Goal: Task Accomplishment & Management: Use online tool/utility

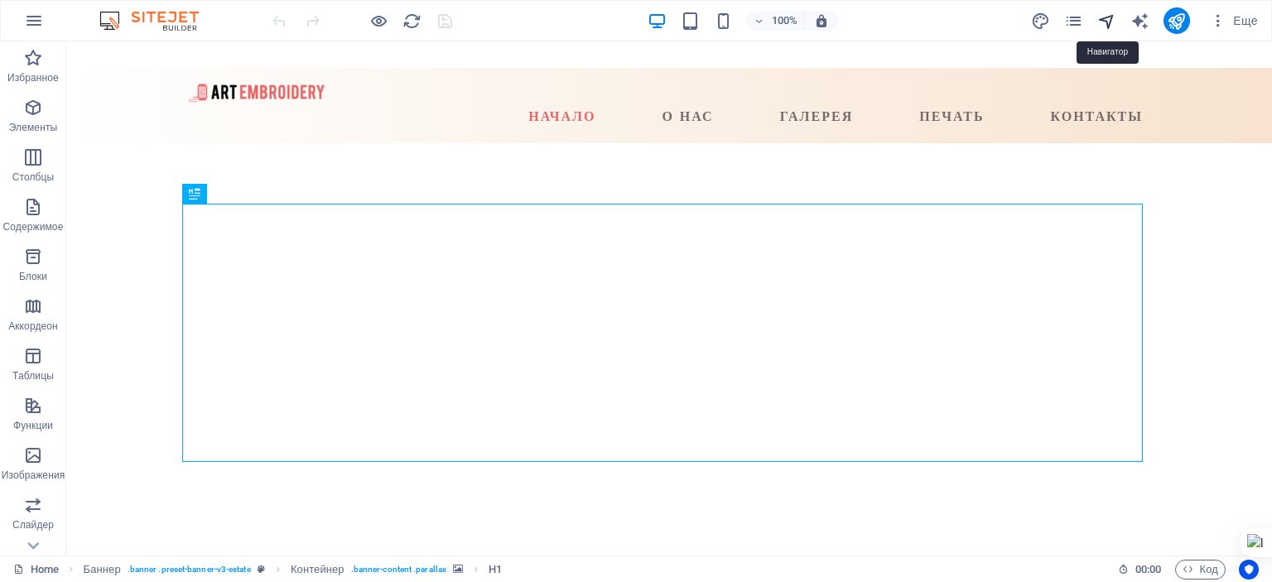
click at [1108, 21] on icon "navigator" at bounding box center [1107, 21] width 19 height 19
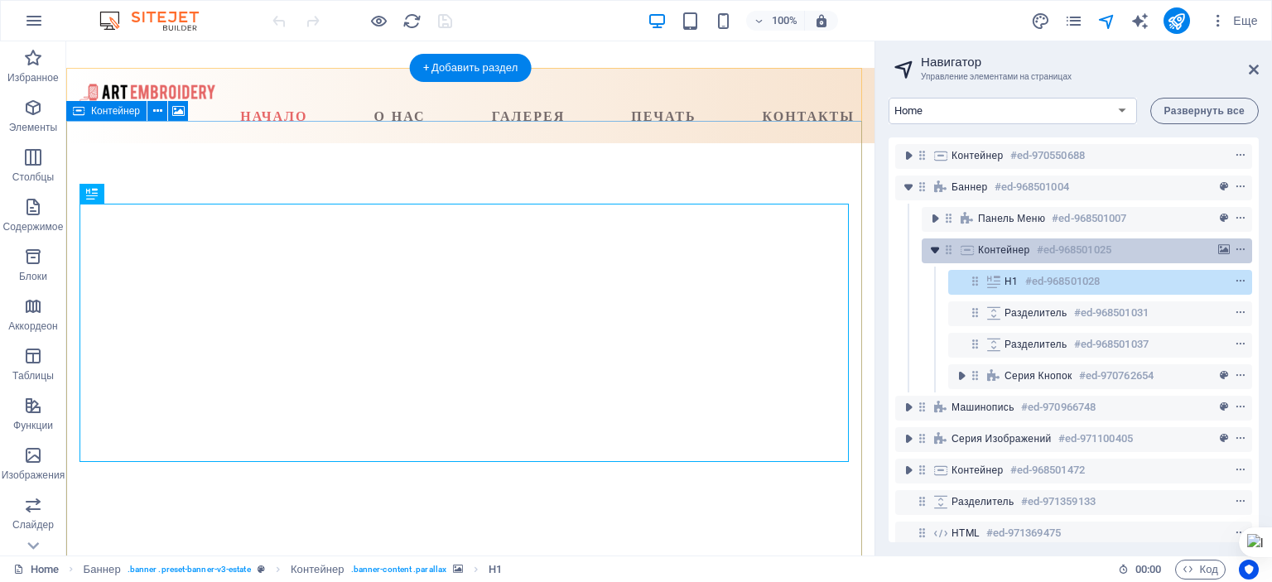
click at [934, 249] on icon "toggle-expand" at bounding box center [935, 250] width 17 height 17
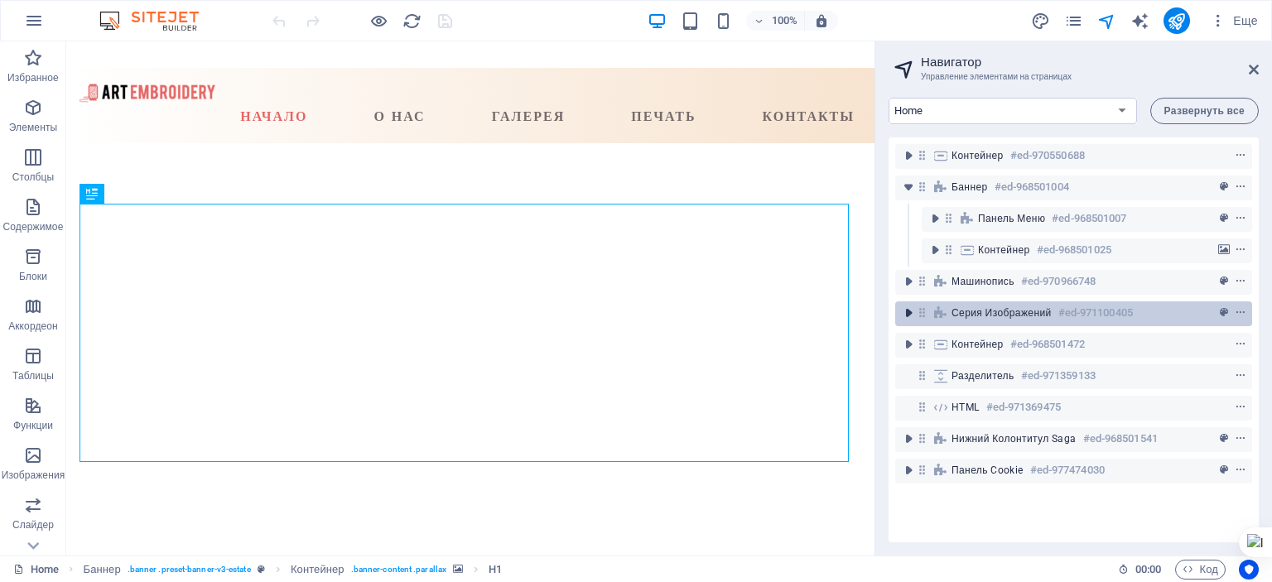
click at [908, 314] on icon "toggle-expand" at bounding box center [908, 313] width 17 height 17
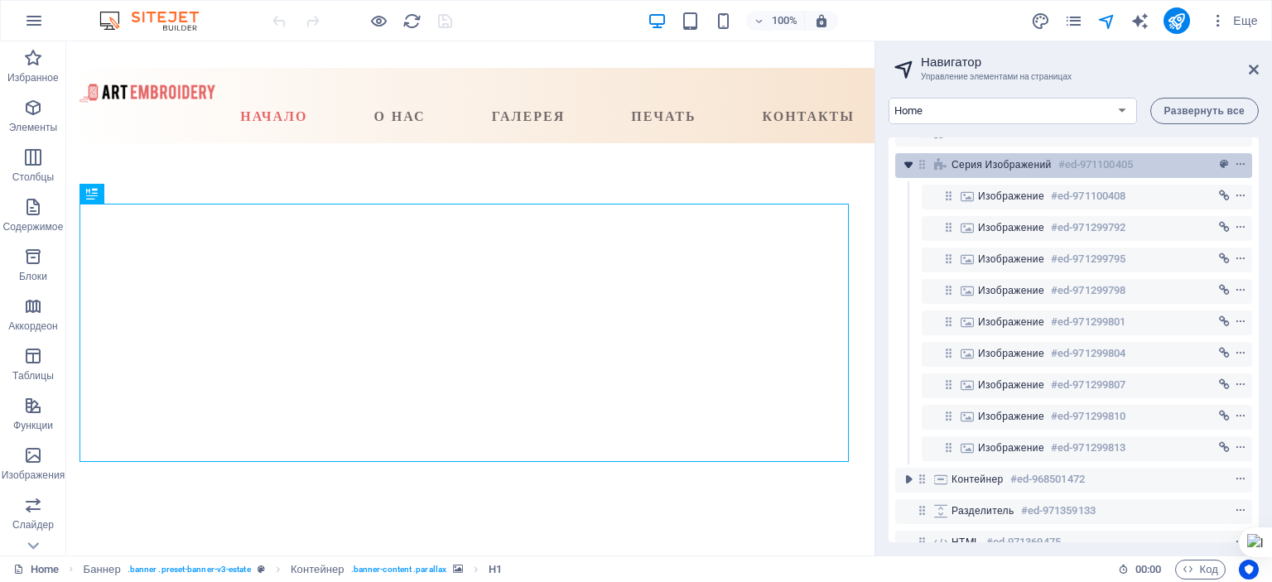
scroll to position [166, 0]
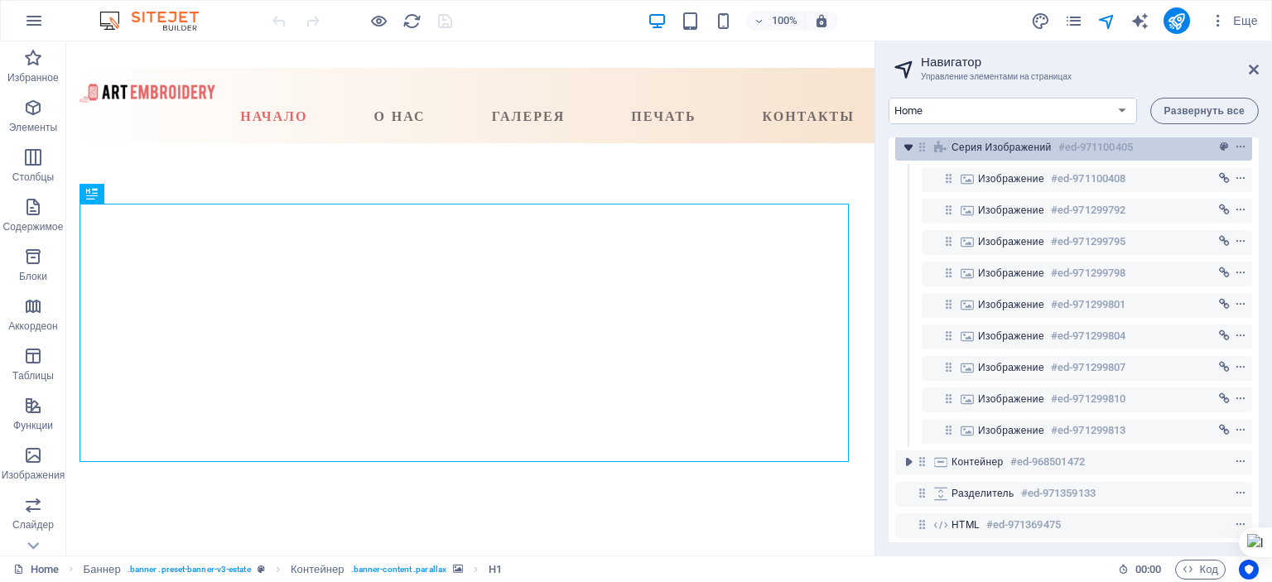
click at [907, 151] on icon "toggle-expand" at bounding box center [908, 147] width 17 height 17
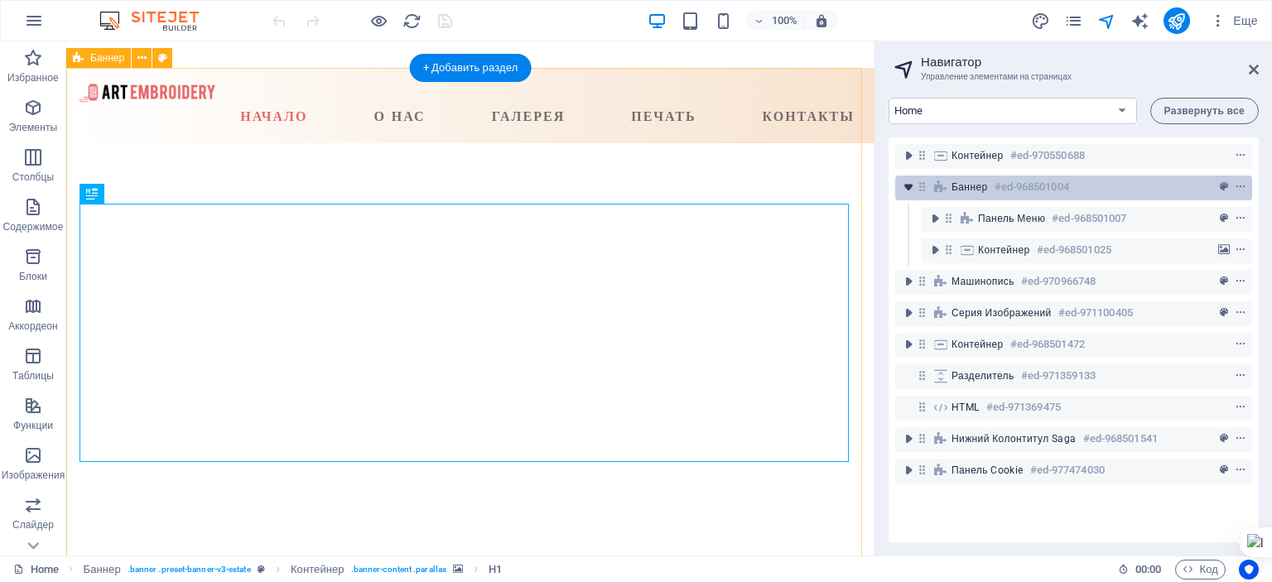
click at [910, 187] on icon "toggle-expand" at bounding box center [908, 187] width 17 height 17
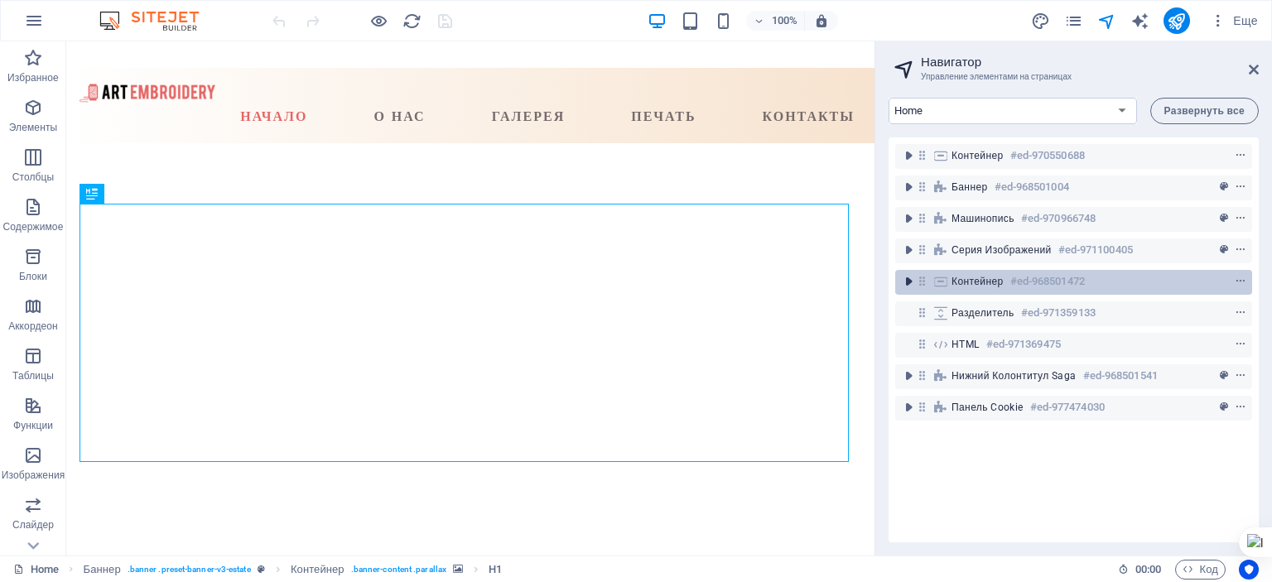
click at [905, 279] on icon "toggle-expand" at bounding box center [908, 281] width 17 height 17
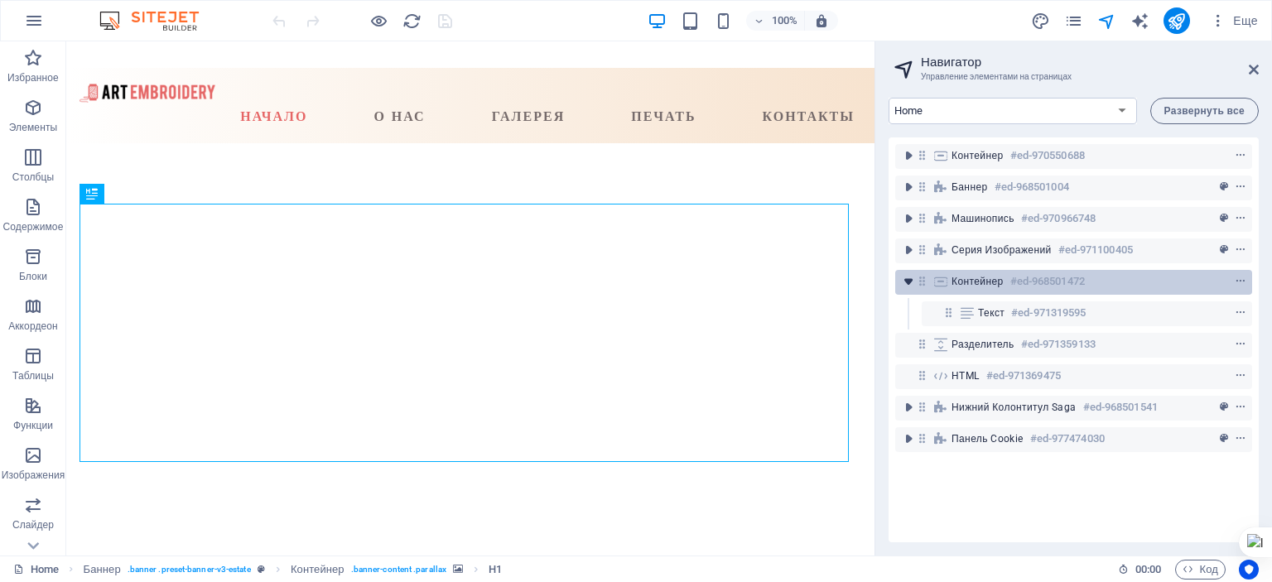
click at [905, 279] on icon "toggle-expand" at bounding box center [908, 281] width 17 height 17
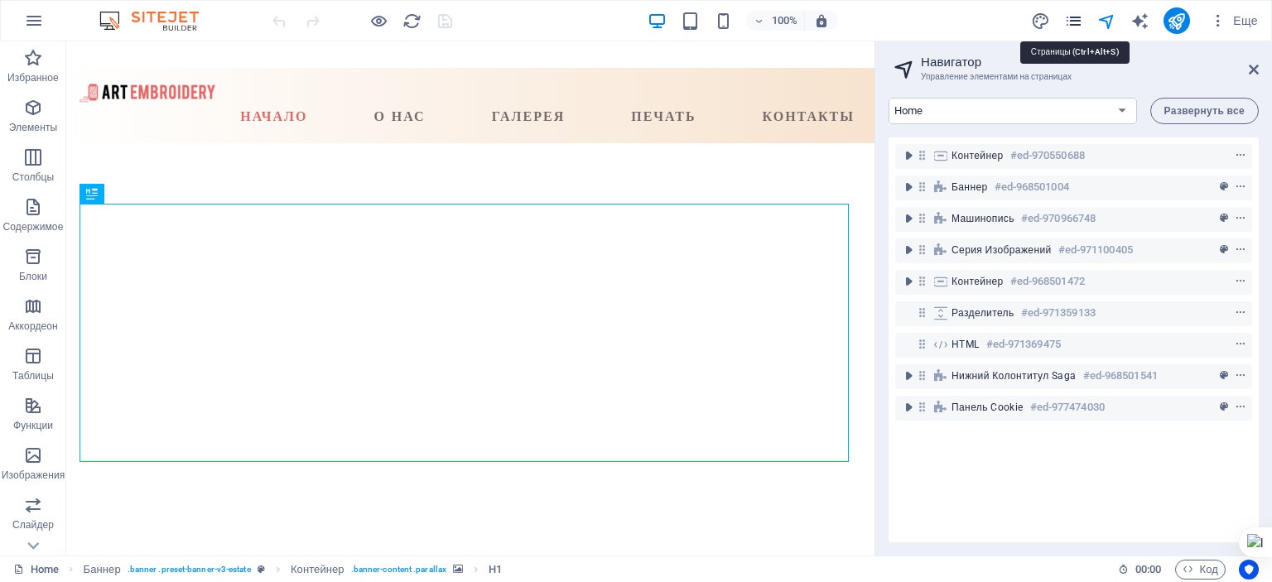
click at [1076, 19] on icon "pages" at bounding box center [1074, 21] width 19 height 19
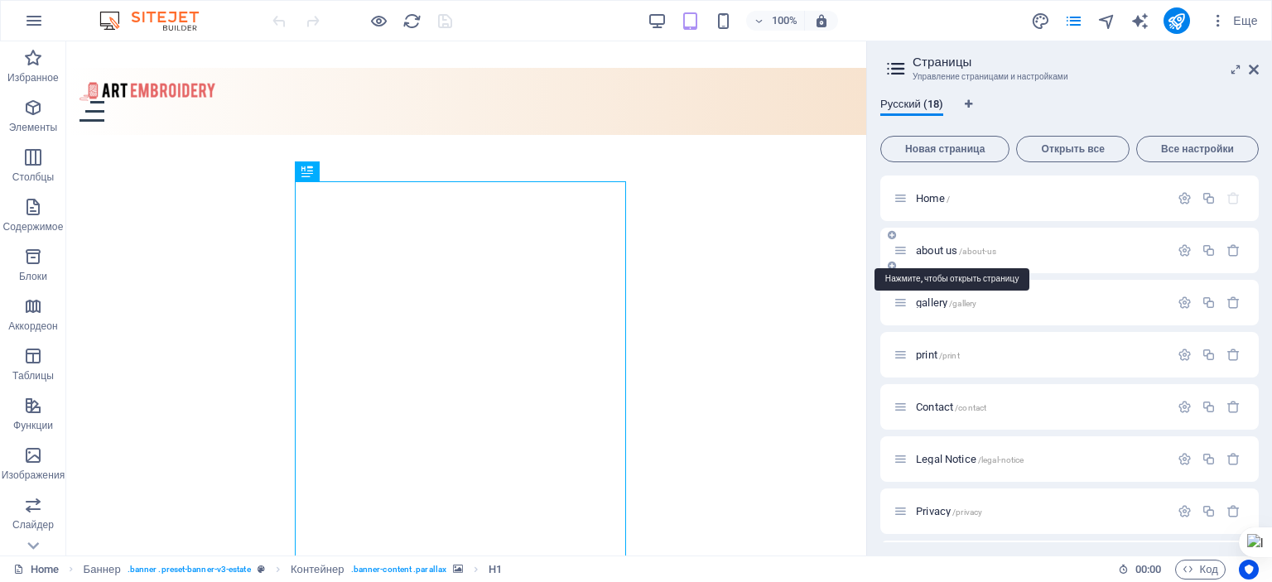
click at [933, 248] on span "about us /about-us" at bounding box center [956, 250] width 80 height 12
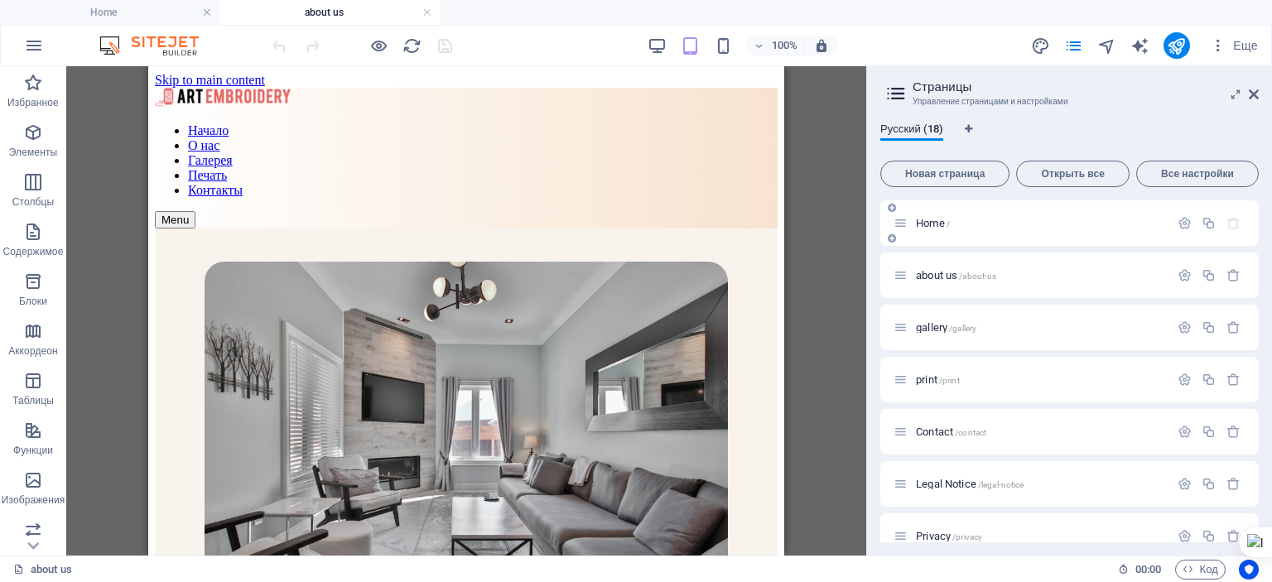
click at [925, 224] on span "Home /" at bounding box center [933, 223] width 34 height 12
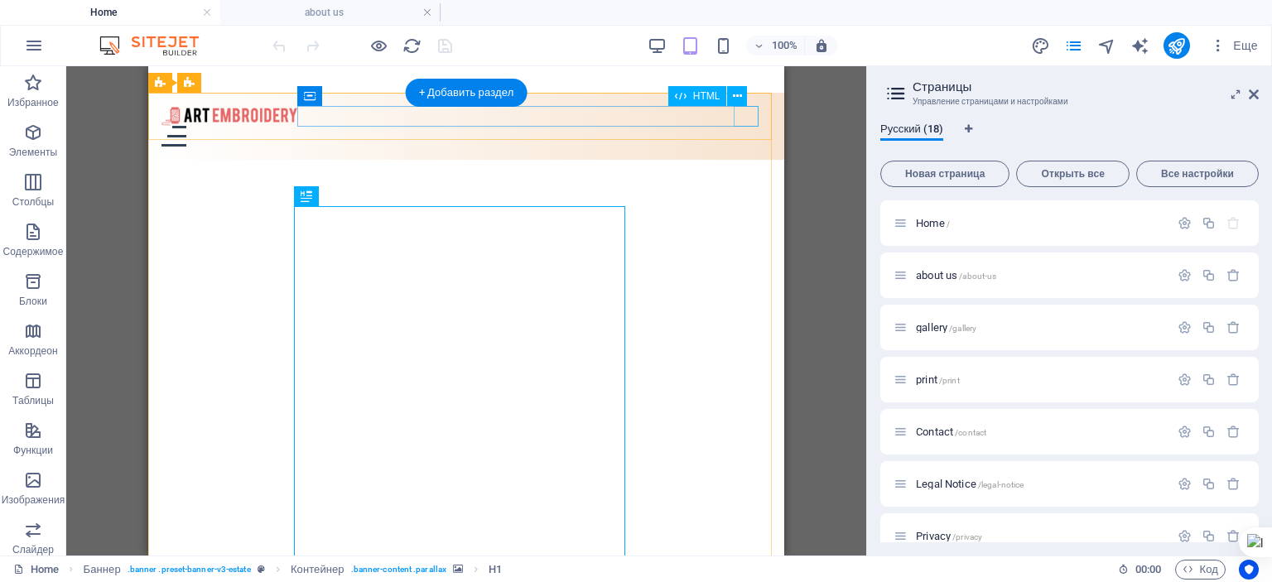
click at [751, 126] on div "Menu" at bounding box center [467, 136] width 610 height 21
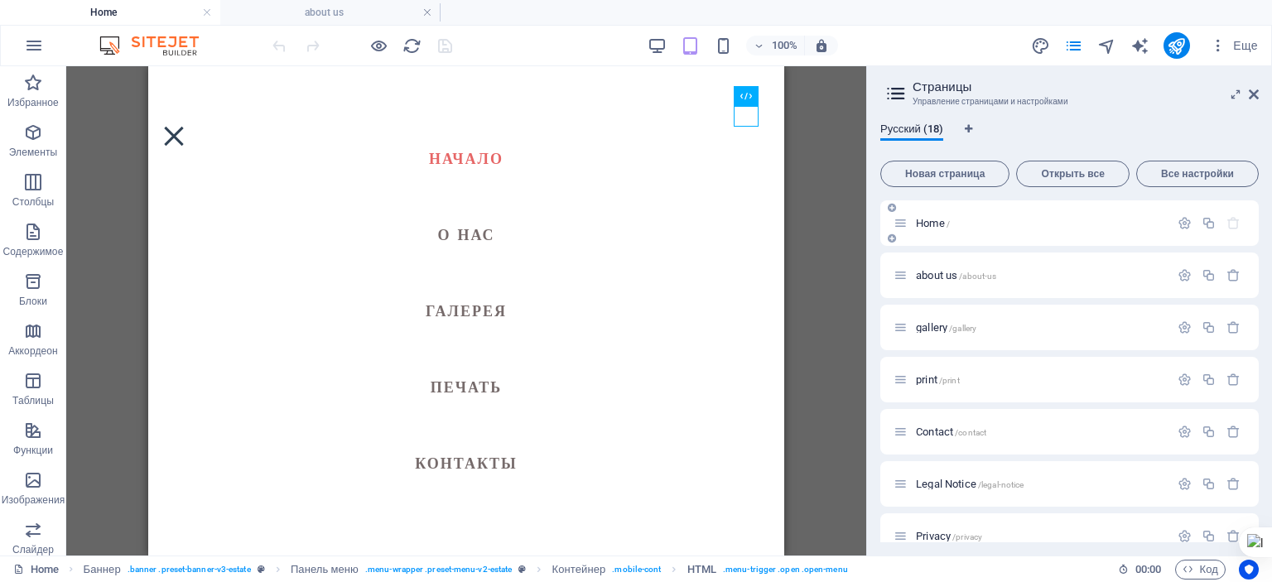
click at [939, 221] on span "Home /" at bounding box center [933, 223] width 34 height 12
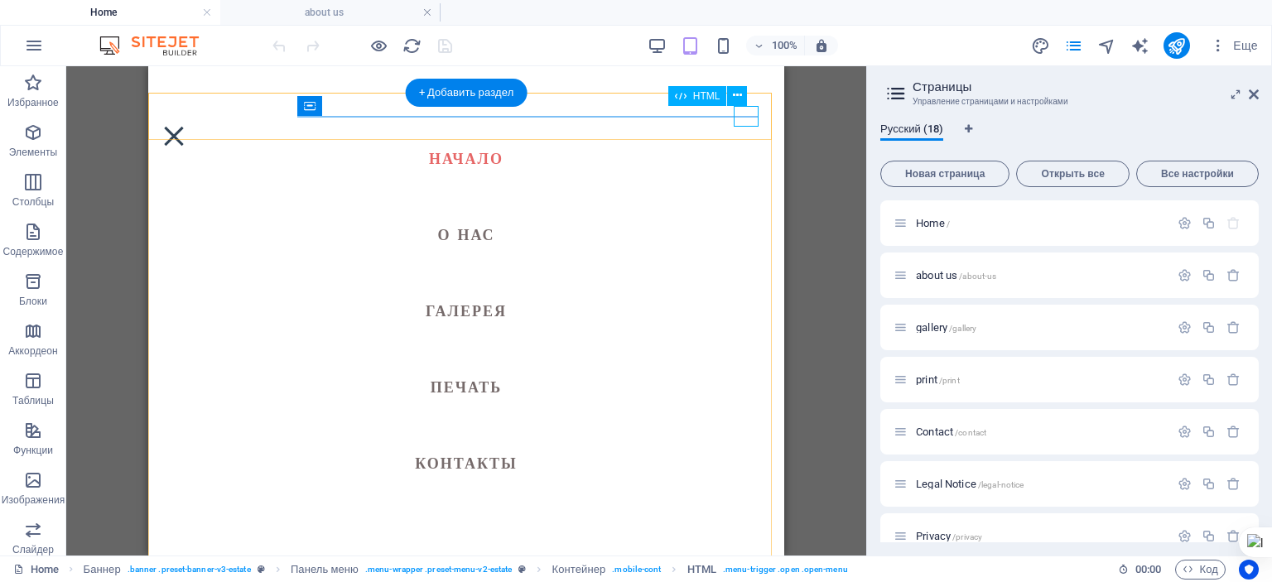
click at [186, 126] on div "Menu" at bounding box center [174, 136] width 25 height 21
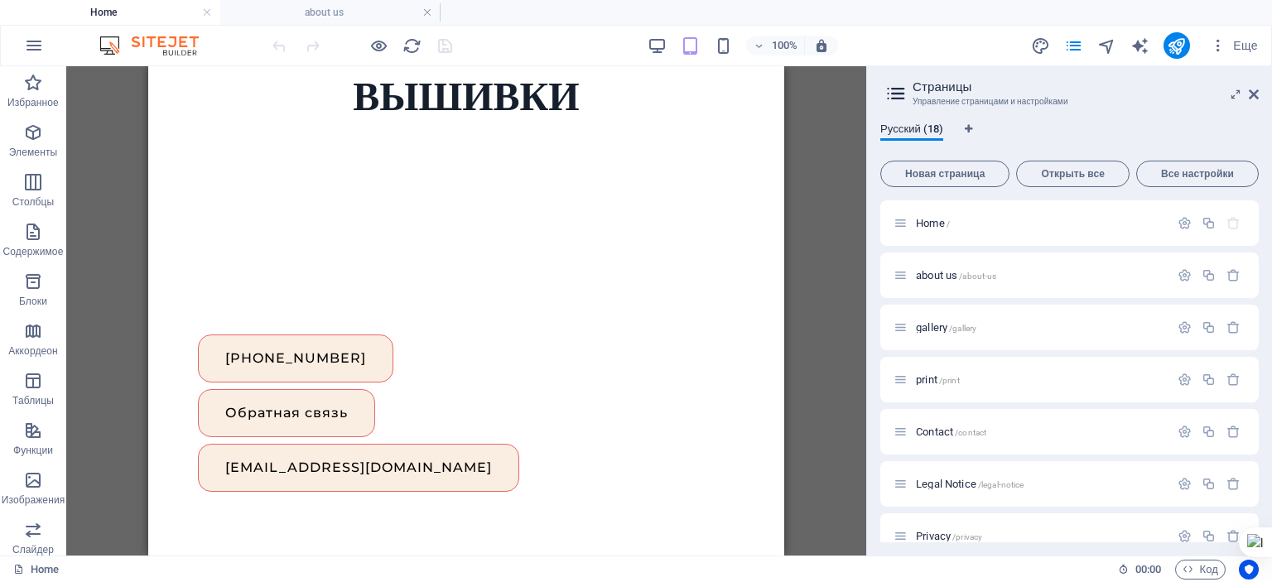
scroll to position [1054, 0]
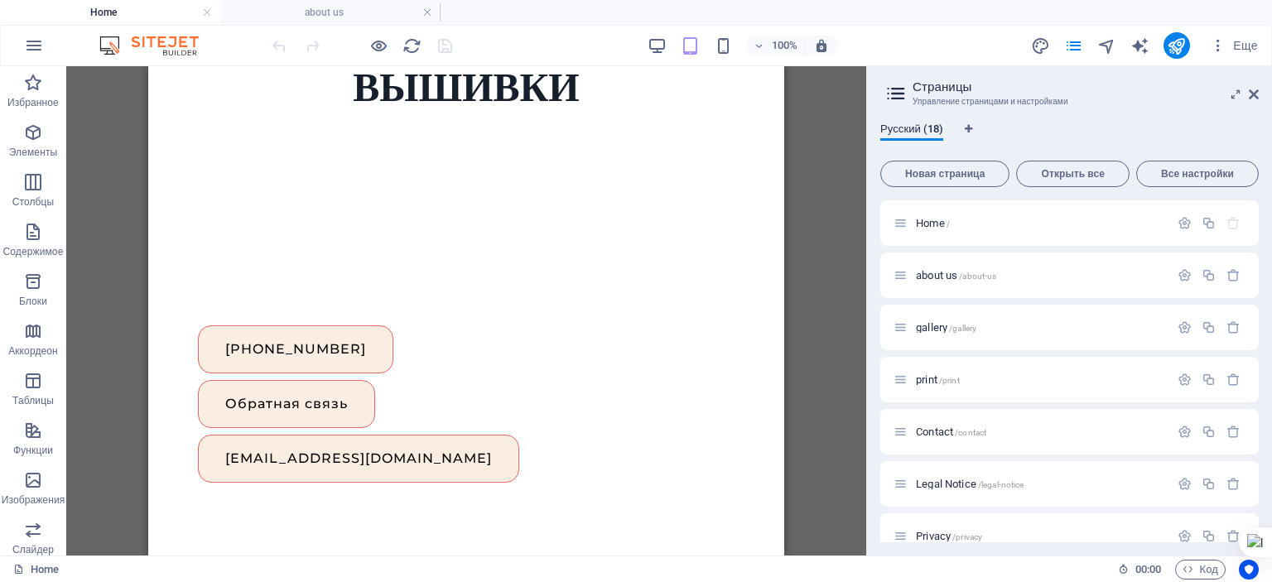
drag, startPoint x: 775, startPoint y: 122, endPoint x: 940, endPoint y: 353, distance: 283.9
click at [295, 106] on icon at bounding box center [295, 109] width 9 height 17
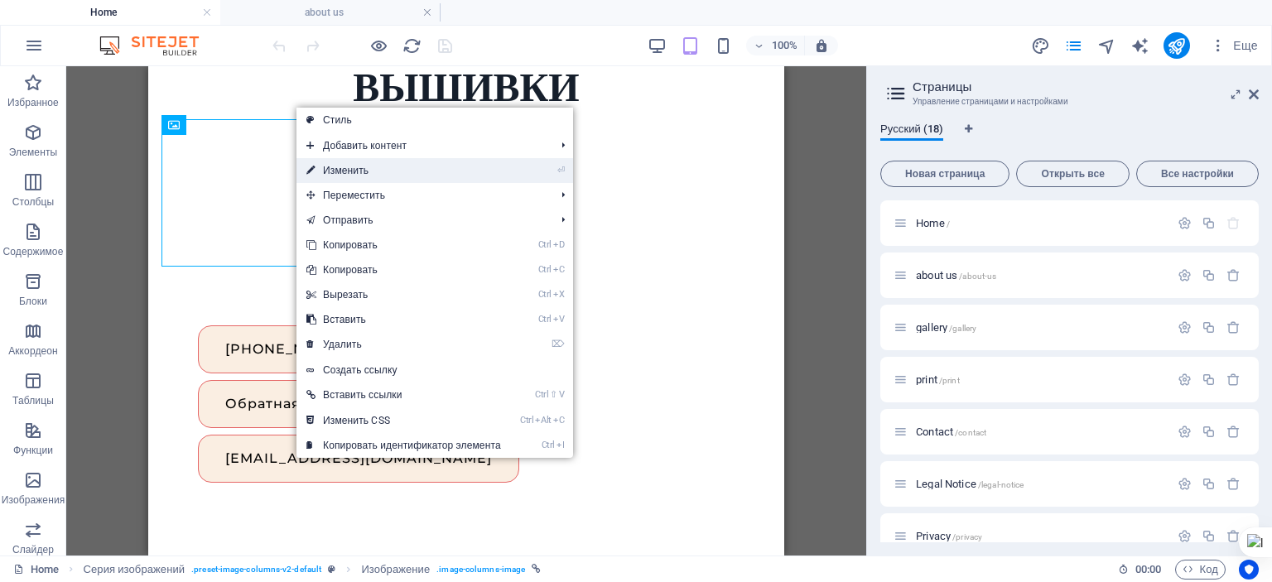
click at [345, 171] on link "⏎ Изменить" at bounding box center [404, 170] width 215 height 25
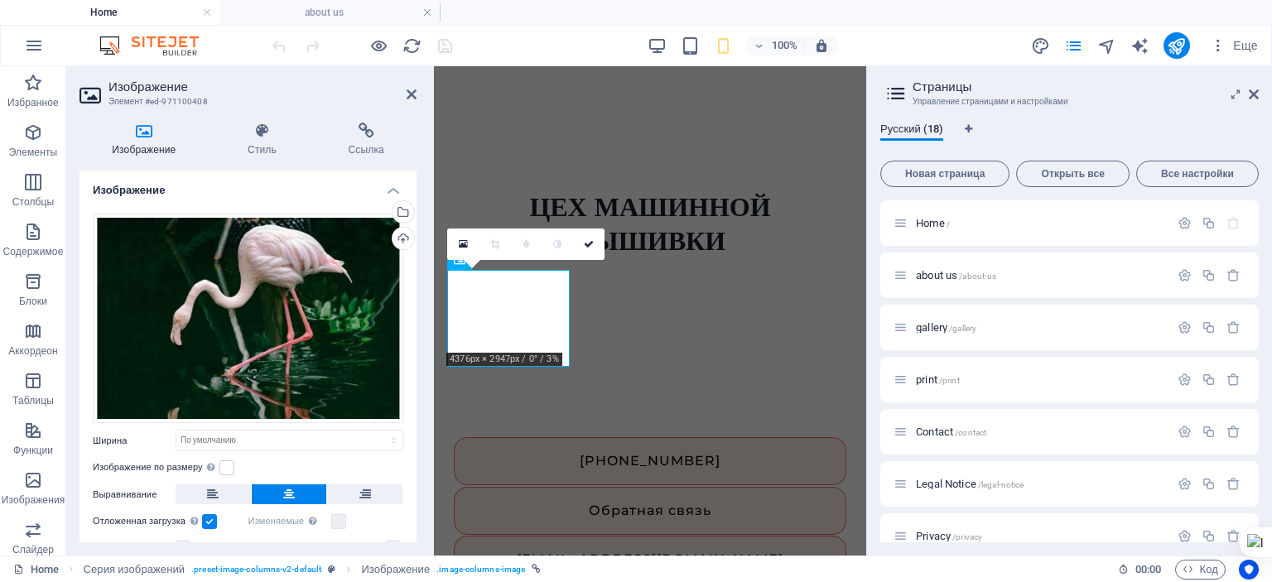
scroll to position [83, 0]
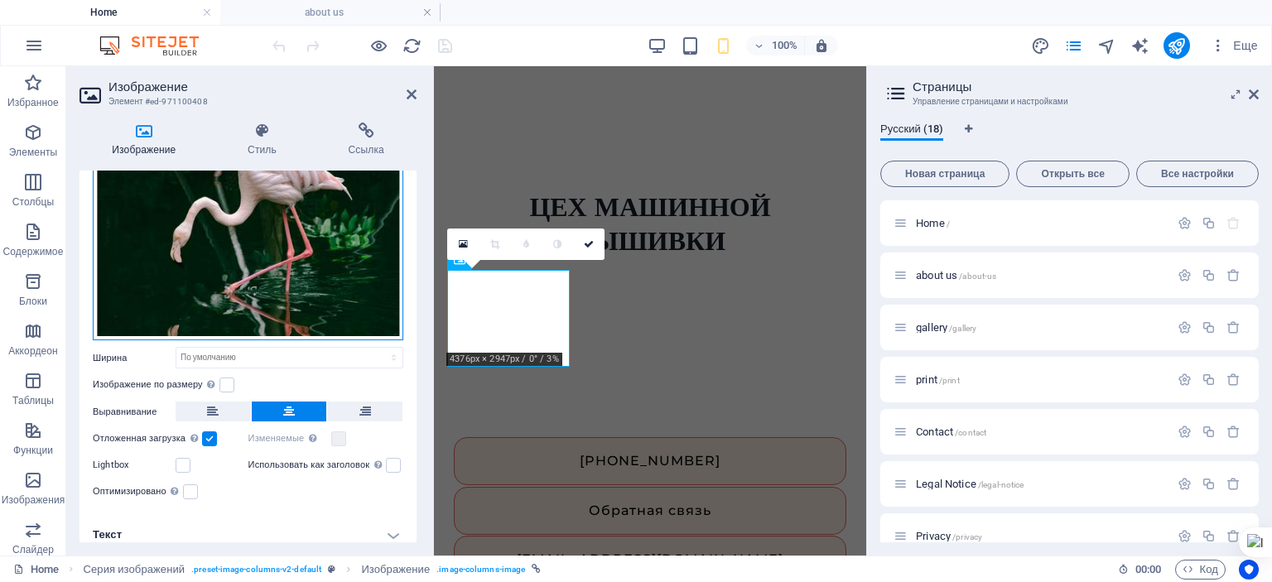
click at [208, 248] on div "Перетащите файлы сюда, нажмите, чтобы выбрать файлы, или выберите файлы из разд…" at bounding box center [248, 236] width 311 height 210
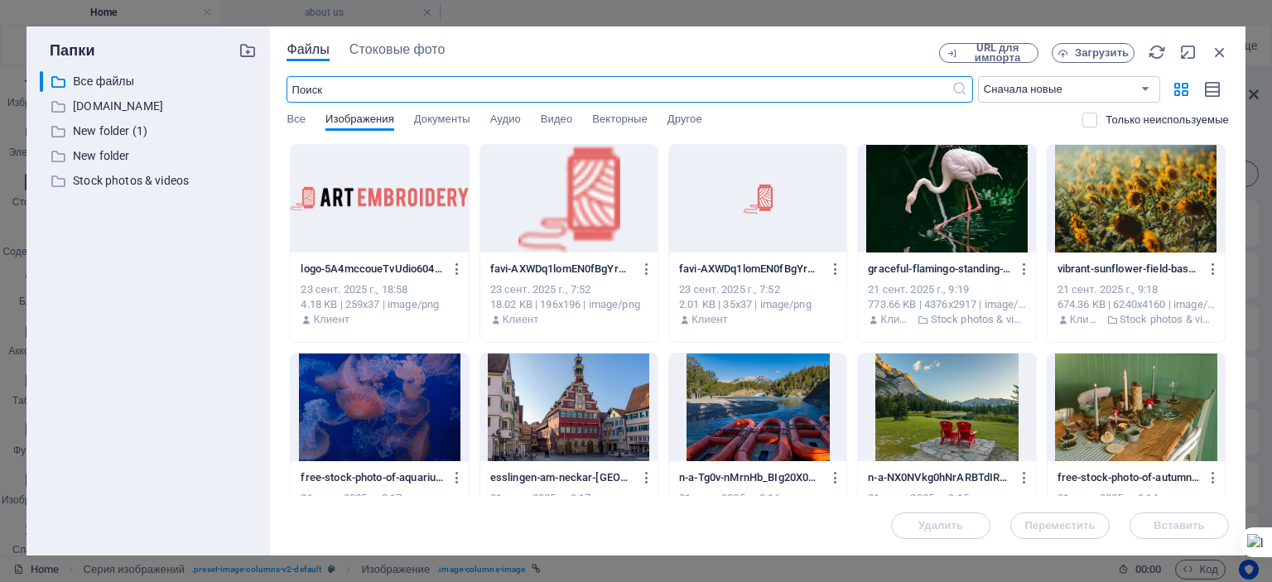
scroll to position [742, 0]
click at [1094, 49] on span "Загрузить" at bounding box center [1102, 53] width 54 height 10
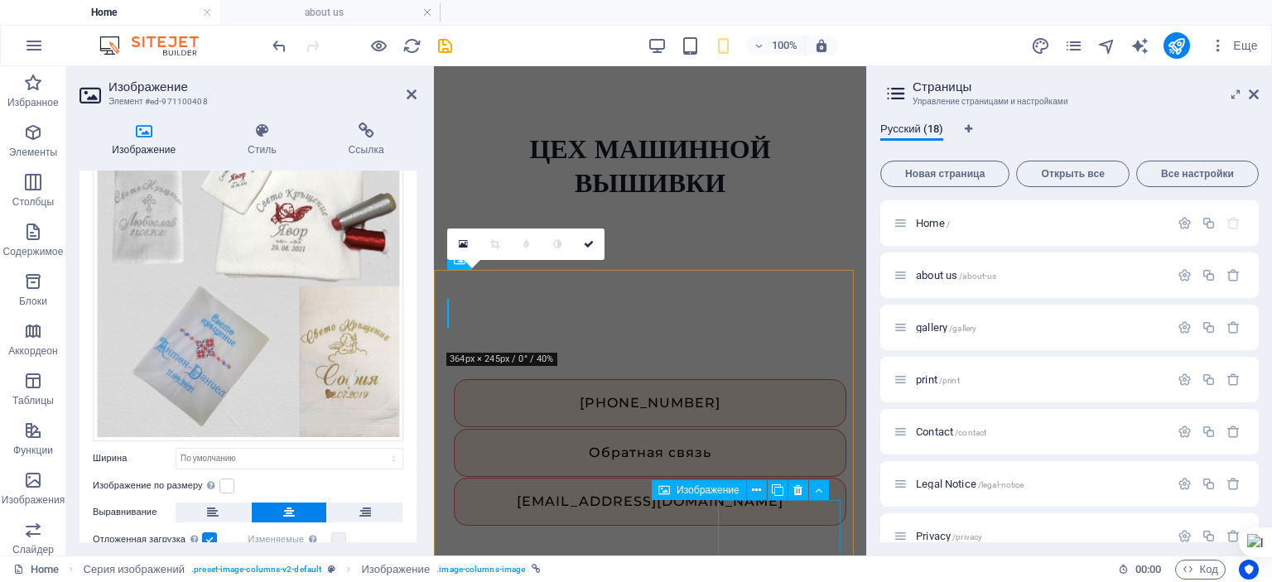
scroll to position [712, 0]
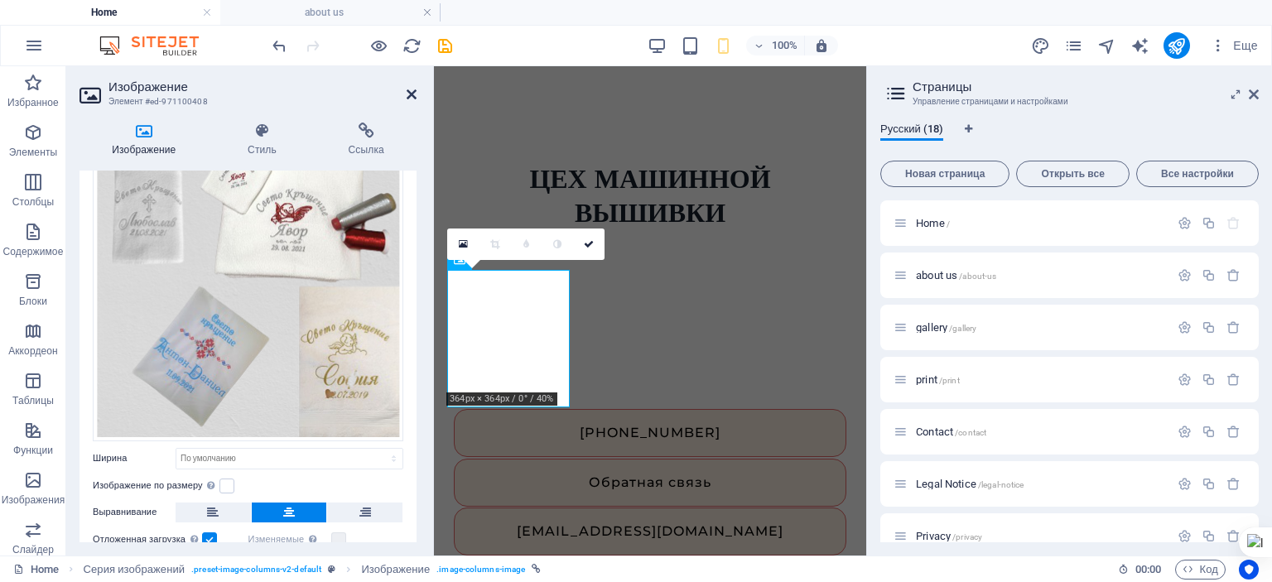
click at [413, 95] on icon at bounding box center [412, 94] width 10 height 13
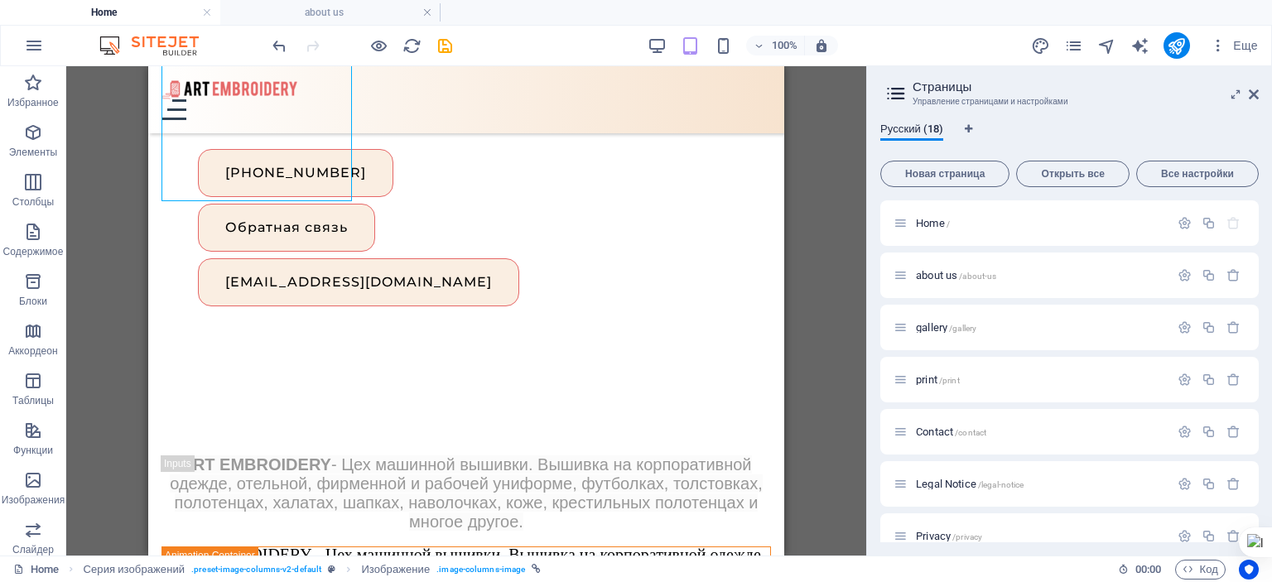
scroll to position [1049, 0]
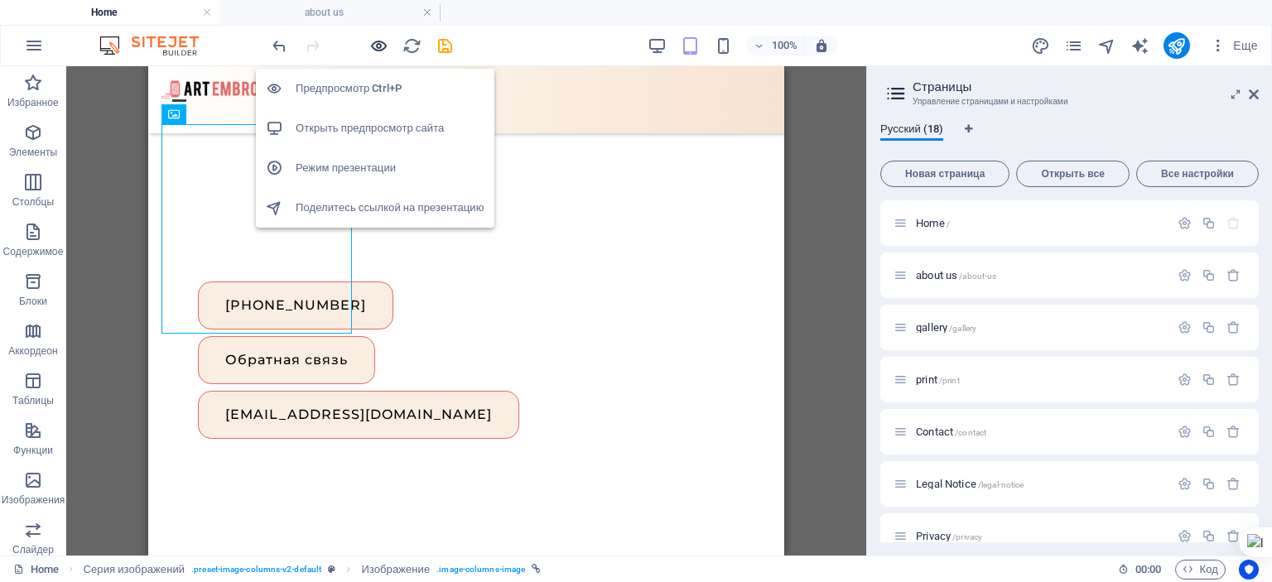
click at [382, 42] on icon "button" at bounding box center [378, 45] width 19 height 19
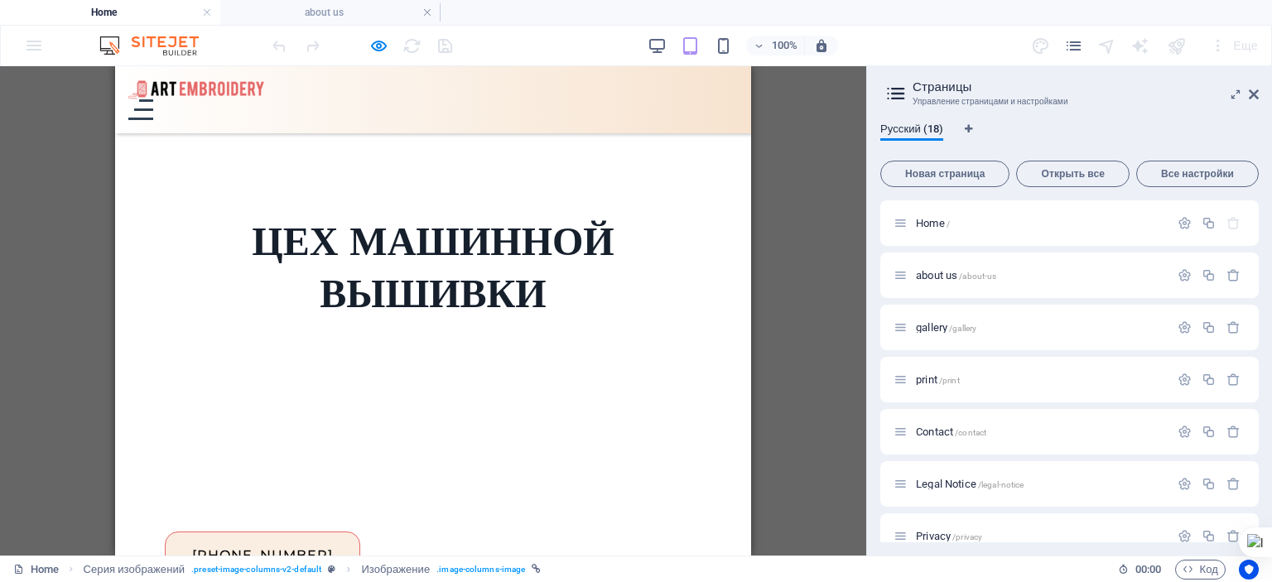
scroll to position [864, 0]
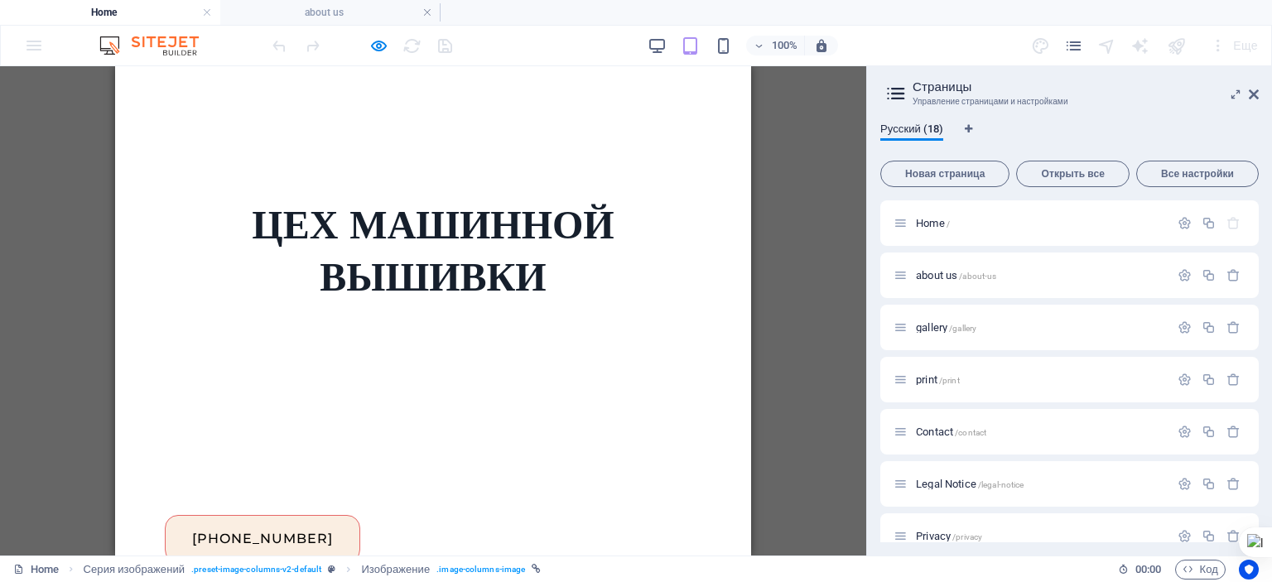
drag, startPoint x: 749, startPoint y: 331, endPoint x: 869, endPoint y: 344, distance: 120.8
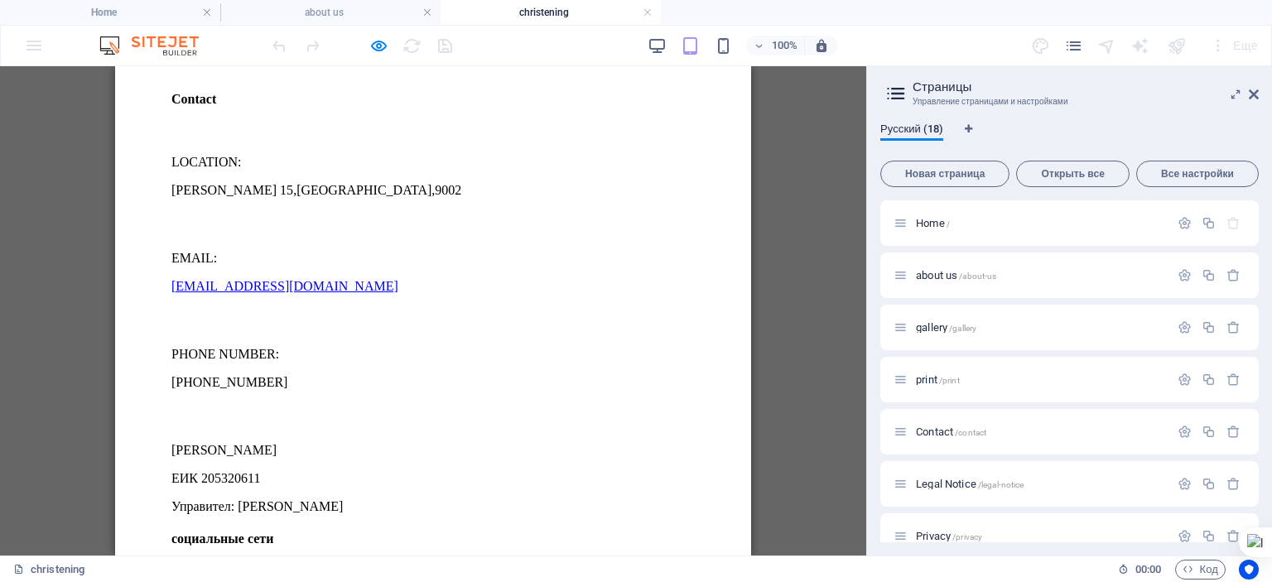
scroll to position [0, 0]
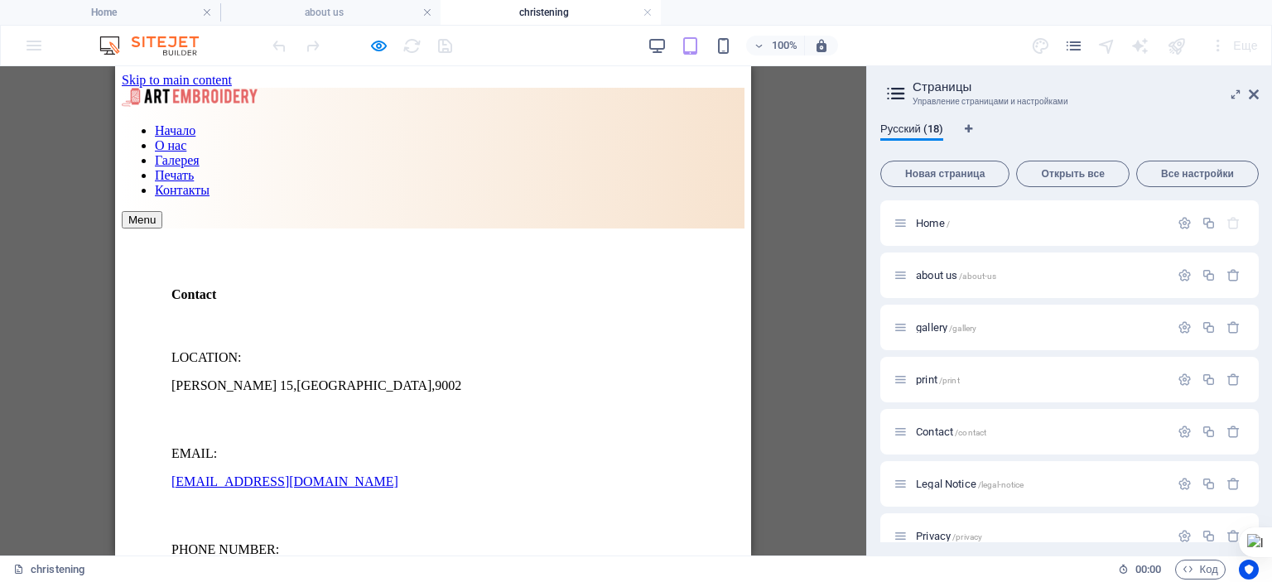
click at [613, 229] on div "Перетащите контент сюда или Добавить элементы Вставить из буфера обмена" at bounding box center [433, 229] width 623 height 0
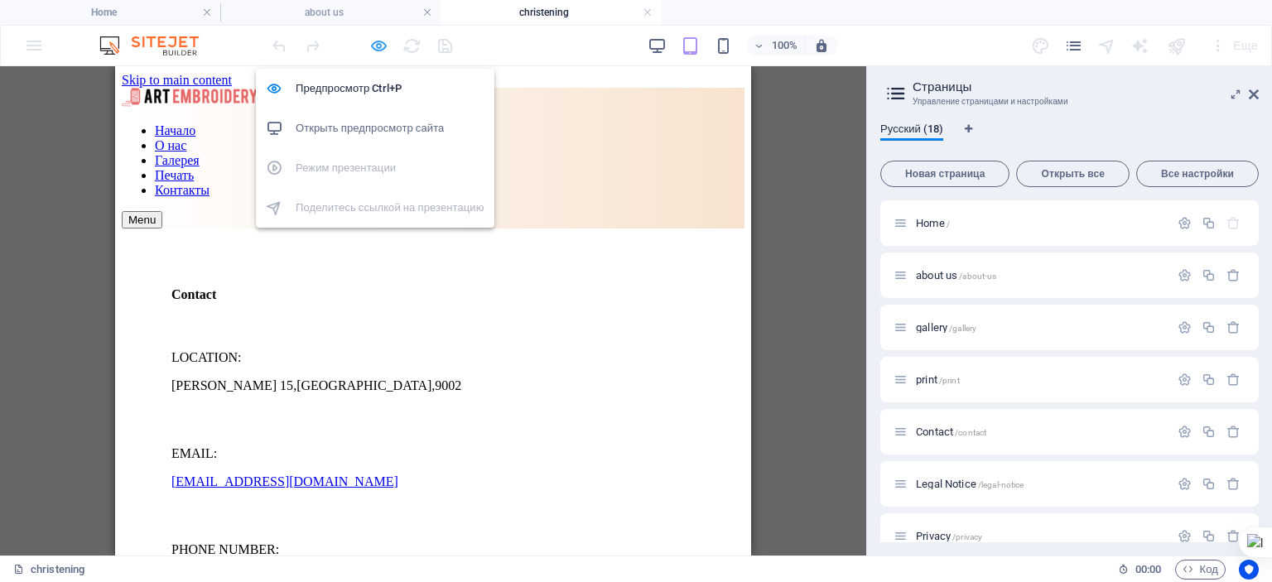
click at [379, 42] on icon "button" at bounding box center [378, 45] width 19 height 19
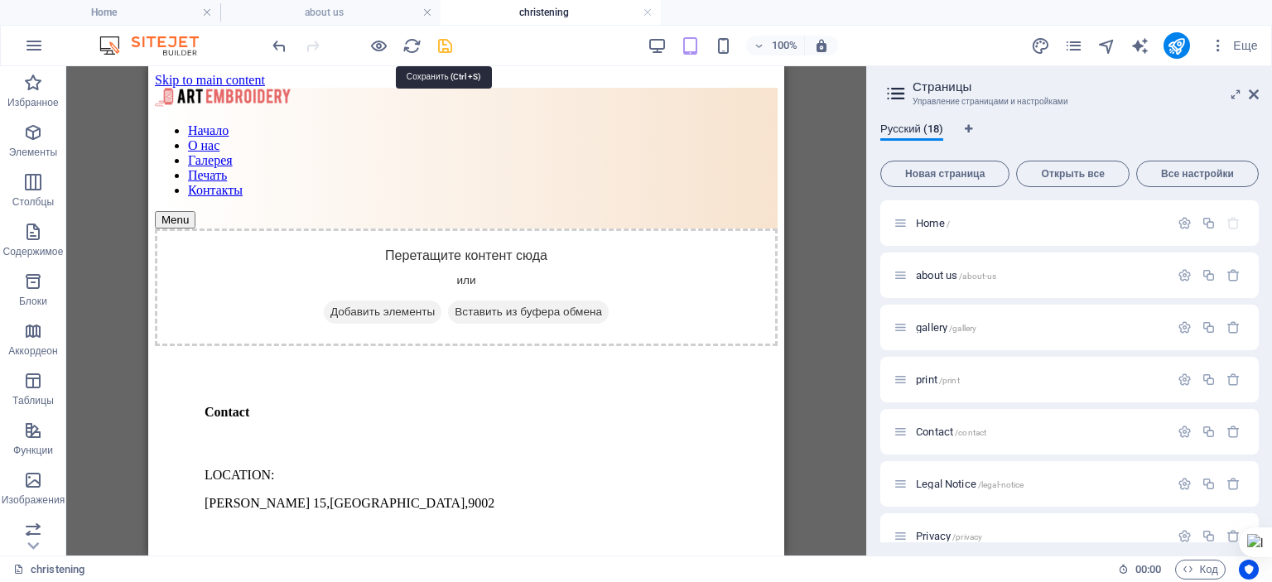
click at [450, 48] on icon "save" at bounding box center [445, 45] width 19 height 19
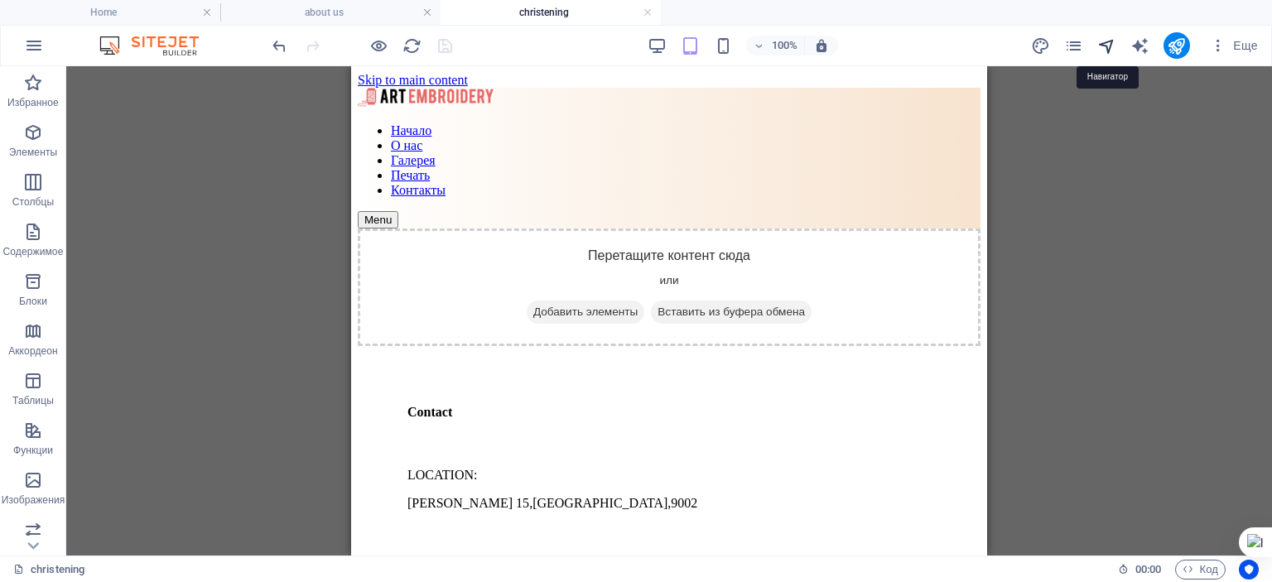
click at [1110, 41] on icon "navigator" at bounding box center [1107, 45] width 19 height 19
select select "17828710-ru"
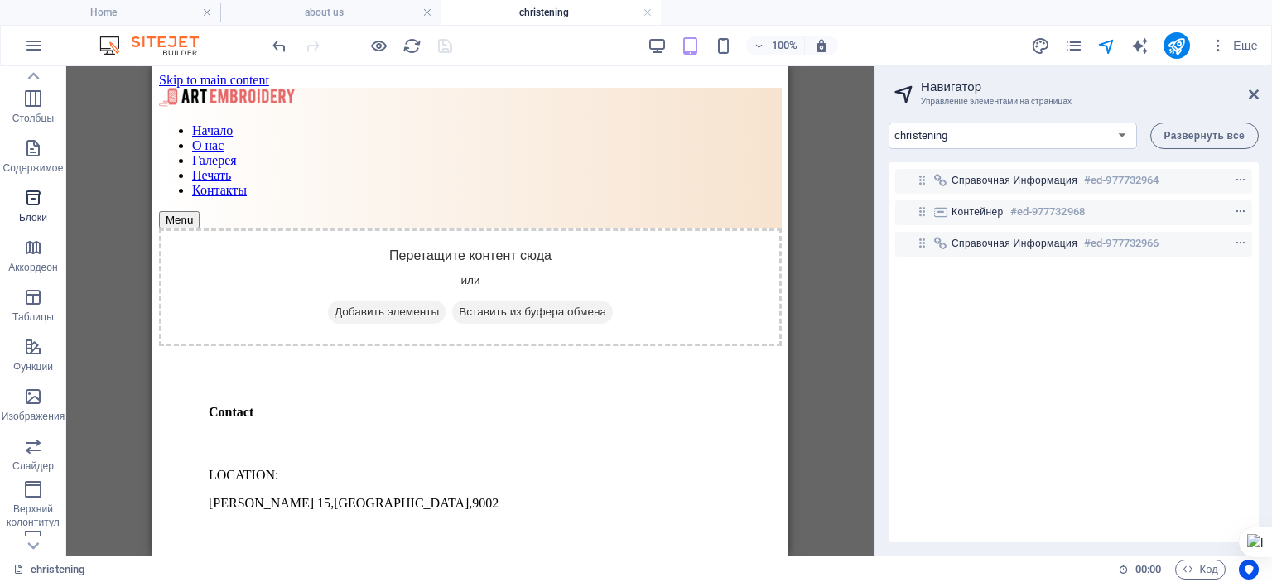
scroll to position [83, 0]
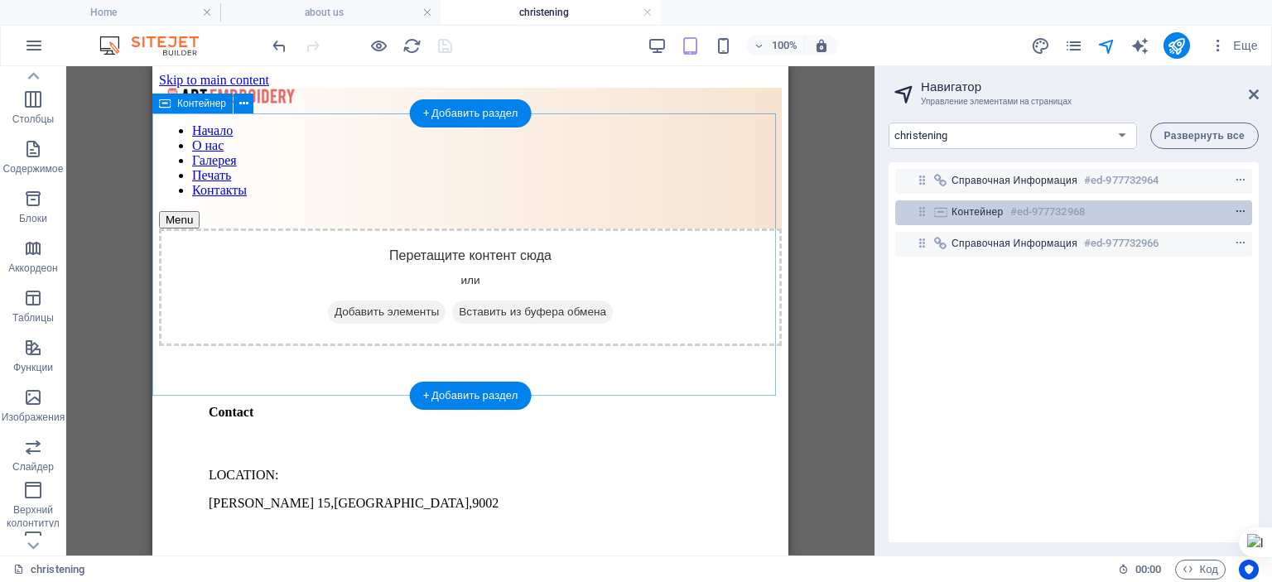
click at [1243, 211] on icon "context-menu" at bounding box center [1241, 212] width 12 height 12
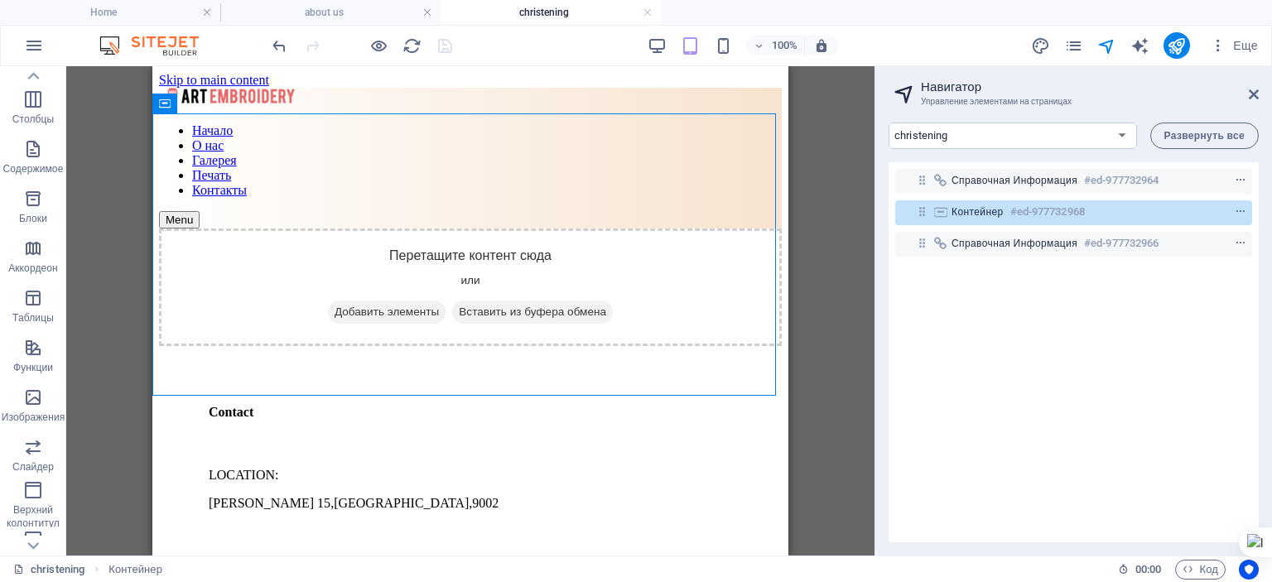
click at [916, 514] on div "Справочная информация #ed-977732964 Контейнер #ed-977732968 Справочная информац…" at bounding box center [1074, 352] width 370 height 380
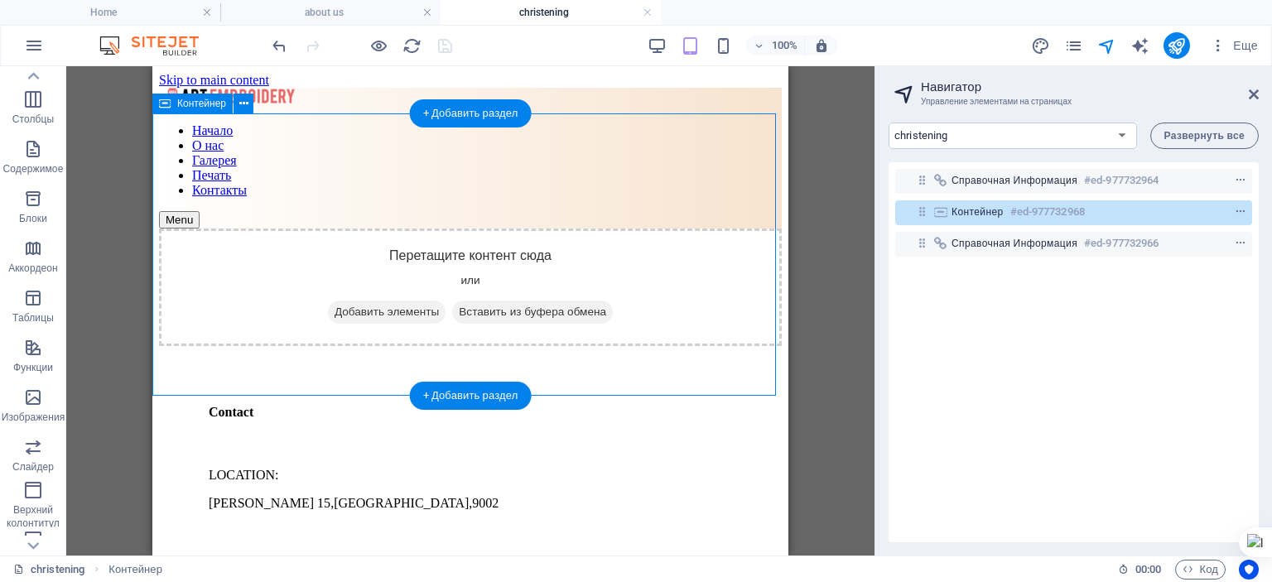
click at [943, 218] on icon at bounding box center [941, 211] width 18 height 13
click at [1237, 210] on icon "context-menu" at bounding box center [1241, 212] width 12 height 12
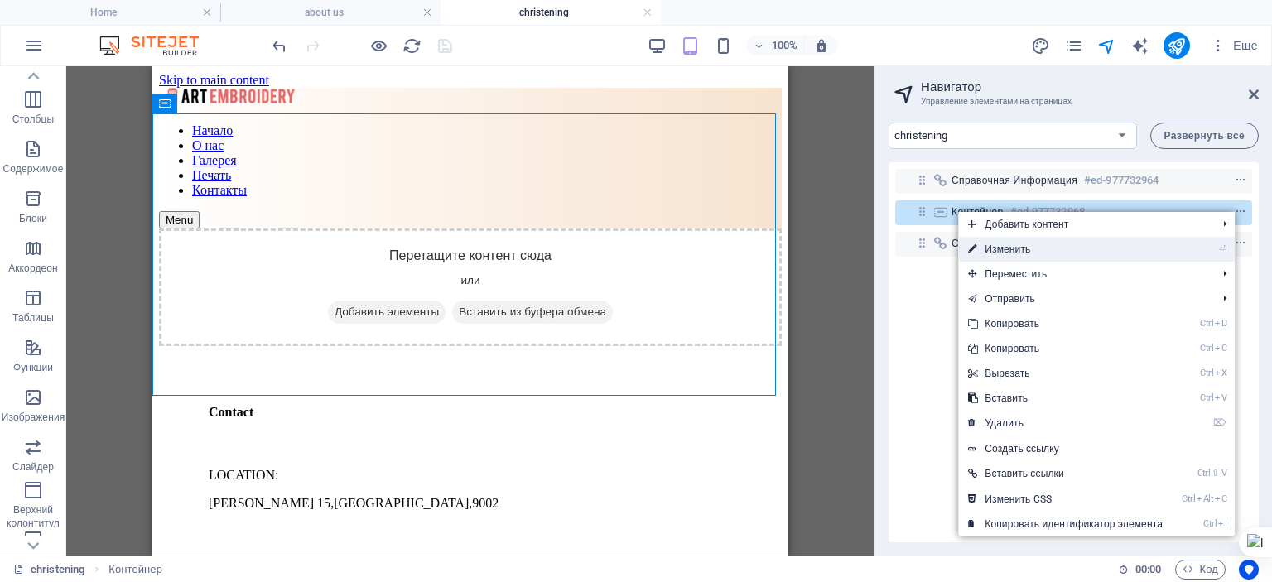
click at [1031, 251] on link "⏎ Изменить" at bounding box center [1065, 249] width 215 height 25
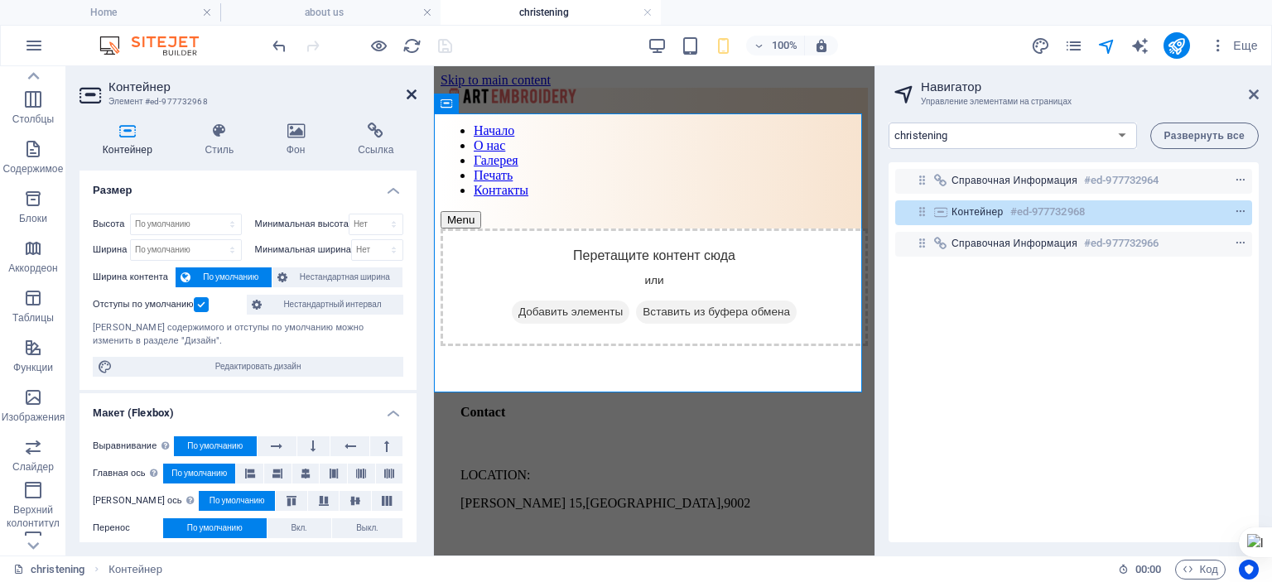
click at [412, 92] on icon at bounding box center [412, 94] width 10 height 13
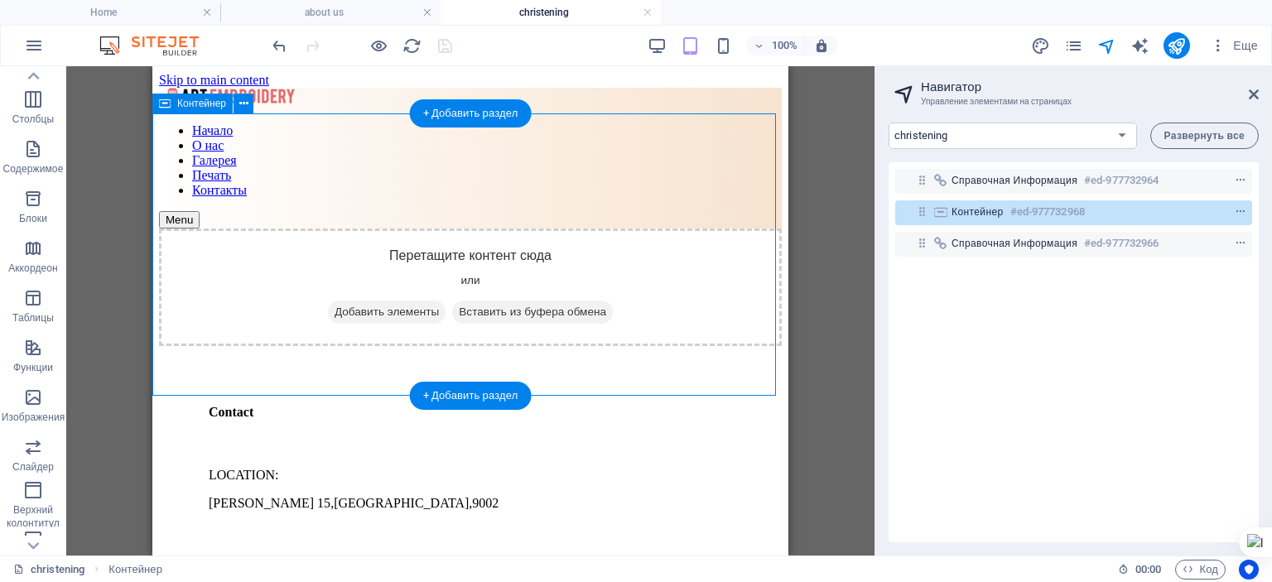
click at [352, 301] on span "Добавить элементы" at bounding box center [387, 312] width 118 height 23
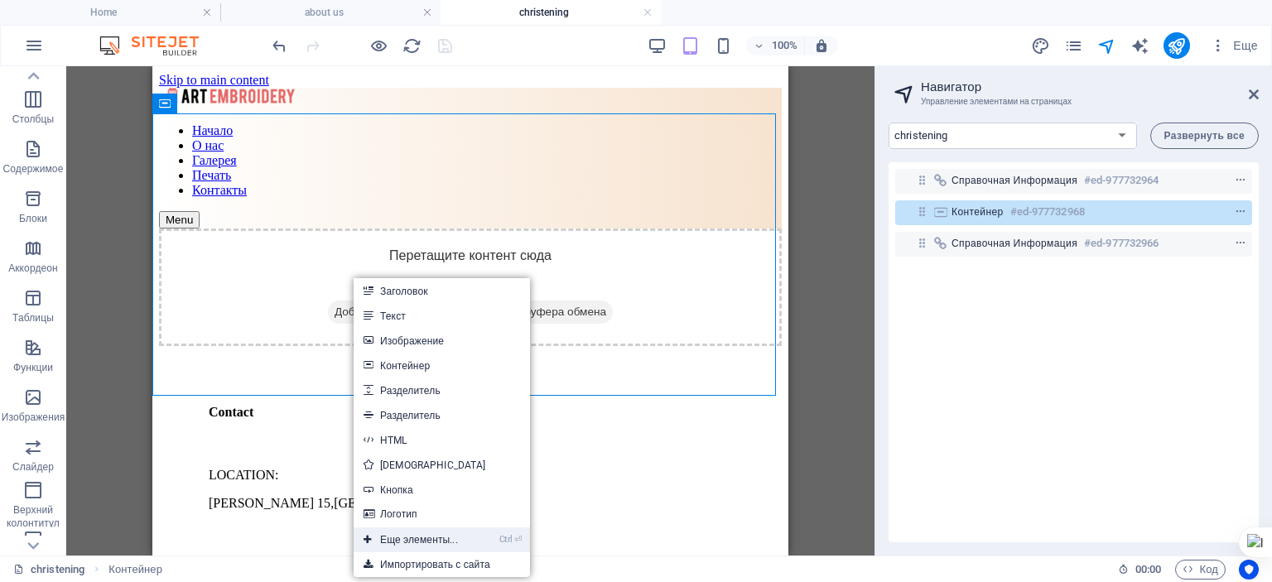
click at [413, 539] on link "Ctrl ⏎ Еще элементы..." at bounding box center [411, 540] width 114 height 25
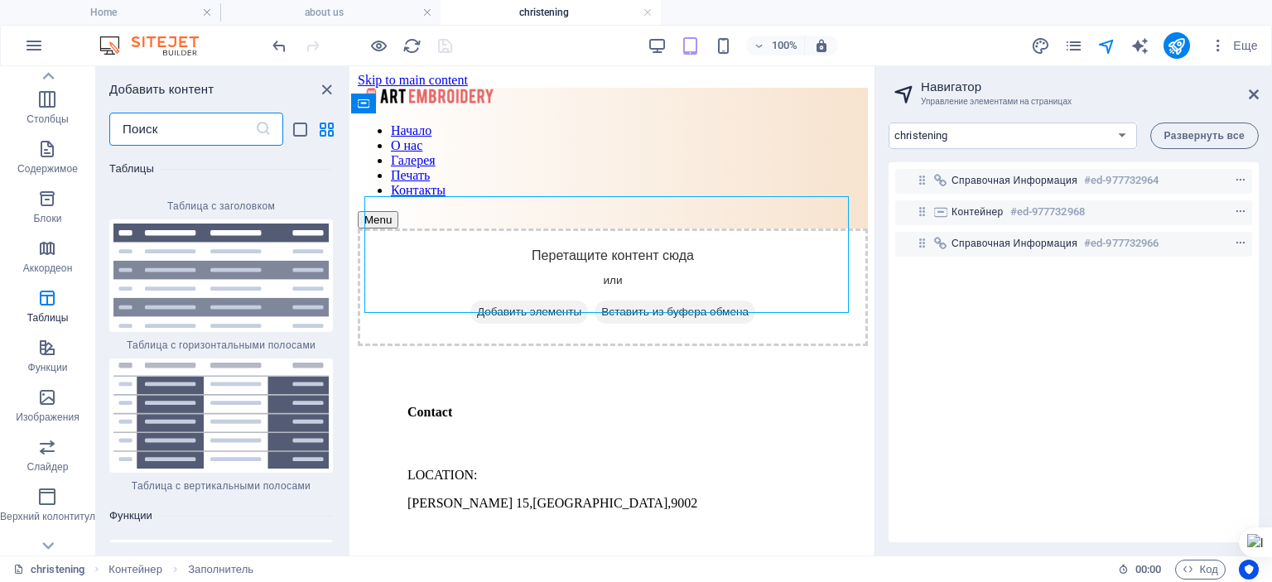
scroll to position [12241, 0]
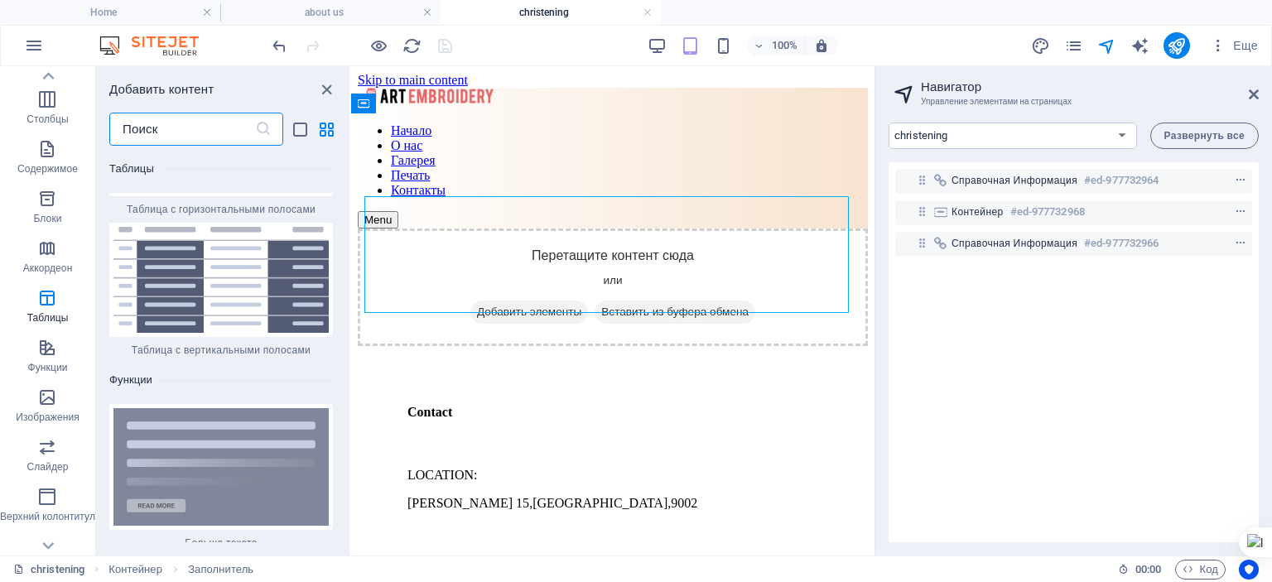
click at [142, 131] on input "text" at bounding box center [182, 129] width 146 height 33
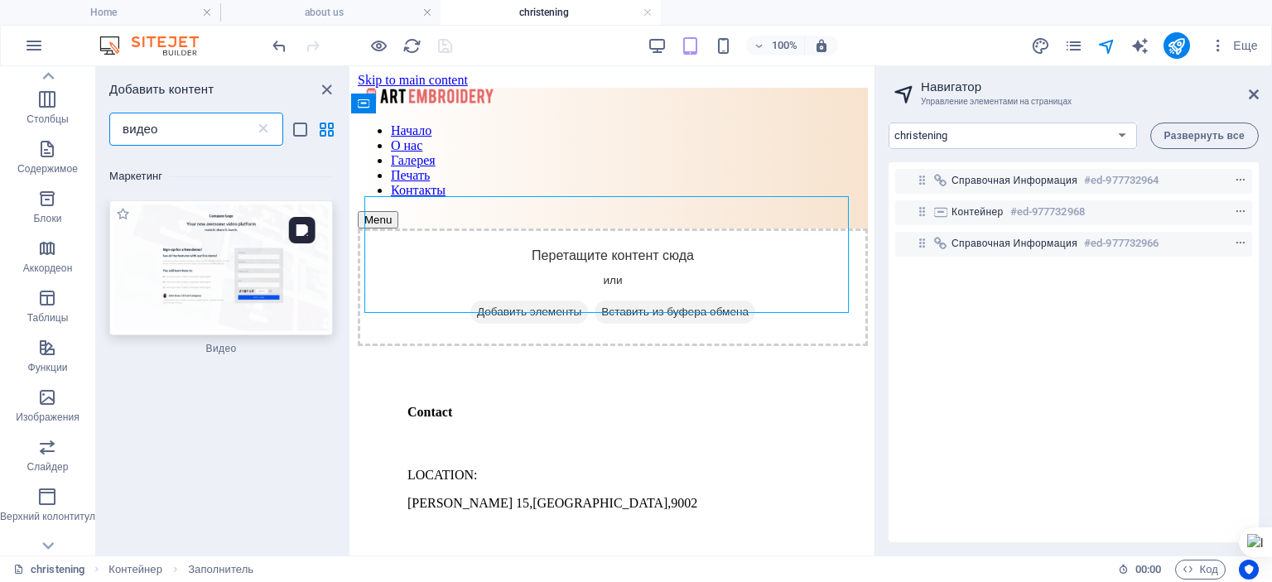
scroll to position [0, 0]
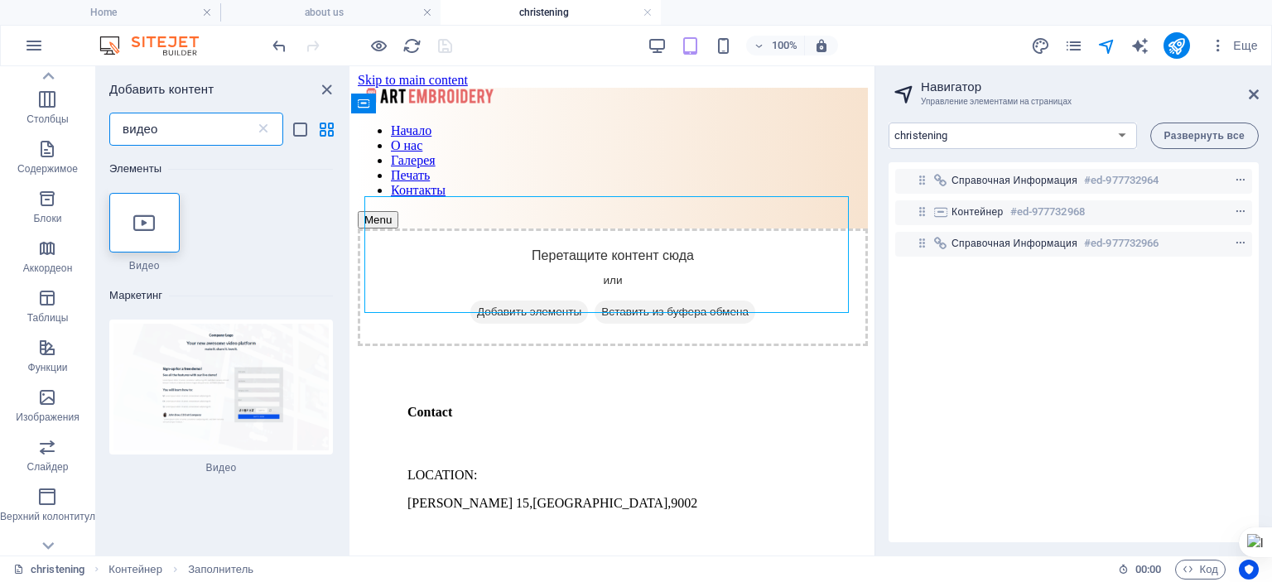
click at [162, 128] on input "видео" at bounding box center [182, 129] width 146 height 33
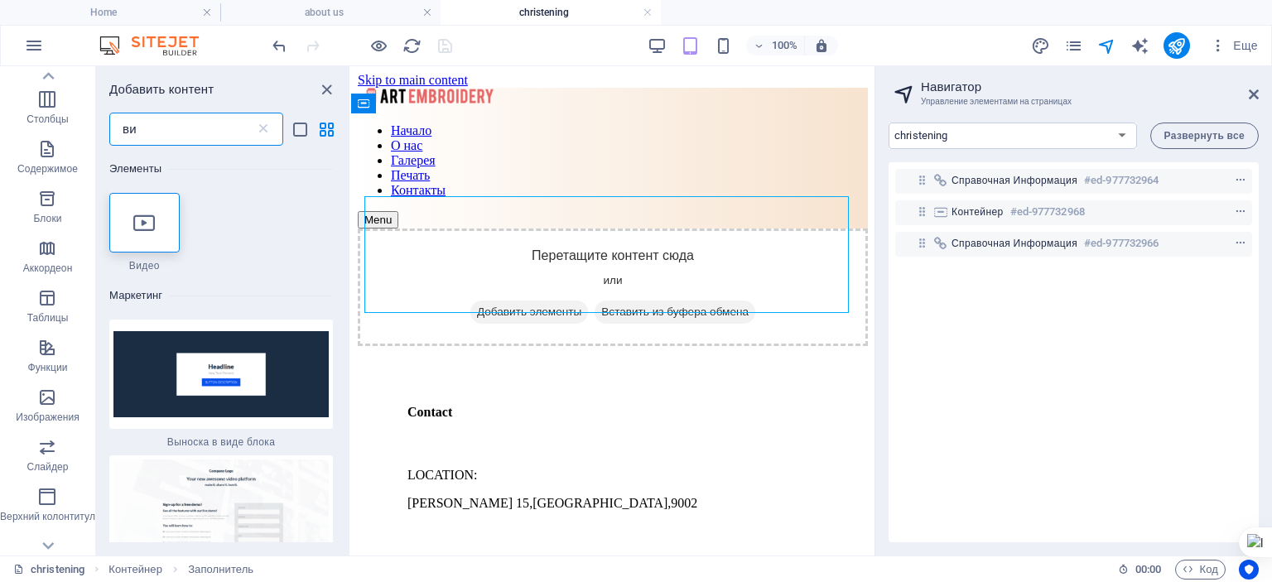
type input "в"
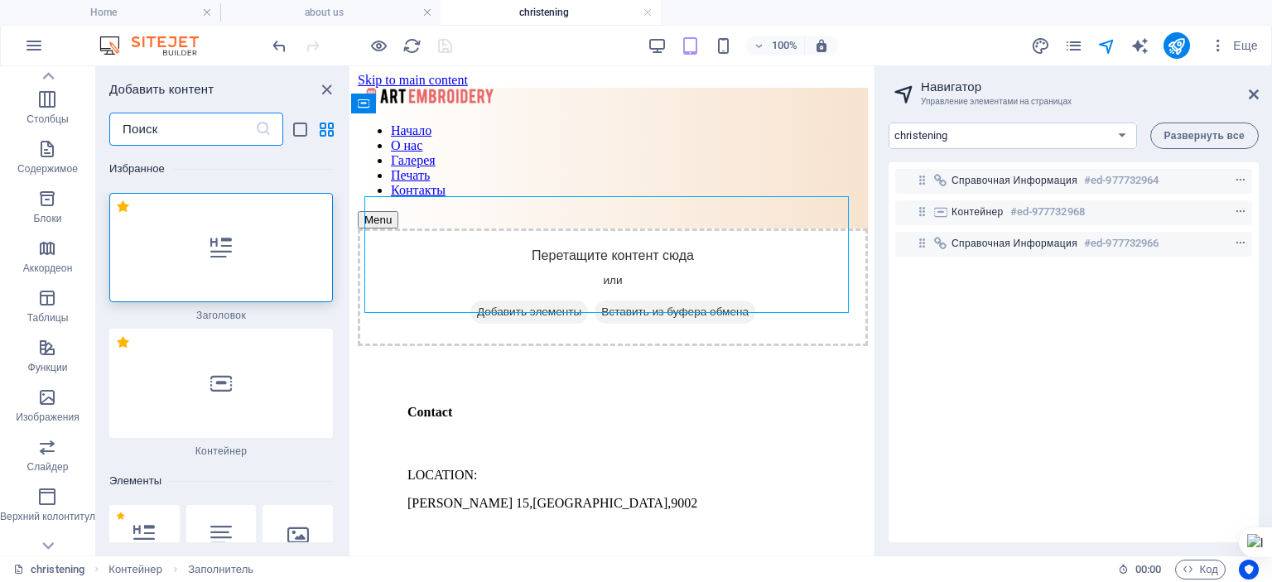
click at [172, 132] on input "text" at bounding box center [182, 129] width 146 height 33
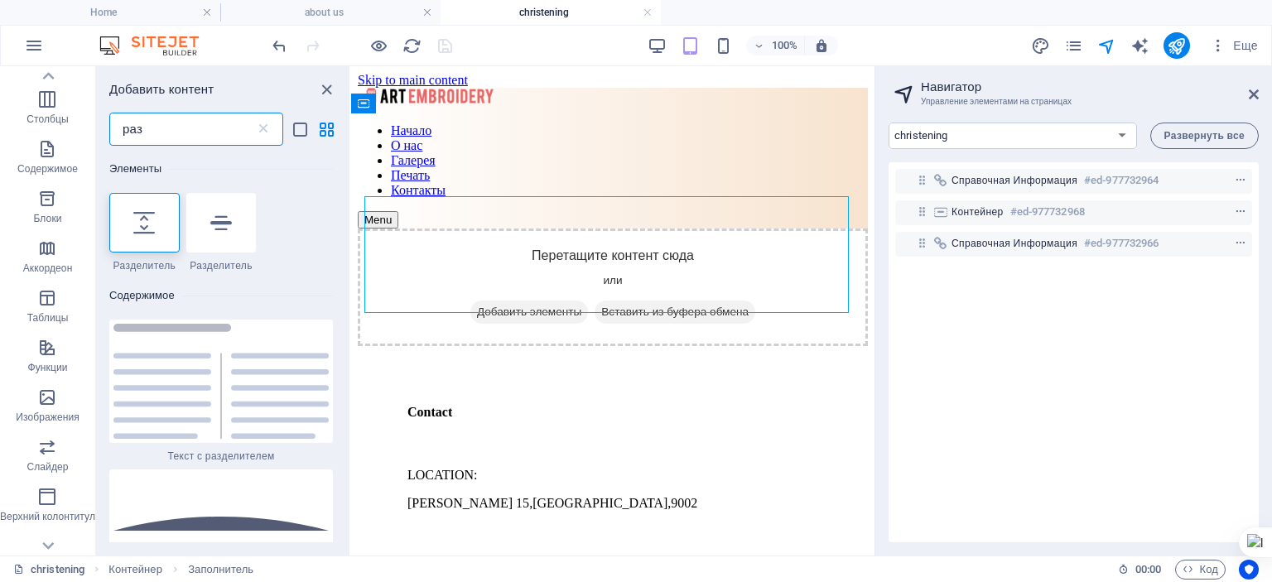
drag, startPoint x: 348, startPoint y: 208, endPoint x: 0, endPoint y: 123, distance: 358.2
click at [188, 125] on input "раз" at bounding box center [182, 129] width 146 height 33
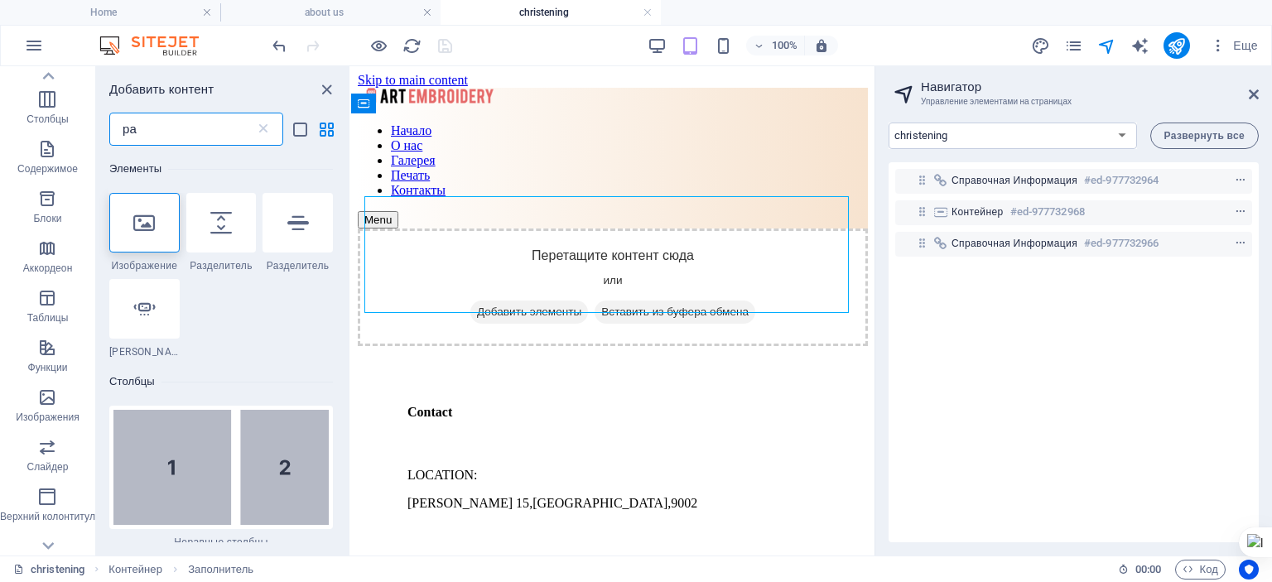
type input "р"
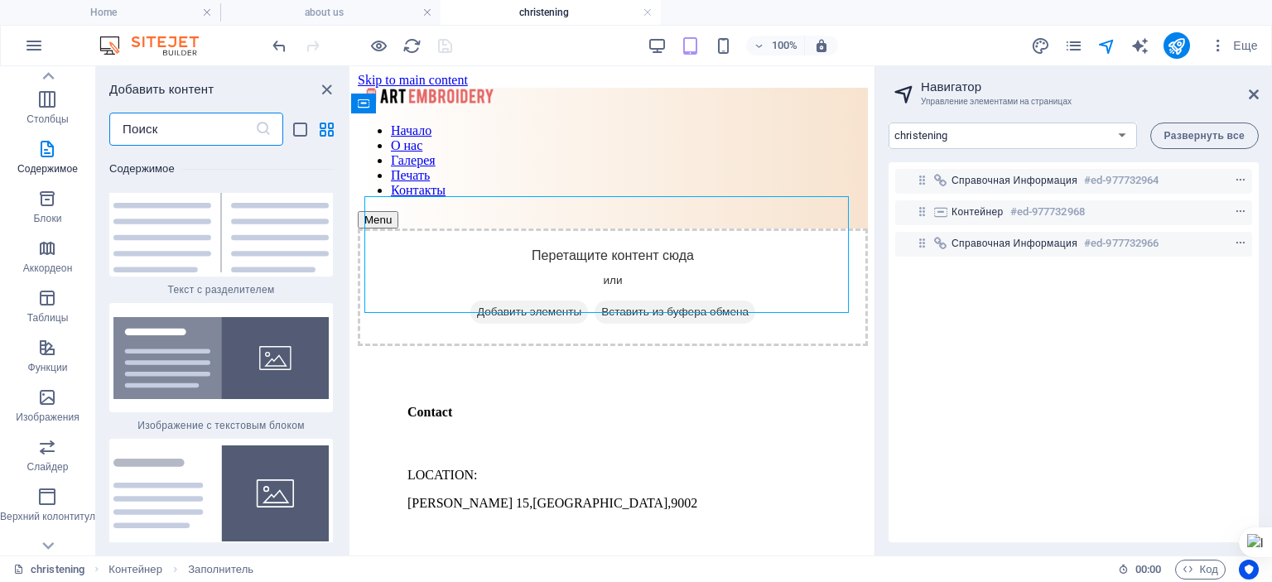
scroll to position [5965, 0]
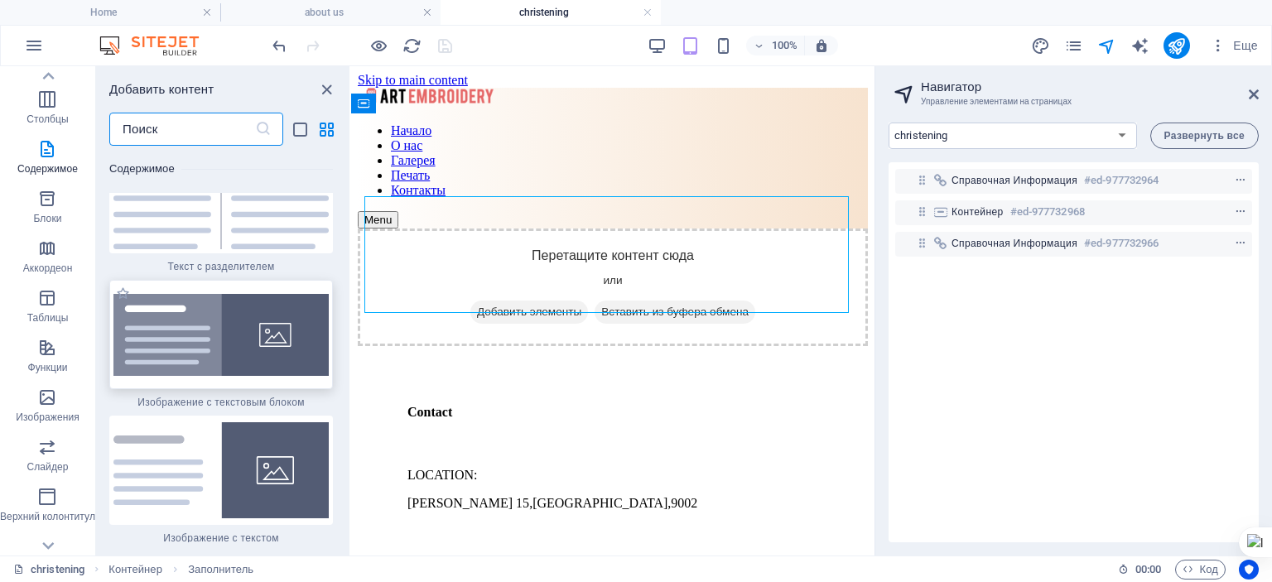
click at [230, 313] on img at bounding box center [220, 335] width 215 height 82
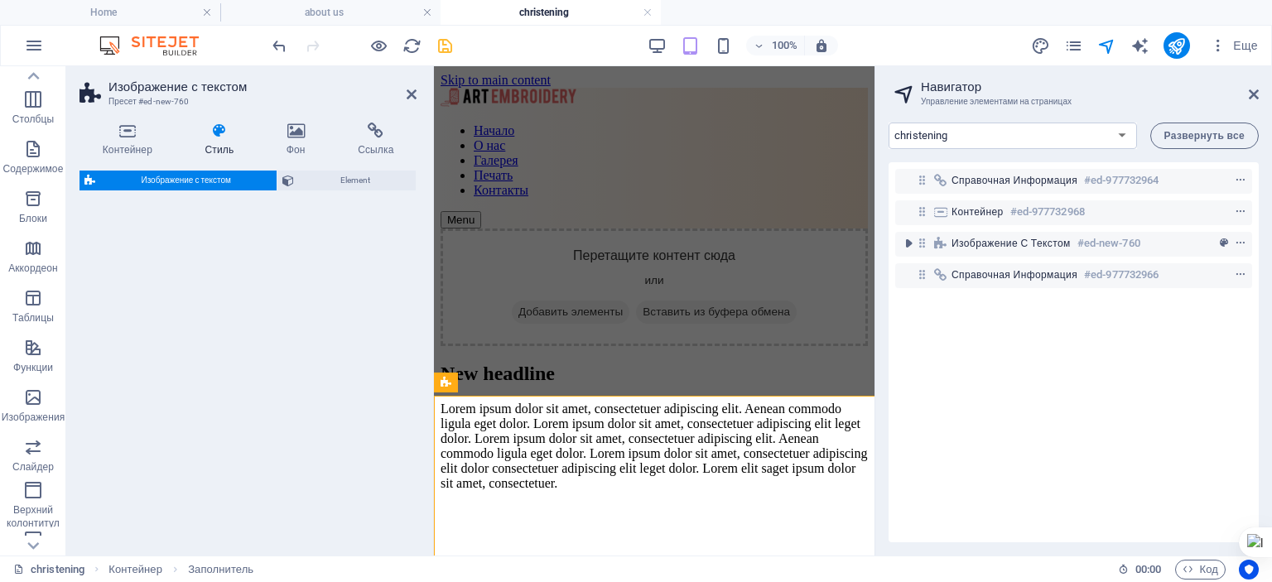
select select "rem"
select select "px"
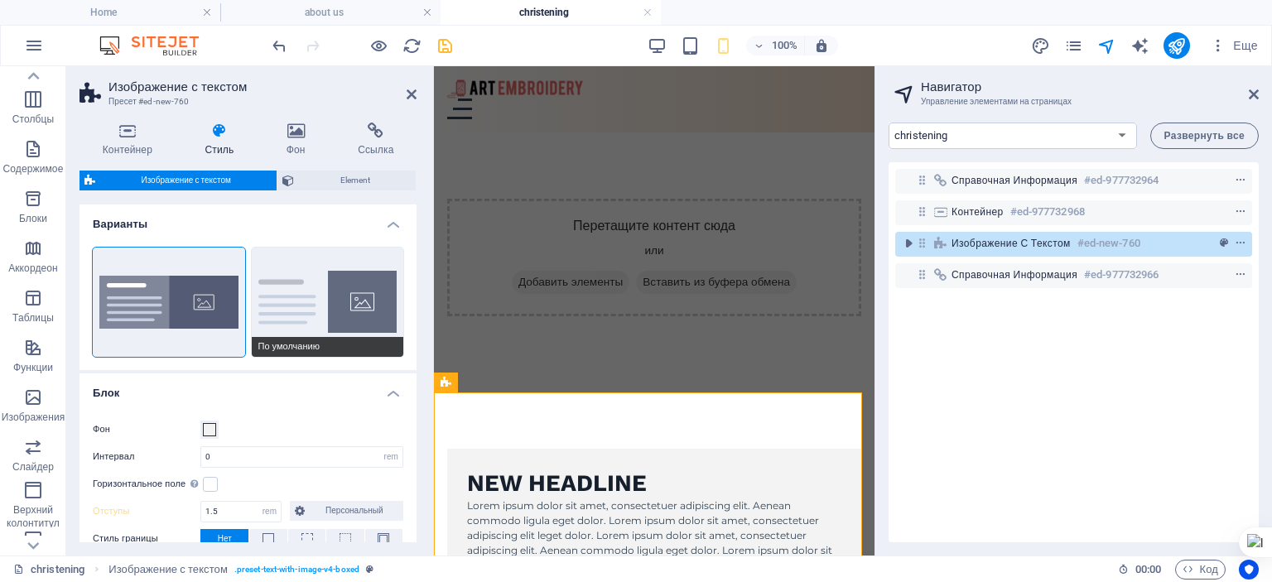
click at [311, 311] on button "По умолчанию" at bounding box center [328, 302] width 152 height 109
type input "2"
type input "0"
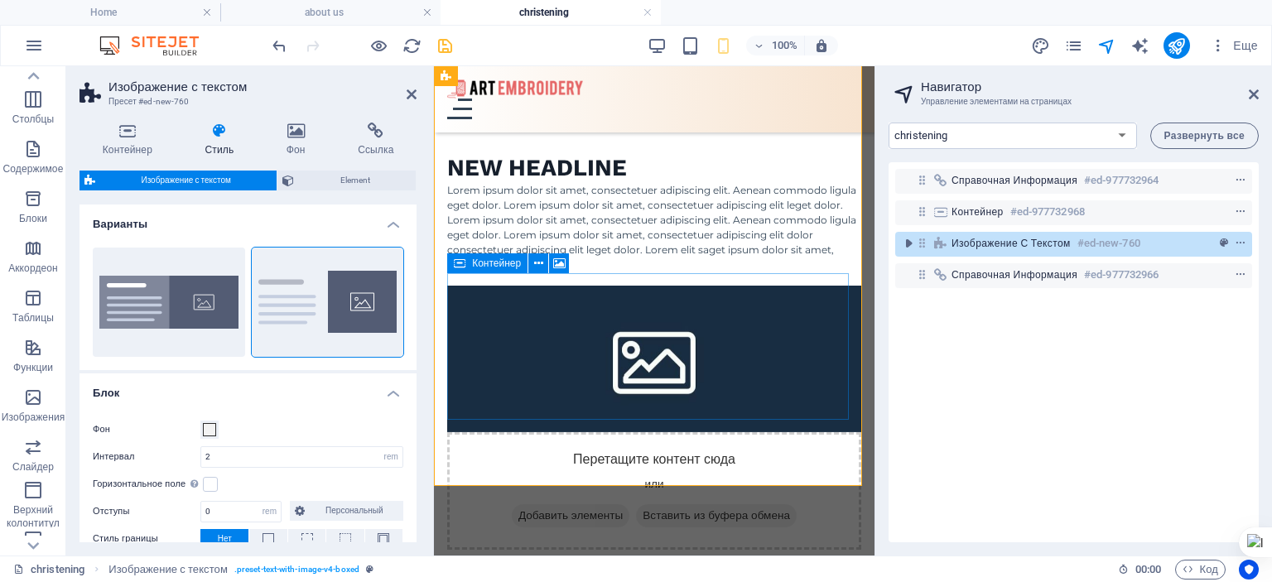
scroll to position [249, 0]
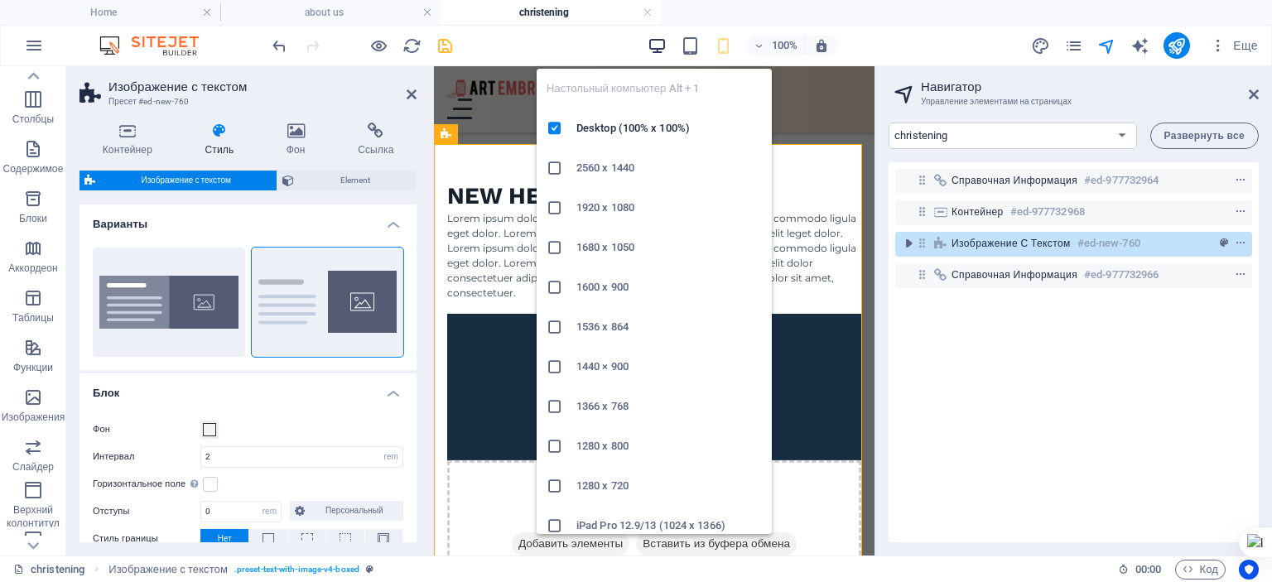
click at [658, 41] on icon "button" at bounding box center [657, 45] width 19 height 19
click at [662, 44] on icon "button" at bounding box center [657, 45] width 19 height 19
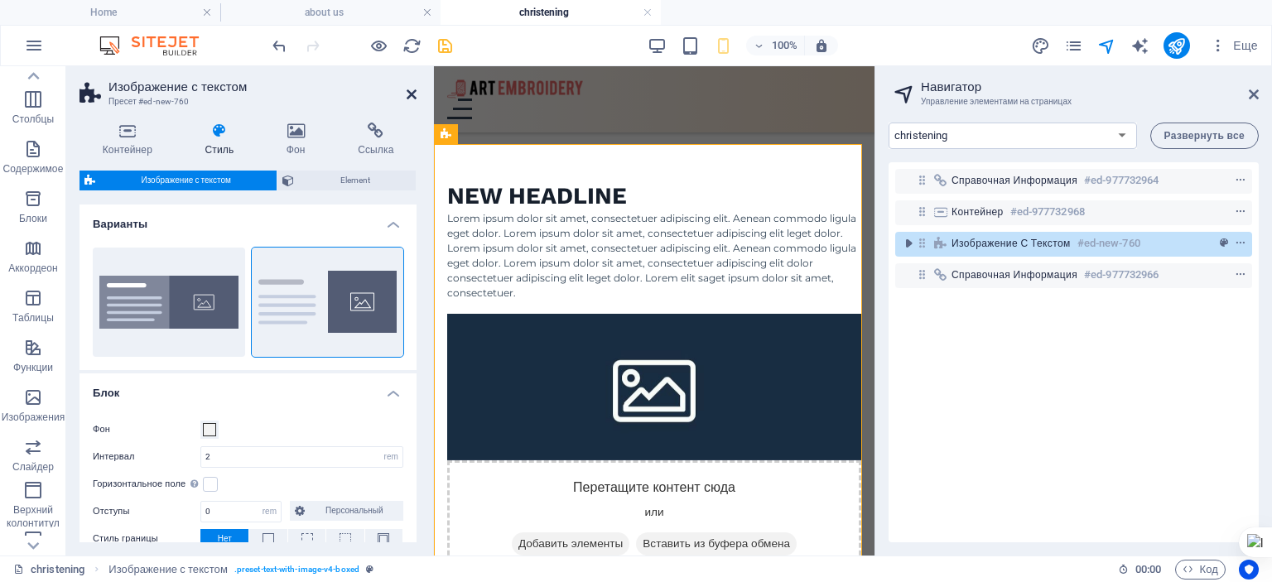
click at [413, 93] on icon at bounding box center [412, 94] width 10 height 13
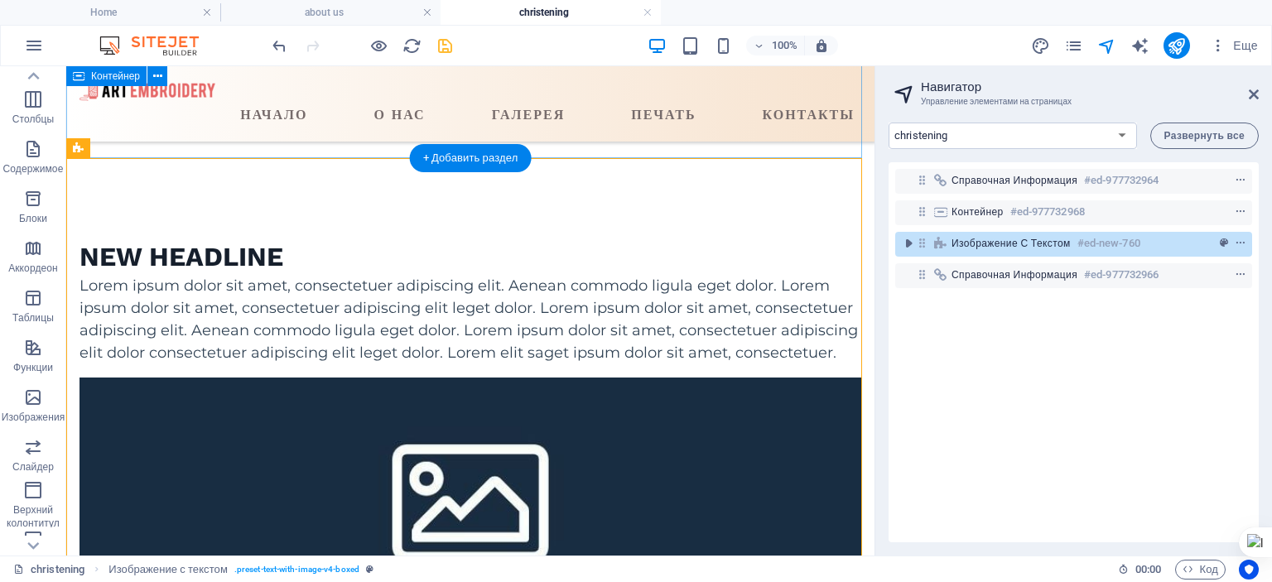
scroll to position [243, 0]
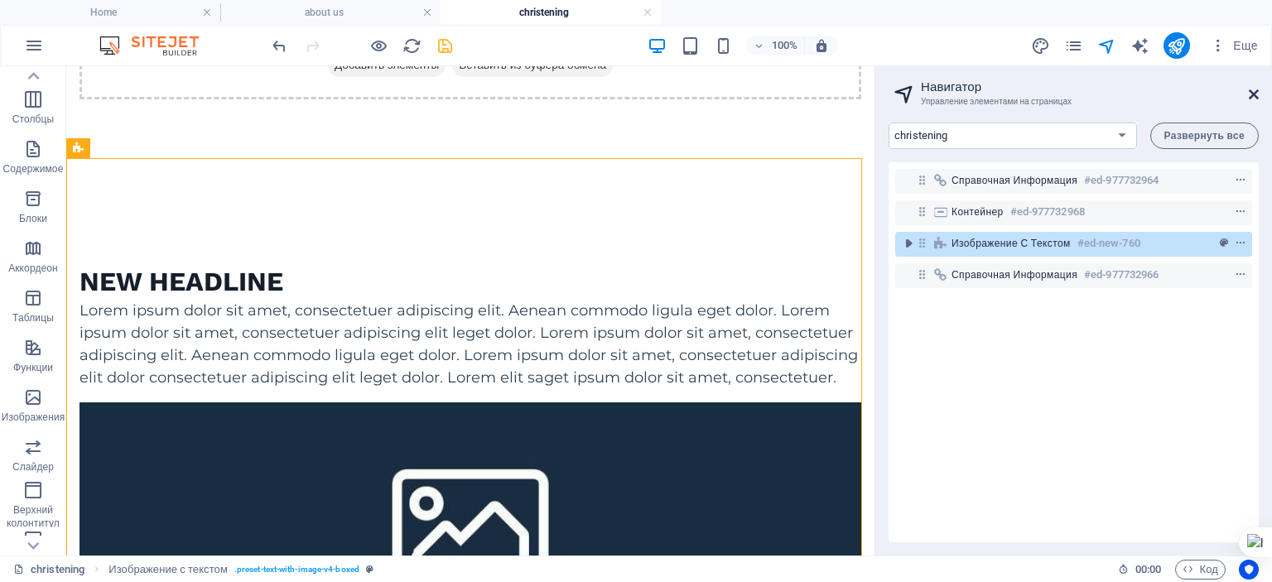
click at [1254, 93] on icon at bounding box center [1254, 94] width 10 height 13
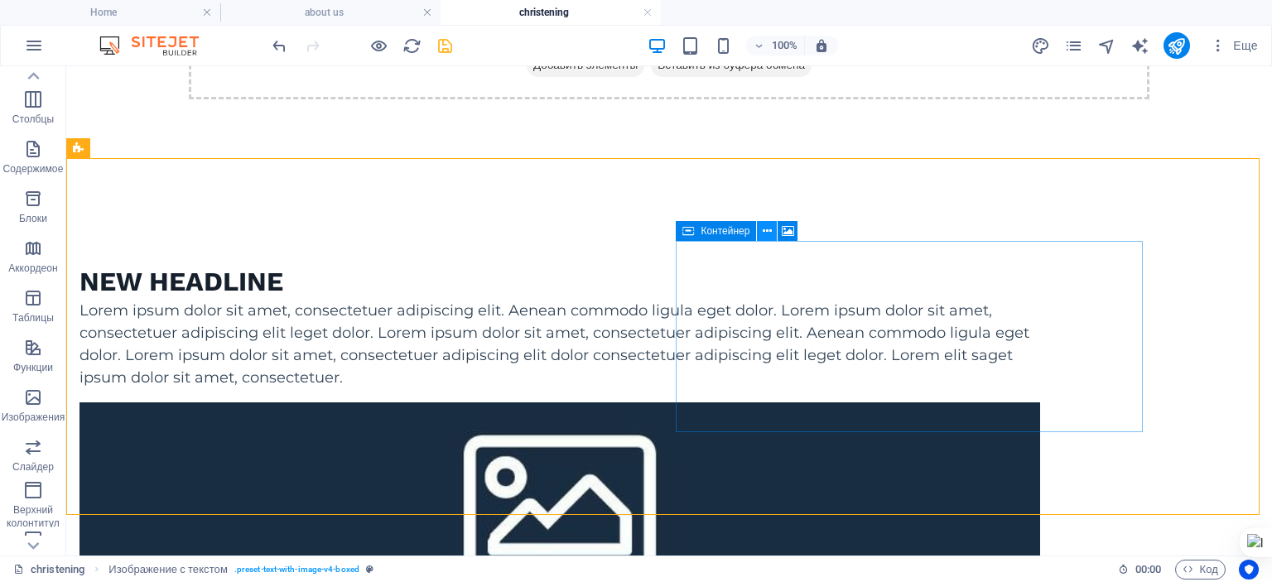
click at [769, 229] on icon at bounding box center [767, 231] width 9 height 17
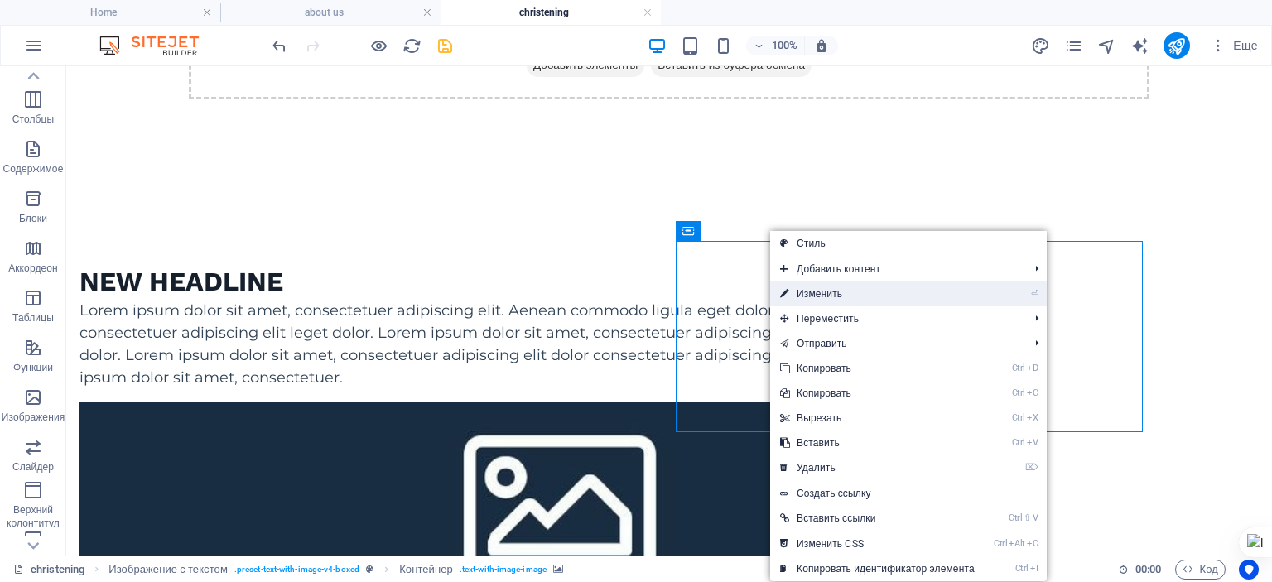
drag, startPoint x: 824, startPoint y: 293, endPoint x: 383, endPoint y: 227, distance: 446.5
click at [824, 293] on link "⏎ Изменить" at bounding box center [877, 294] width 215 height 25
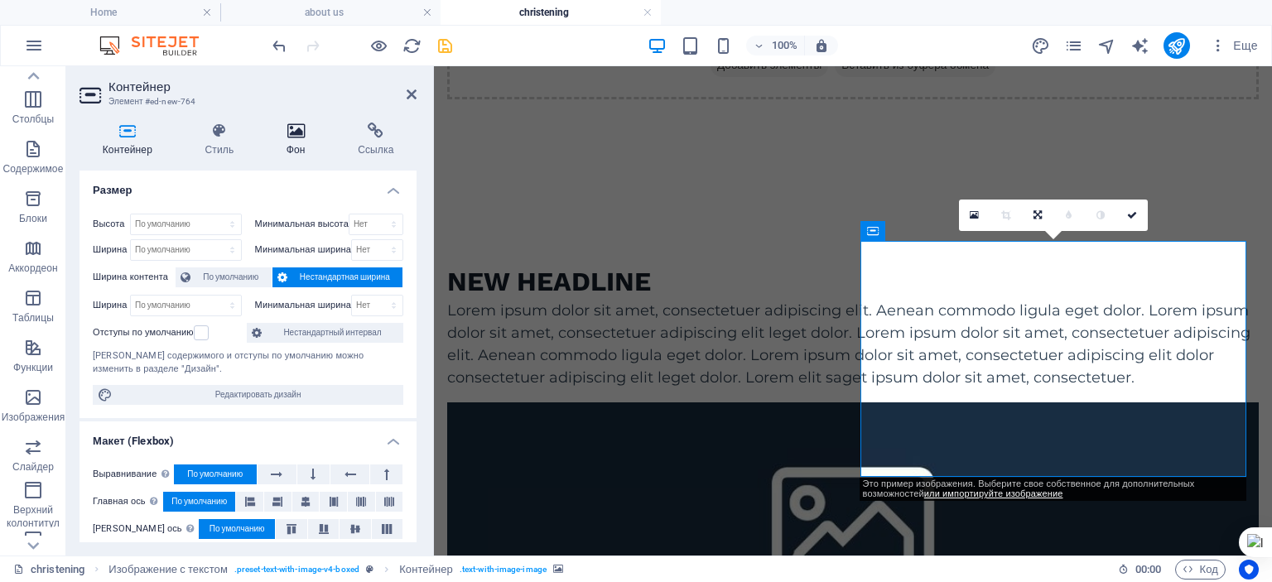
click at [305, 145] on h4 "Фон" at bounding box center [298, 140] width 71 height 35
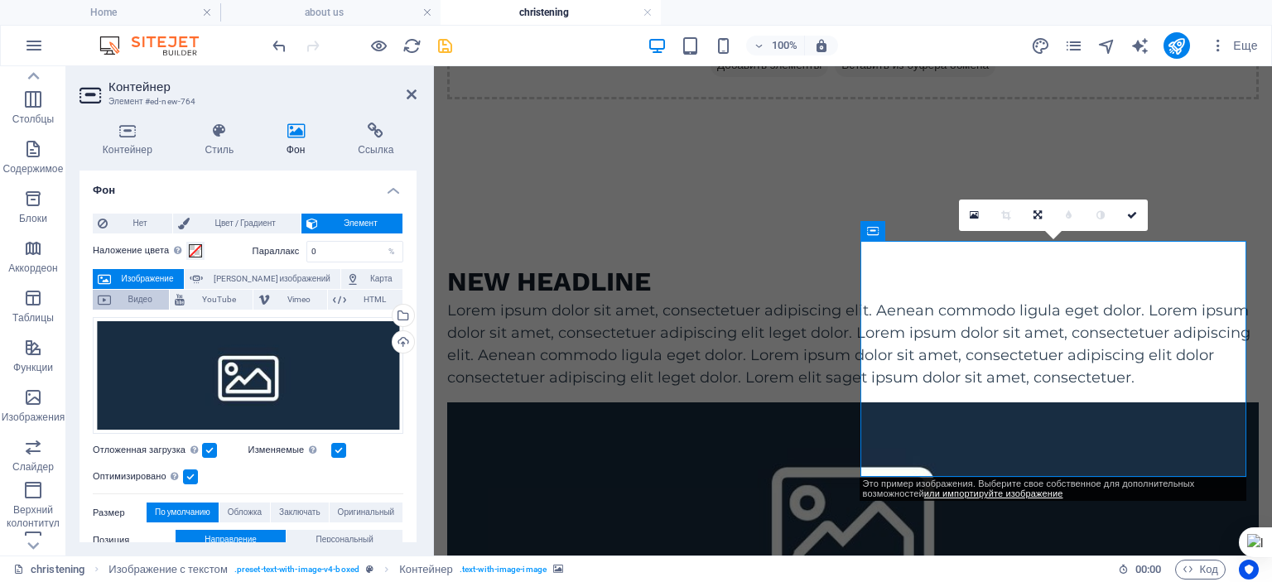
click at [164, 290] on span "Видео" at bounding box center [140, 300] width 48 height 20
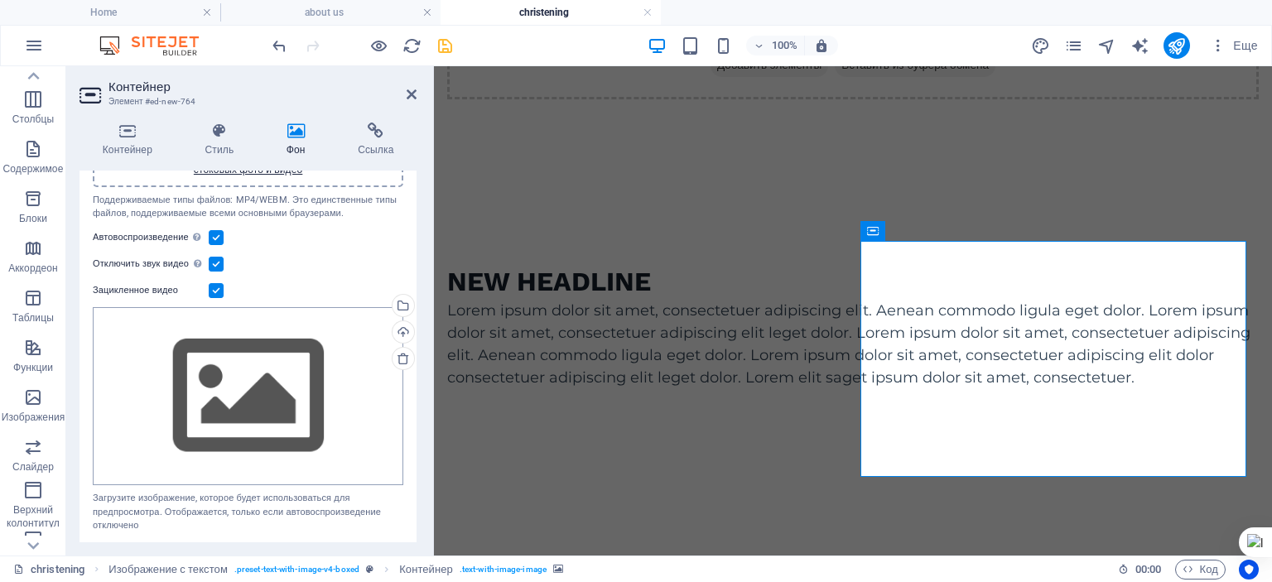
scroll to position [0, 0]
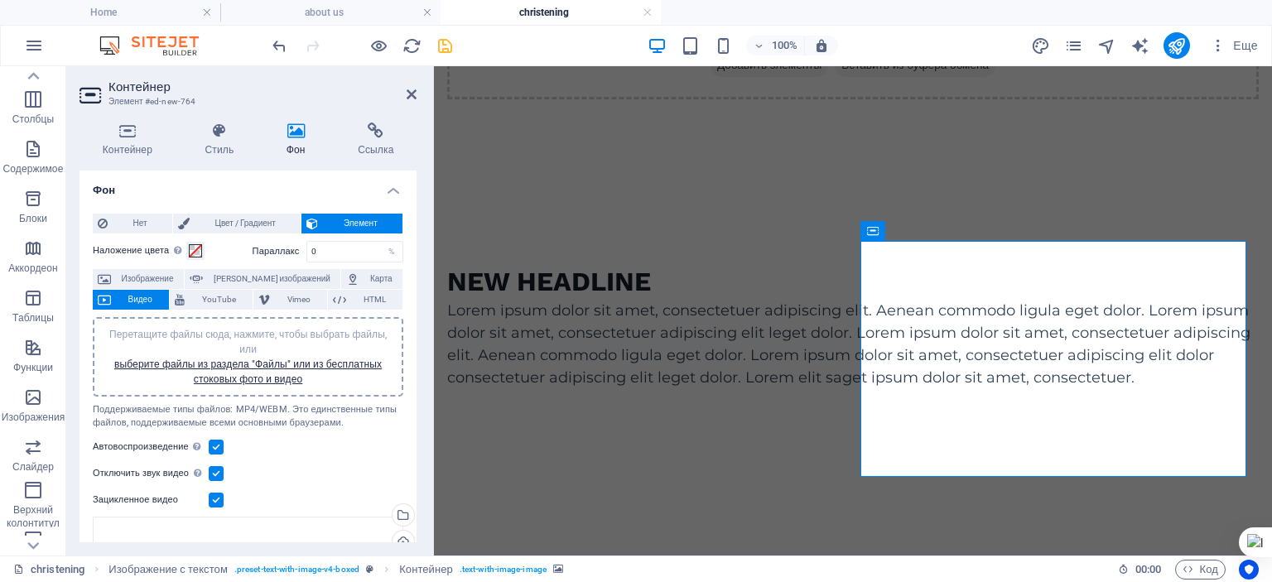
click at [389, 427] on div "Поддерживаемые типы файлов: MP4/WEBM. Это единственные типы файлов, поддерживае…" at bounding box center [248, 416] width 311 height 27
click at [248, 334] on span "Перетащите файлы сюда, нажмите, чтобы выбрать файлы, или выберите файлы из разд…" at bounding box center [248, 357] width 278 height 56
click at [262, 336] on span "Перетащите файлы сюда, нажмите, чтобы выбрать файлы, или выберите файлы из разд…" at bounding box center [248, 357] width 278 height 56
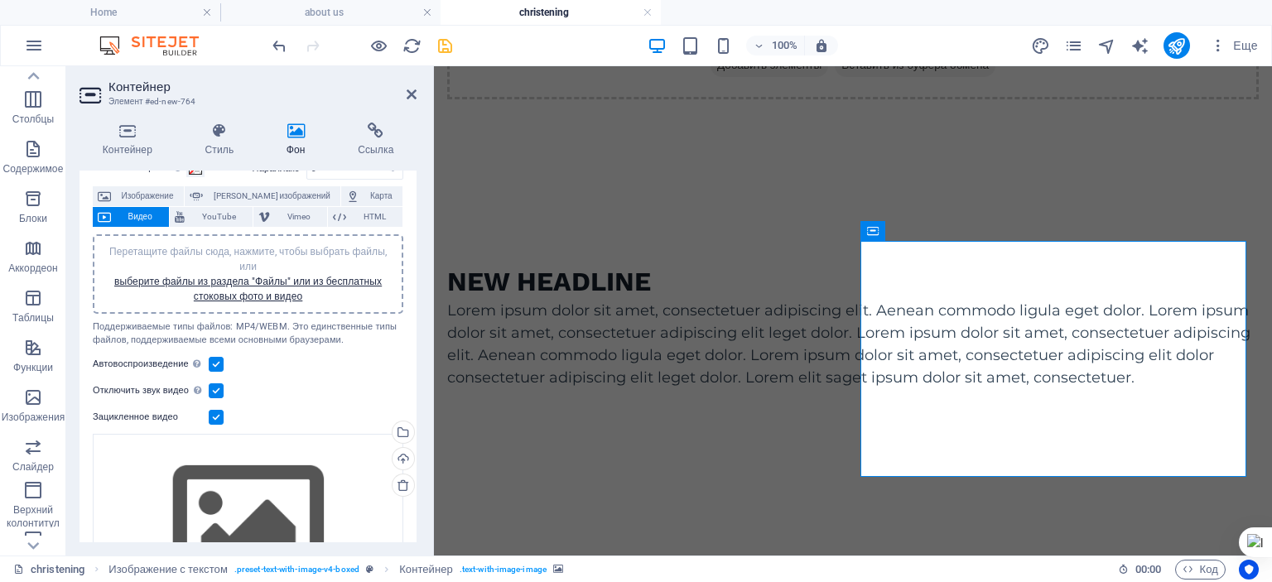
click at [210, 360] on label at bounding box center [216, 364] width 15 height 15
click at [0, 0] on input "Автовоспроизведение Автовоспроизведение доступно, только если отключен звук" at bounding box center [0, 0] width 0 height 0
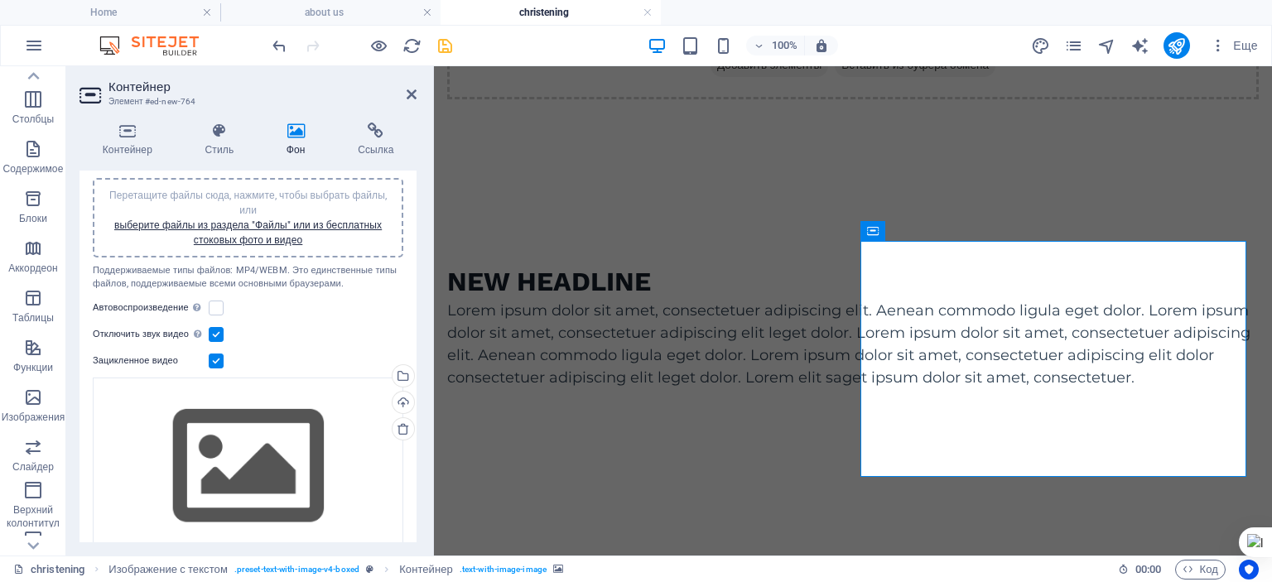
scroll to position [166, 0]
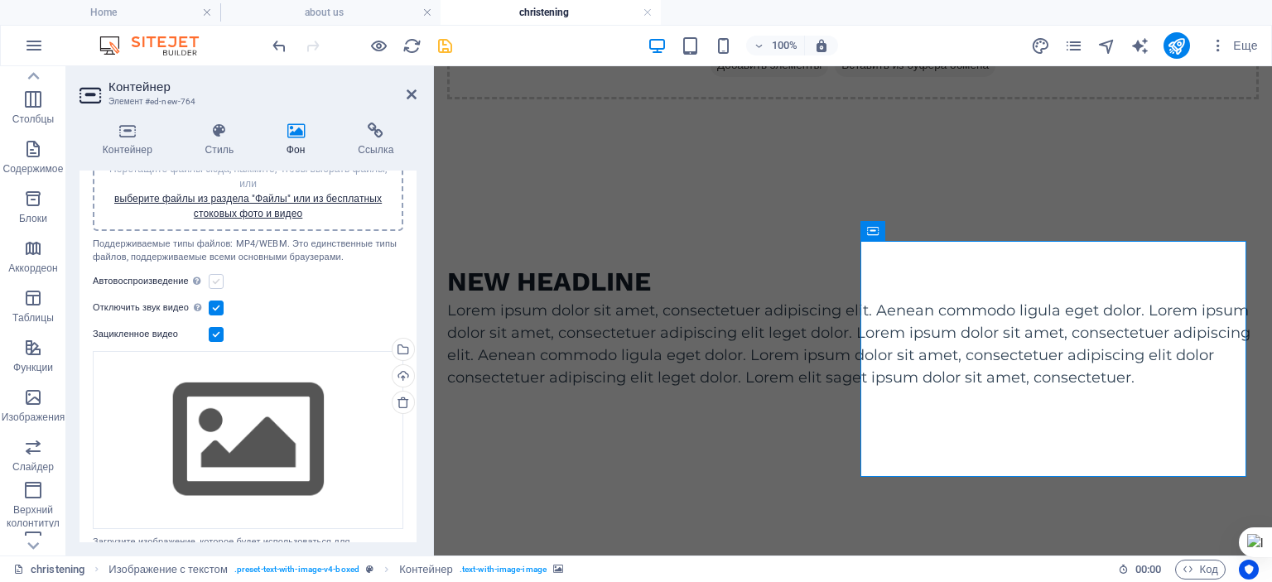
click at [213, 274] on label at bounding box center [216, 281] width 15 height 15
click at [0, 0] on input "Автовоспроизведение Автовоспроизведение доступно, только если отключен звук" at bounding box center [0, 0] width 0 height 0
click at [213, 274] on label at bounding box center [216, 281] width 15 height 15
click at [0, 0] on input "Автовоспроизведение Автовоспроизведение доступно, только если отключен звук" at bounding box center [0, 0] width 0 height 0
click at [213, 274] on label at bounding box center [216, 281] width 15 height 15
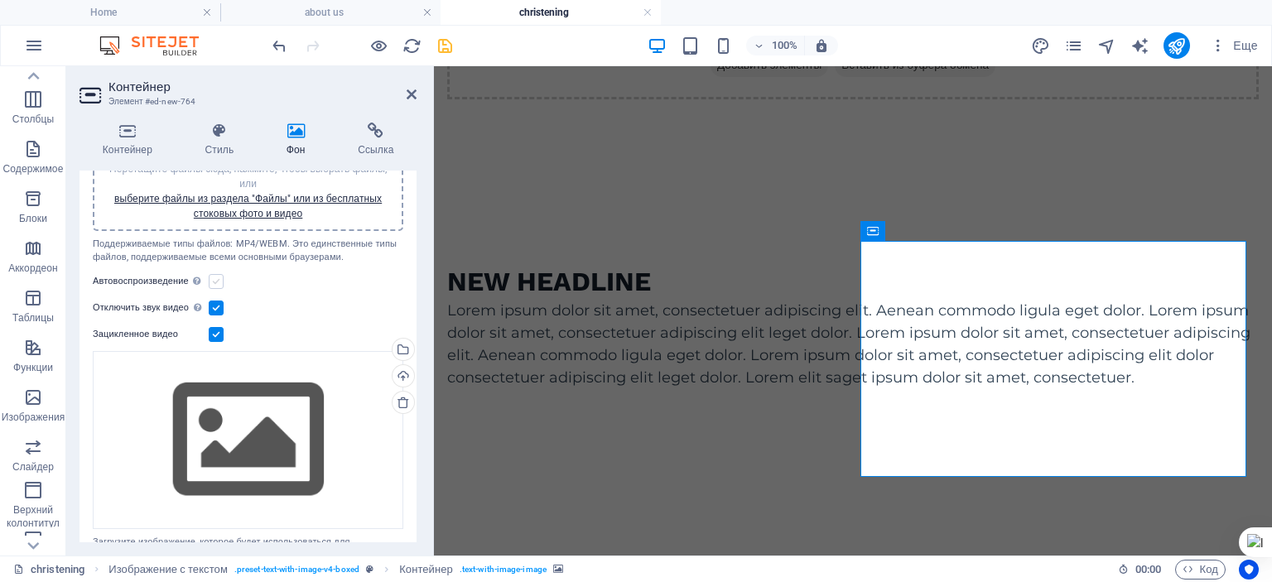
click at [0, 0] on input "Автовоспроизведение Автовоспроизведение доступно, только если отключен звук" at bounding box center [0, 0] width 0 height 0
click at [213, 274] on label at bounding box center [216, 281] width 15 height 15
click at [0, 0] on input "Автовоспроизведение Автовоспроизведение доступно, только если отключен звук" at bounding box center [0, 0] width 0 height 0
click at [213, 274] on label at bounding box center [216, 281] width 15 height 15
click at [0, 0] on input "Автовоспроизведение Автовоспроизведение доступно, только если отключен звук" at bounding box center [0, 0] width 0 height 0
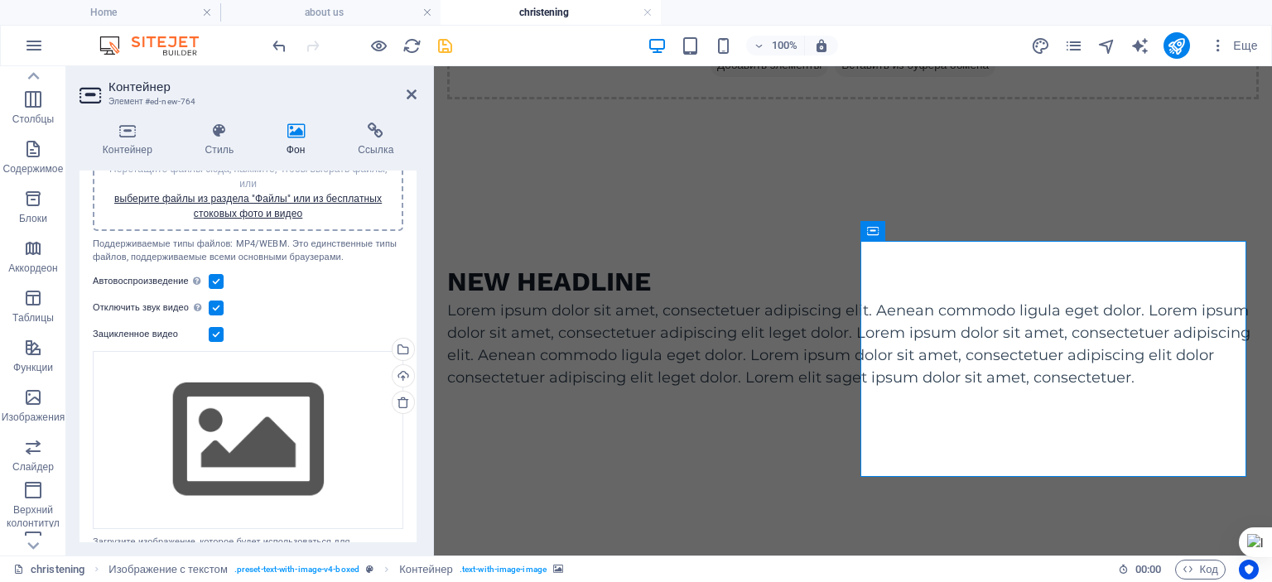
click at [213, 274] on label at bounding box center [216, 281] width 15 height 15
click at [0, 0] on input "Автовоспроизведение Автовоспроизведение доступно, только если отключен звук" at bounding box center [0, 0] width 0 height 0
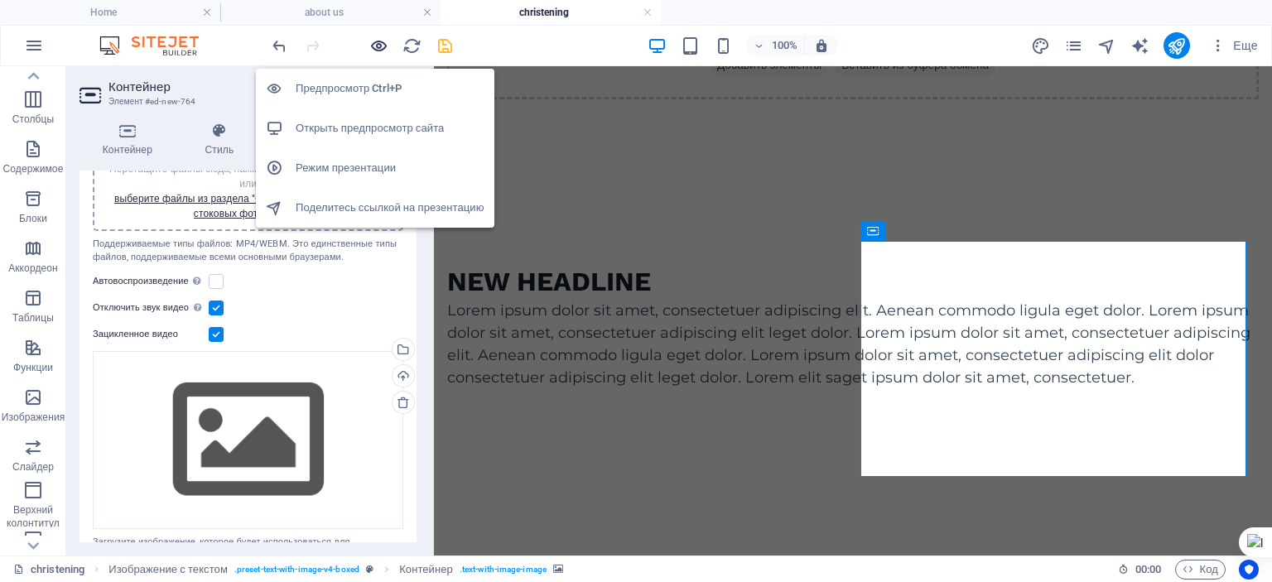
click at [376, 46] on icon "button" at bounding box center [378, 45] width 19 height 19
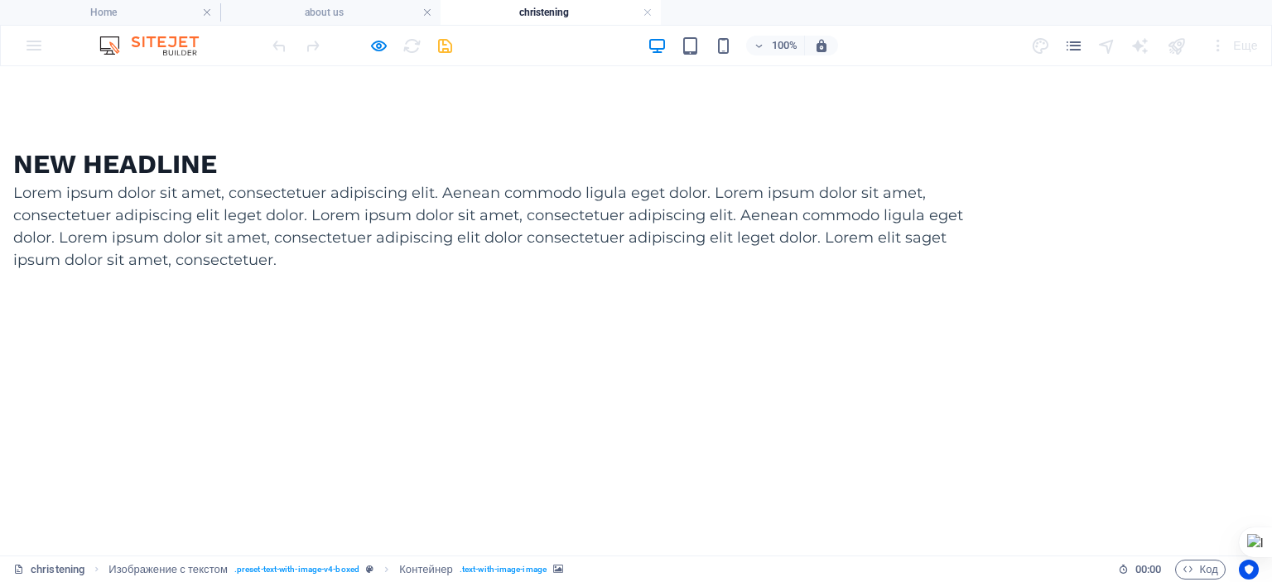
click at [731, 285] on video at bounding box center [493, 380] width 961 height 191
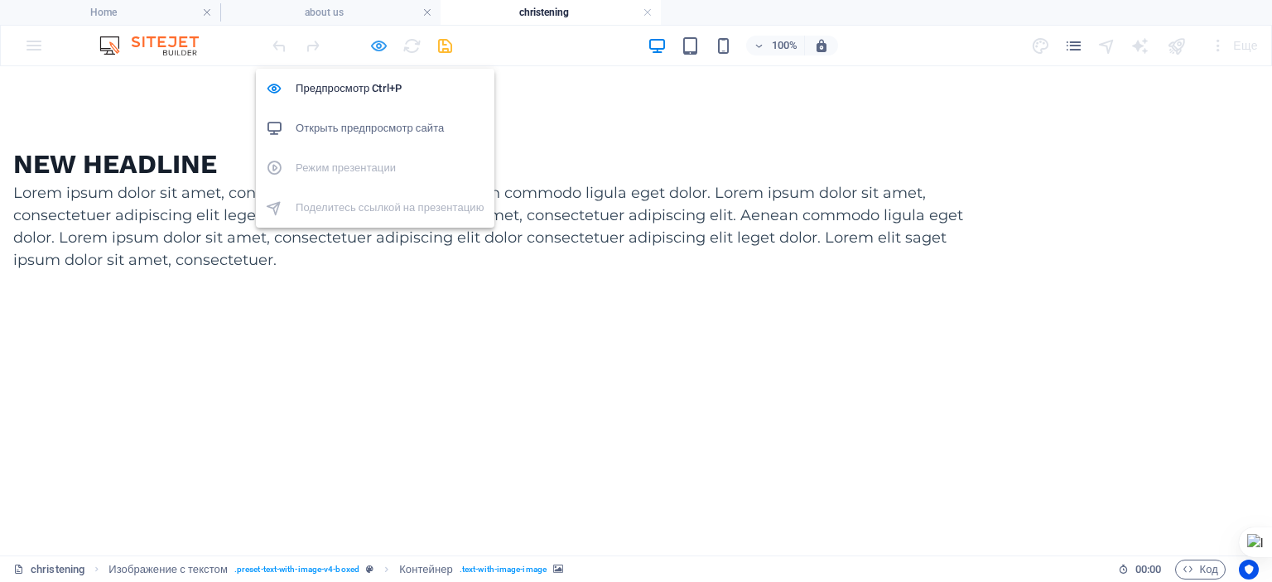
click at [383, 40] on icon "button" at bounding box center [378, 45] width 19 height 19
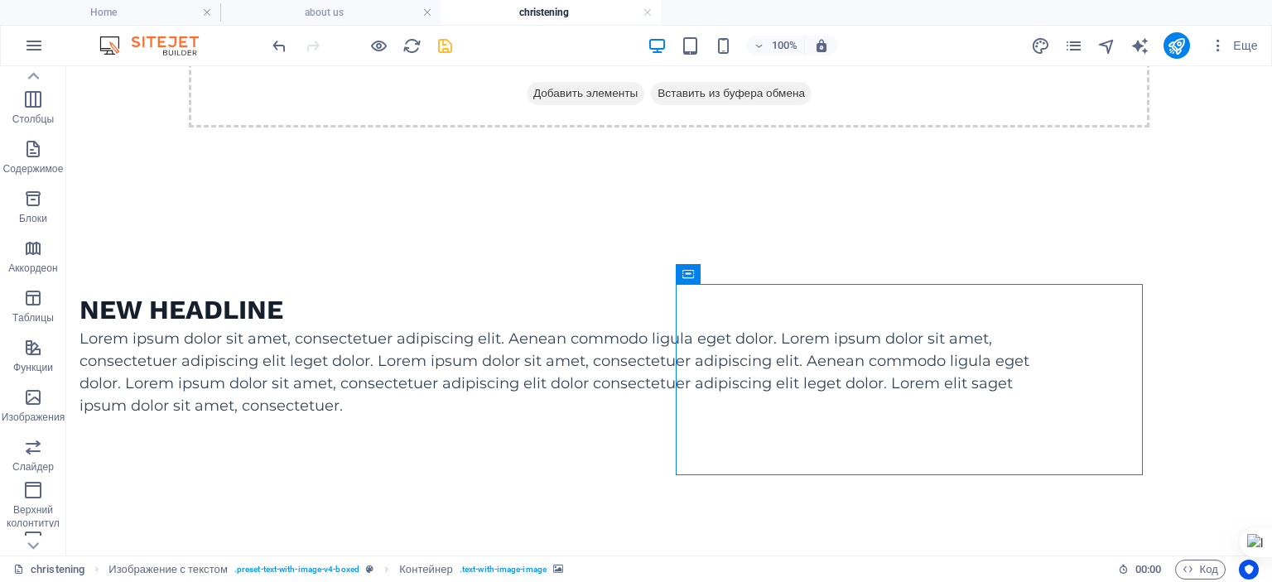
scroll to position [223, 0]
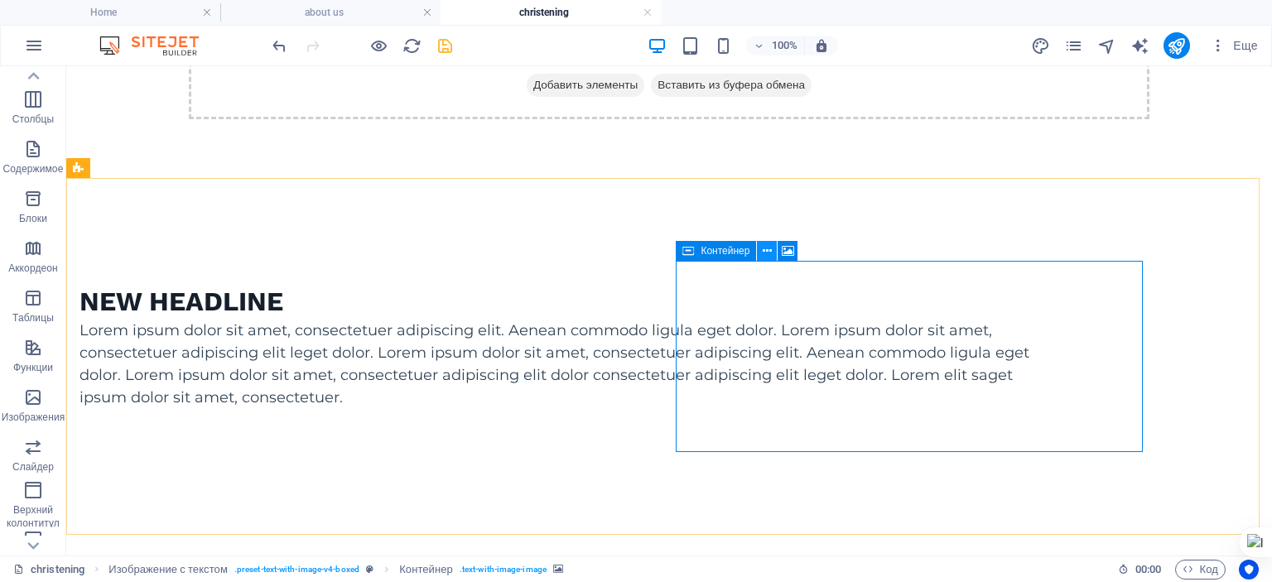
click at [765, 249] on icon at bounding box center [767, 251] width 9 height 17
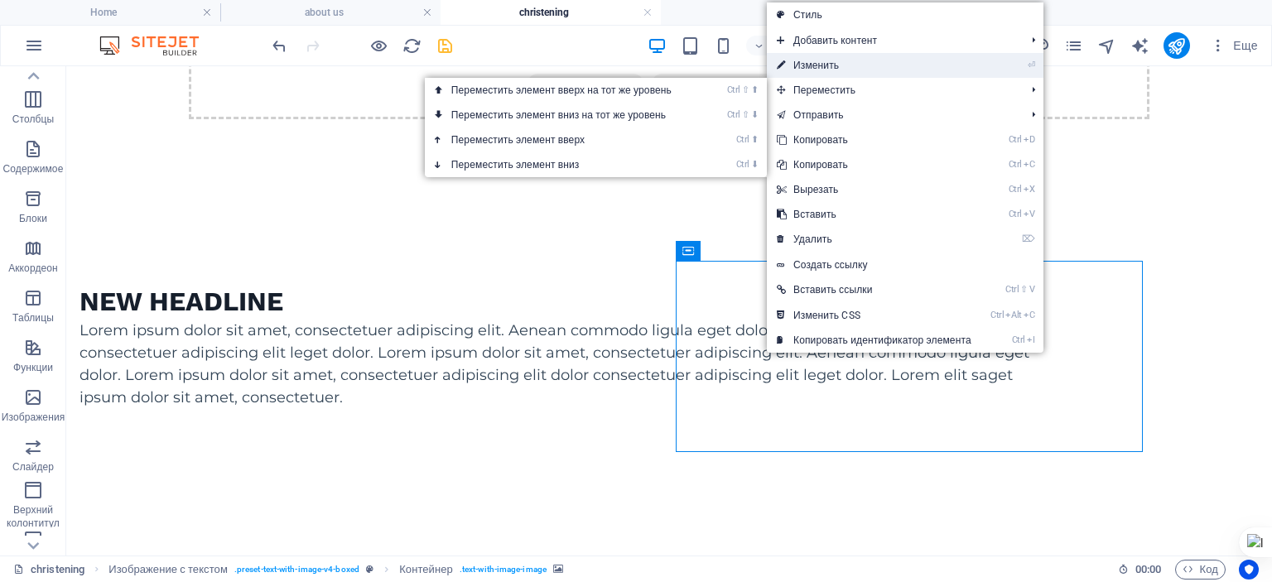
click at [835, 65] on link "⏎ Изменить" at bounding box center [874, 65] width 215 height 25
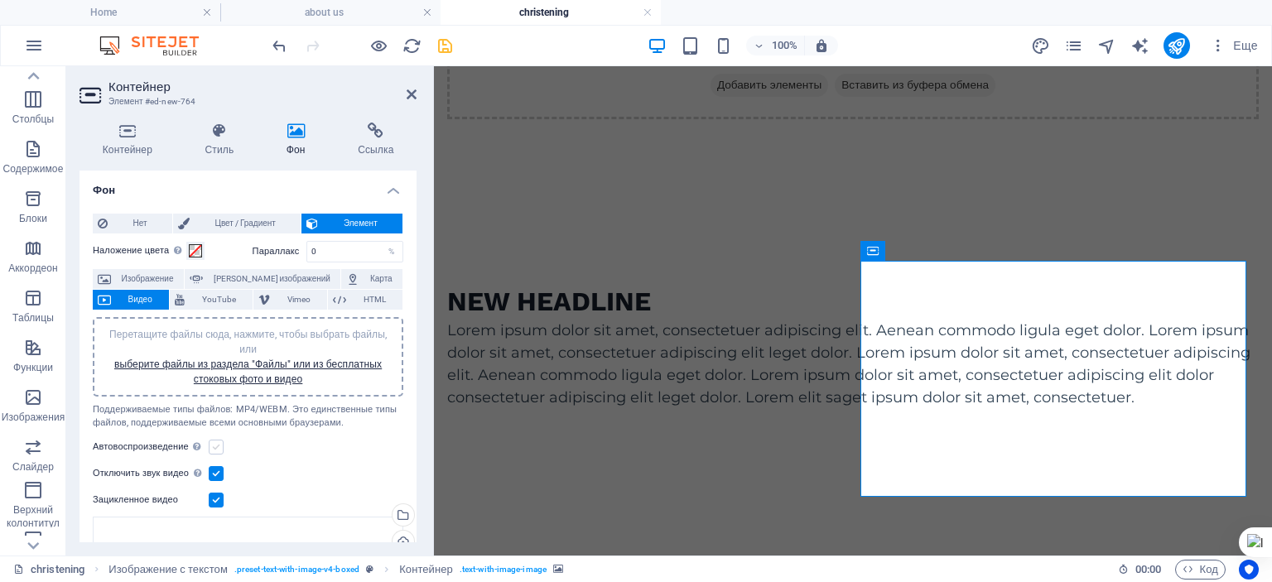
click at [218, 443] on label at bounding box center [216, 447] width 15 height 15
click at [0, 0] on input "Автовоспроизведение Автовоспроизведение доступно, только если отключен звук" at bounding box center [0, 0] width 0 height 0
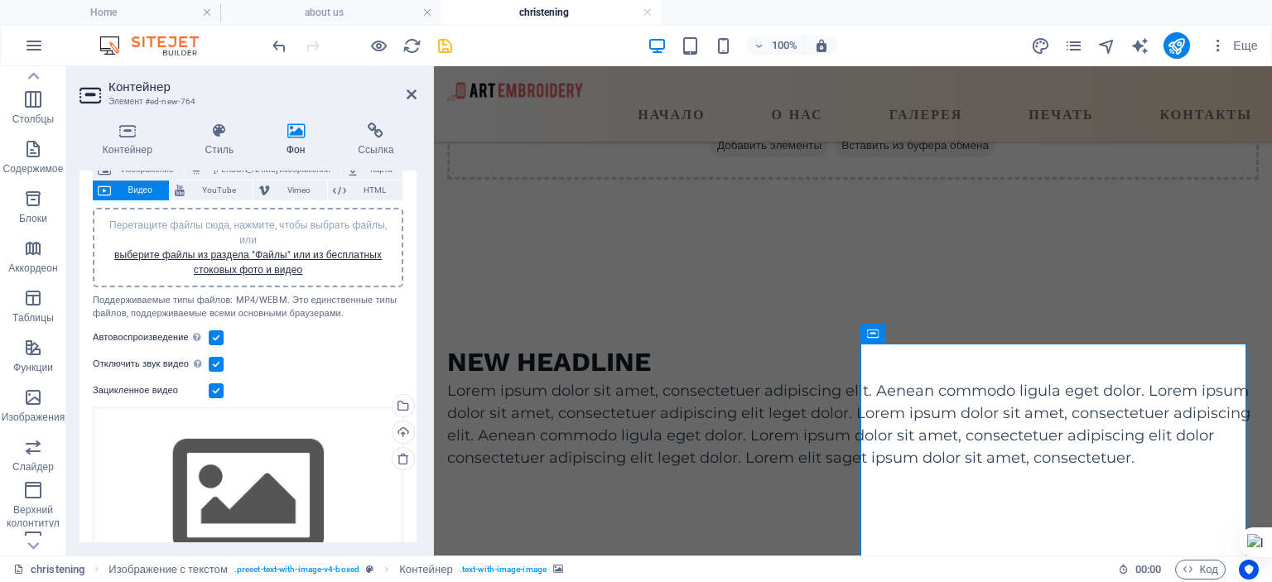
scroll to position [0, 0]
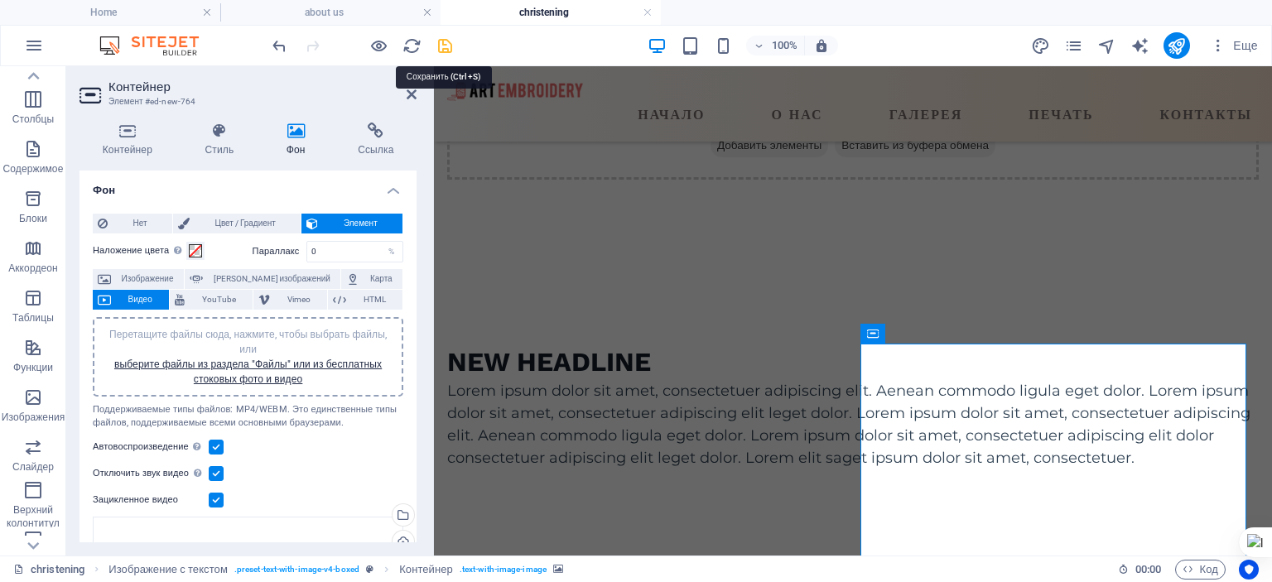
click at [451, 49] on icon "save" at bounding box center [445, 45] width 19 height 19
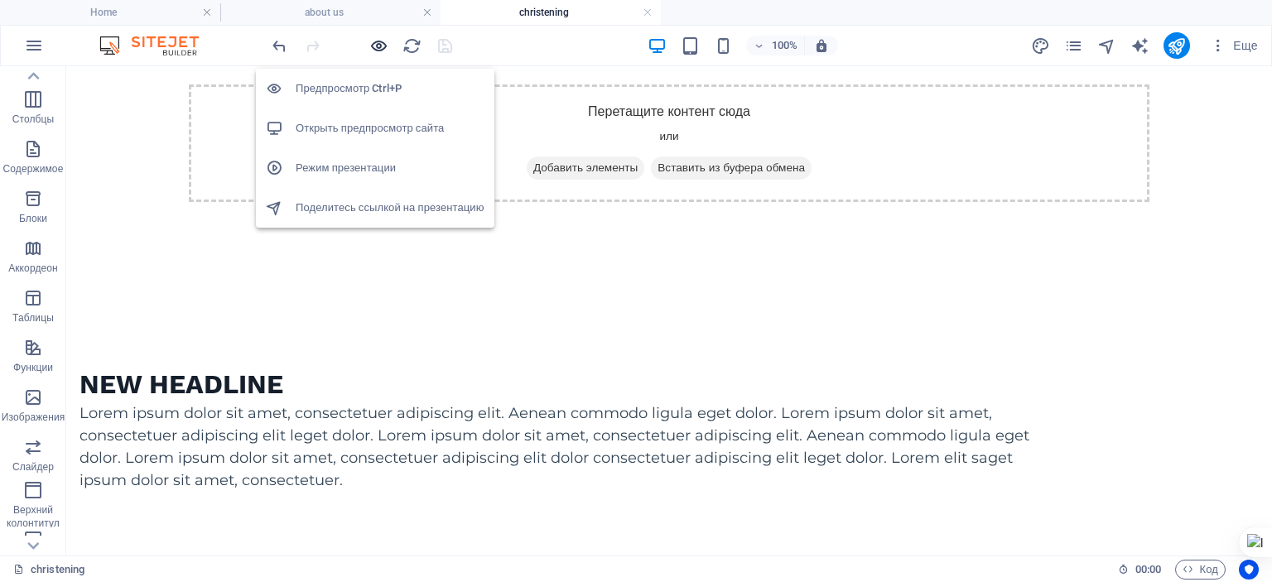
click at [374, 44] on icon "button" at bounding box center [378, 45] width 19 height 19
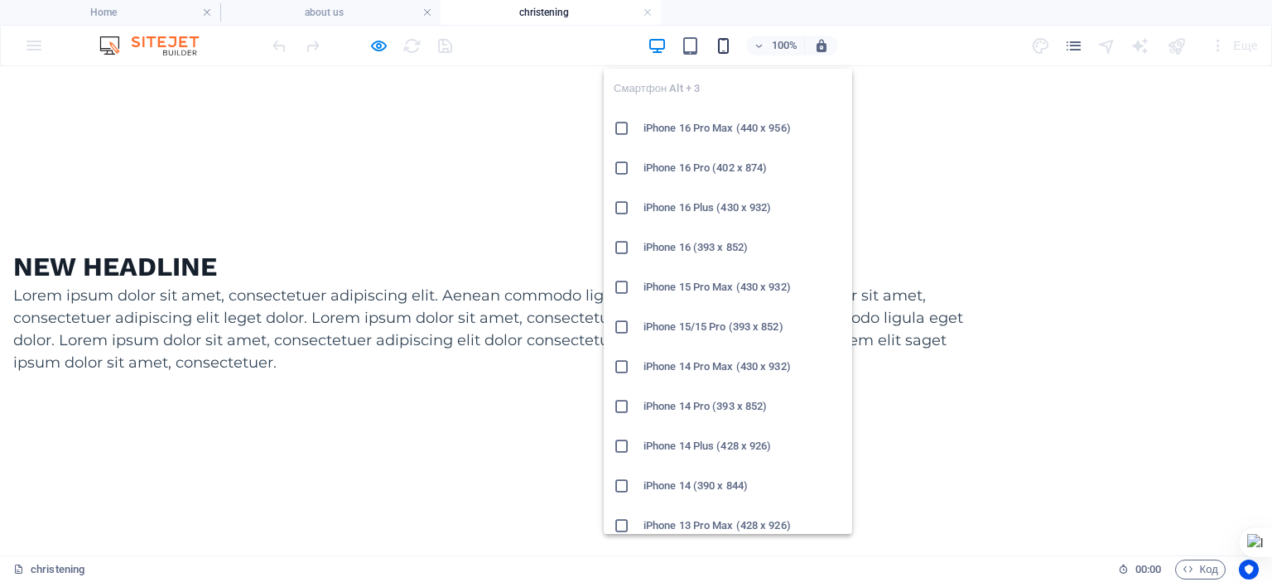
click at [729, 49] on icon "button" at bounding box center [723, 45] width 19 height 19
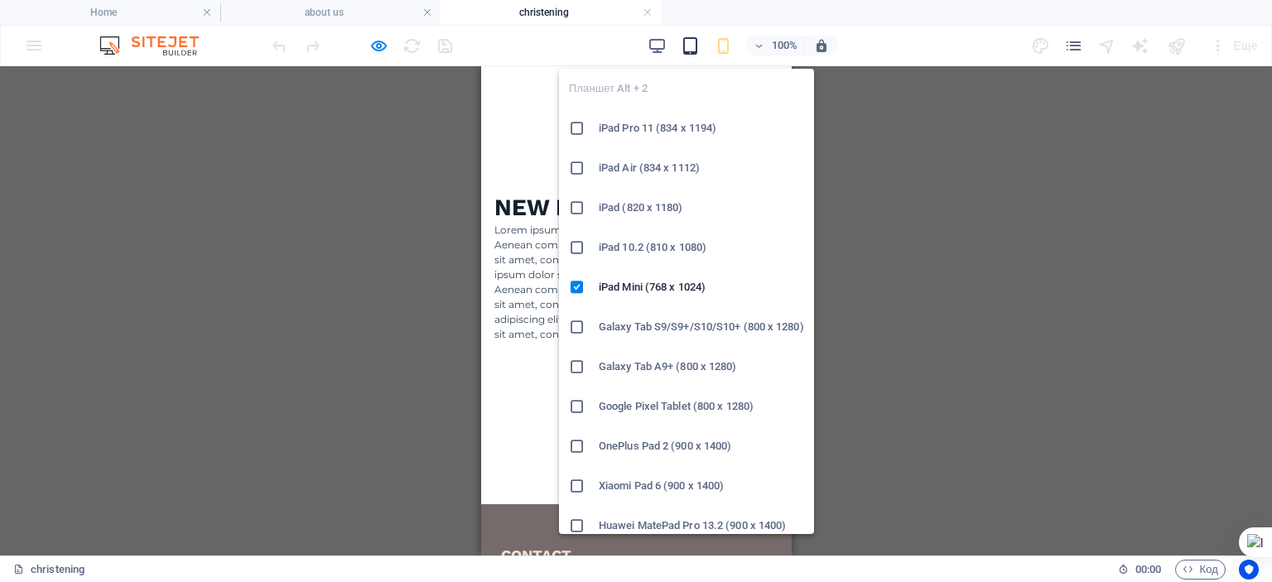
click at [680, 46] on span "button" at bounding box center [690, 45] width 20 height 19
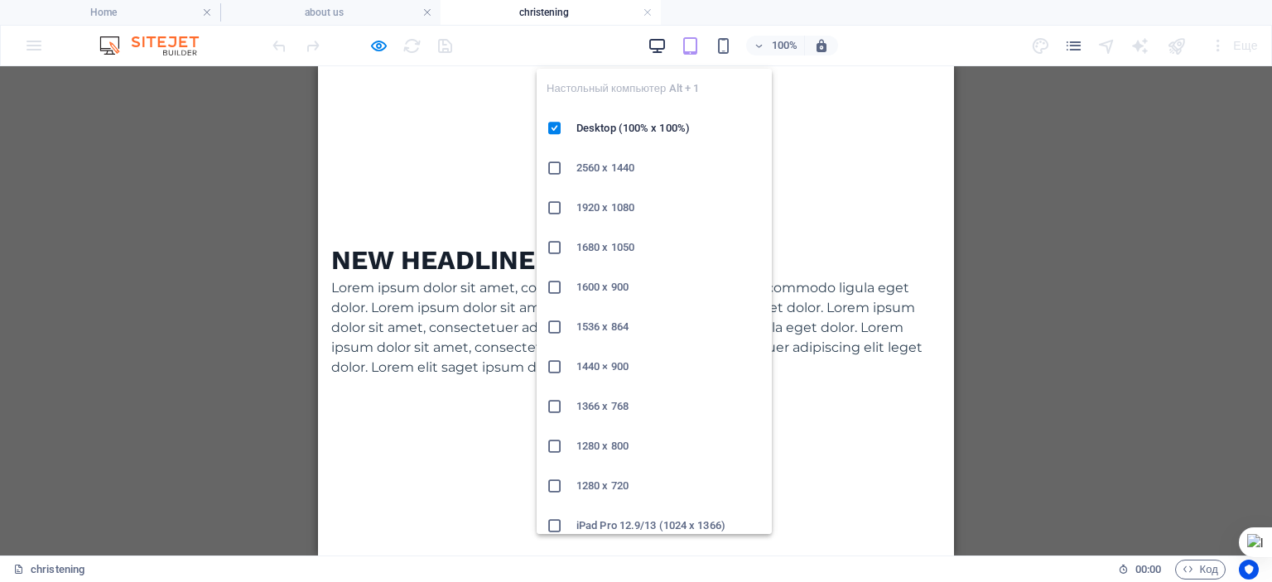
click at [661, 41] on icon "button" at bounding box center [657, 45] width 19 height 19
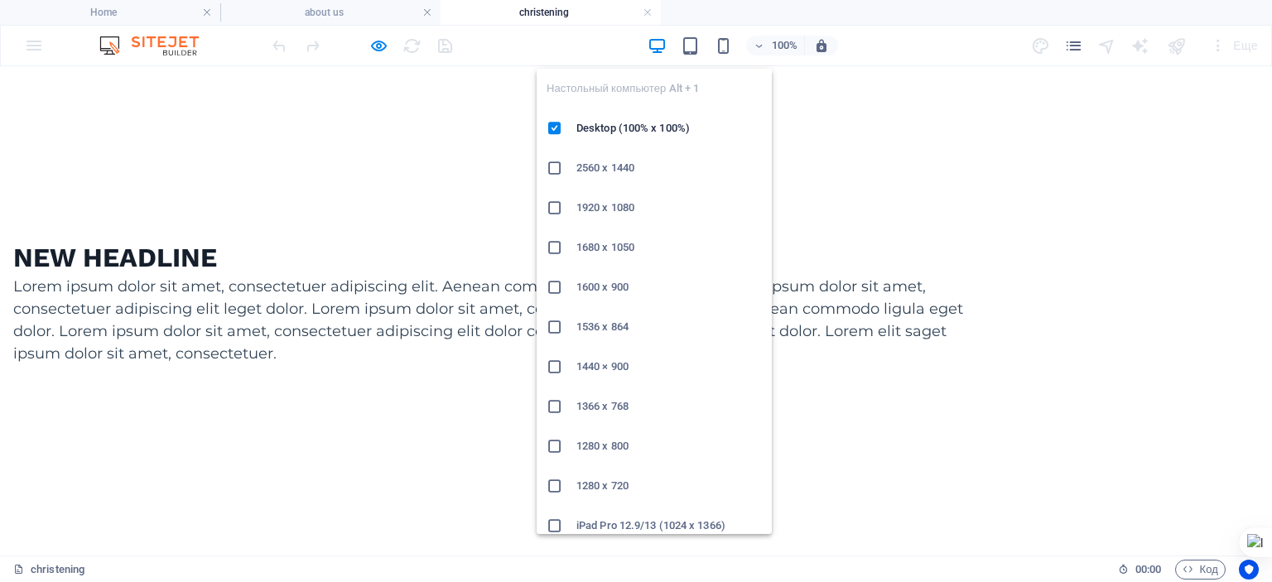
scroll to position [148, 0]
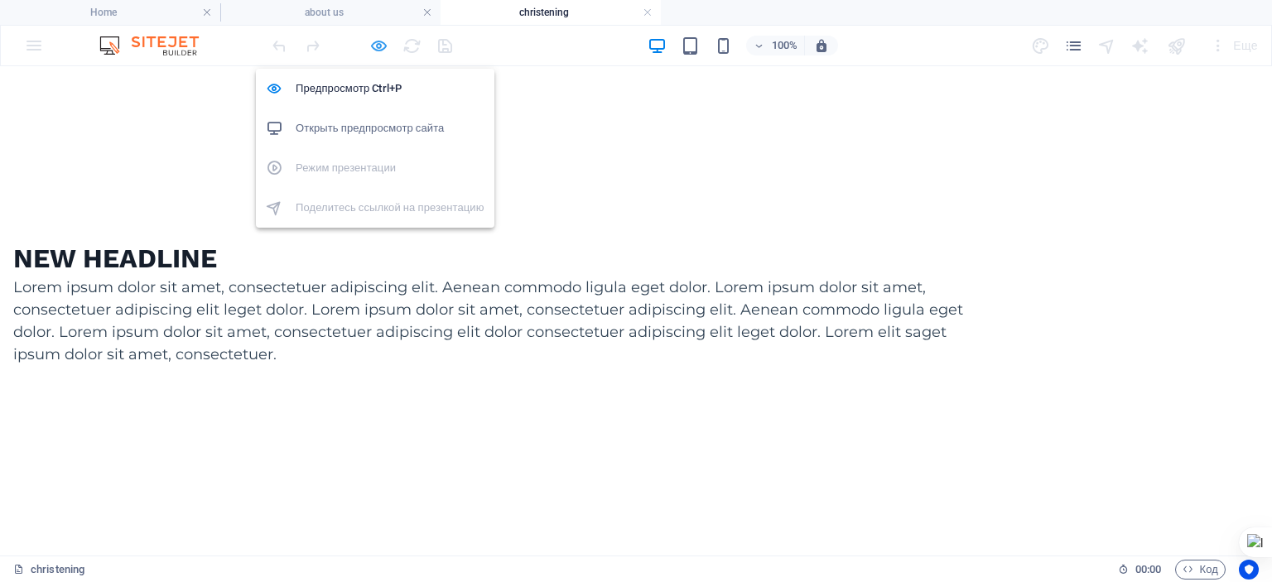
click at [379, 40] on icon "button" at bounding box center [378, 45] width 19 height 19
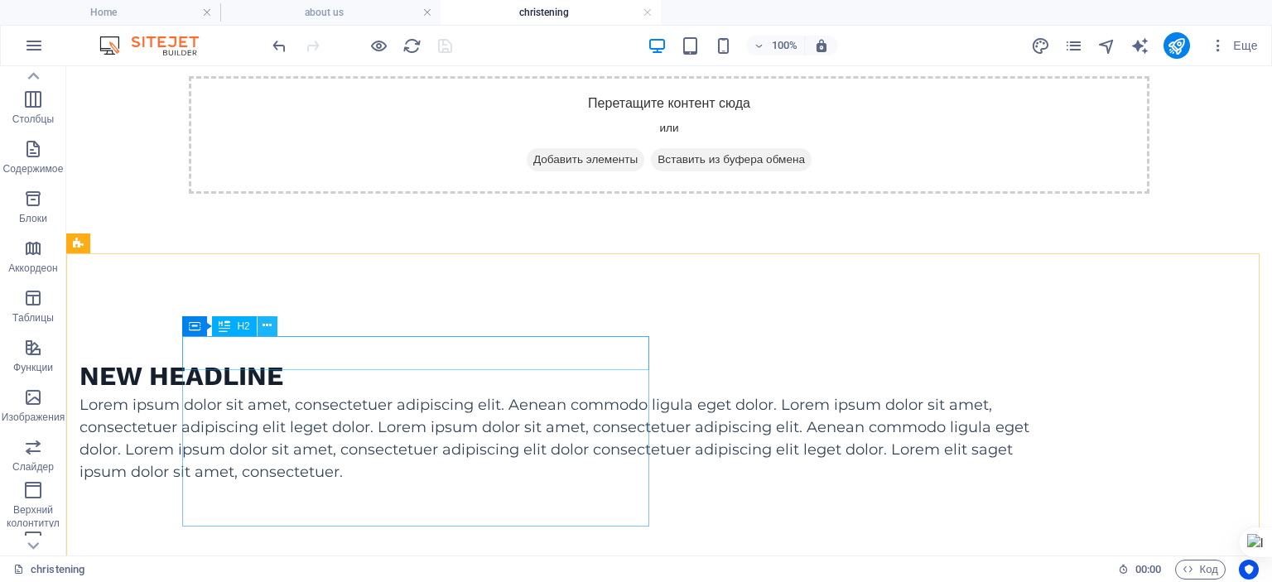
click at [268, 322] on icon at bounding box center [267, 325] width 9 height 17
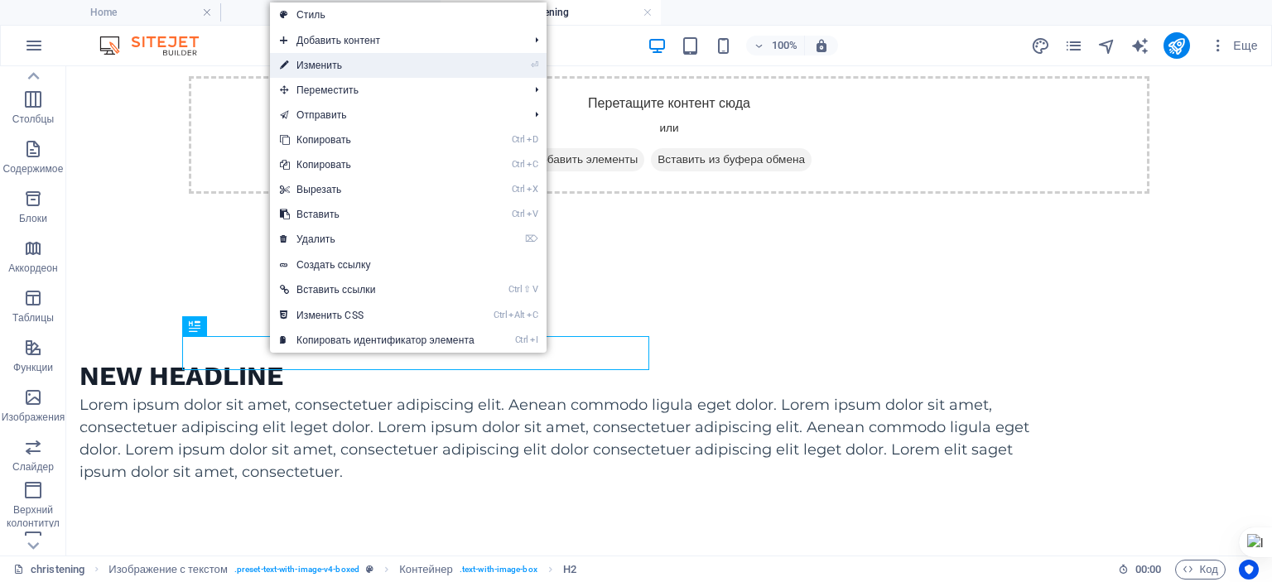
click at [334, 61] on link "⏎ Изменить" at bounding box center [377, 65] width 215 height 25
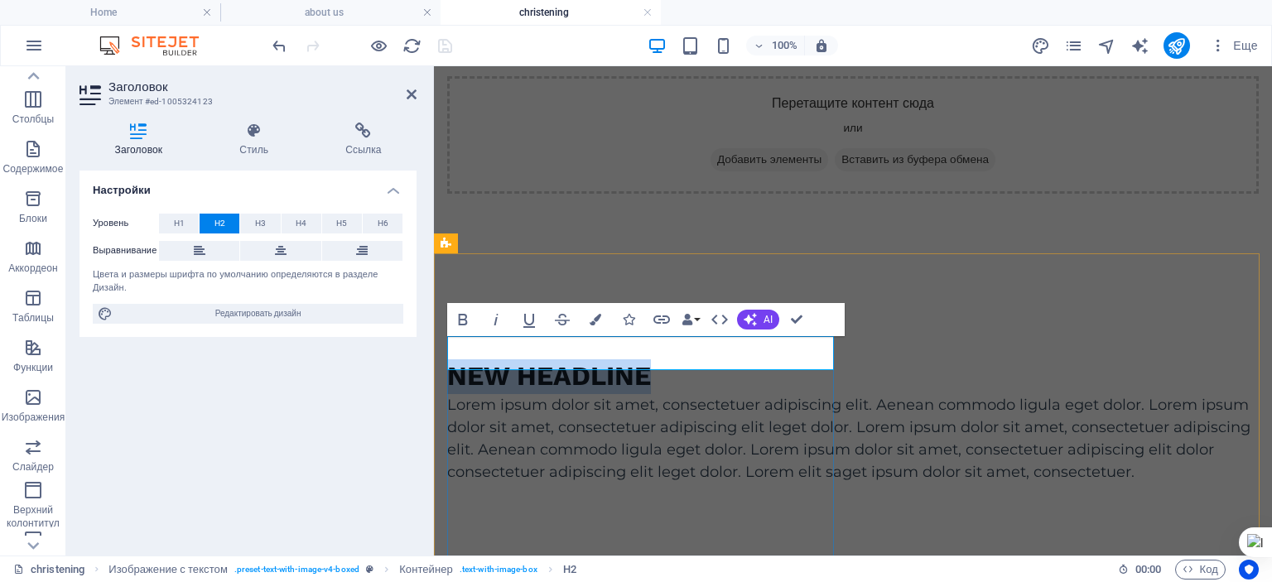
click at [674, 360] on h2 "New headline" at bounding box center [853, 377] width 812 height 35
drag, startPoint x: 674, startPoint y: 354, endPoint x: 445, endPoint y: 350, distance: 229.5
click at [445, 350] on div "New headline Lorem ipsum dolor sit amet, consectetuer adipiscing elit. Aenean c…" at bounding box center [853, 588] width 838 height 622
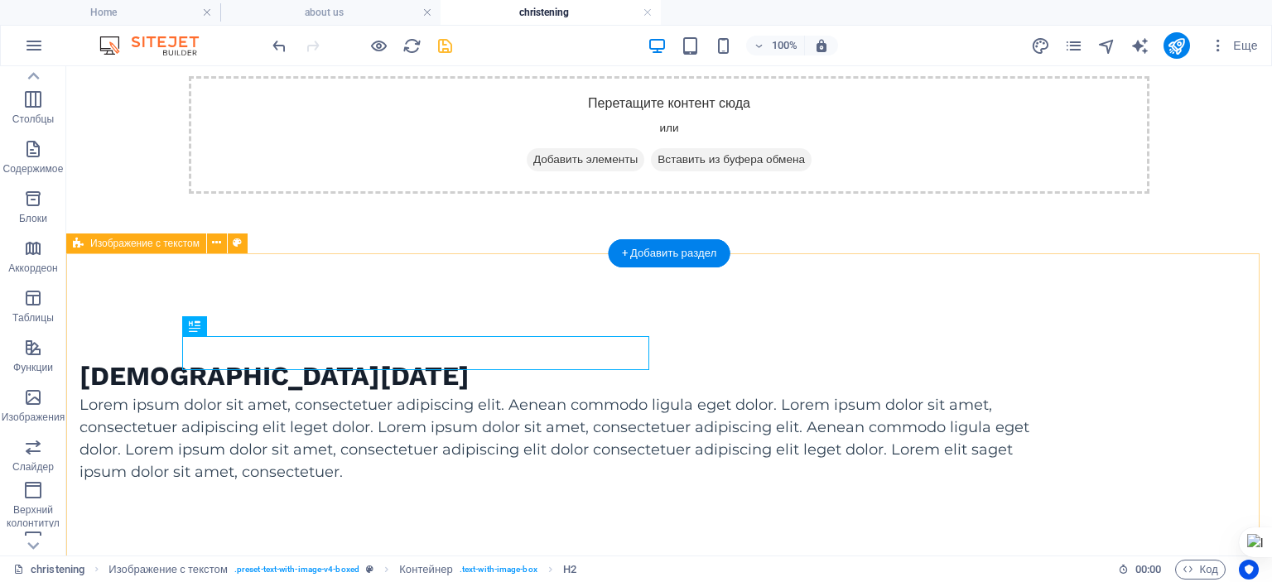
click at [99, 333] on div "Святое Крещение Lorem ipsum dolor sit amet, consectetuer adipiscing elit. Aenea…" at bounding box center [669, 583] width 1206 height 612
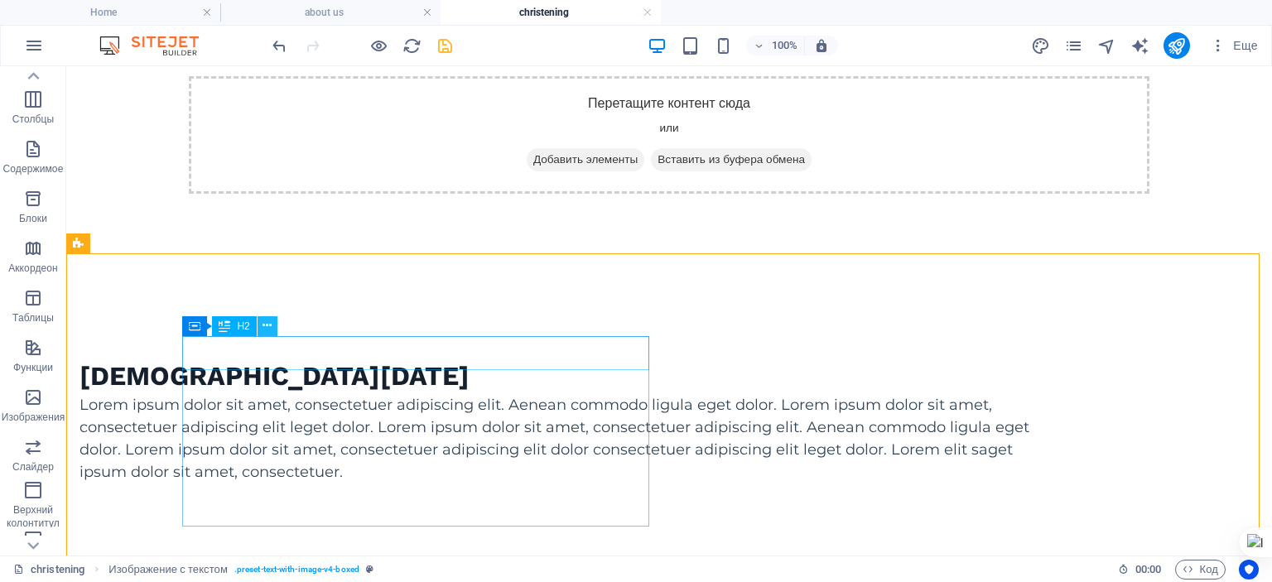
click at [265, 324] on icon at bounding box center [267, 325] width 9 height 17
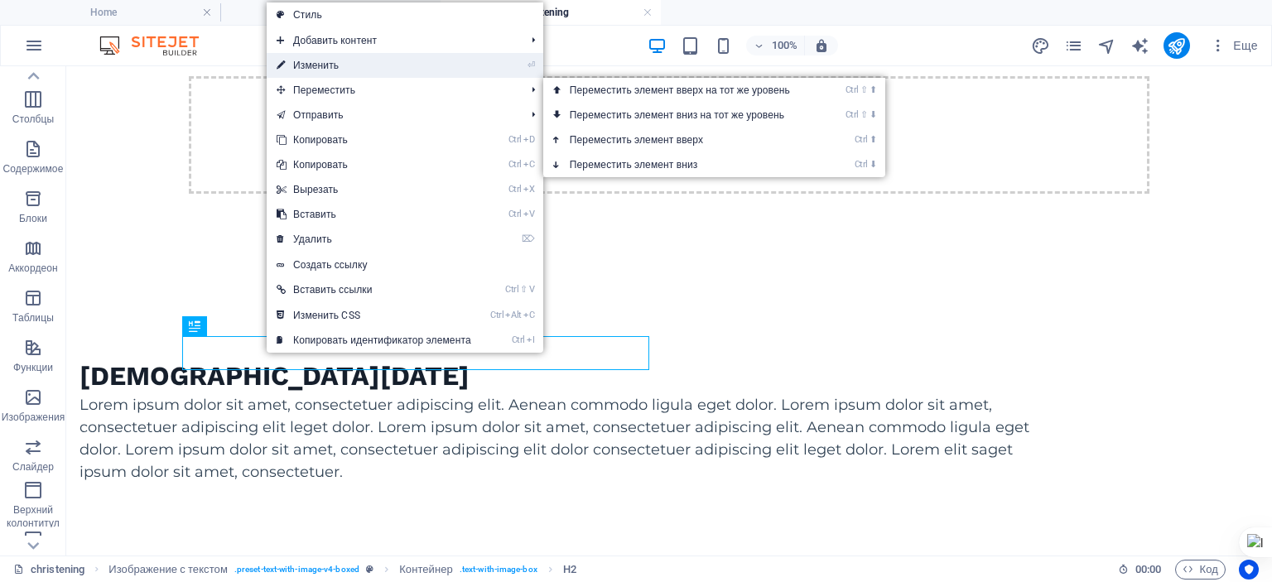
click at [330, 60] on link "⏎ Изменить" at bounding box center [374, 65] width 215 height 25
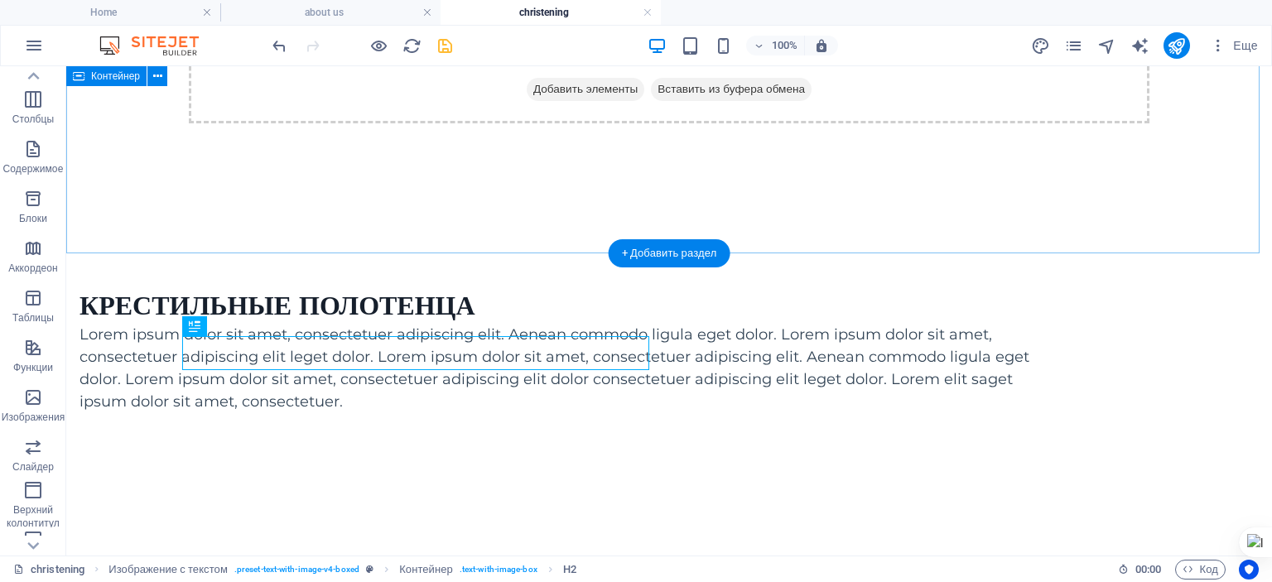
scroll to position [314, 0]
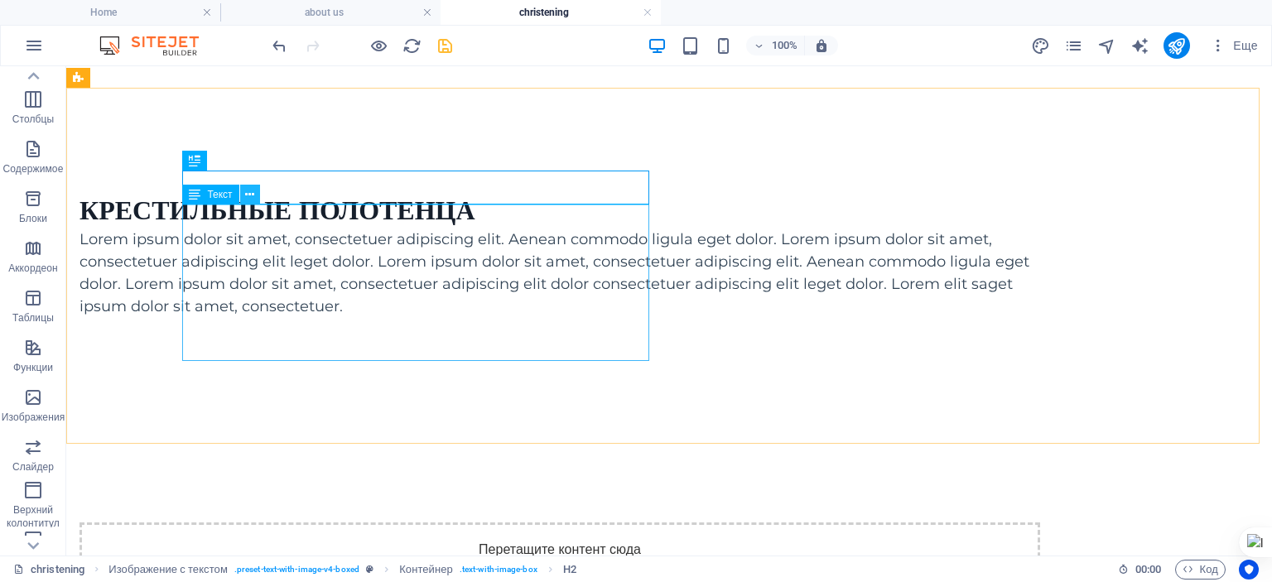
click at [251, 192] on icon at bounding box center [249, 194] width 9 height 17
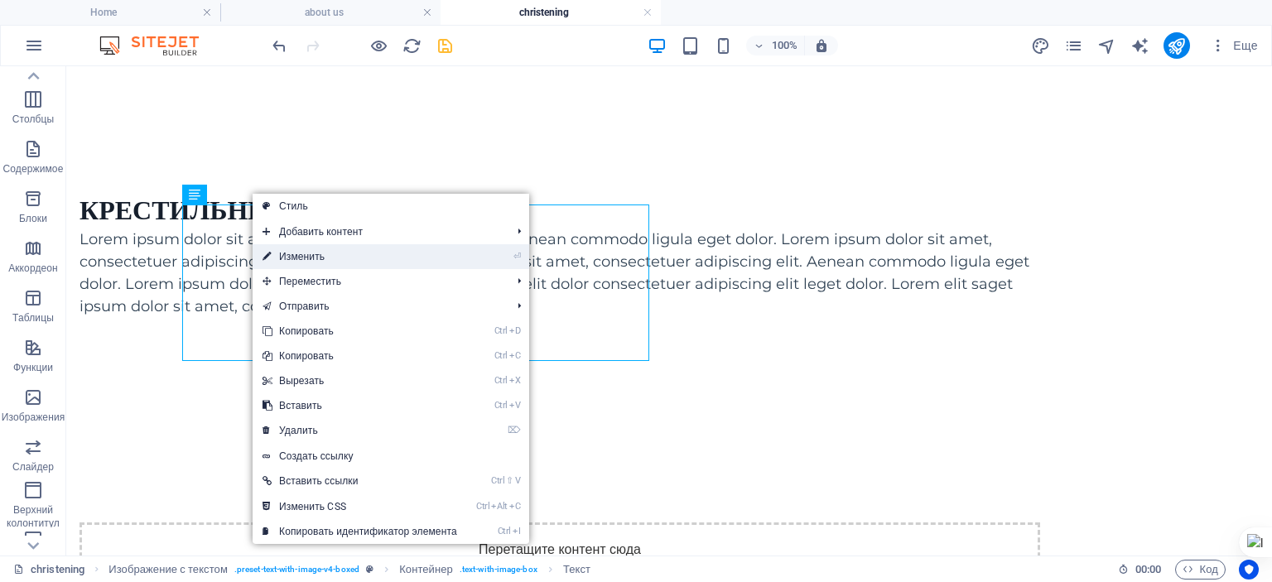
click at [288, 261] on link "⏎ Изменить" at bounding box center [360, 256] width 215 height 25
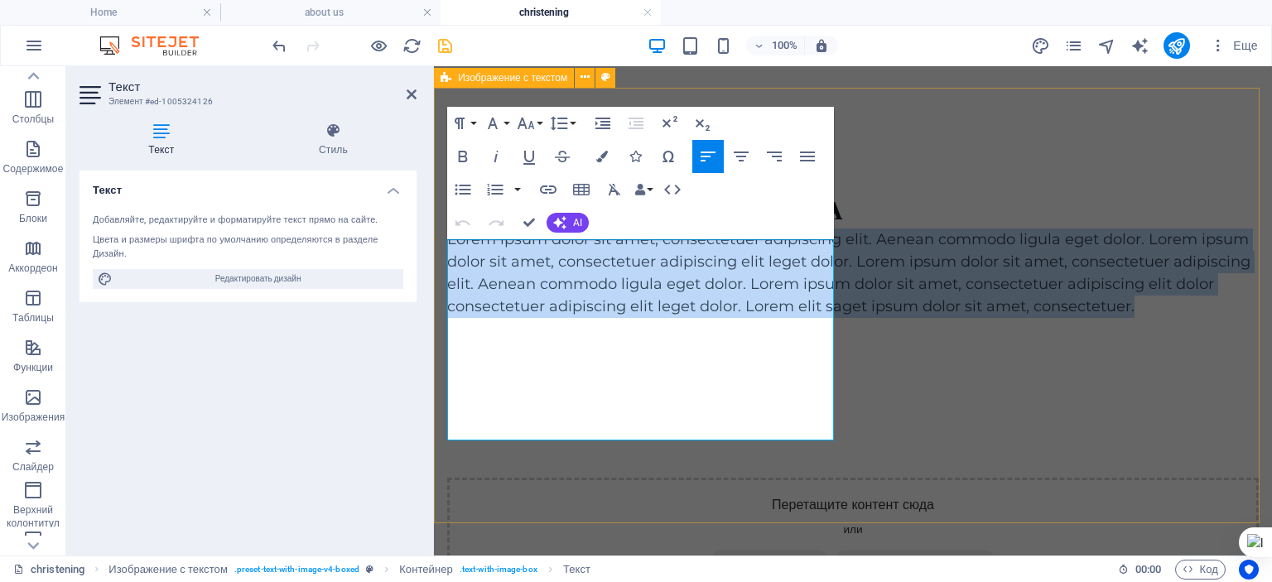
drag, startPoint x: 447, startPoint y: 251, endPoint x: 764, endPoint y: 425, distance: 361.1
click at [764, 318] on p "Lorem ipsum dolor sit amet, consectetuer adipiscing elit. Aenean commodo ligula…" at bounding box center [853, 273] width 812 height 89
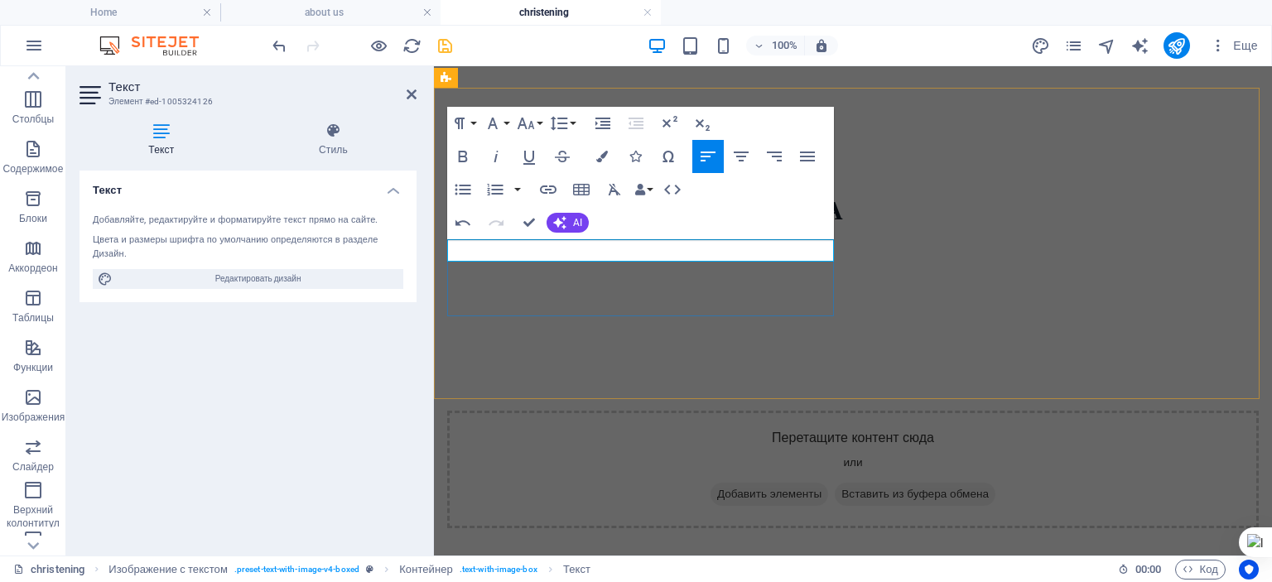
click at [461, 251] on p at bounding box center [853, 240] width 812 height 22
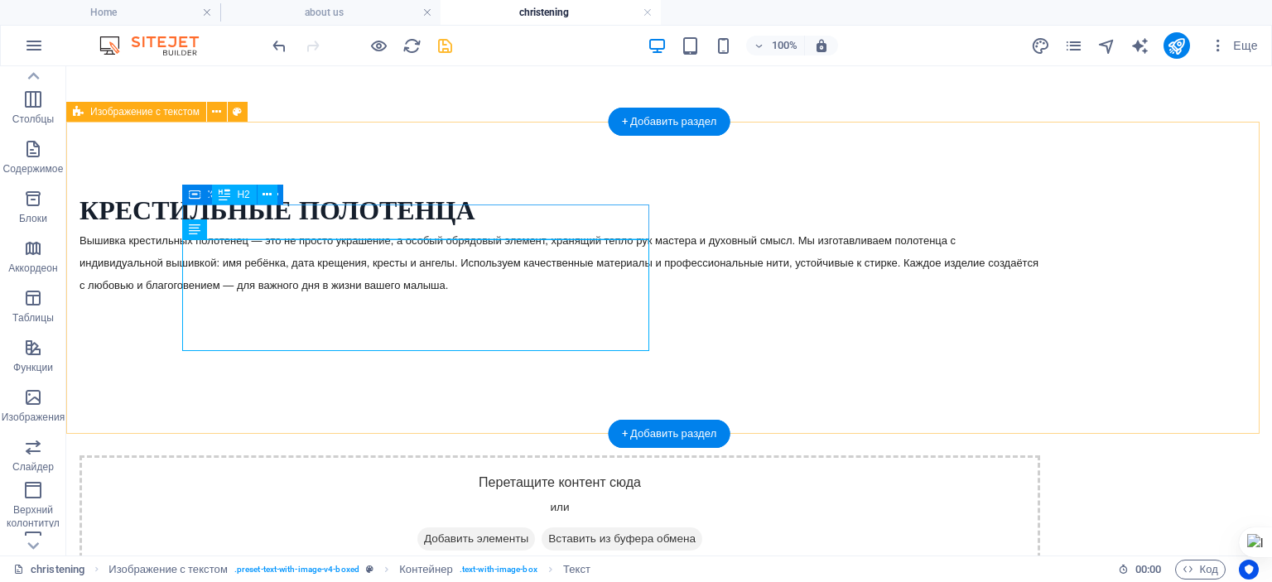
scroll to position [279, 0]
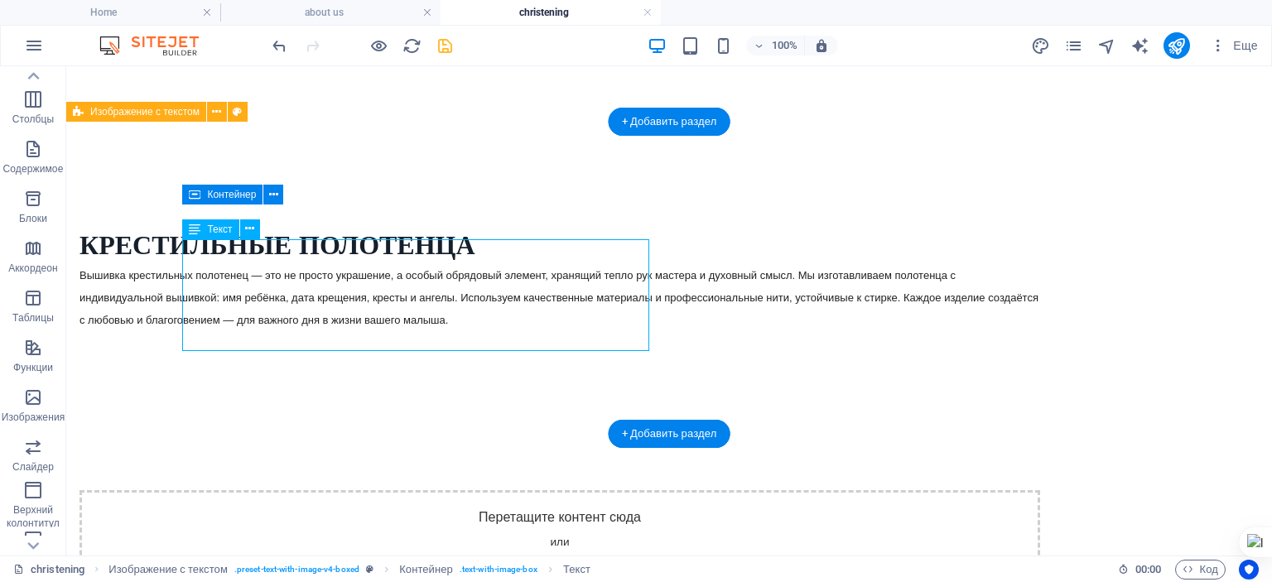
drag, startPoint x: 186, startPoint y: 251, endPoint x: 258, endPoint y: 271, distance: 74.8
click at [258, 271] on div "Вышивка крестильных полотенец — это не просто украшение, а особый обрядовый эле…" at bounding box center [560, 296] width 961 height 67
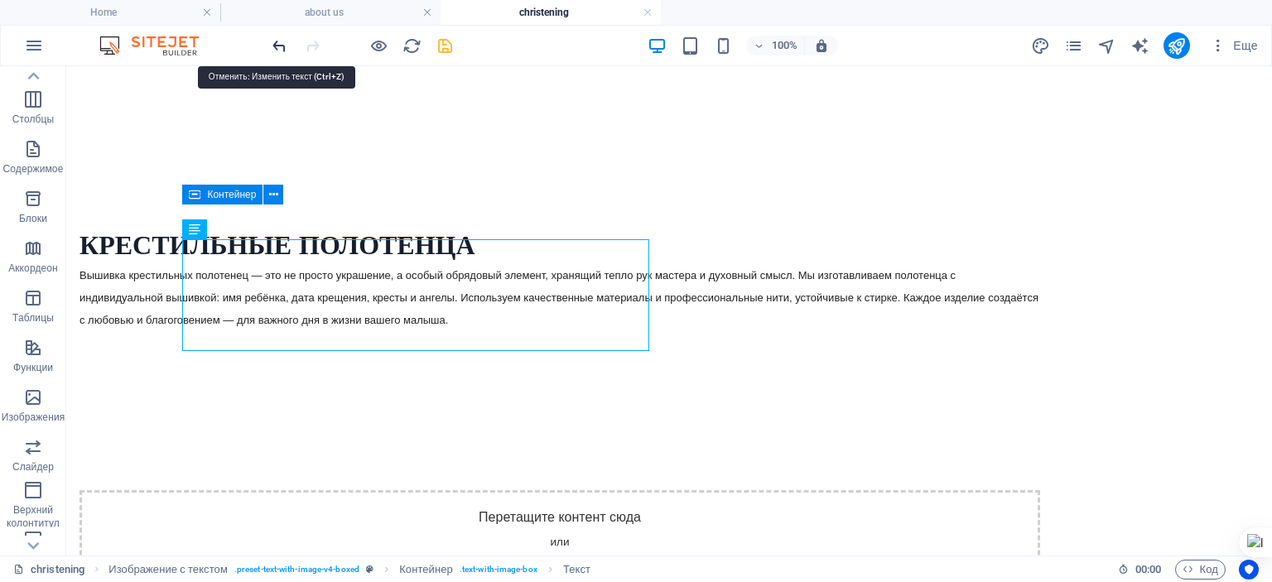
click at [281, 39] on icon "undo" at bounding box center [279, 45] width 19 height 19
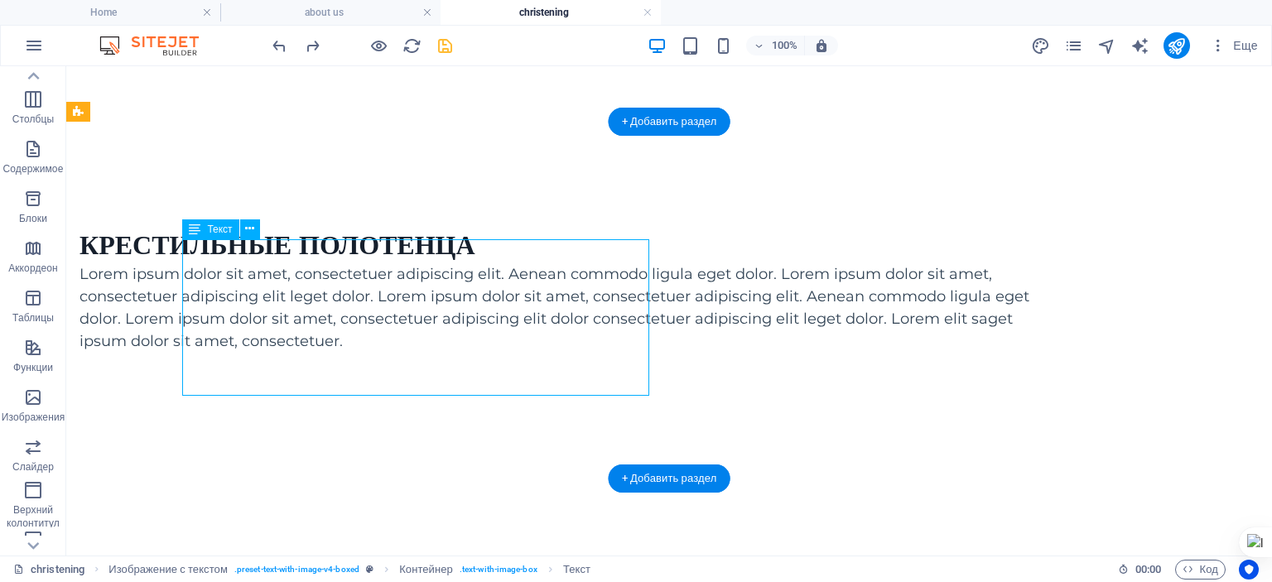
drag, startPoint x: 186, startPoint y: 251, endPoint x: 195, endPoint y: 251, distance: 9.1
click at [195, 263] on div "Lorem ipsum dolor sit amet, consectetuer adipiscing elit. Aenean commodo ligula…" at bounding box center [560, 307] width 961 height 89
click at [205, 266] on div "Lorem ipsum dolor sit amet, consectetuer adipiscing elit. Aenean commodo ligula…" at bounding box center [560, 307] width 961 height 89
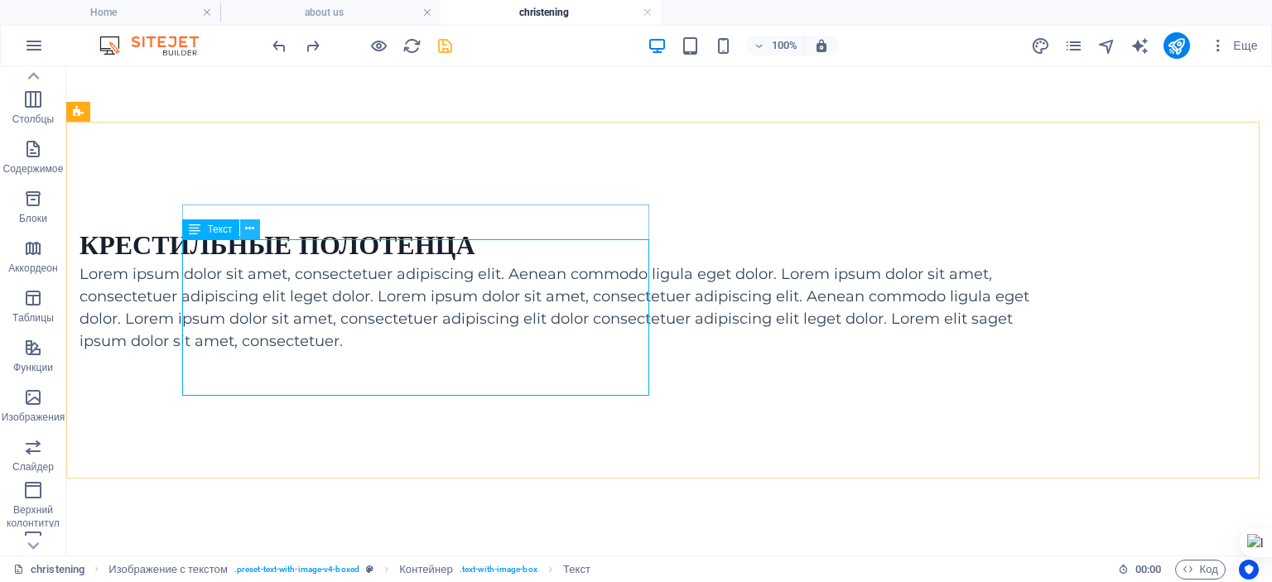
click at [252, 231] on icon at bounding box center [249, 228] width 9 height 17
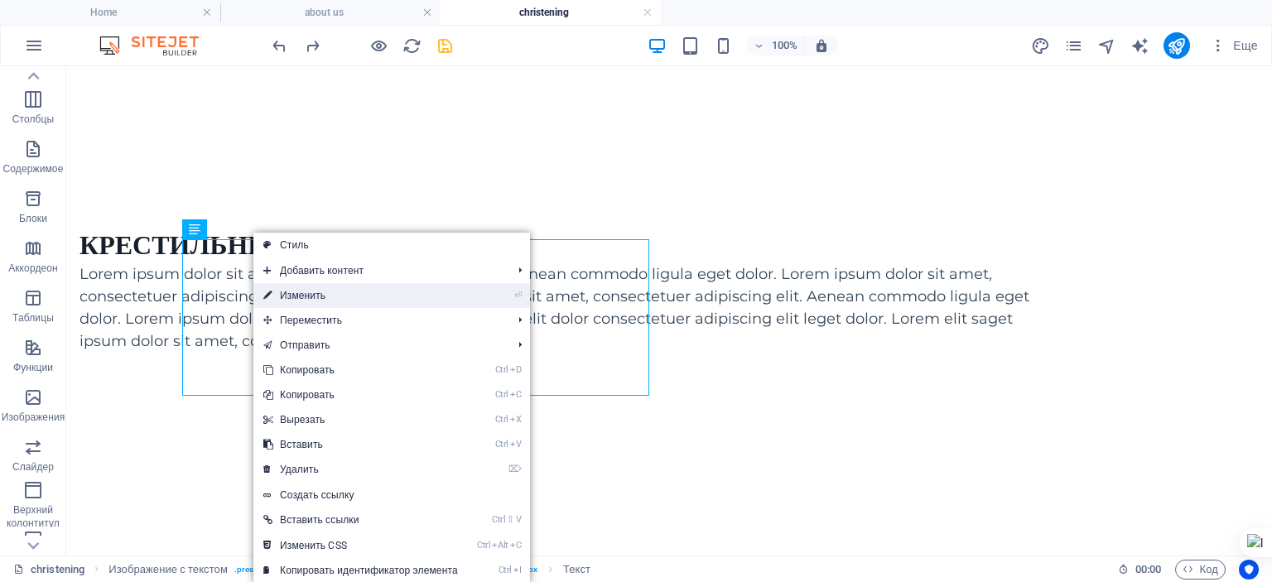
click at [310, 298] on link "⏎ Изменить" at bounding box center [360, 295] width 215 height 25
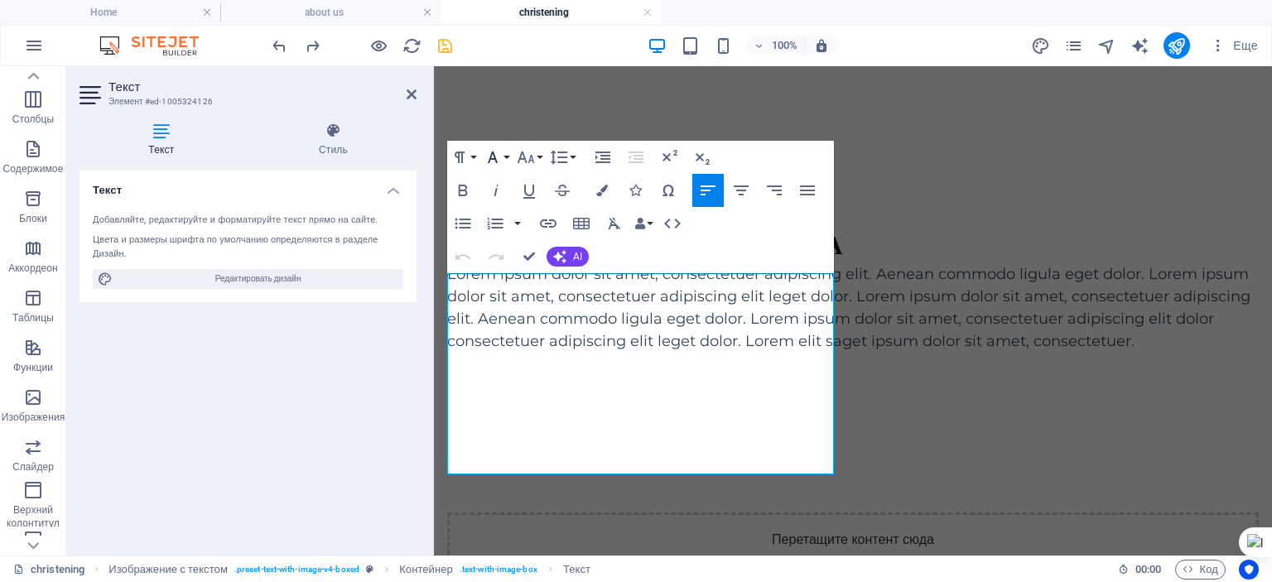
click at [505, 158] on button "Font Family" at bounding box center [495, 157] width 31 height 33
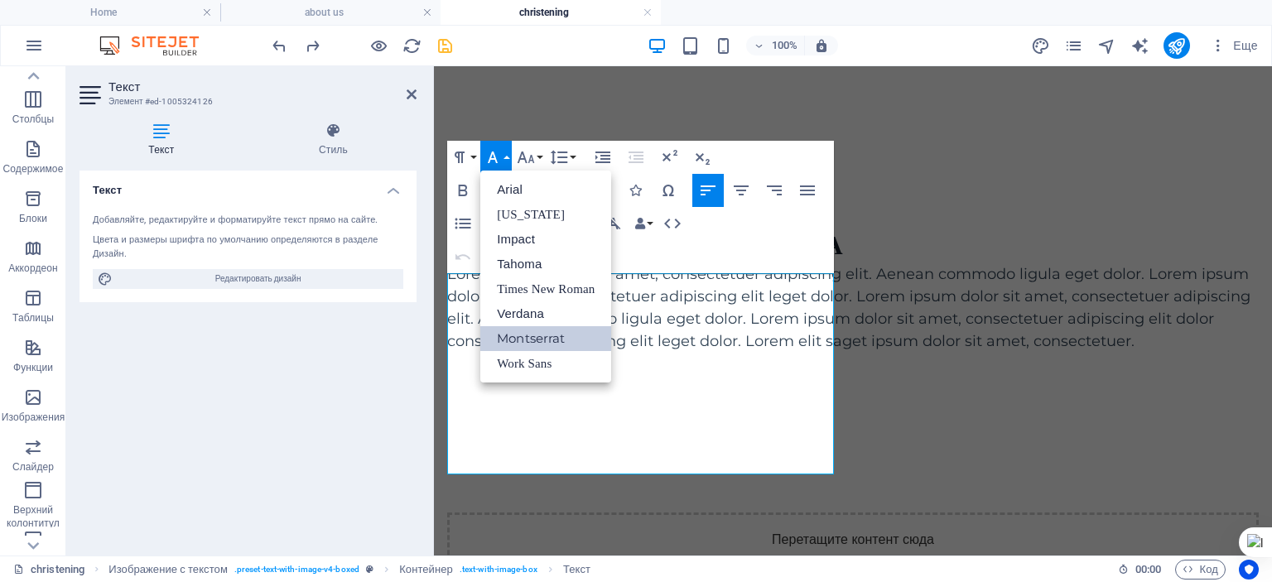
scroll to position [0, 0]
click at [530, 159] on icon "button" at bounding box center [526, 158] width 17 height 12
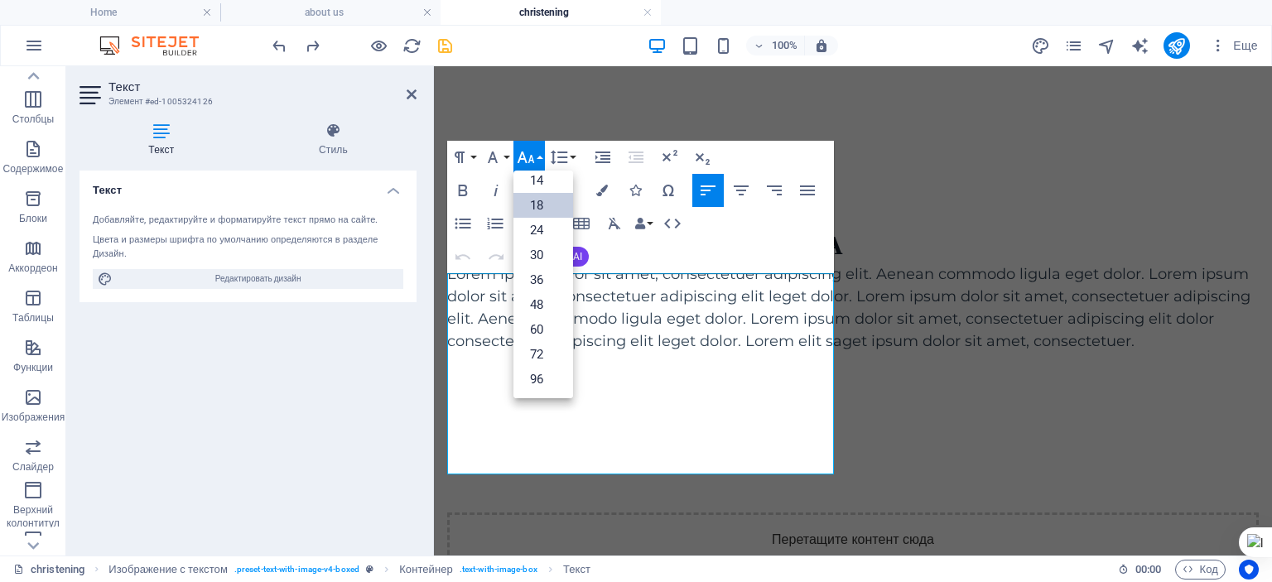
scroll to position [133, 0]
click at [637, 330] on p "Lorem ipsum dolor sit amet, consectetuer adipiscing elit. Aenean commodo ligula…" at bounding box center [853, 307] width 812 height 89
click at [685, 259] on div "Paragraph Format Normal Heading 1 Heading 2 Heading 3 Heading 4 Heading 5 Headi…" at bounding box center [640, 207] width 386 height 133
click at [698, 314] on p "Lorem ipsum dolor sit amet, consectetuer adipiscing elit. Aenean commodo ligula…" at bounding box center [853, 307] width 812 height 89
click at [547, 202] on link "18" at bounding box center [544, 206] width 60 height 25
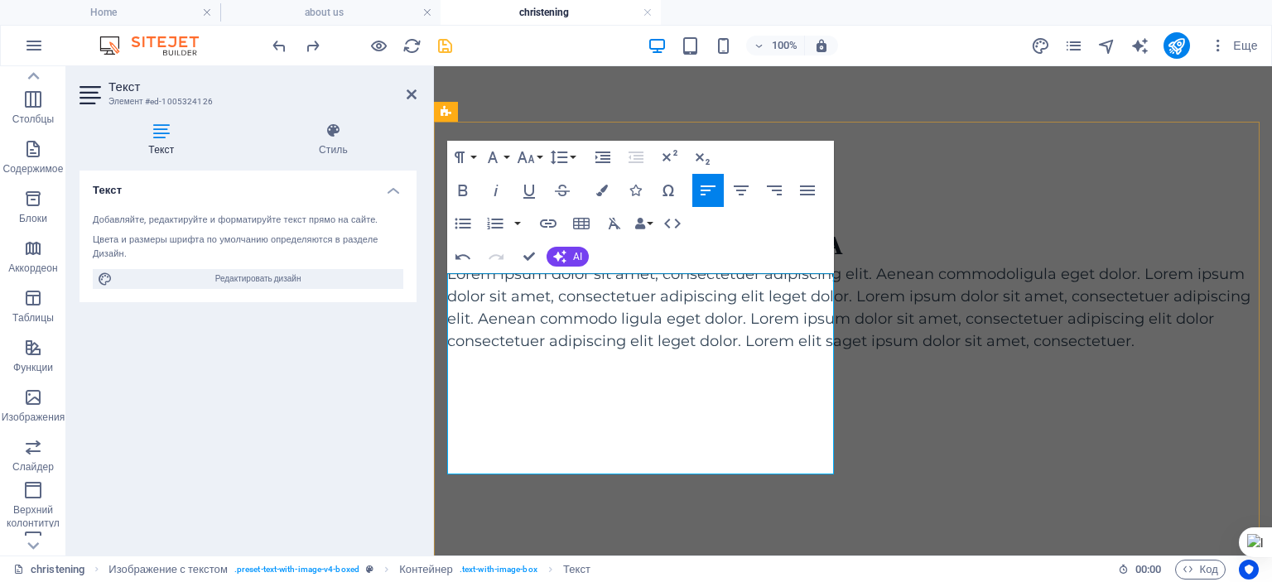
drag, startPoint x: 447, startPoint y: 282, endPoint x: 784, endPoint y: 466, distance: 382.9
click at [784, 353] on p "Lorem ipsum dolor sit amet, consectetuer adipiscing elit. Aenean commodo ​ ligu…" at bounding box center [853, 307] width 812 height 89
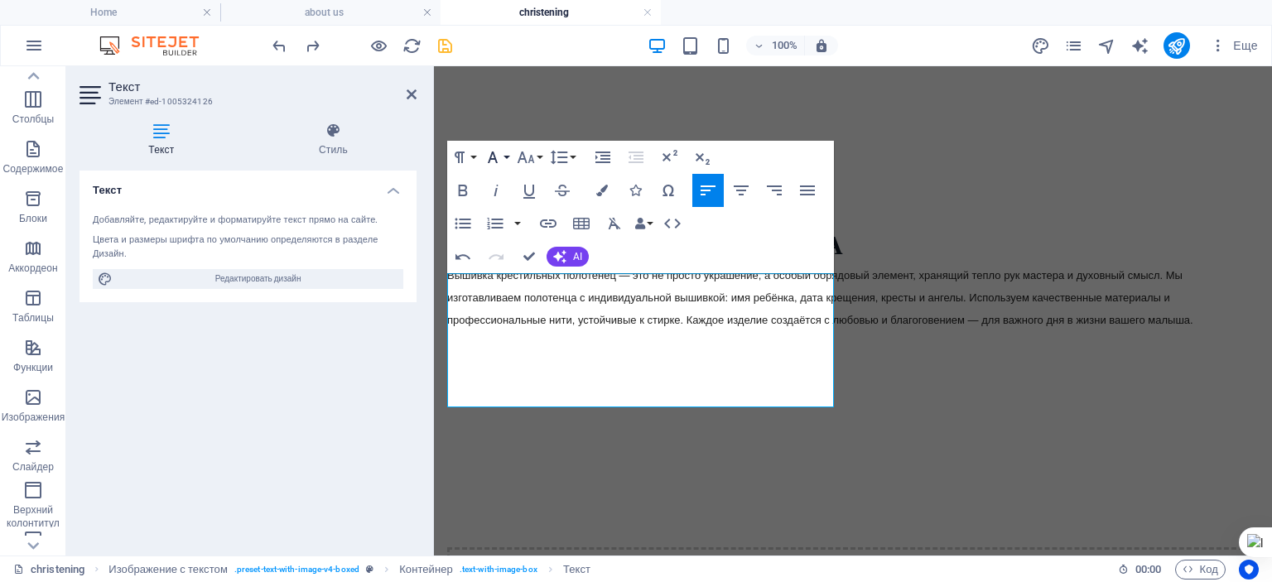
click at [504, 157] on button "Font Family" at bounding box center [495, 157] width 31 height 33
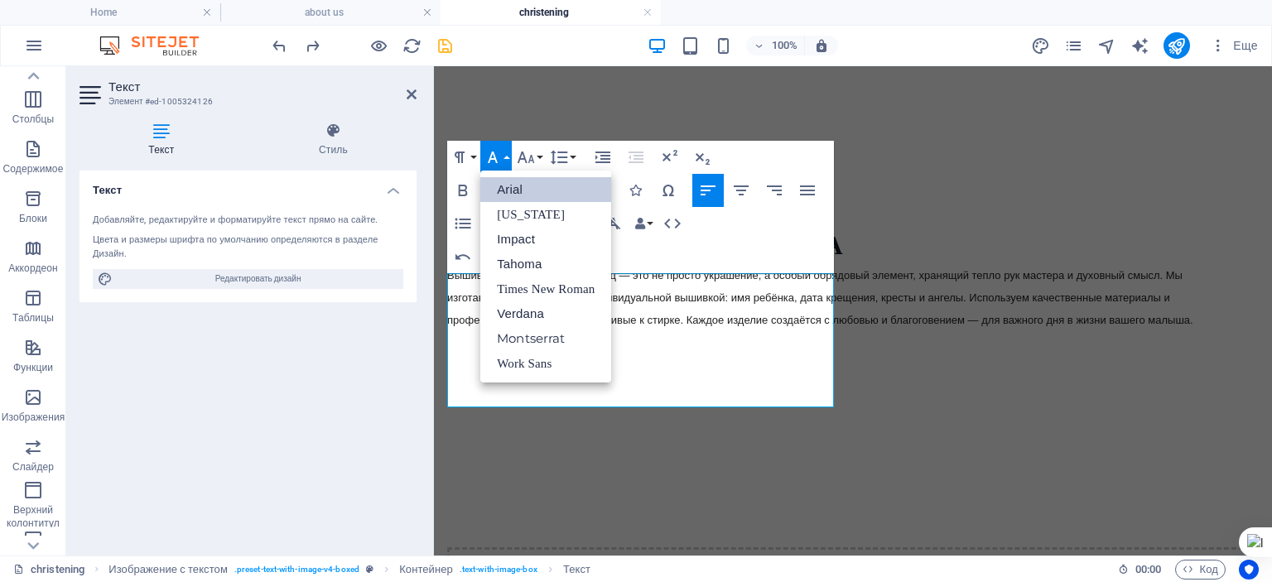
scroll to position [0, 0]
click at [537, 341] on link "Montserrat" at bounding box center [545, 338] width 131 height 25
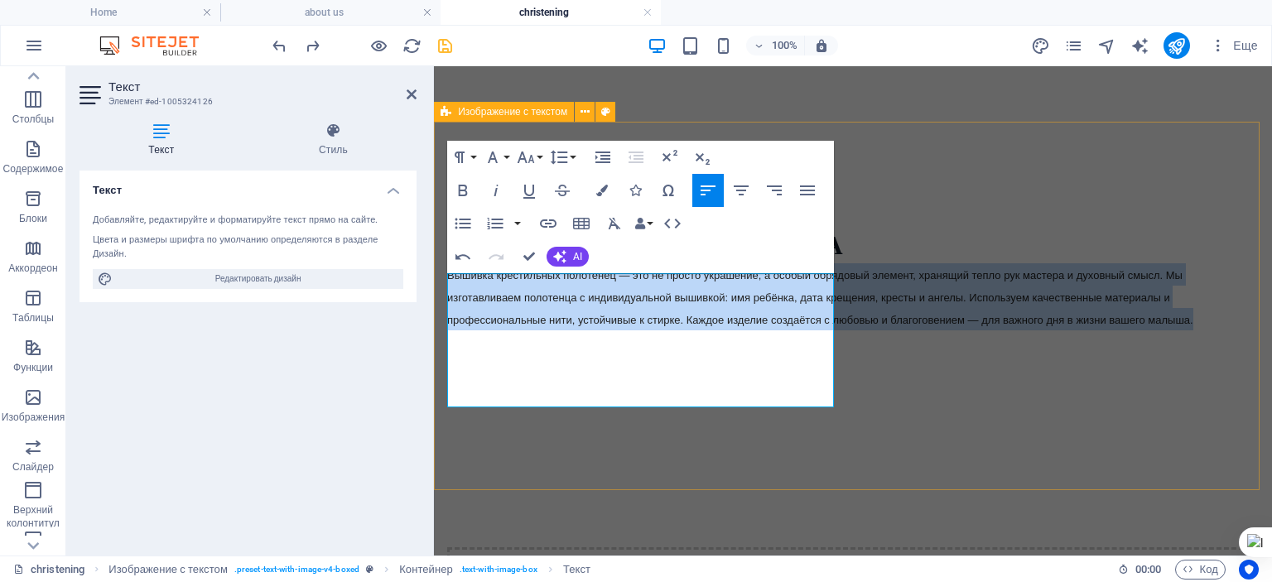
drag, startPoint x: 447, startPoint y: 282, endPoint x: 846, endPoint y: 453, distance: 433.5
click at [846, 453] on div "Крестильные полотенца Вышивка крестильных полотенец — это не просто украшение, …" at bounding box center [853, 447] width 838 height 602
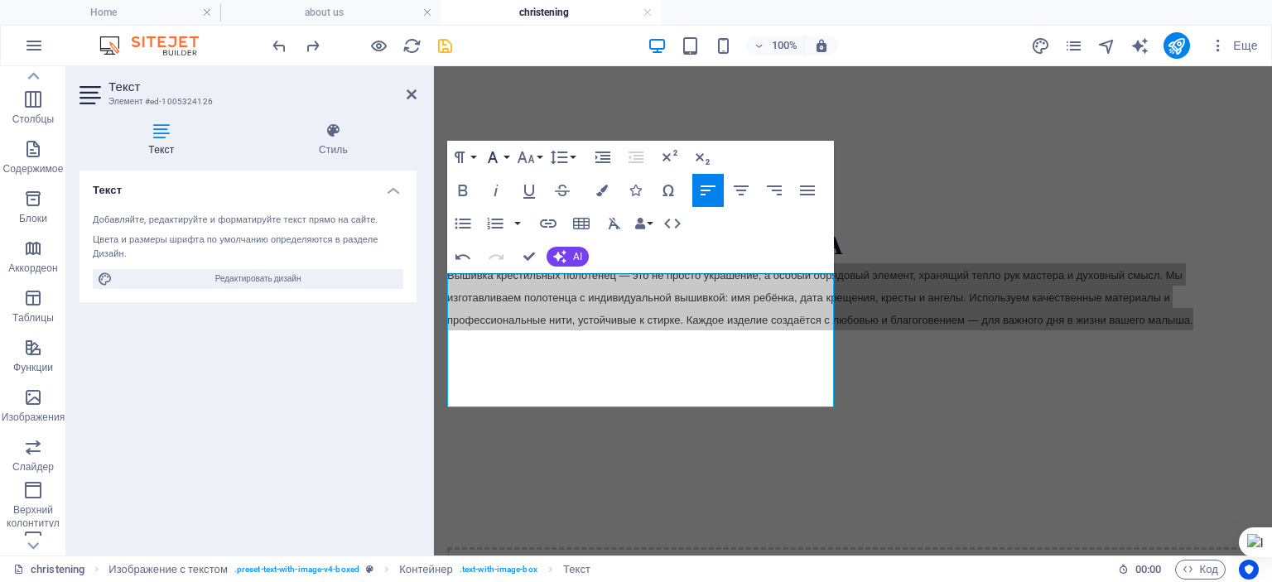
click at [503, 157] on button "Font Family" at bounding box center [495, 157] width 31 height 33
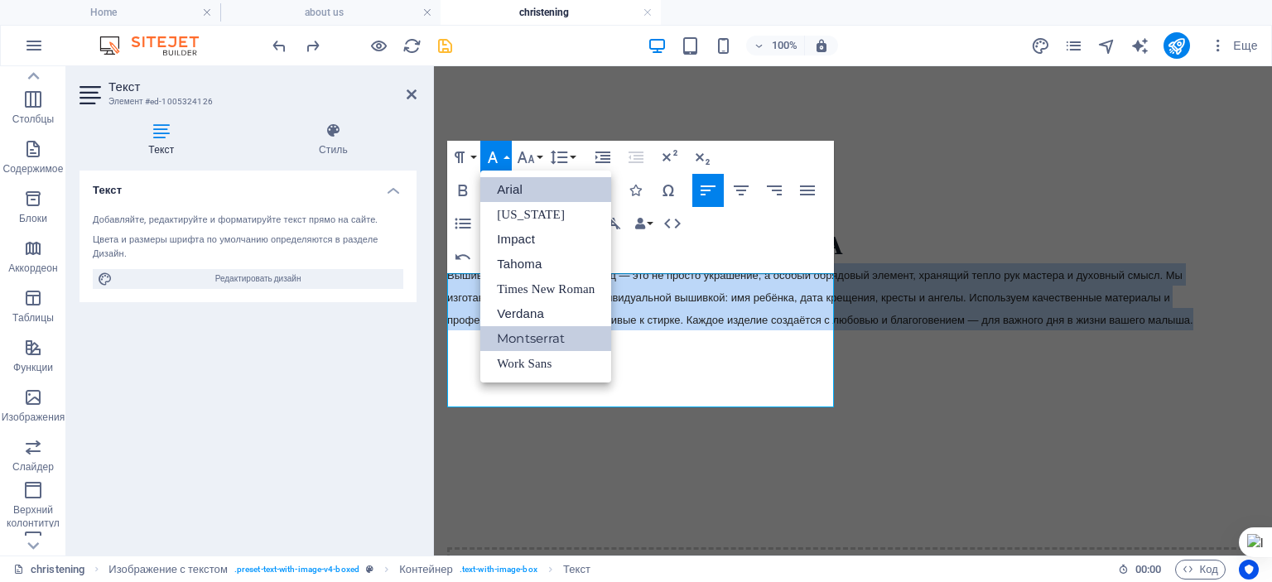
click at [519, 337] on link "Montserrat" at bounding box center [545, 338] width 131 height 25
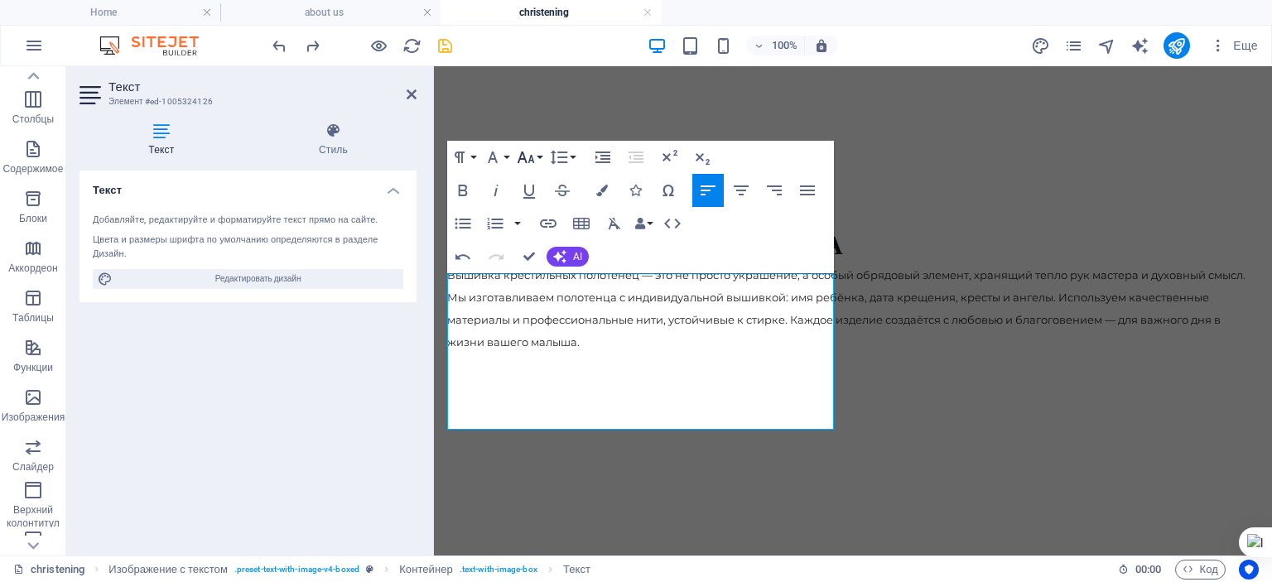
click at [538, 152] on button "Font Size" at bounding box center [529, 157] width 31 height 33
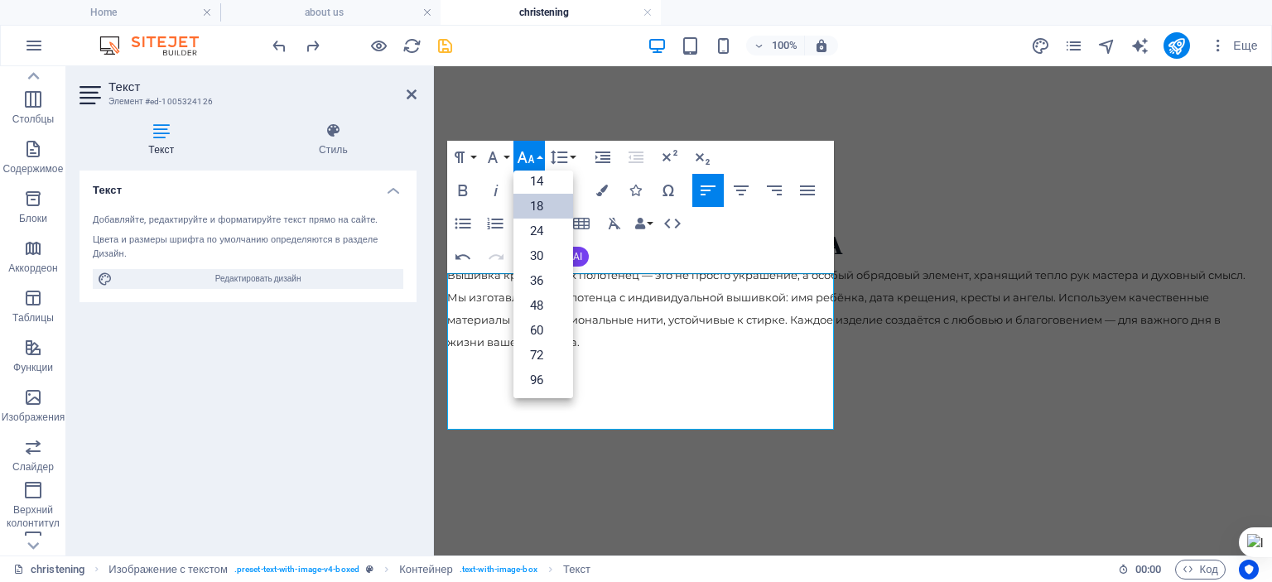
click at [543, 202] on link "18" at bounding box center [544, 206] width 60 height 25
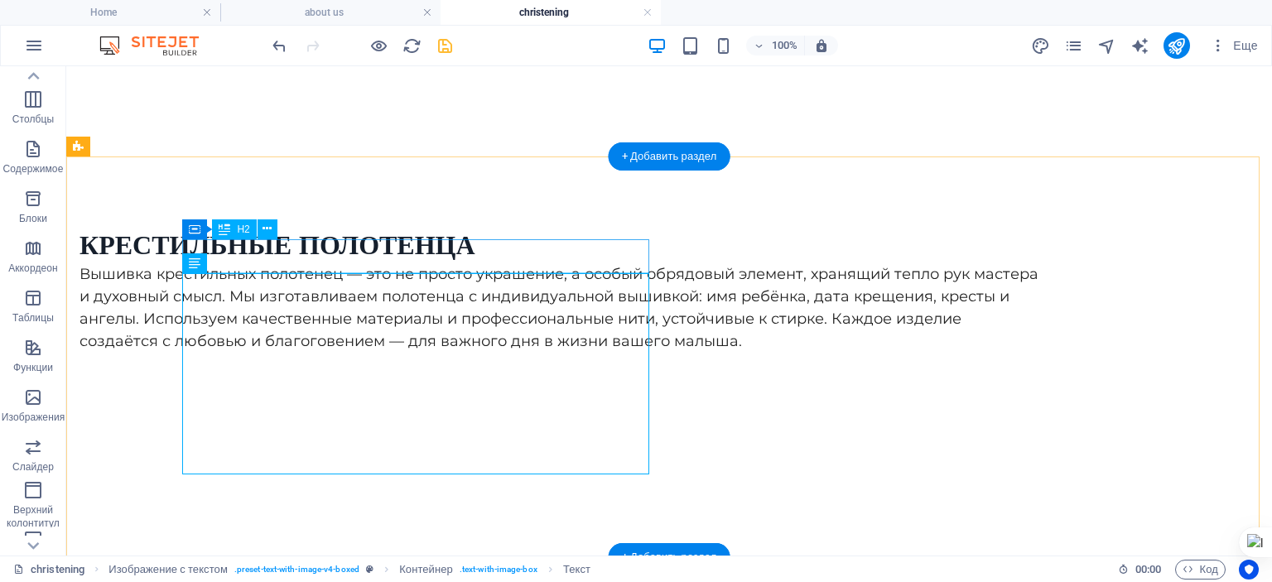
scroll to position [245, 0]
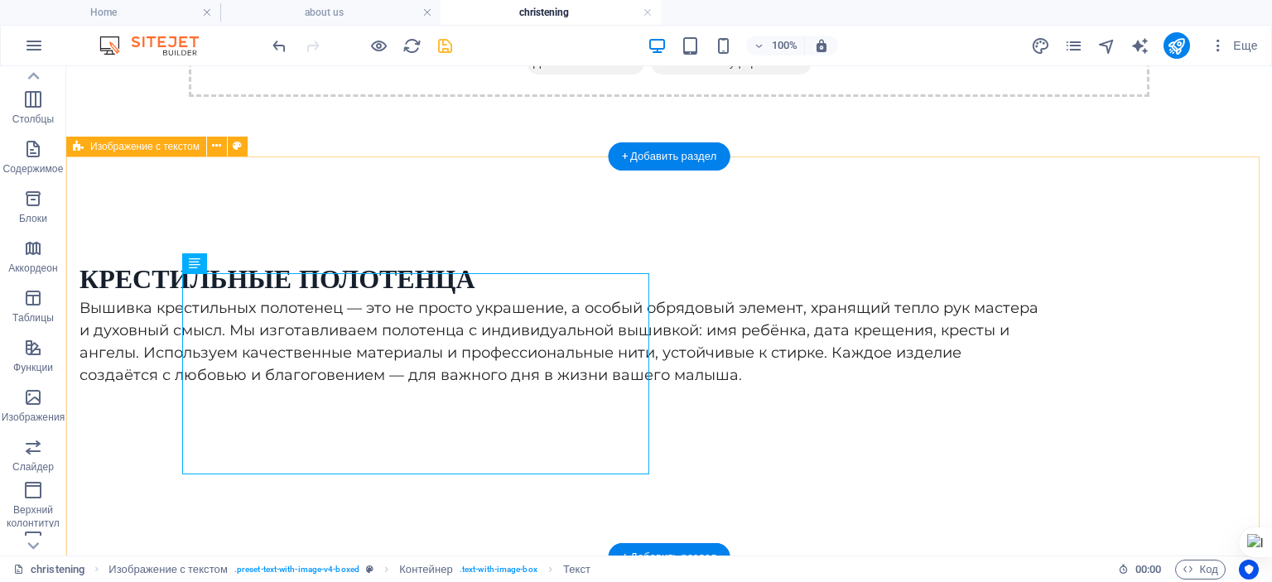
click at [347, 180] on div "Крестильные полотенца Вышивка крестильных полотенец — это не просто украшение, …" at bounding box center [669, 508] width 1206 height 657
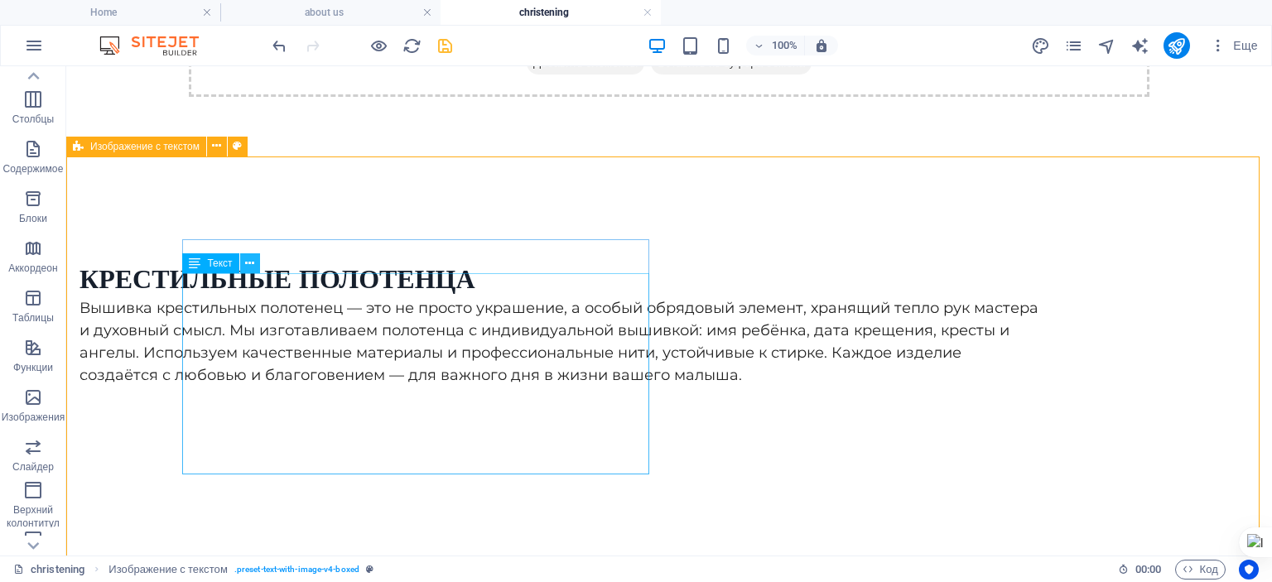
click at [253, 261] on icon at bounding box center [249, 263] width 9 height 17
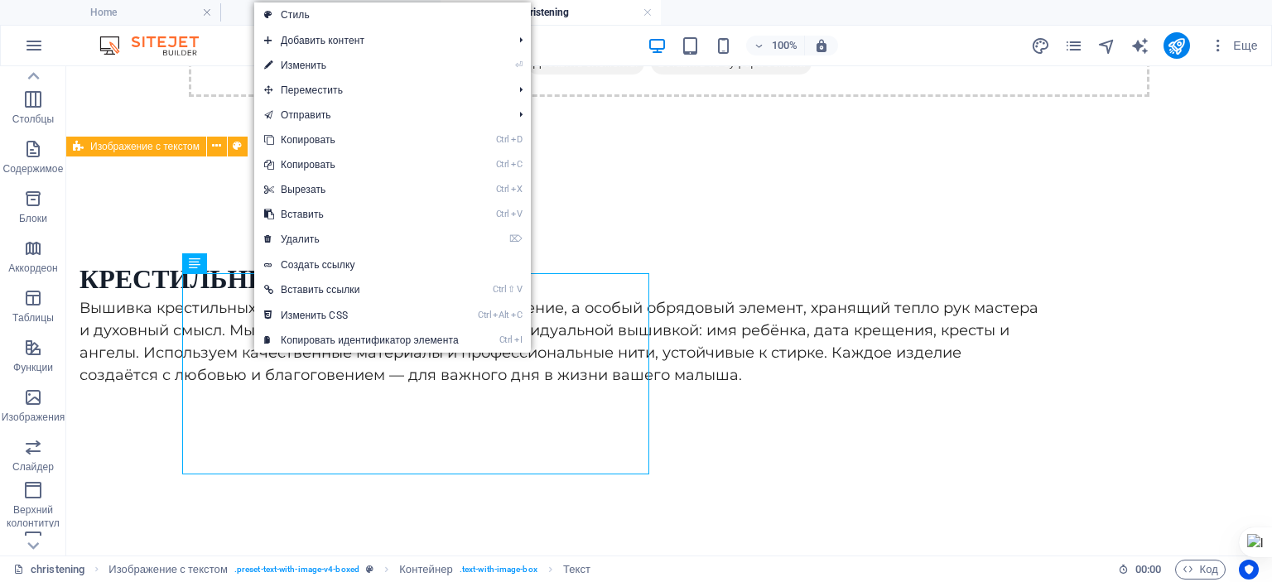
click at [325, 61] on link "⏎ Изменить" at bounding box center [361, 65] width 215 height 25
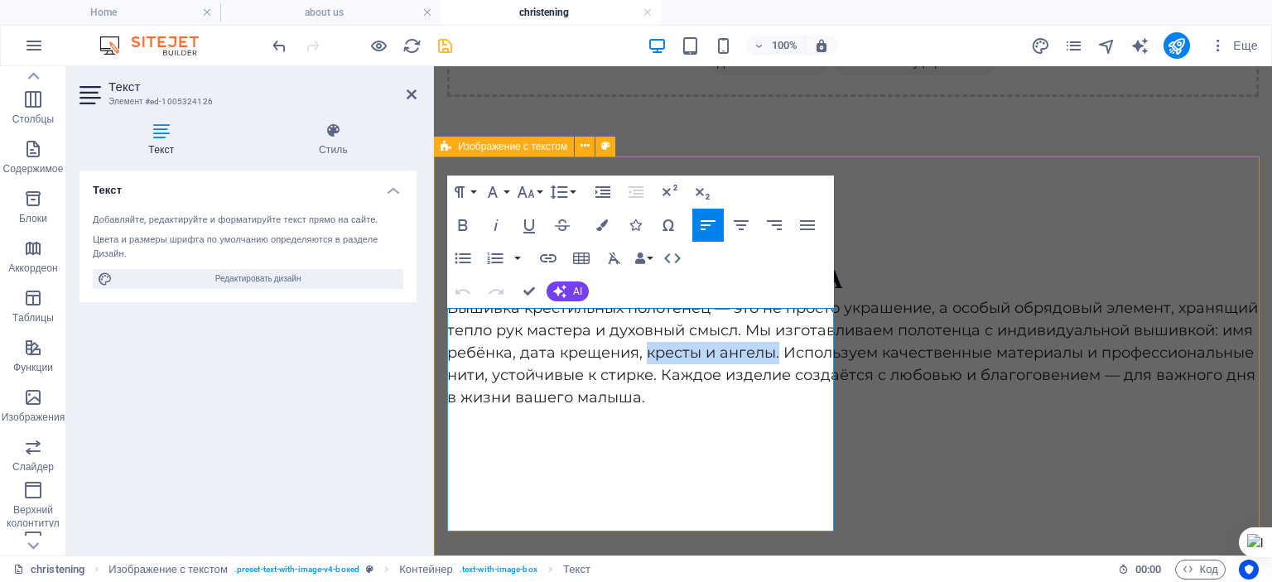
drag, startPoint x: 535, startPoint y: 430, endPoint x: 665, endPoint y: 437, distance: 130.2
click at [665, 407] on span "Вышивка крестильных полотенец — это не просто украшение, а особый обрядовый эле…" at bounding box center [852, 353] width 811 height 108
drag, startPoint x: 531, startPoint y: 429, endPoint x: 659, endPoint y: 437, distance: 127.8
click at [659, 407] on span "Вышивка крестильных полотенец — это не просто украшение, а особый обрядовый эле…" at bounding box center [852, 353] width 811 height 108
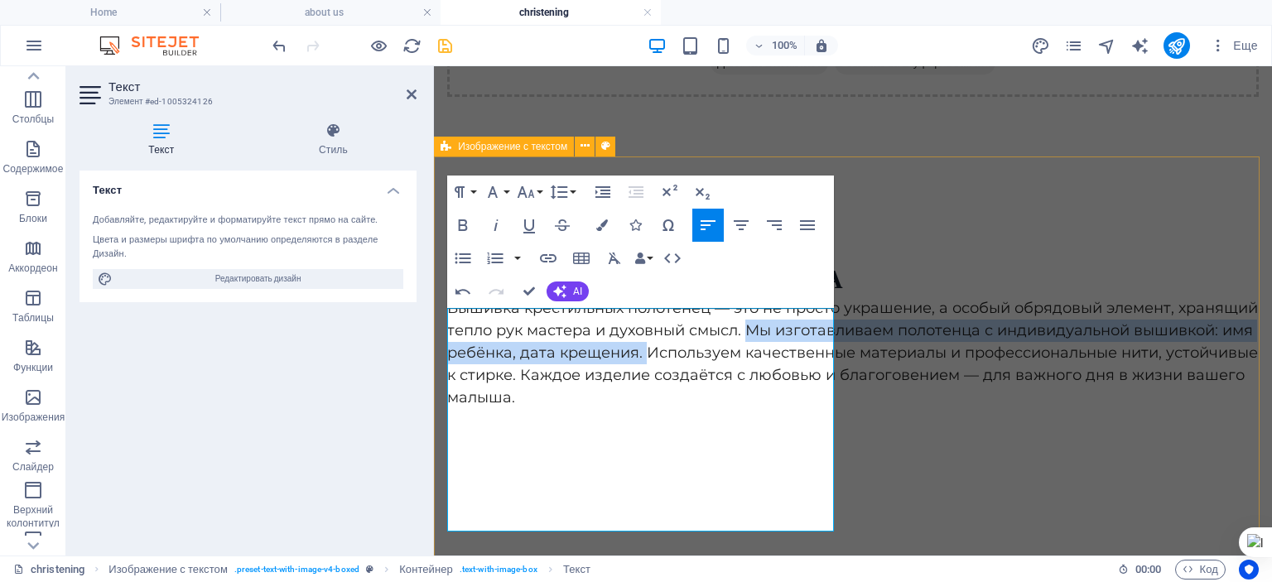
drag, startPoint x: 586, startPoint y: 384, endPoint x: 542, endPoint y: 437, distance: 69.5
click at [542, 407] on span "Вышивка крестильных полотенец — это не просто украшение, а особый обрядовый эле…" at bounding box center [852, 353] width 811 height 108
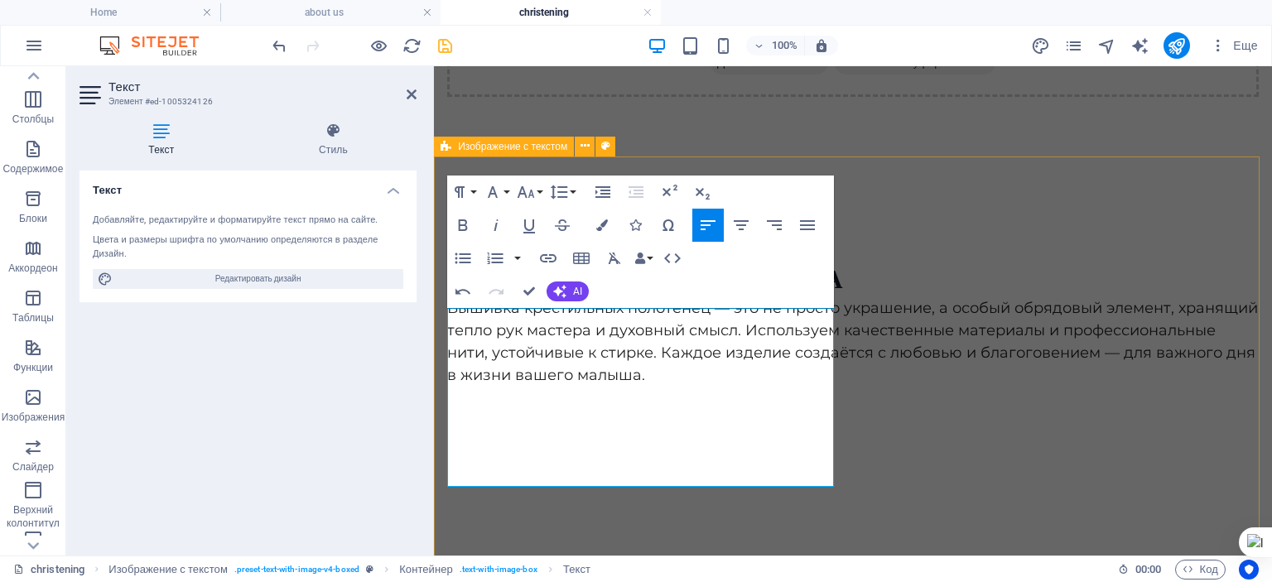
click at [709, 384] on span "Вышивка крестильных полотенец — это не просто украшение, а особый обрядовый эле…" at bounding box center [852, 341] width 811 height 85
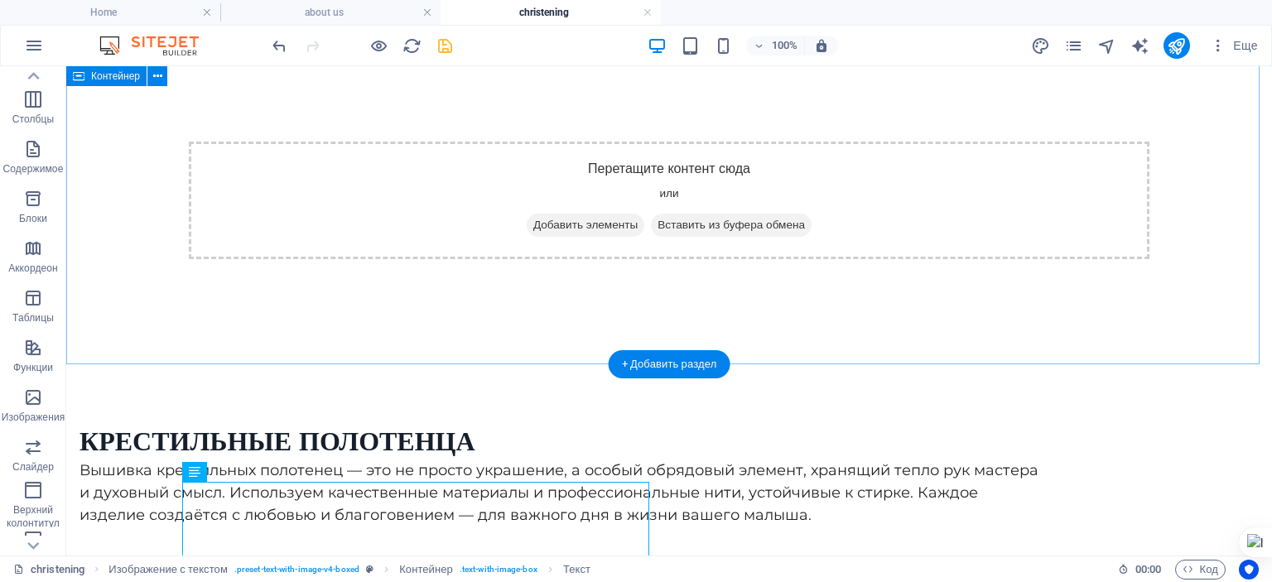
scroll to position [0, 0]
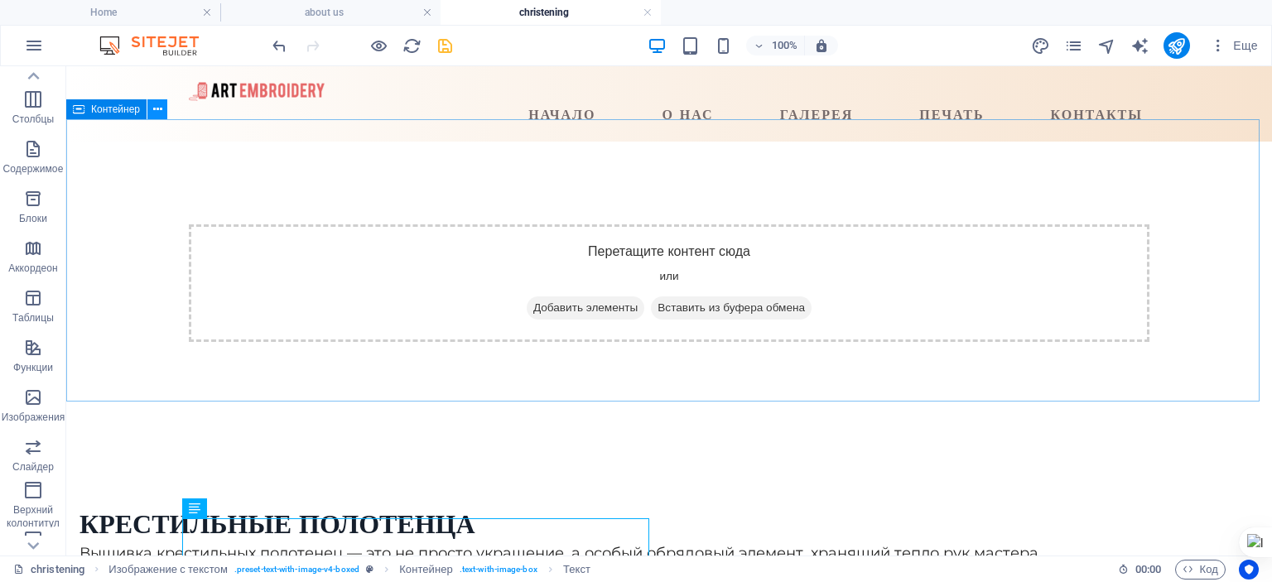
click at [157, 109] on icon at bounding box center [157, 109] width 9 height 17
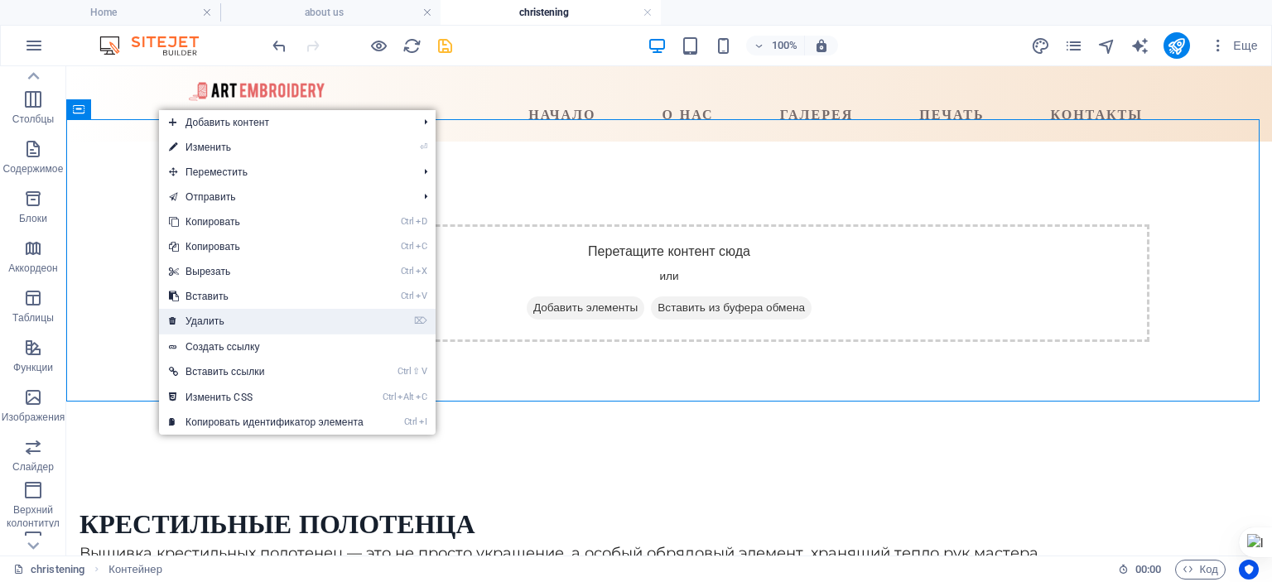
click at [199, 327] on link "⌦ Удалить" at bounding box center [266, 321] width 215 height 25
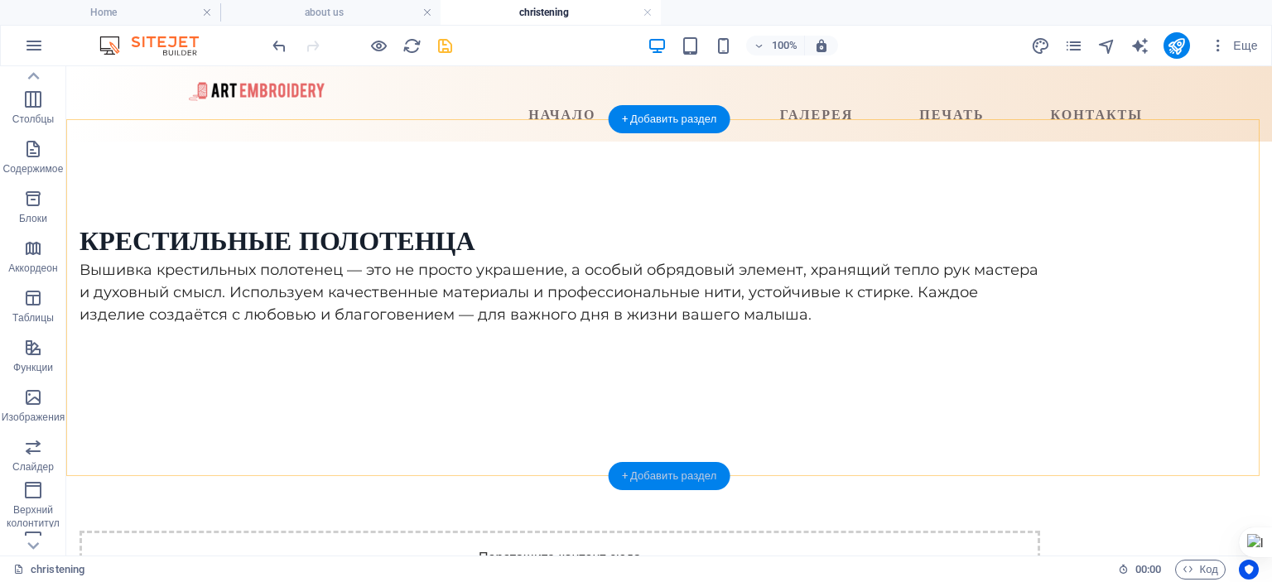
click at [682, 479] on div "+ Добавить раздел" at bounding box center [670, 476] width 122 height 28
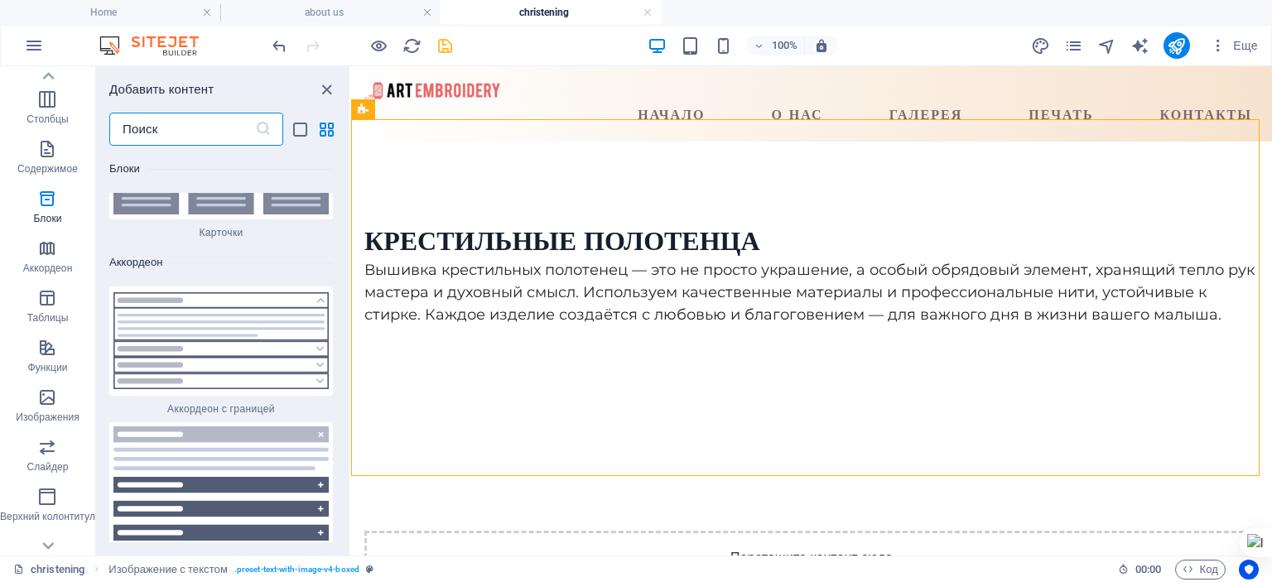
scroll to position [10355, 0]
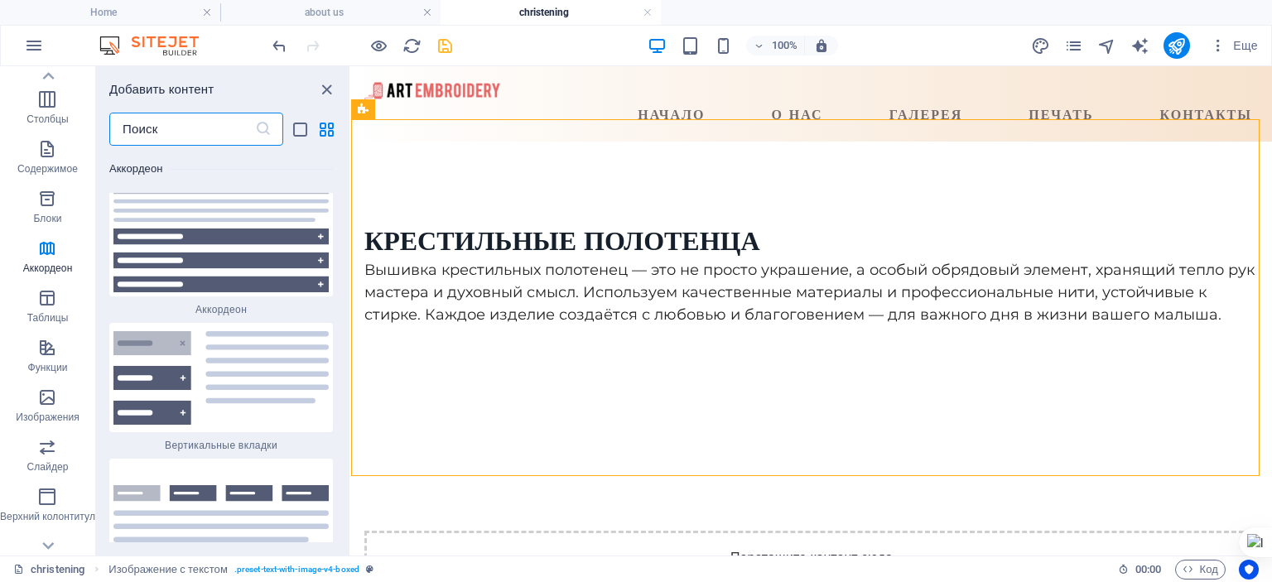
click at [145, 122] on input "text" at bounding box center [182, 129] width 146 height 33
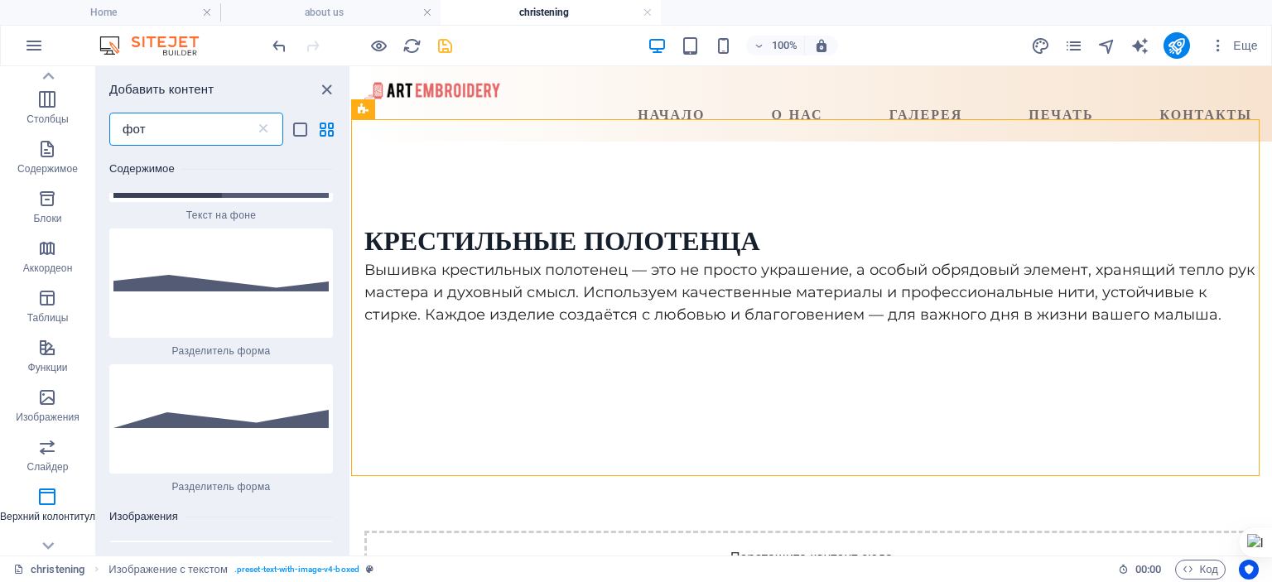
scroll to position [0, 0]
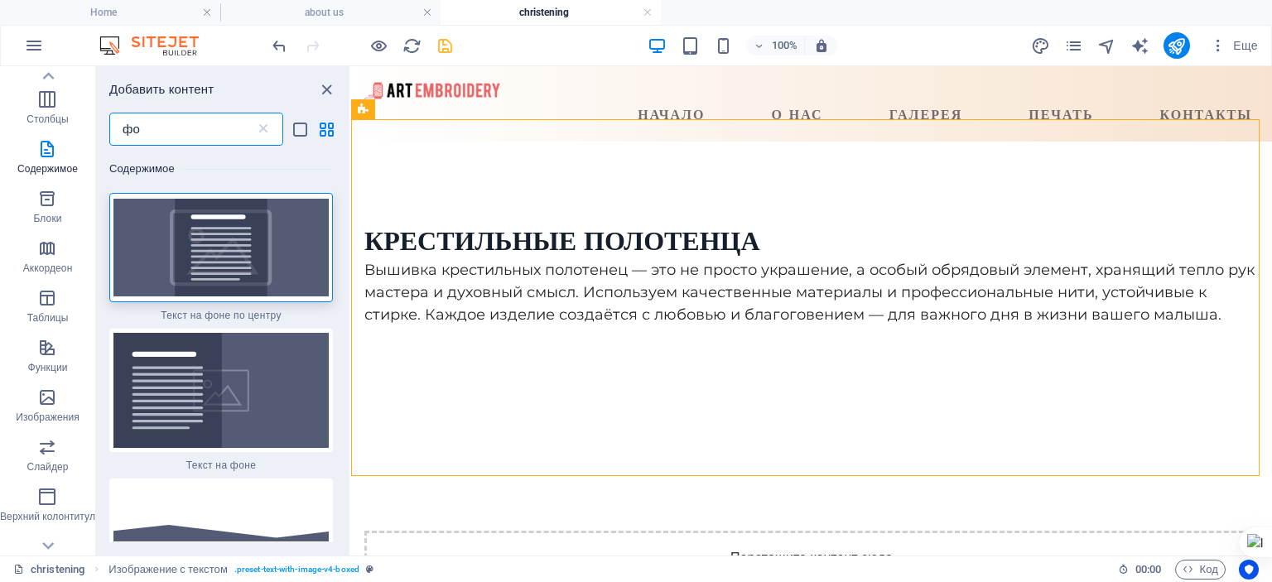
type input "ф"
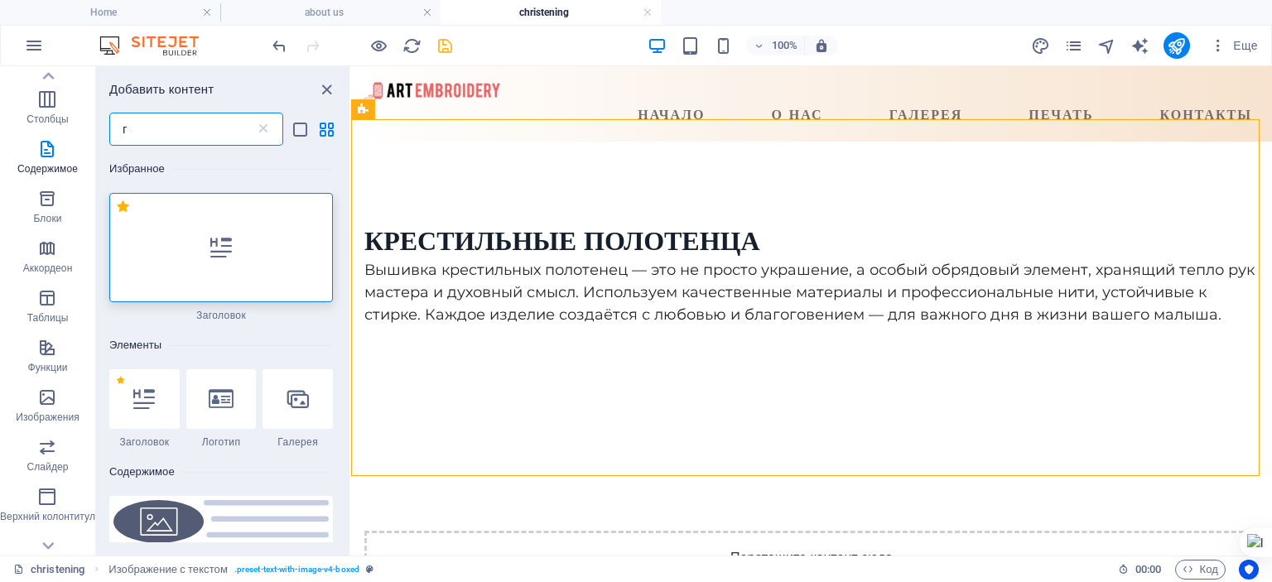
type input "га"
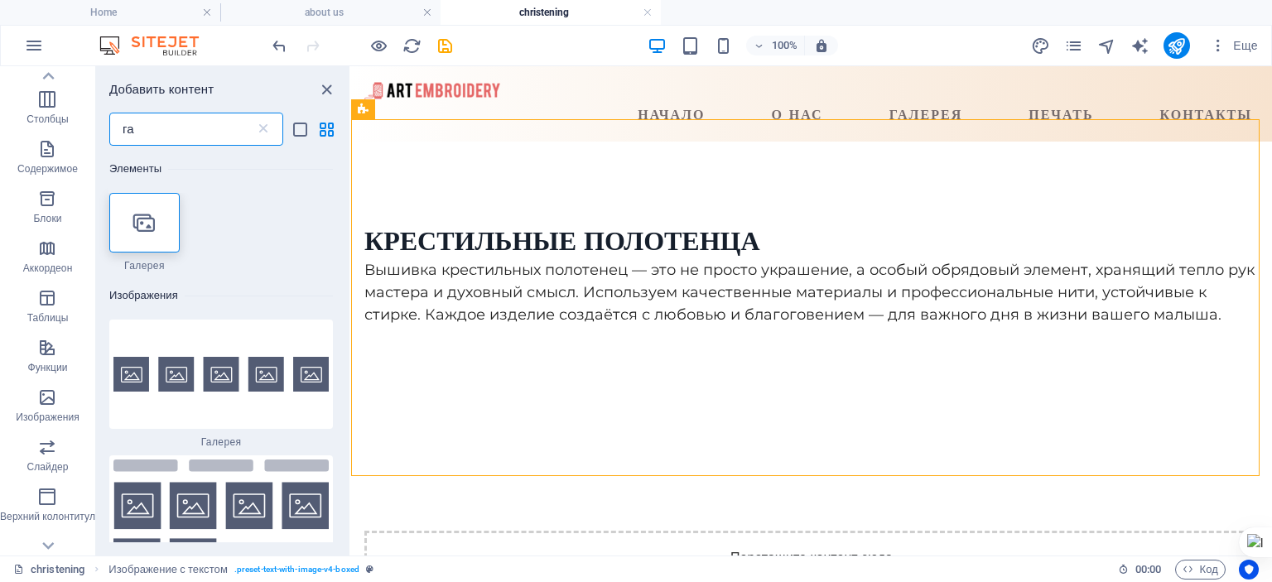
scroll to position [166, 0]
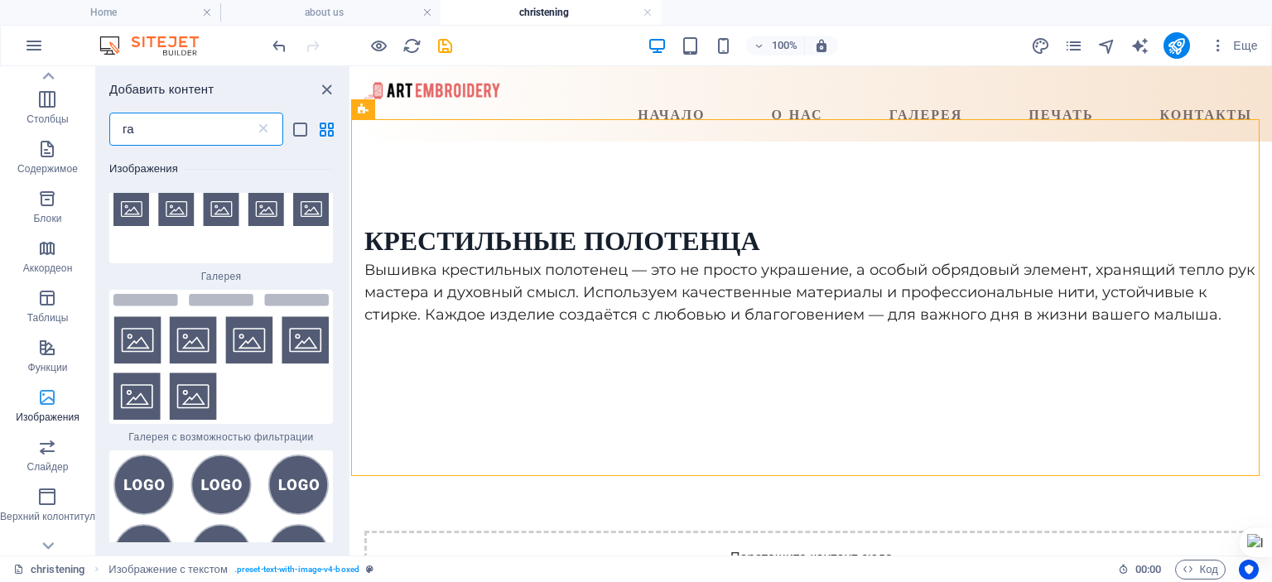
click at [53, 405] on icon "button" at bounding box center [47, 398] width 20 height 20
click at [159, 127] on input "га" at bounding box center [182, 129] width 146 height 33
type input "г"
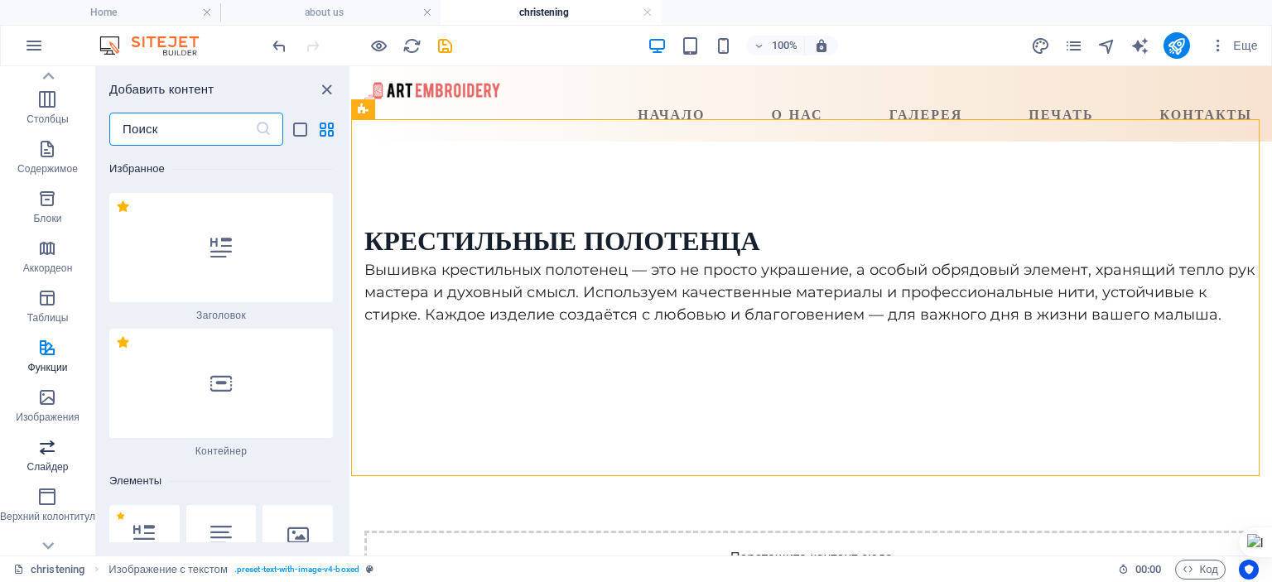
scroll to position [0, 0]
click at [45, 450] on icon "button" at bounding box center [47, 447] width 20 height 20
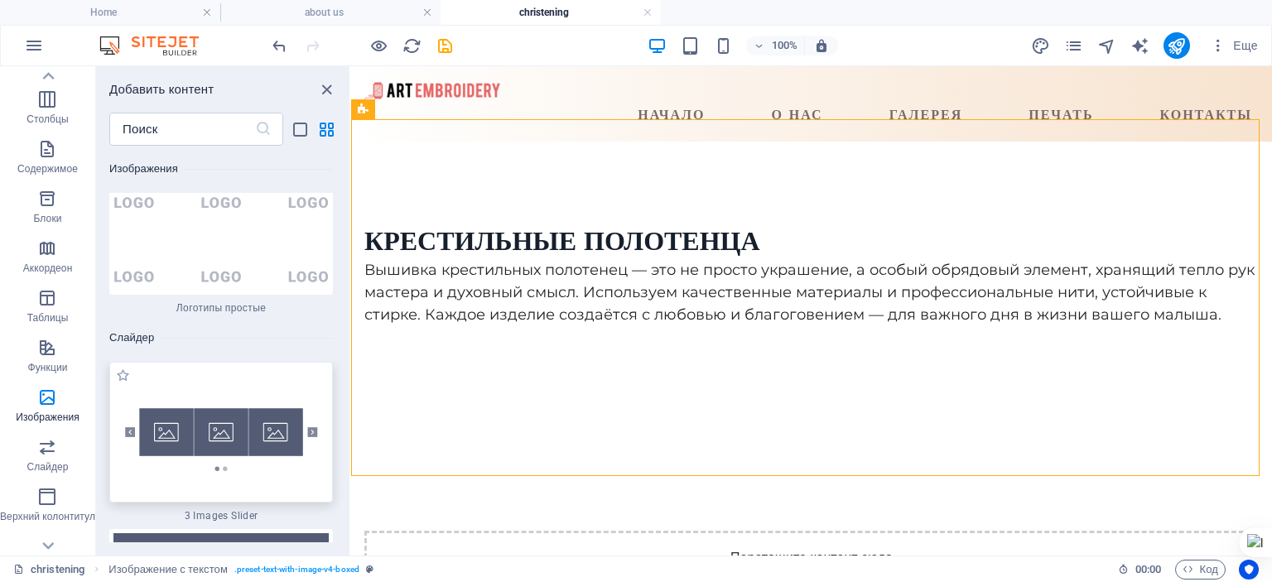
scroll to position [18523, 0]
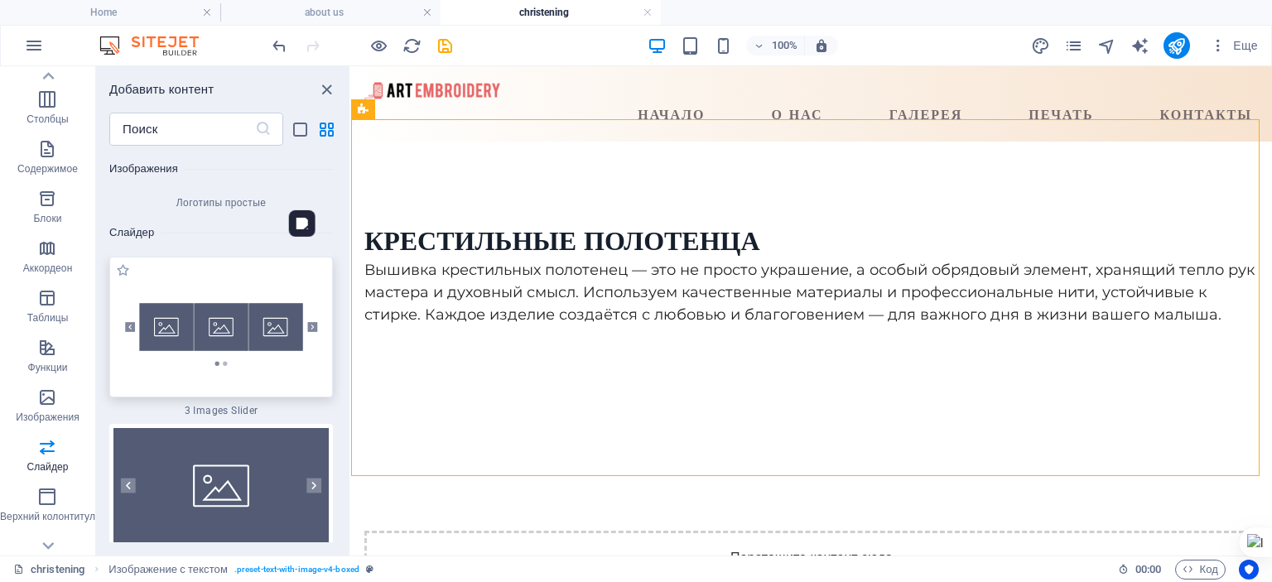
click at [215, 265] on img at bounding box center [220, 327] width 215 height 133
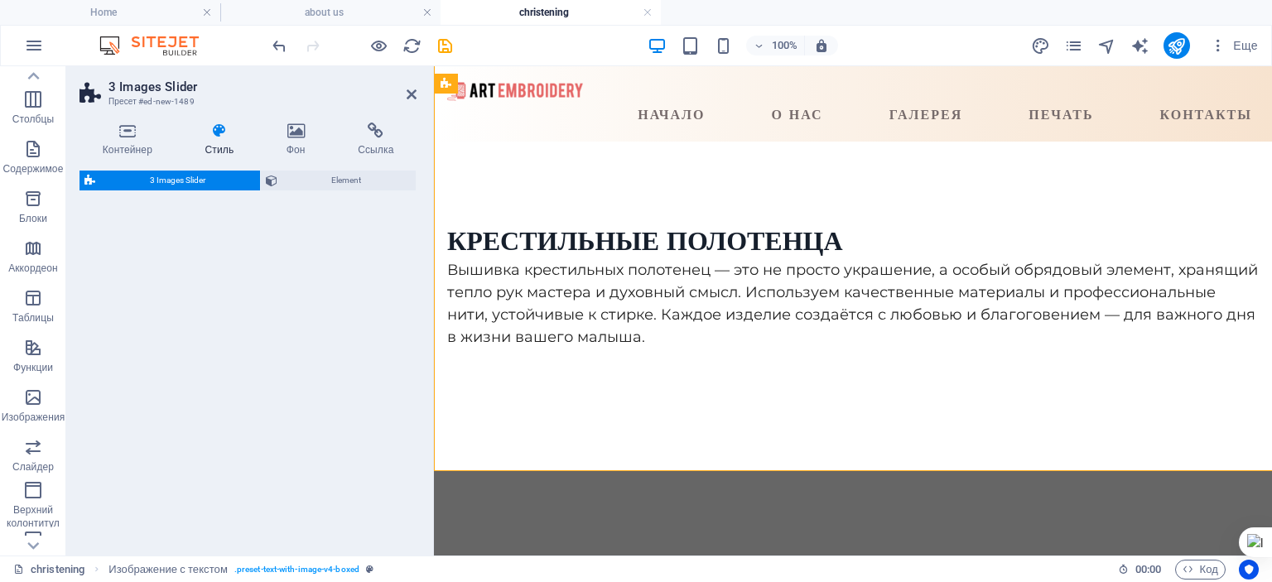
select select "rem"
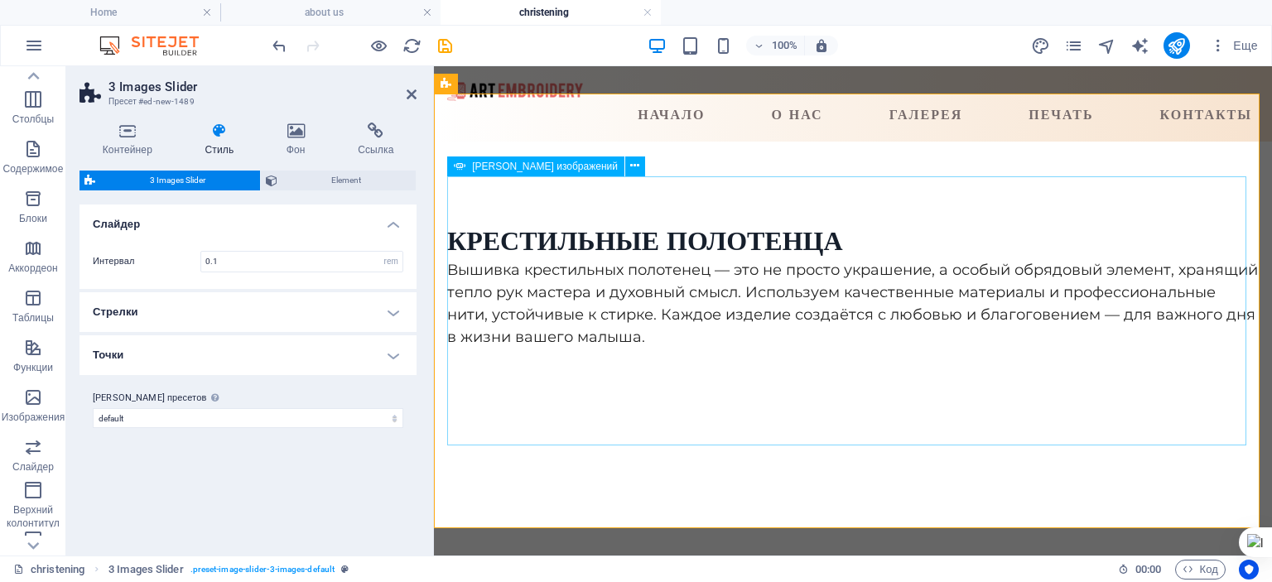
scroll to position [439, 0]
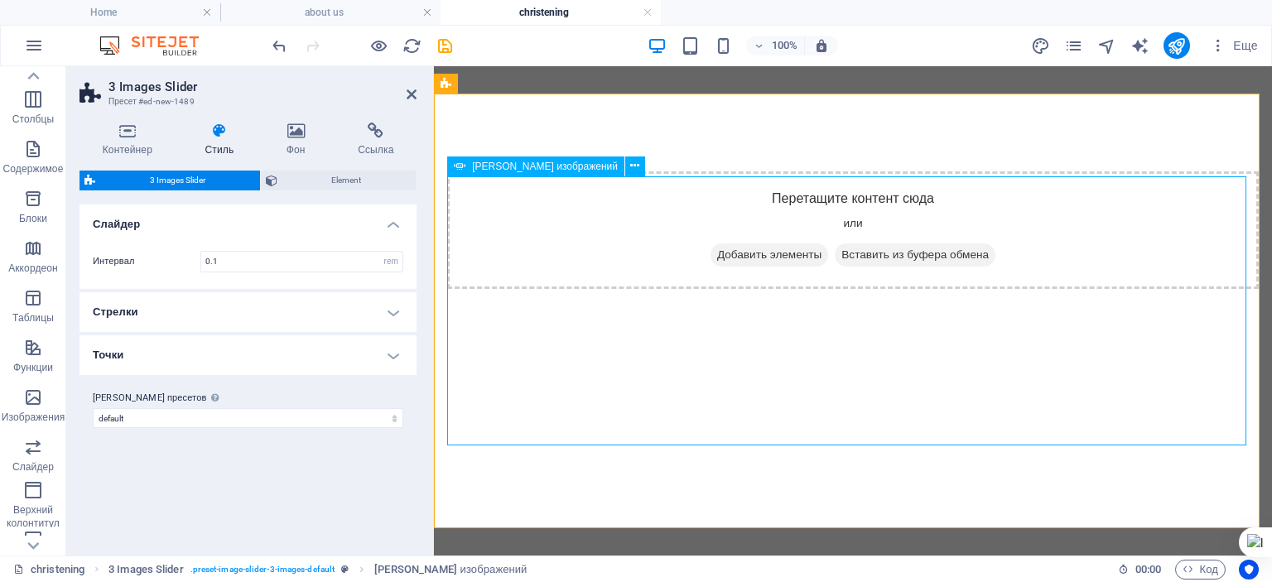
select select "px"
select select "ms"
select select "s"
select select "progressive"
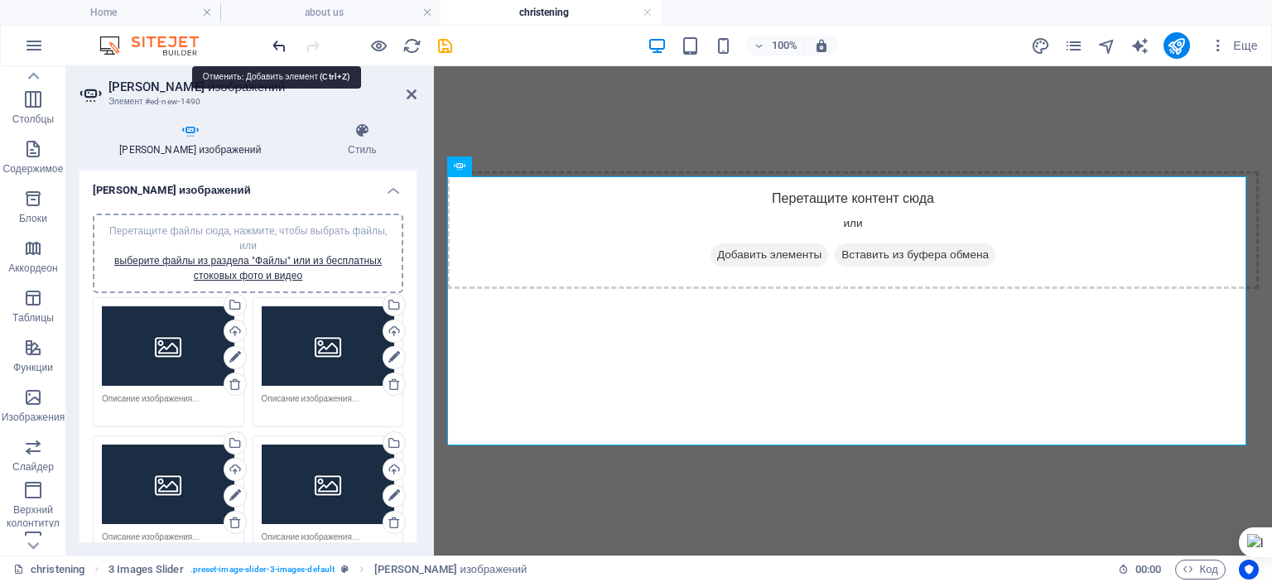
click at [282, 46] on icon "undo" at bounding box center [279, 45] width 19 height 19
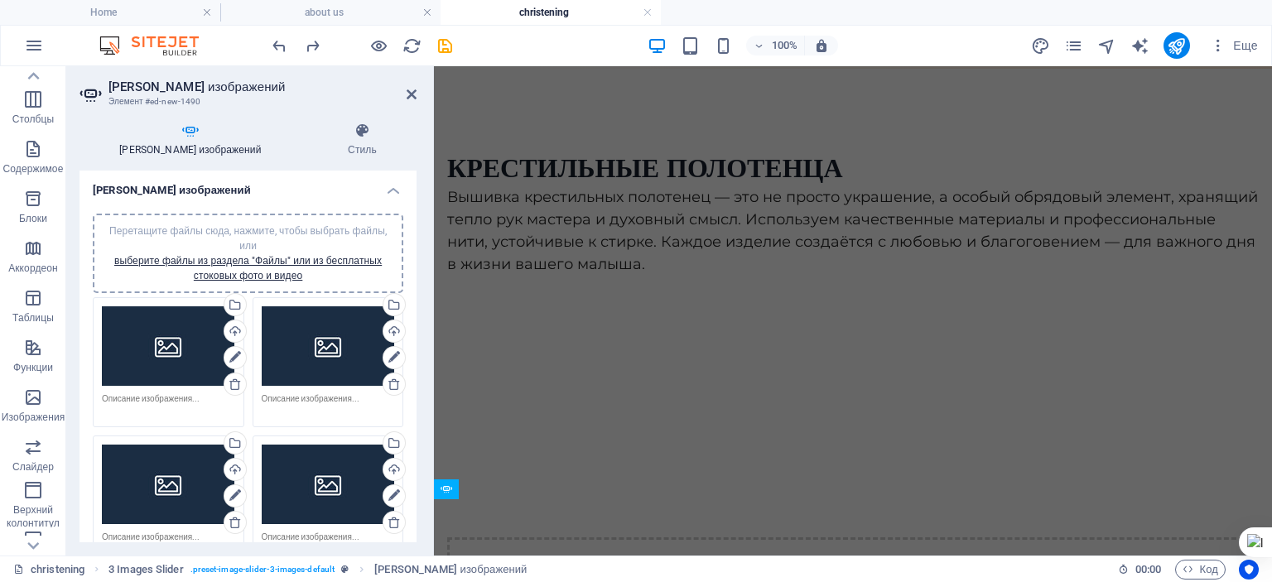
scroll to position [22, 0]
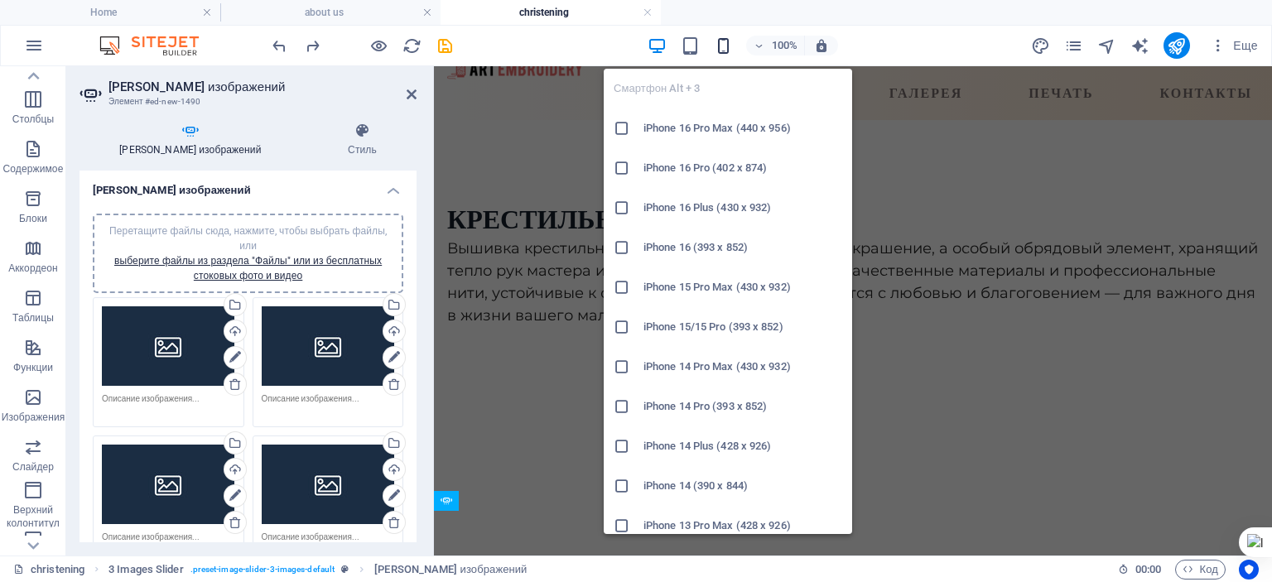
click at [724, 51] on icon "button" at bounding box center [723, 45] width 19 height 19
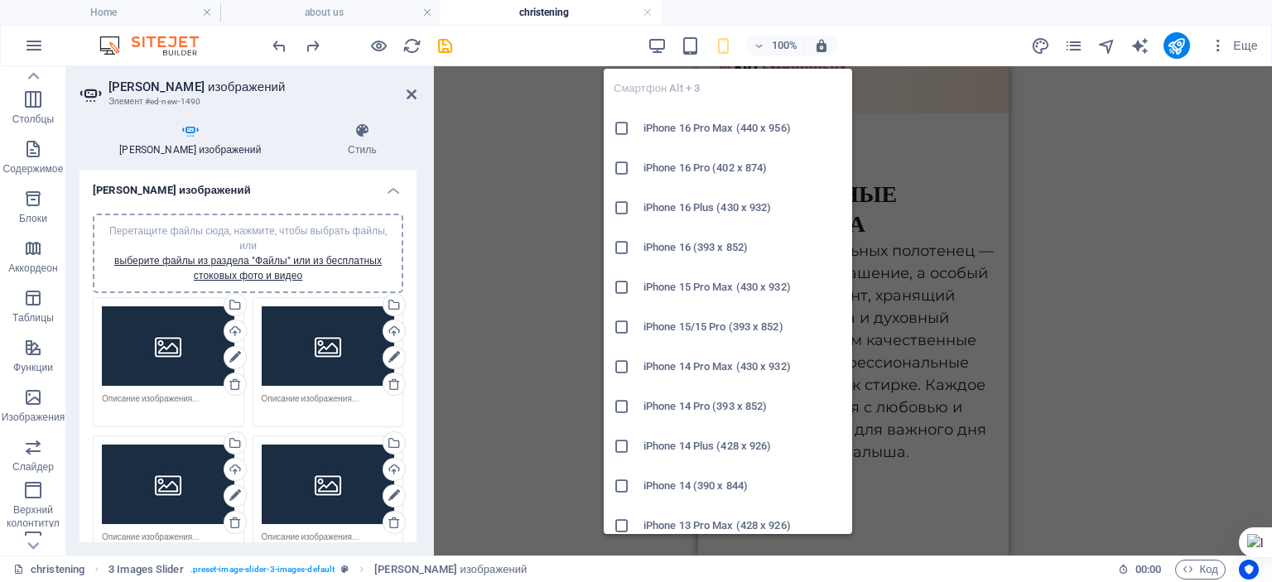
scroll to position [17, 0]
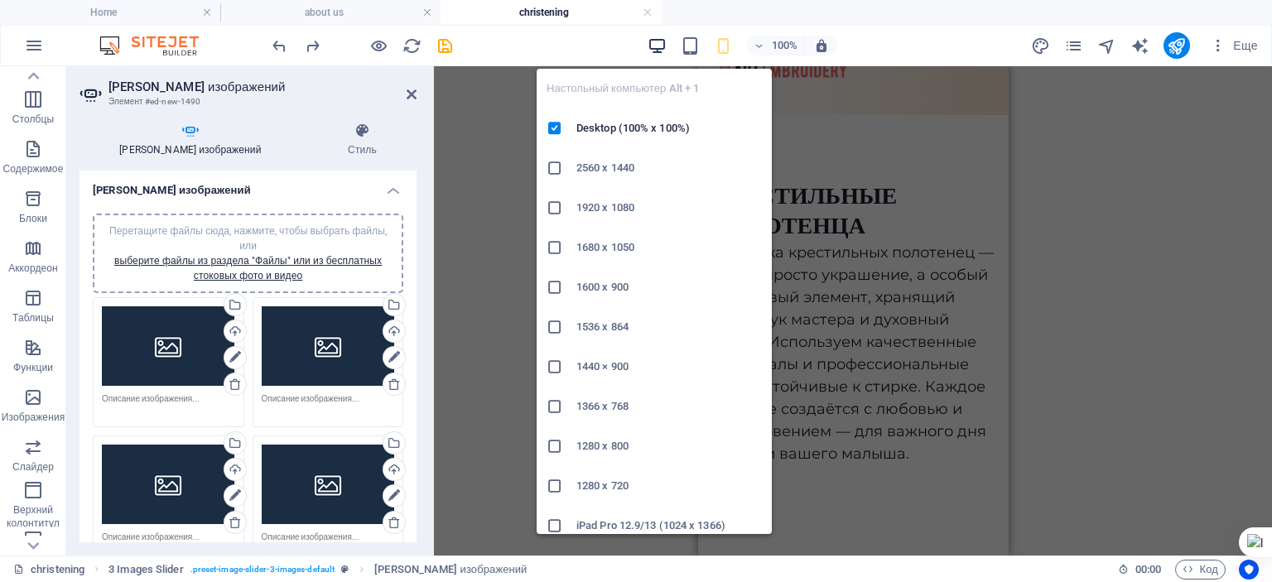
click at [663, 44] on icon "button" at bounding box center [657, 45] width 19 height 19
type input "1"
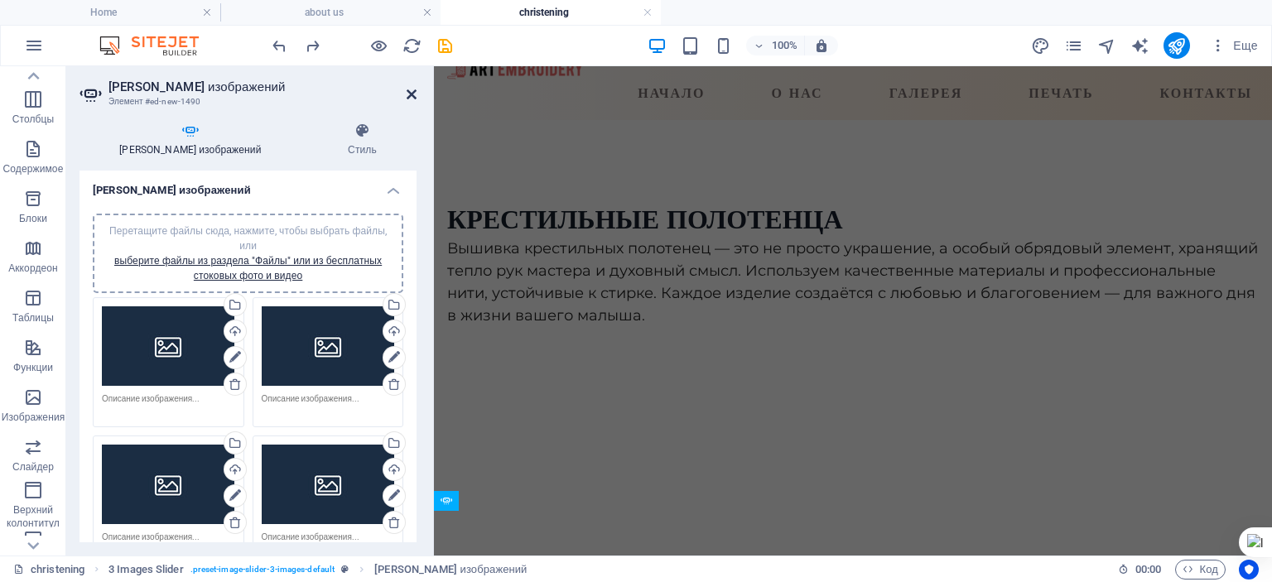
click at [409, 90] on icon at bounding box center [412, 94] width 10 height 13
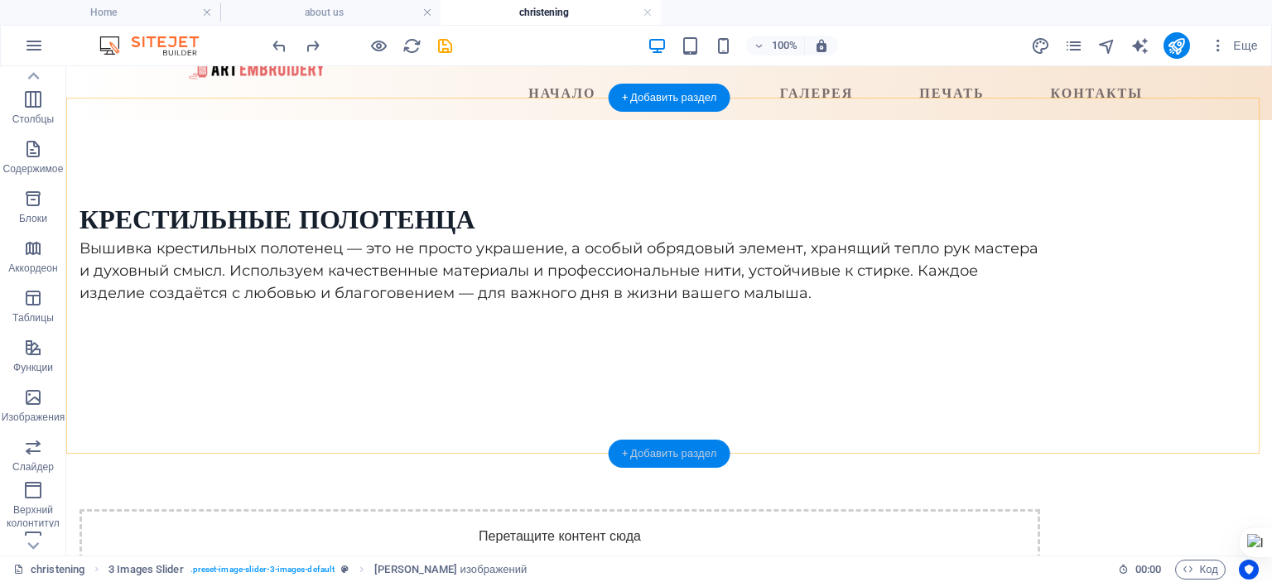
click at [683, 451] on div "+ Добавить раздел" at bounding box center [670, 454] width 122 height 28
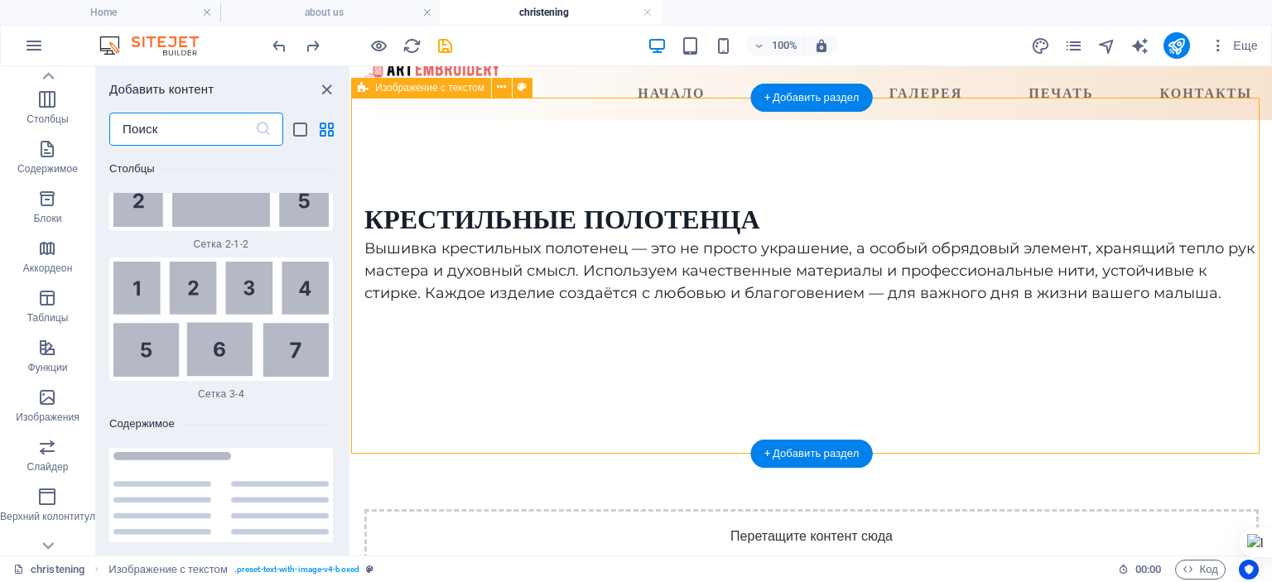
scroll to position [5574, 0]
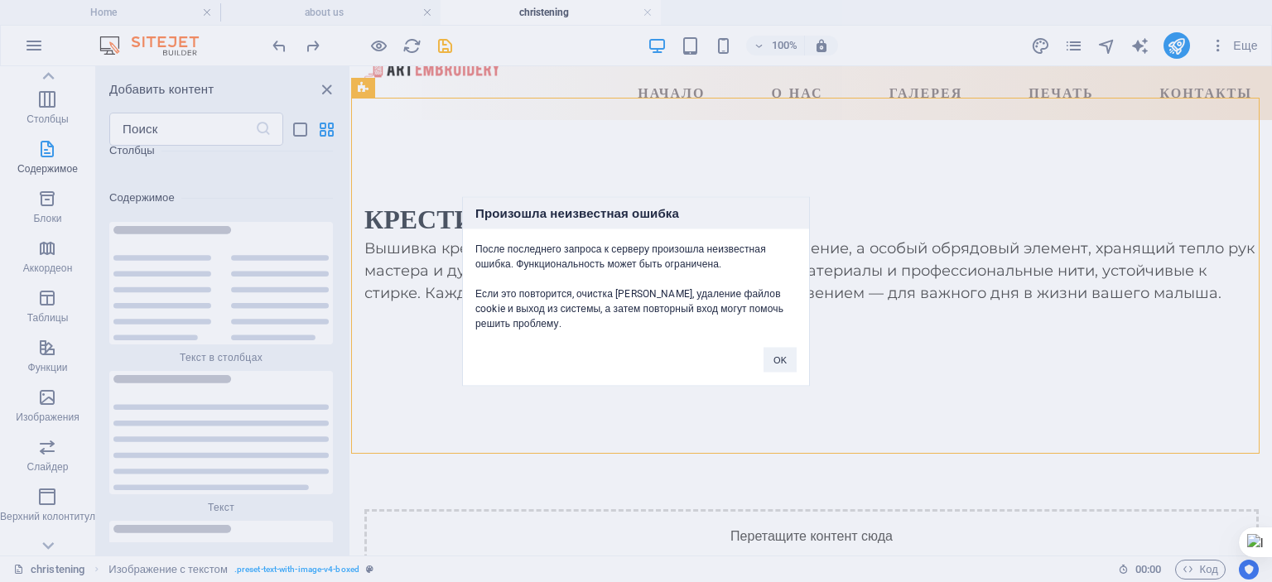
click at [47, 456] on div "Произошла неизвестная ошибка После последнего запроса к серверу произошла неизв…" at bounding box center [636, 291] width 1272 height 582
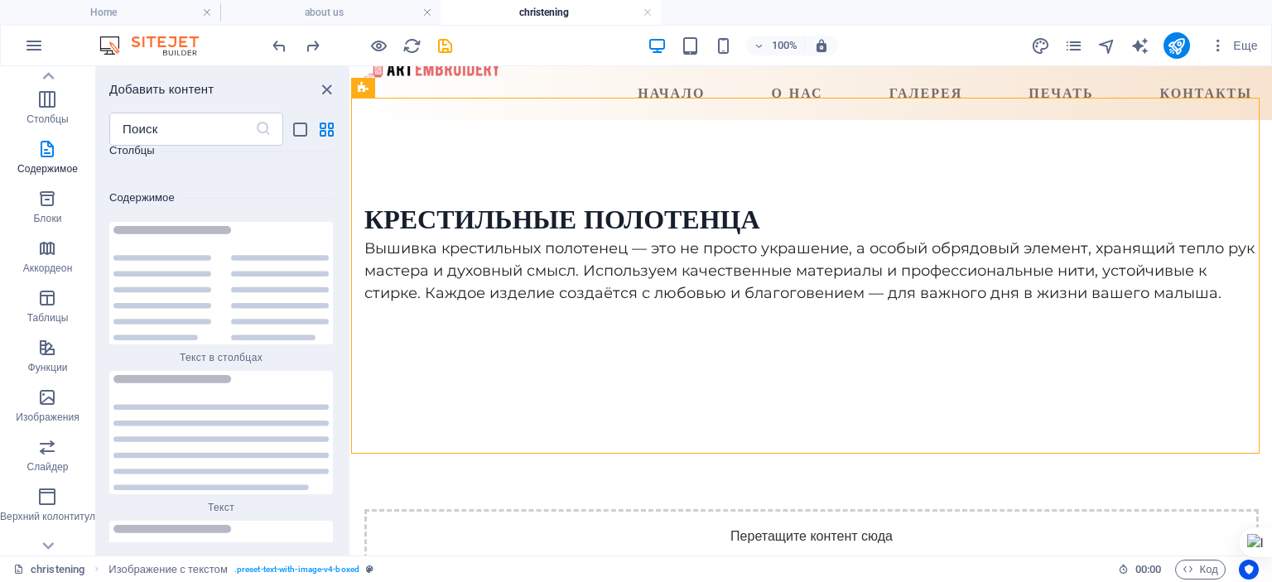
click at [47, 456] on icon "button" at bounding box center [47, 447] width 20 height 20
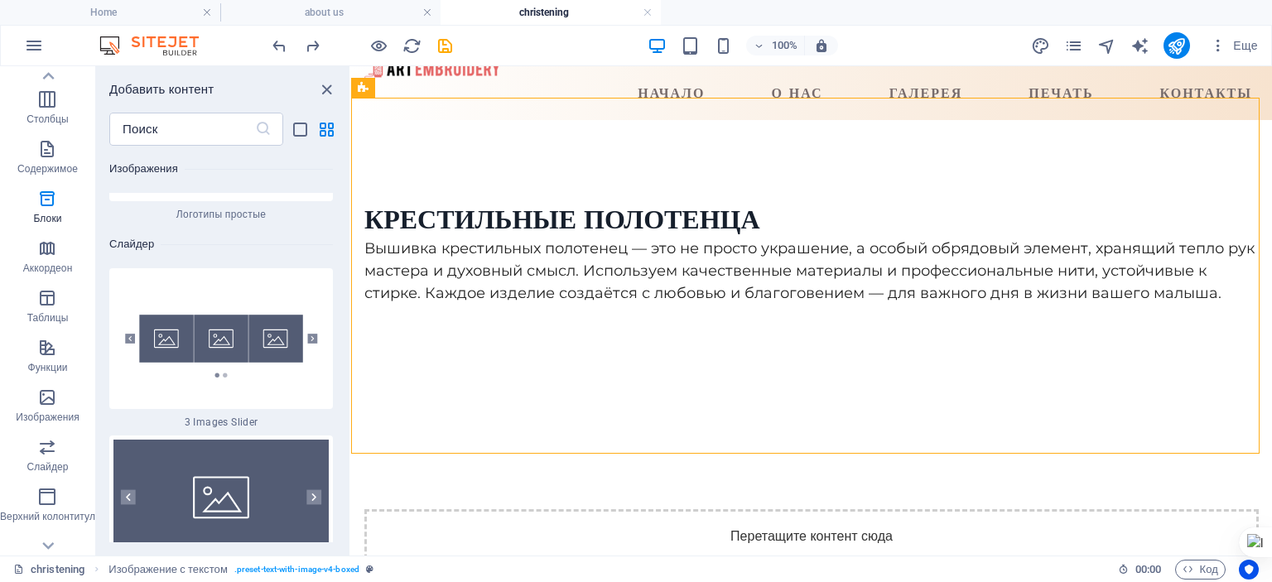
scroll to position [18523, 0]
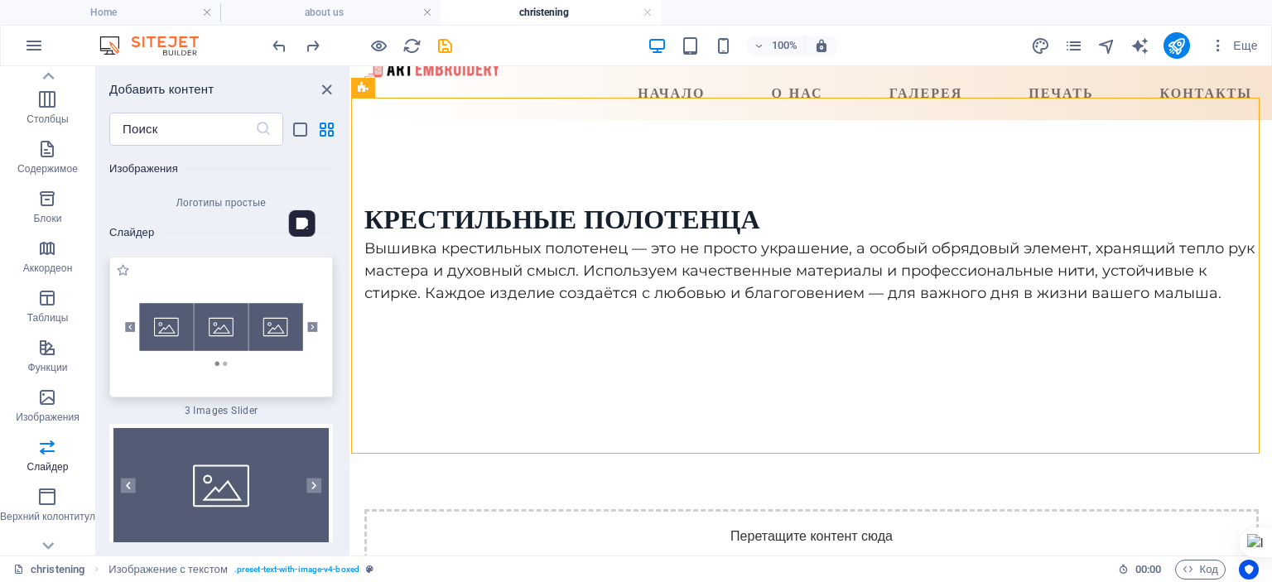
click at [239, 271] on img at bounding box center [220, 327] width 215 height 133
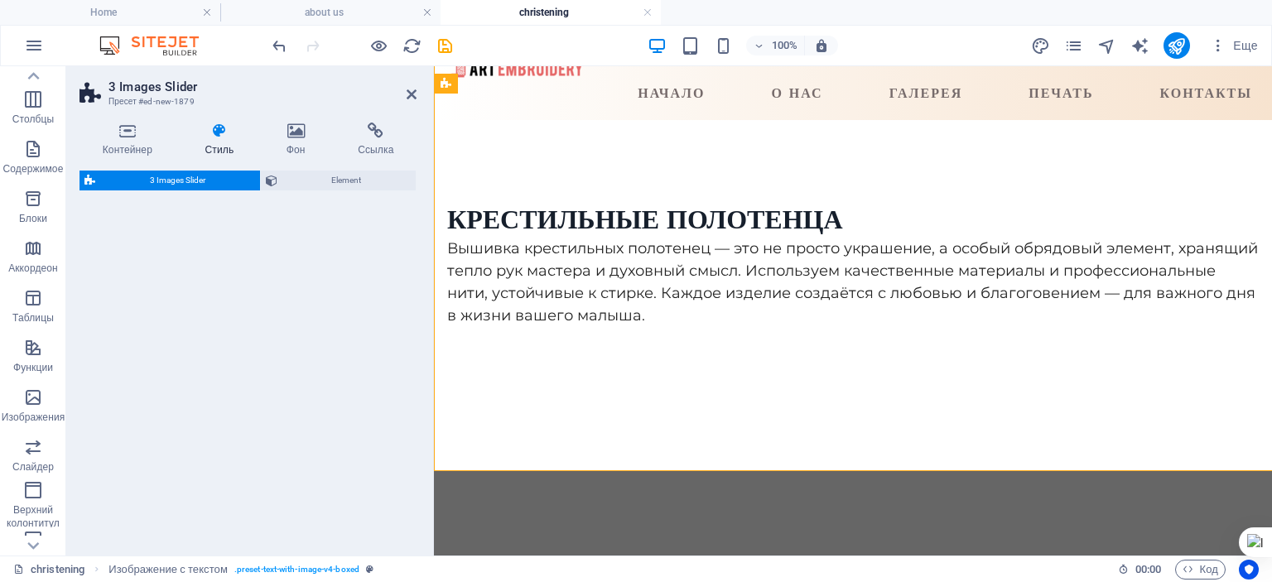
select select "rem"
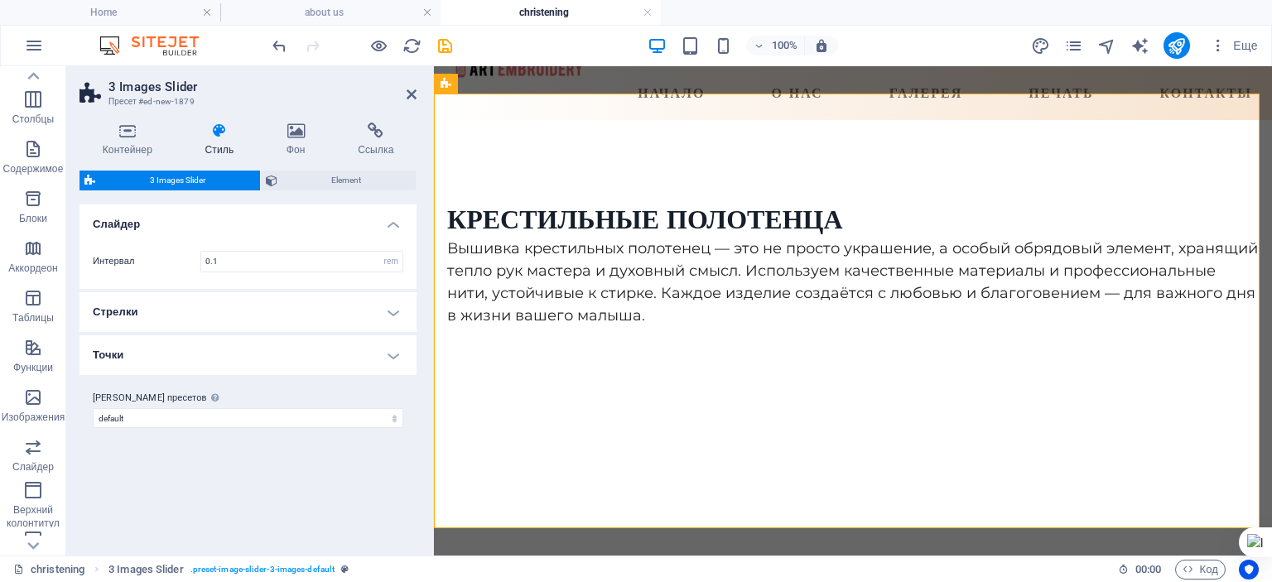
scroll to position [439, 0]
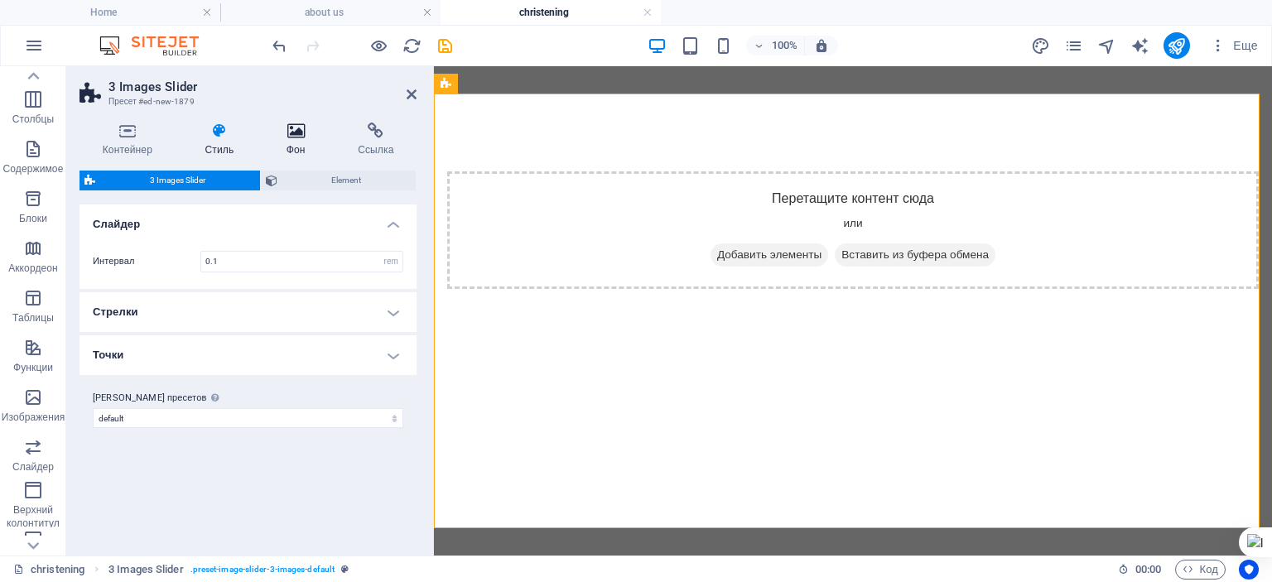
click at [292, 137] on icon at bounding box center [295, 131] width 65 height 17
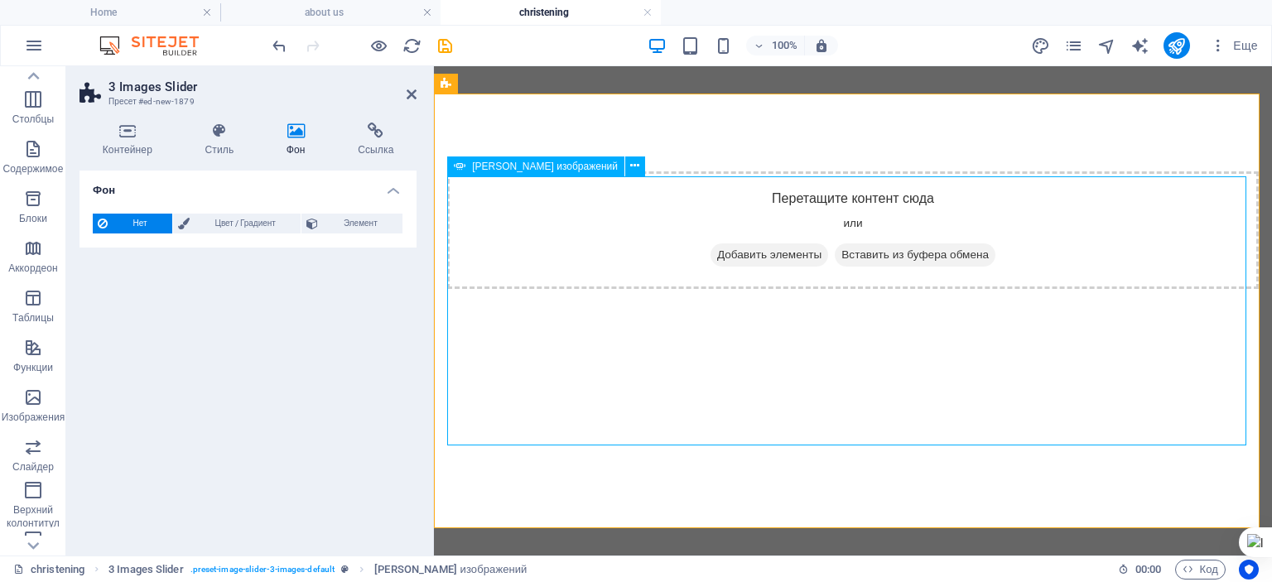
select select "px"
select select "ms"
select select "s"
select select "progressive"
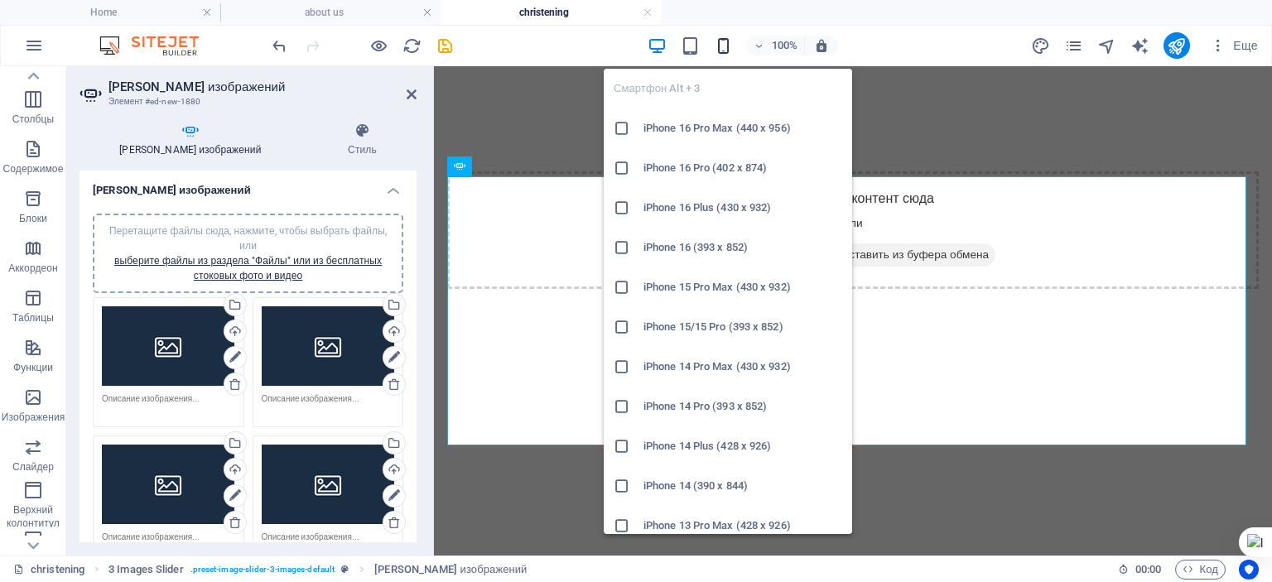
click at [726, 49] on icon "button" at bounding box center [723, 45] width 19 height 19
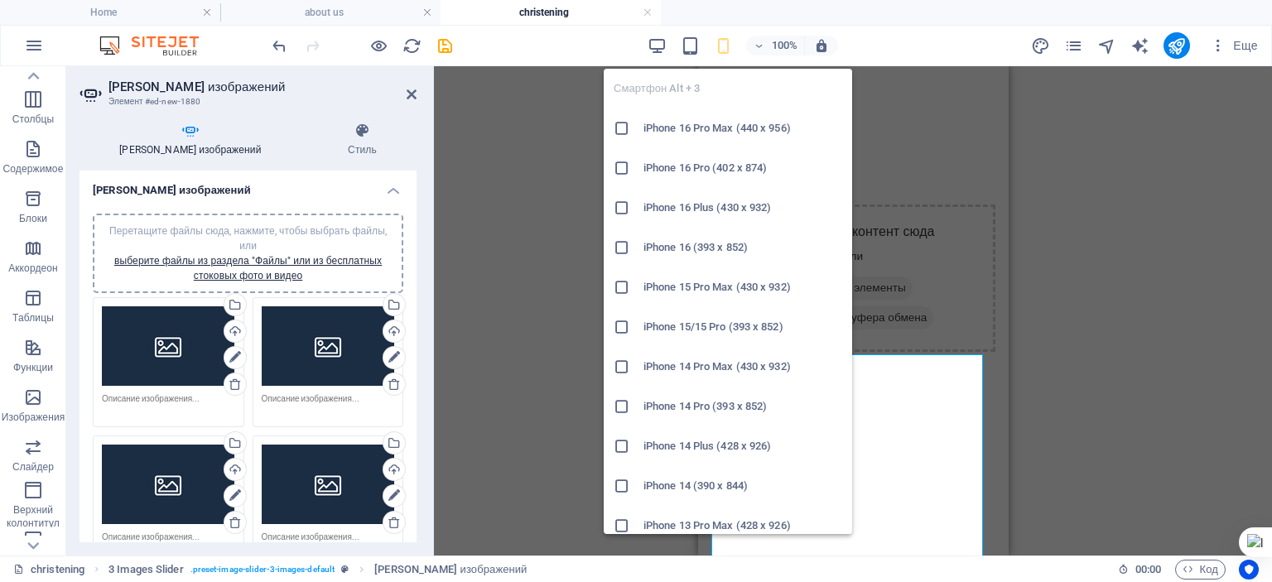
type input "3"
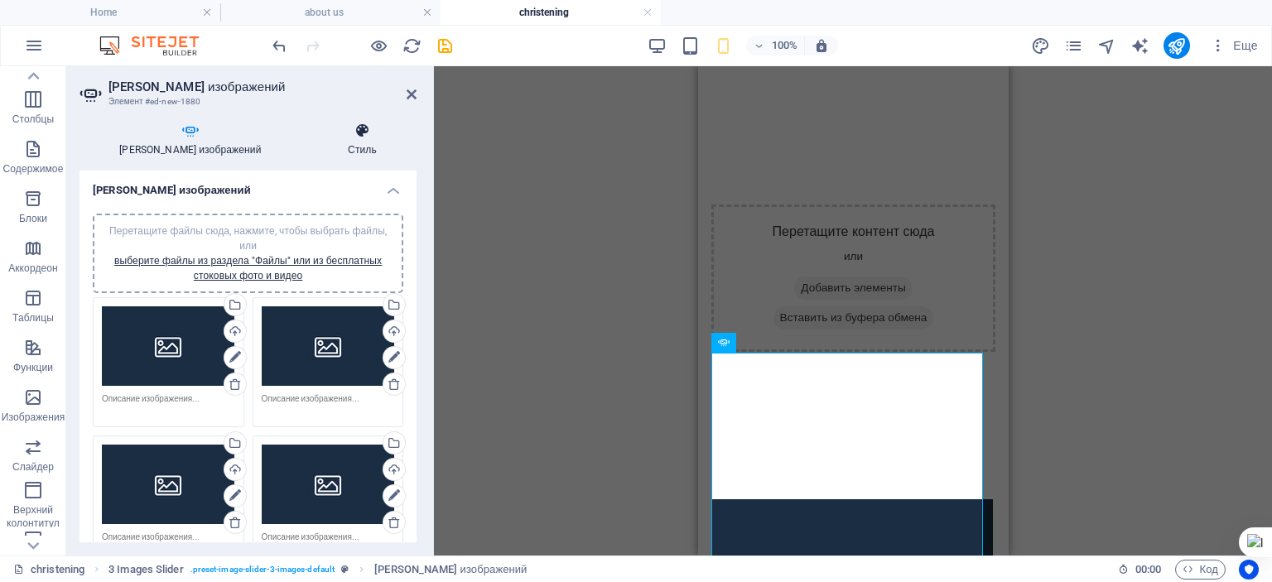
click at [348, 134] on icon at bounding box center [362, 131] width 109 height 17
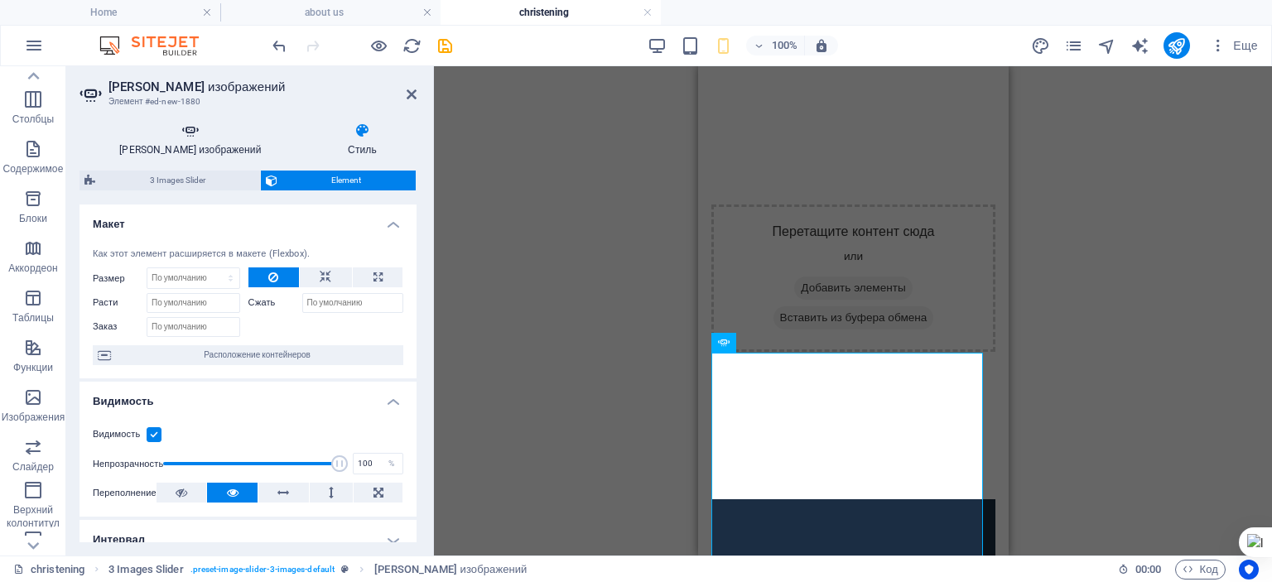
click at [195, 146] on h4 "[PERSON_NAME] изображений" at bounding box center [194, 140] width 229 height 35
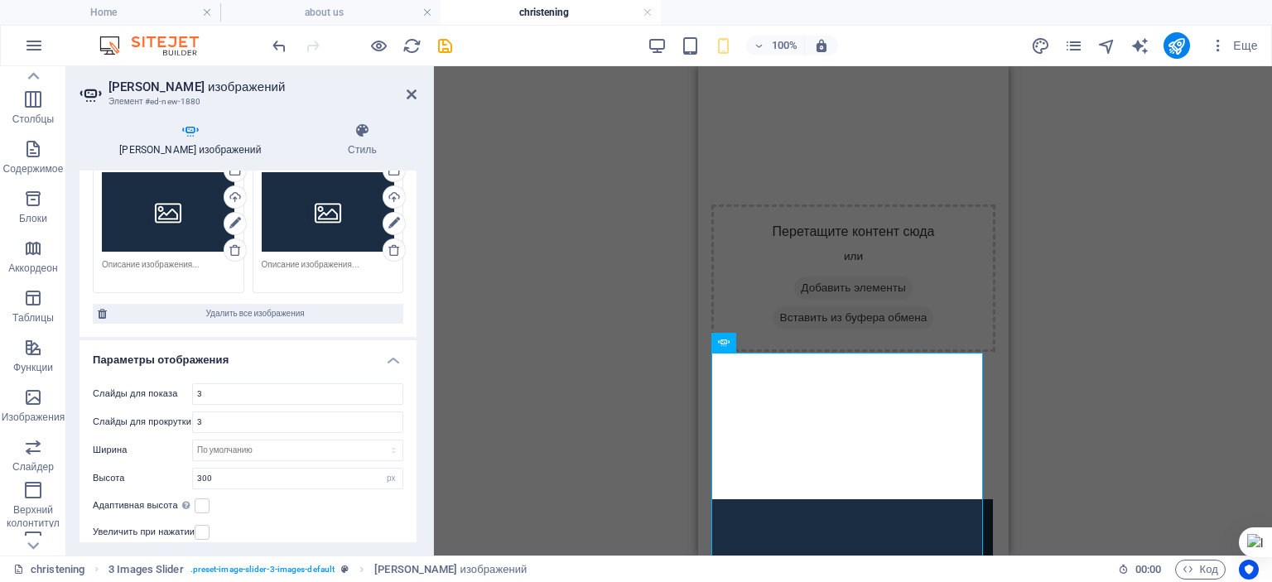
scroll to position [497, 0]
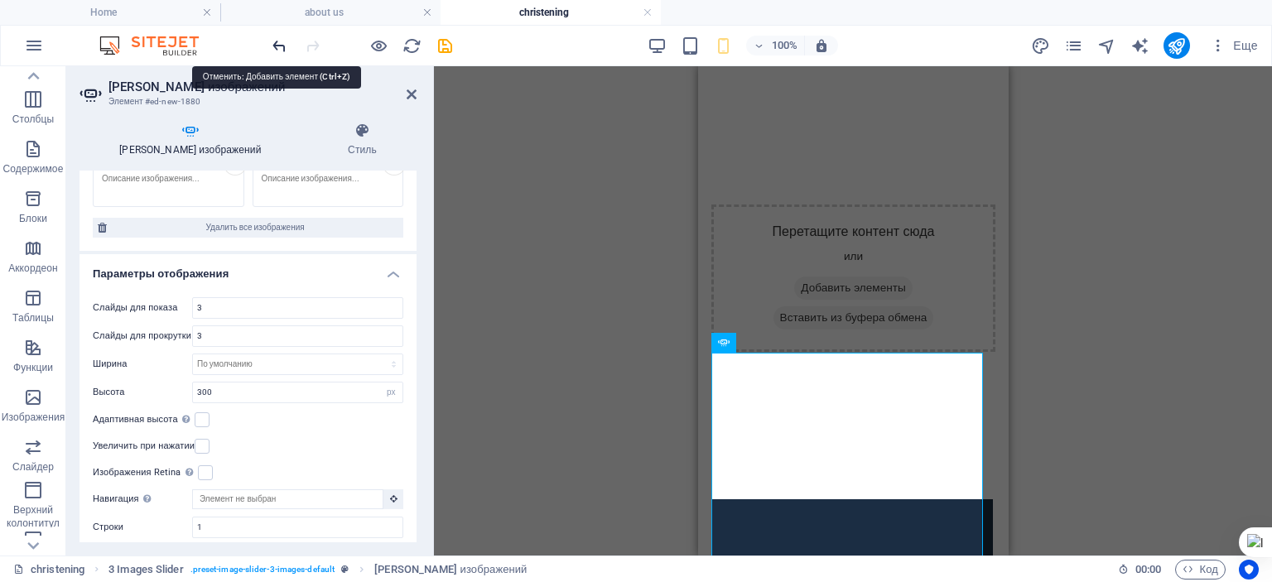
click at [280, 41] on icon "undo" at bounding box center [279, 45] width 19 height 19
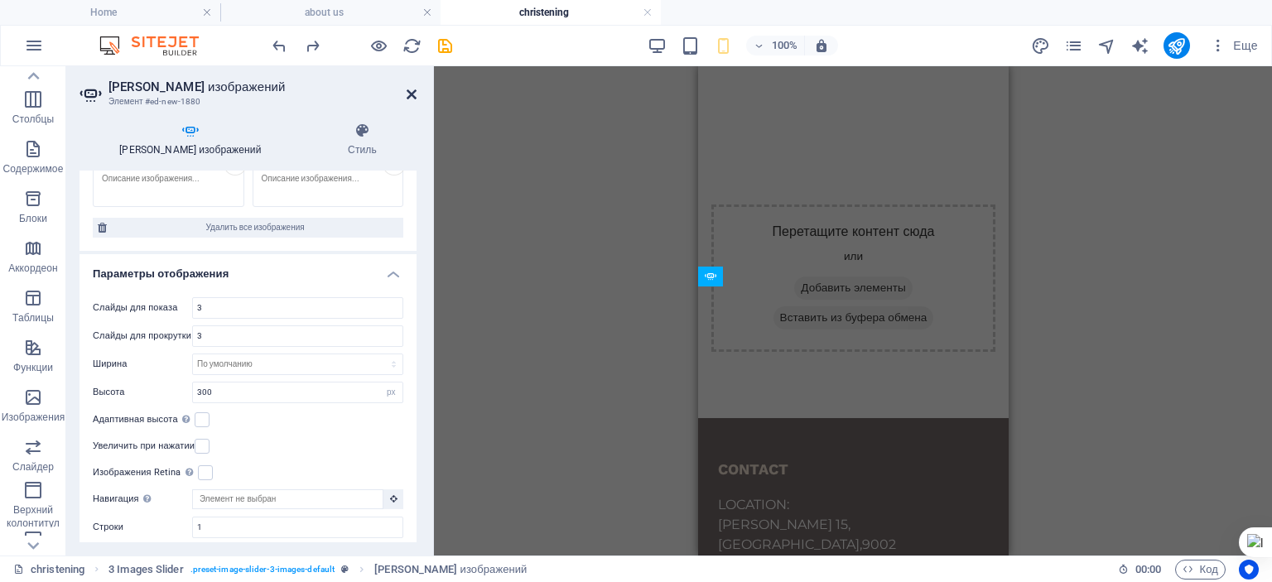
click at [411, 91] on icon at bounding box center [412, 94] width 10 height 13
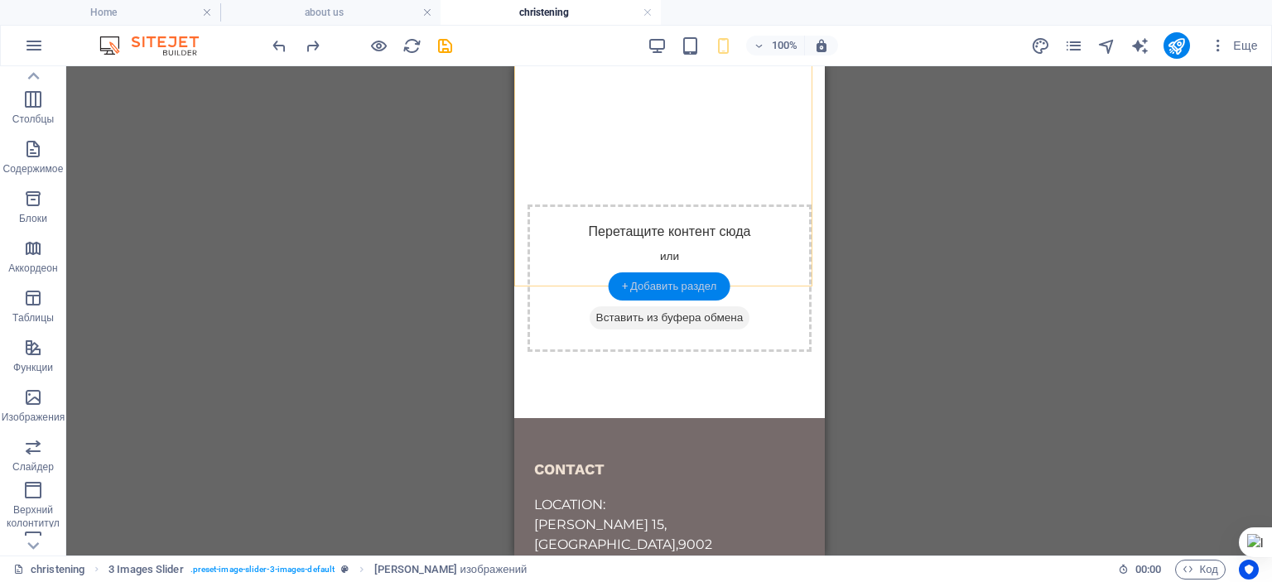
click at [680, 287] on div "+ Добавить раздел" at bounding box center [670, 287] width 122 height 28
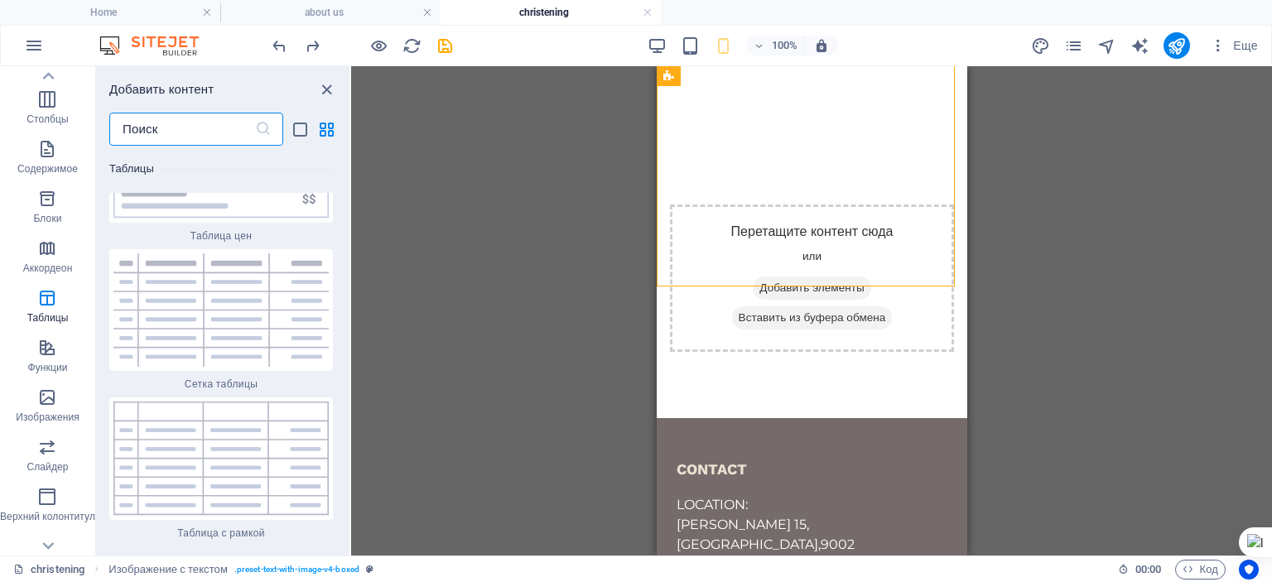
scroll to position [11538, 0]
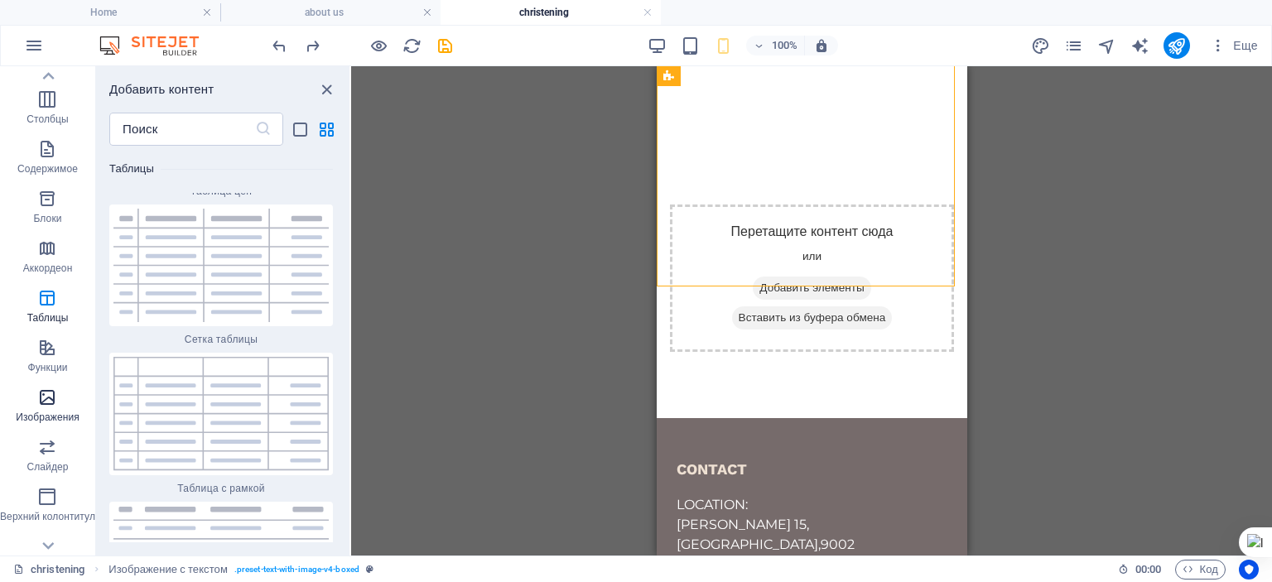
click at [48, 408] on span "Изображения" at bounding box center [47, 408] width 95 height 40
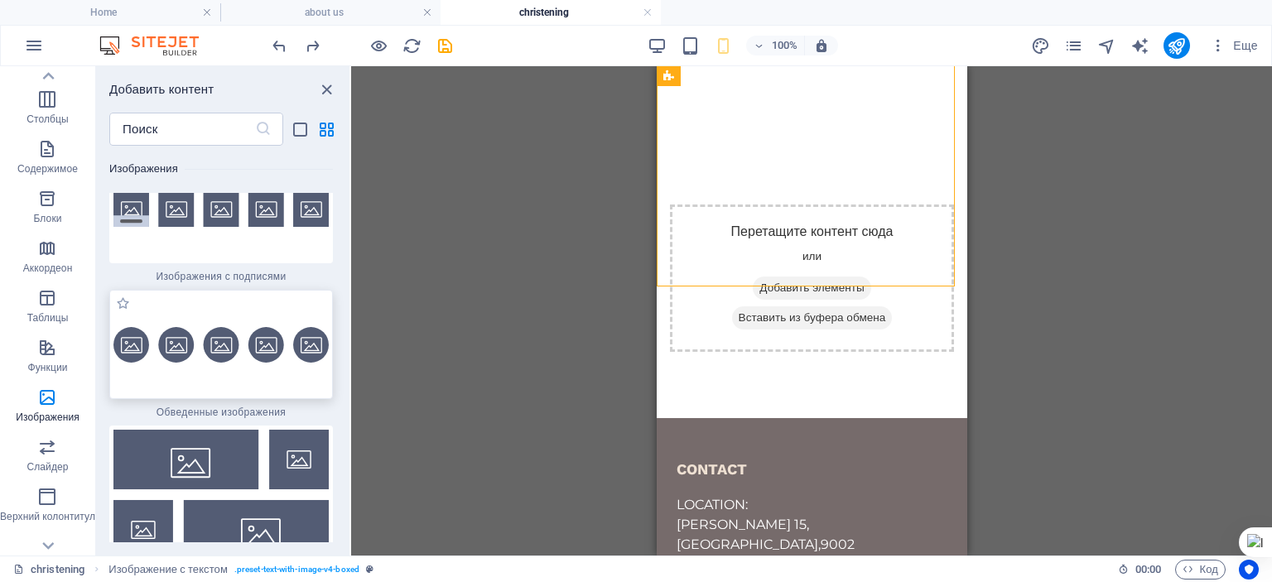
scroll to position [16545, 0]
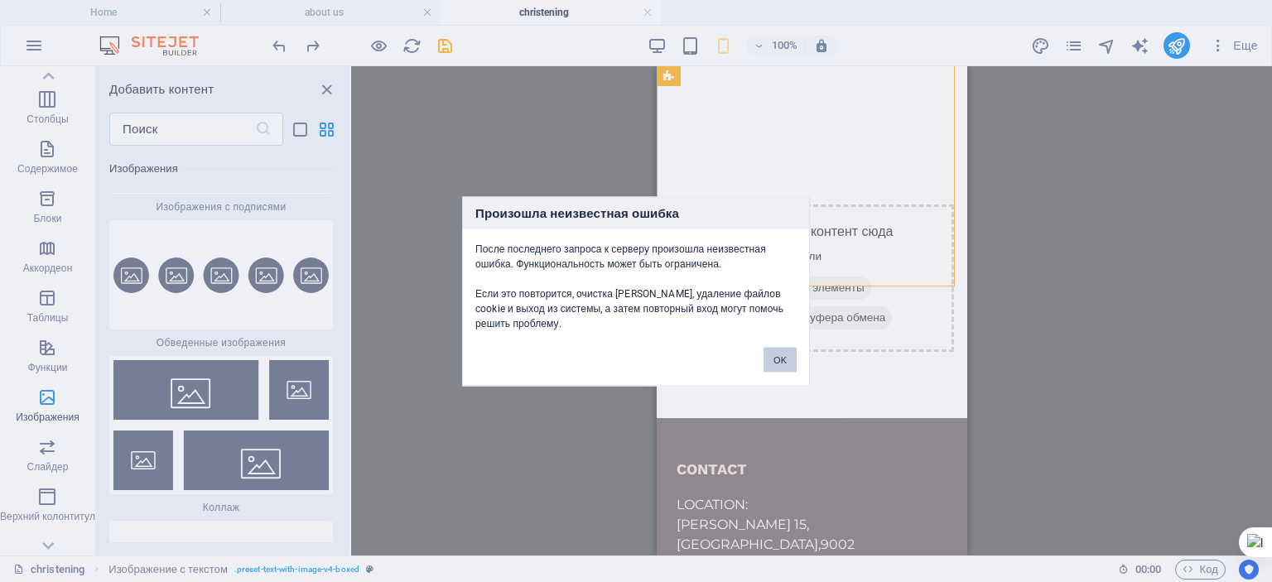
click at [779, 360] on button "OK" at bounding box center [780, 359] width 33 height 25
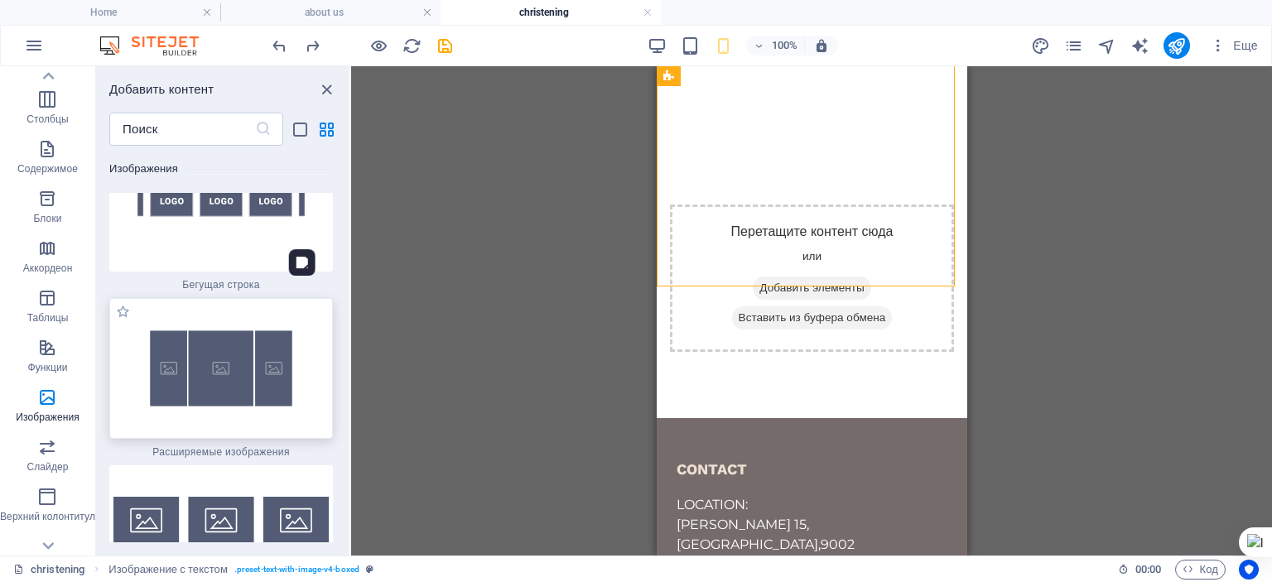
scroll to position [17622, 0]
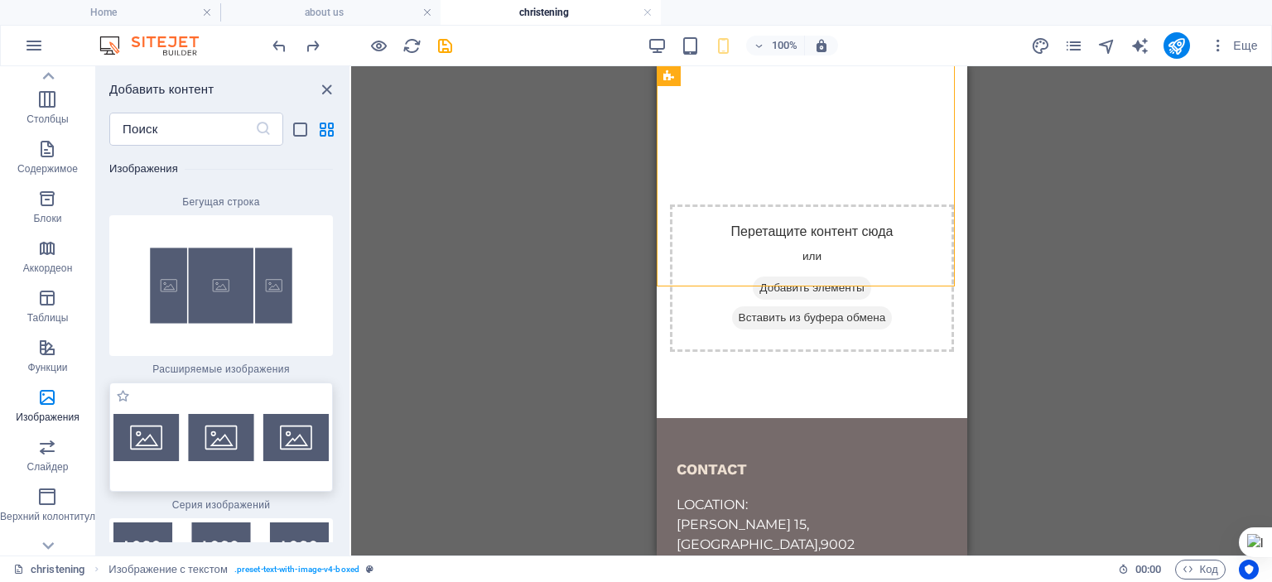
click at [217, 414] on img at bounding box center [220, 437] width 215 height 47
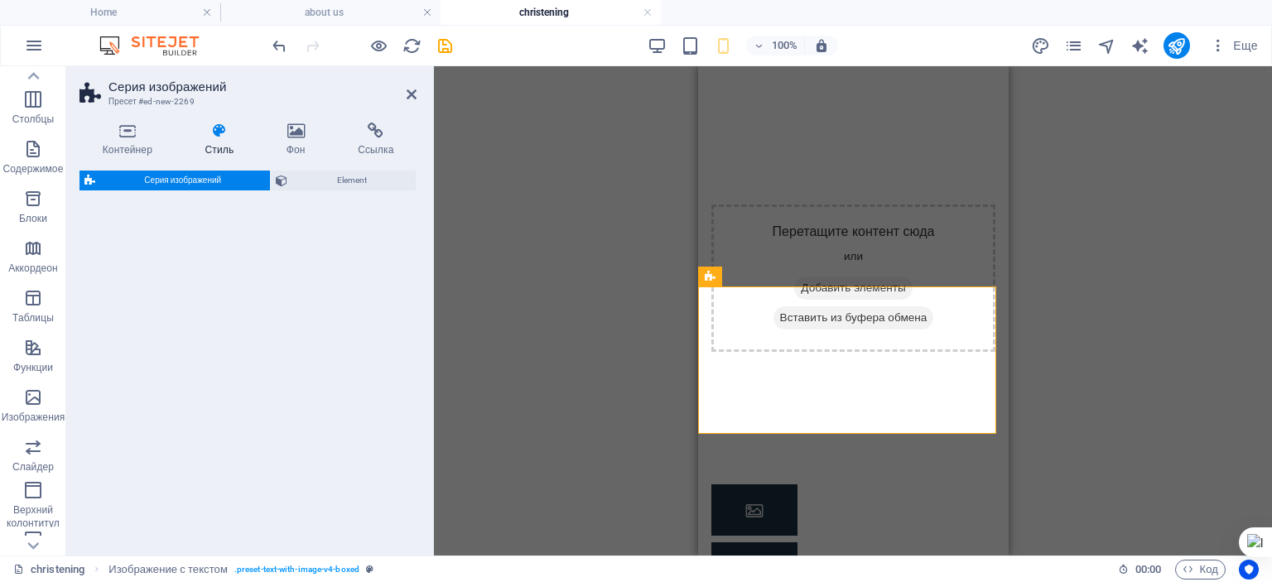
select select "rem"
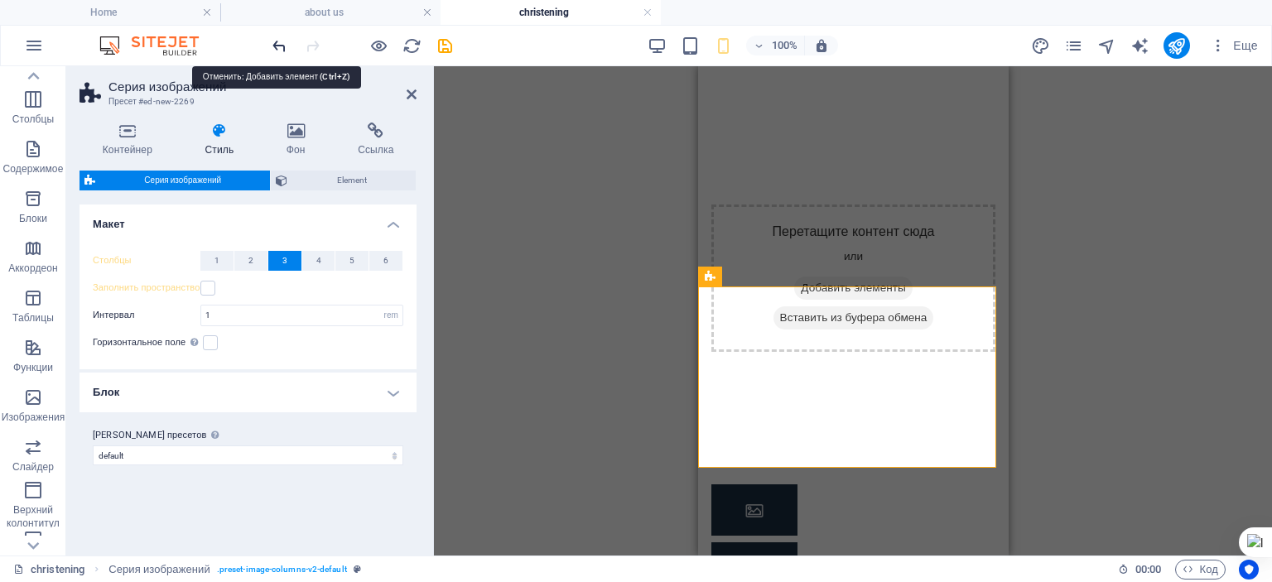
click at [282, 46] on icon "undo" at bounding box center [279, 45] width 19 height 19
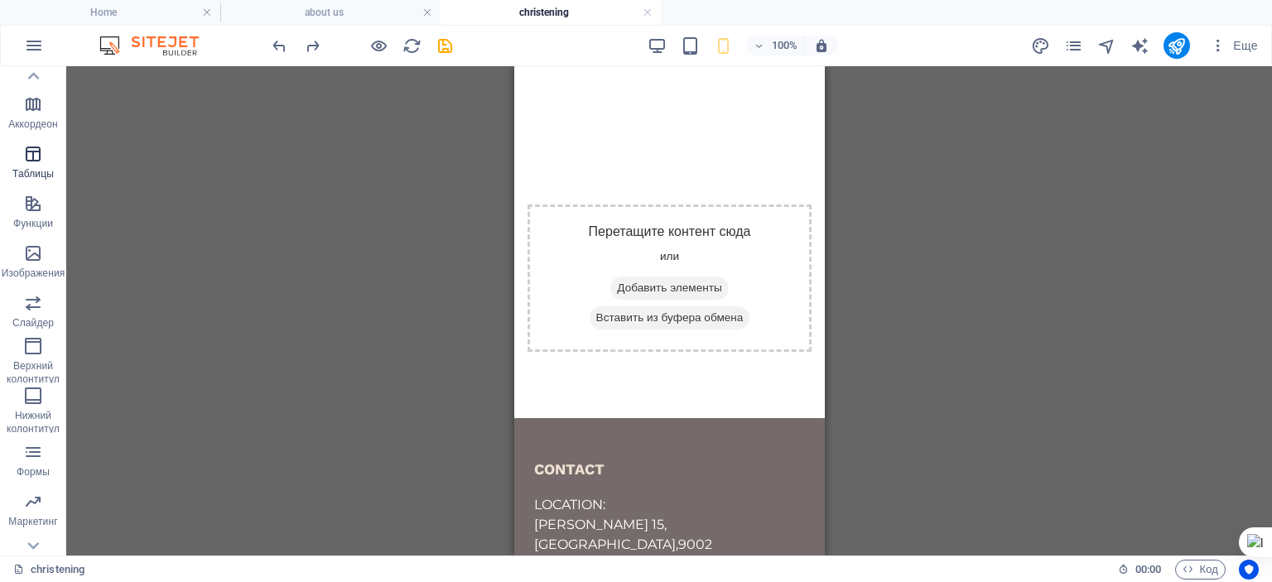
scroll to position [255, 0]
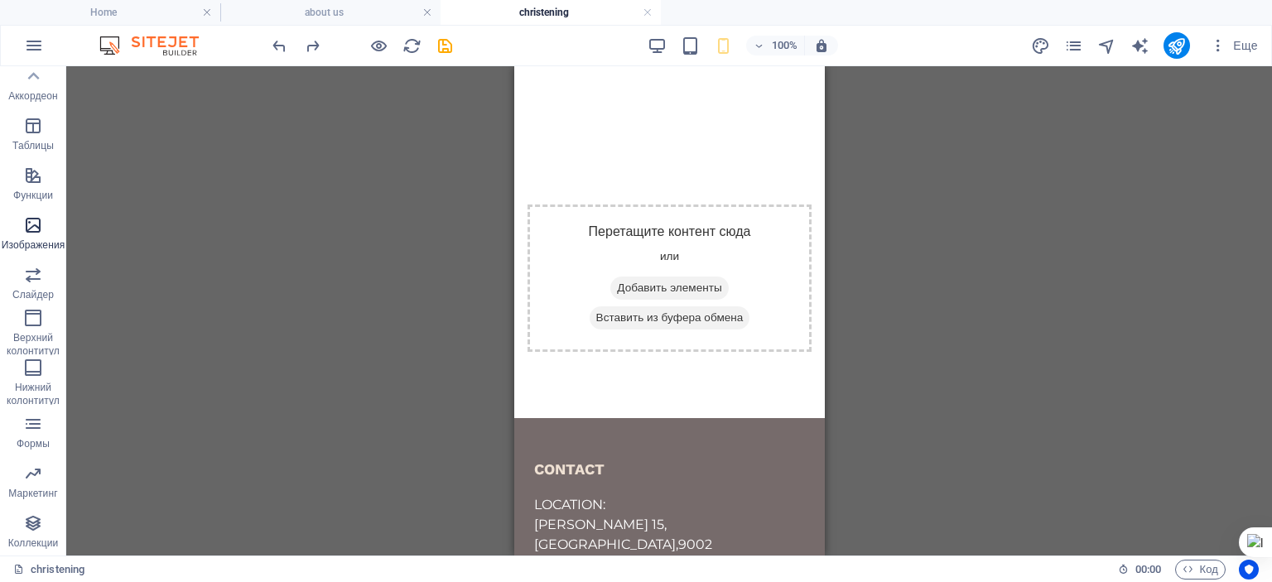
click at [36, 234] on icon "button" at bounding box center [33, 225] width 20 height 20
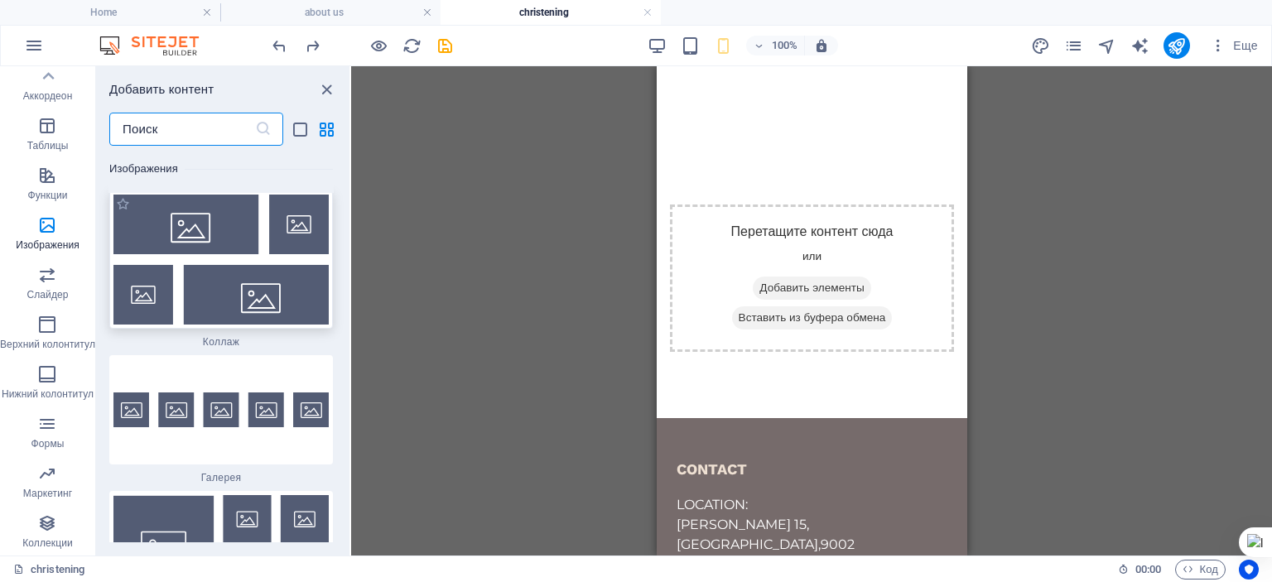
scroll to position [16794, 0]
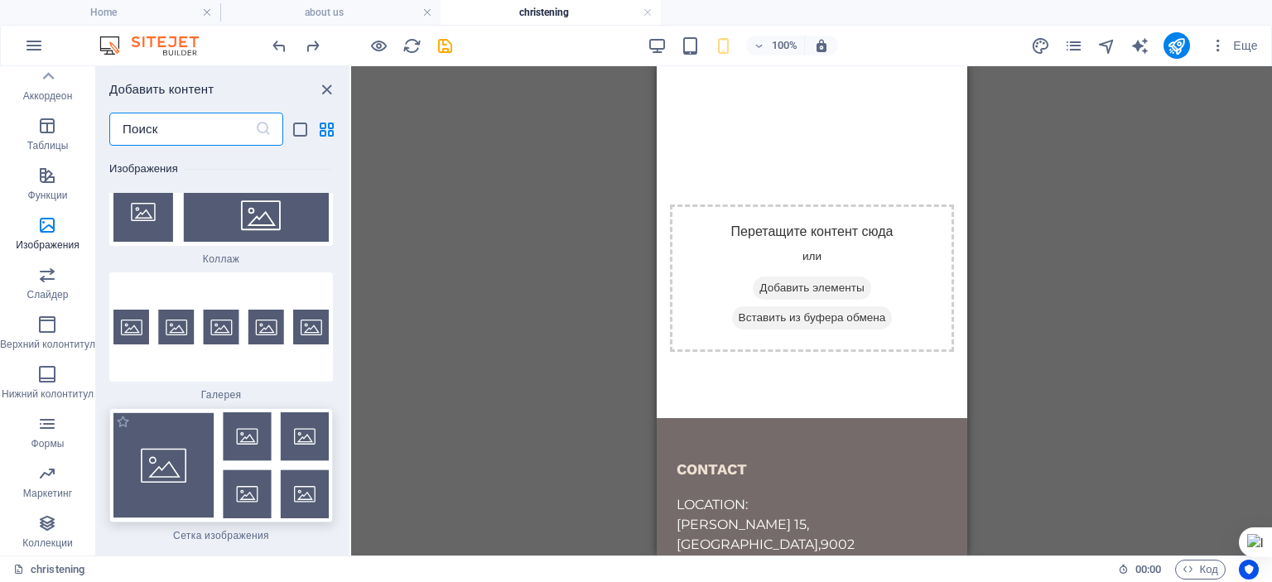
click at [225, 413] on img at bounding box center [220, 466] width 215 height 106
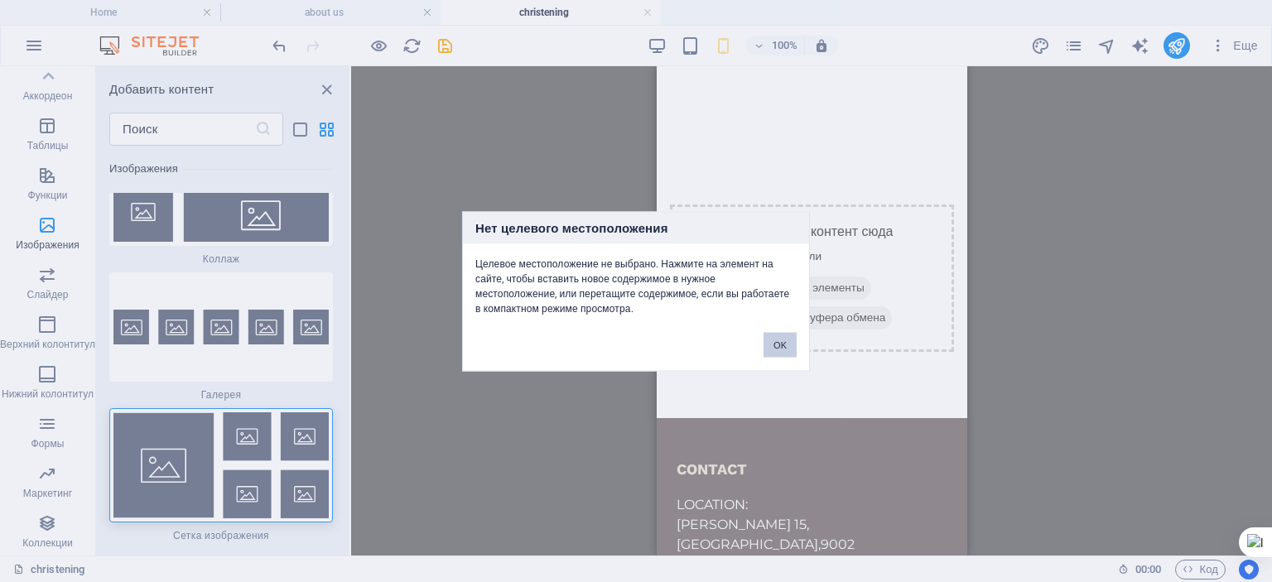
click at [779, 353] on button "OK" at bounding box center [780, 344] width 33 height 25
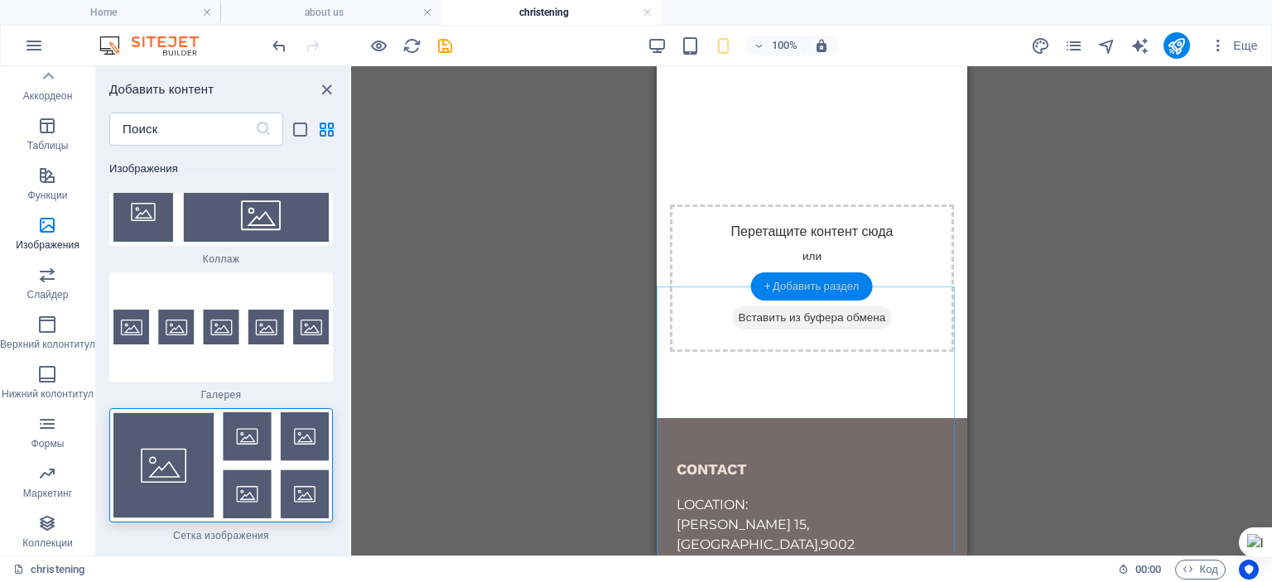
click at [814, 288] on div "+ Добавить раздел" at bounding box center [812, 287] width 122 height 28
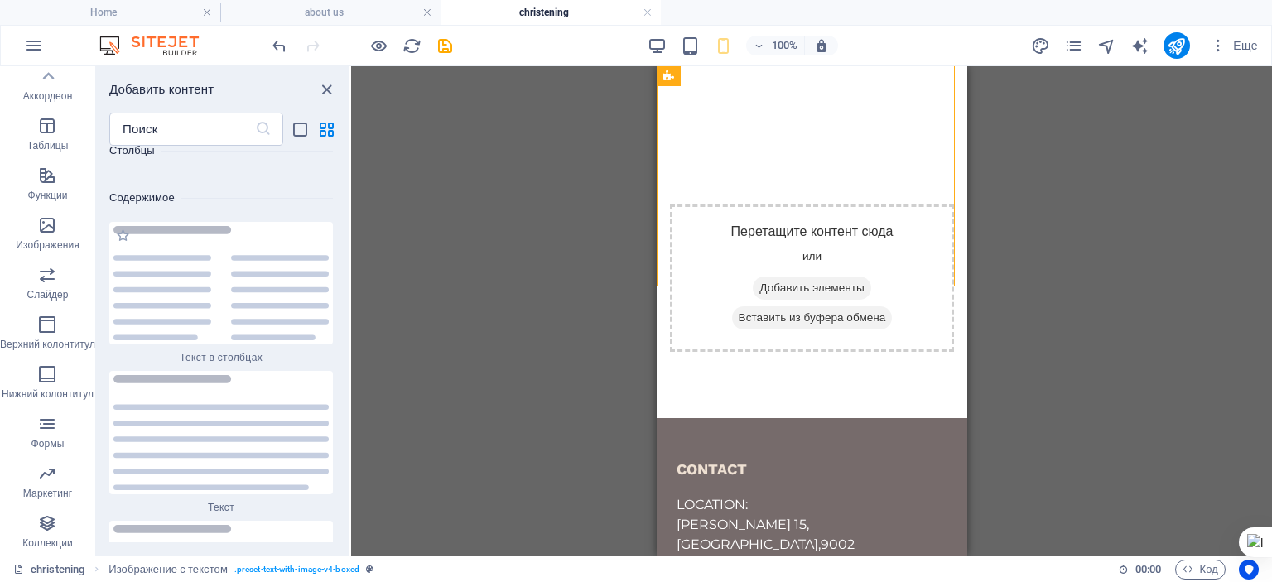
scroll to position [5988, 0]
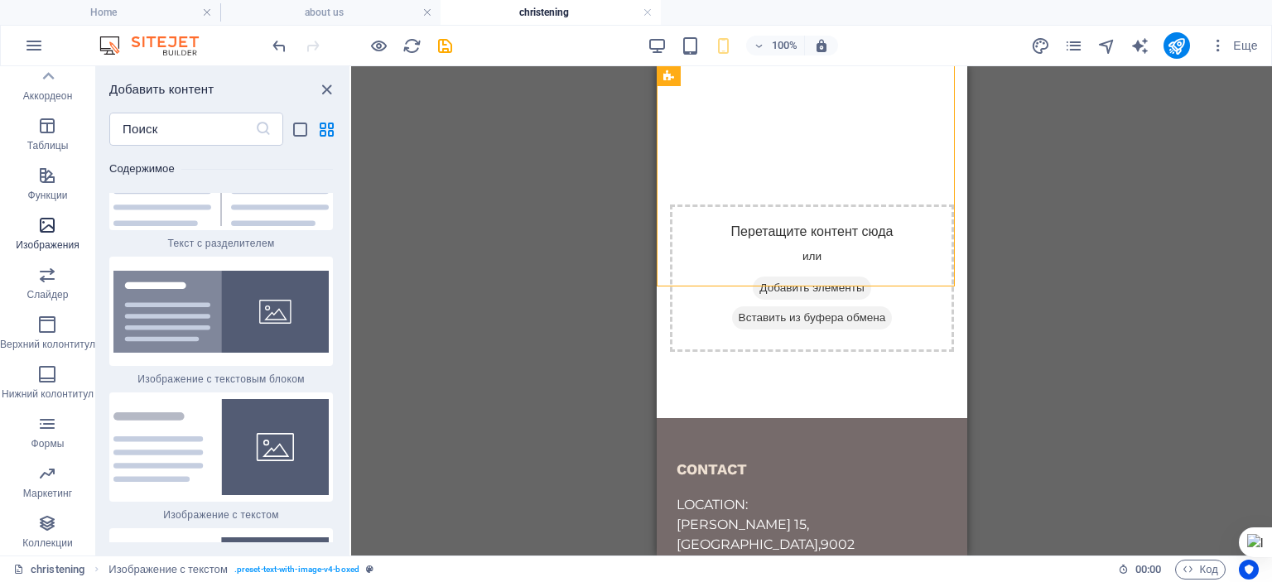
click at [44, 232] on icon "button" at bounding box center [47, 225] width 20 height 20
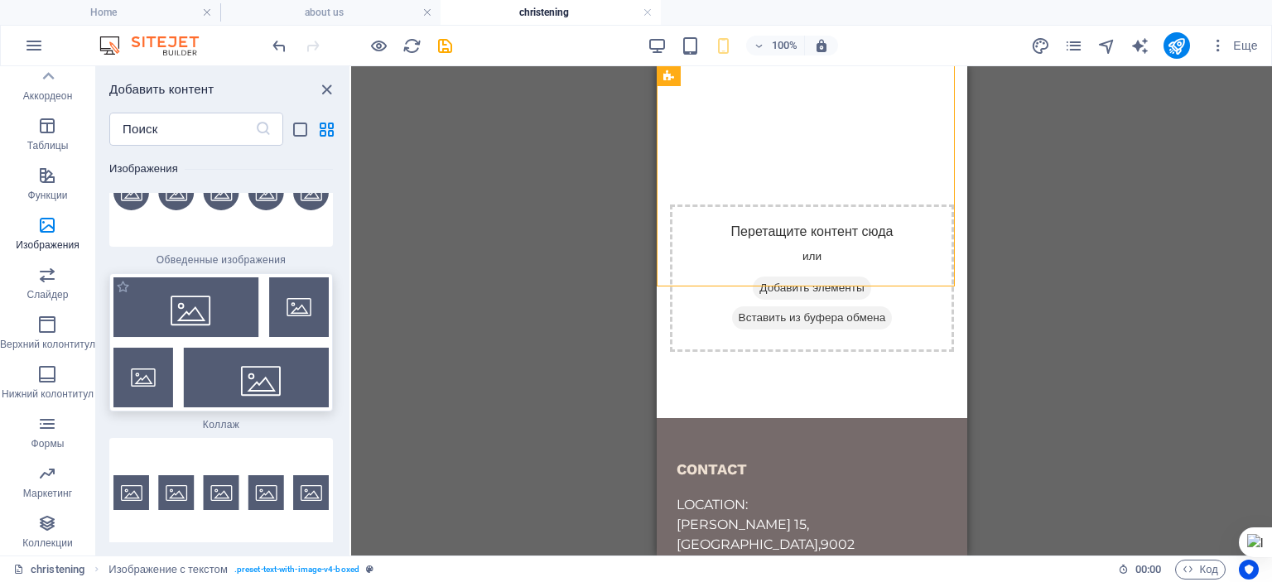
scroll to position [16876, 0]
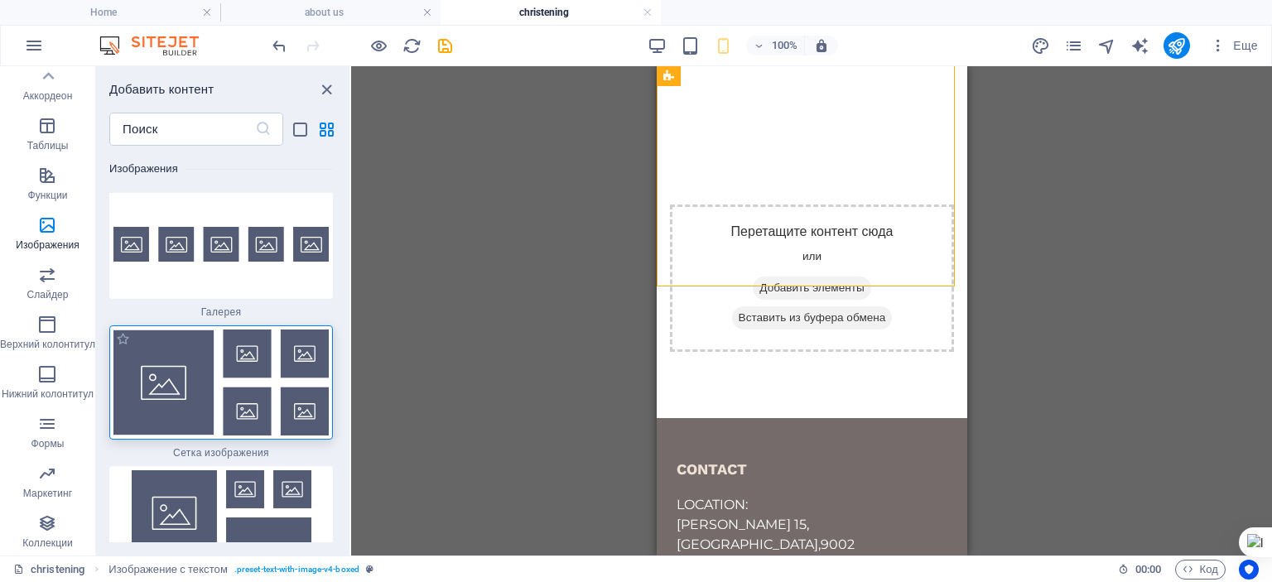
click at [200, 331] on img at bounding box center [220, 383] width 215 height 106
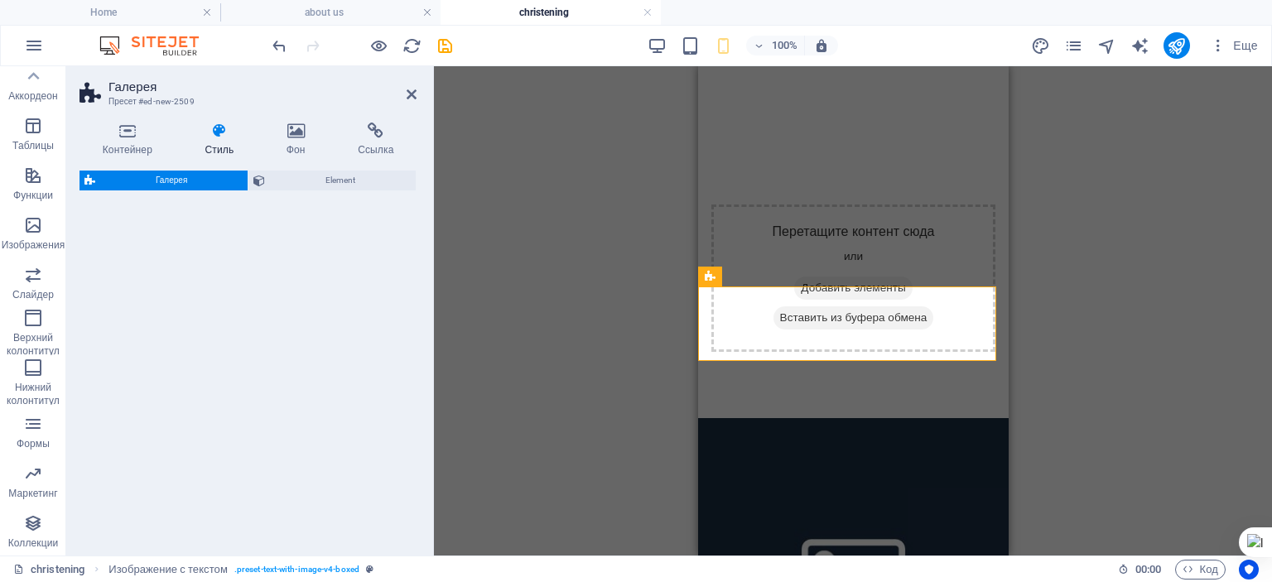
select select "rem"
select select "preset-gallery-v3-grid"
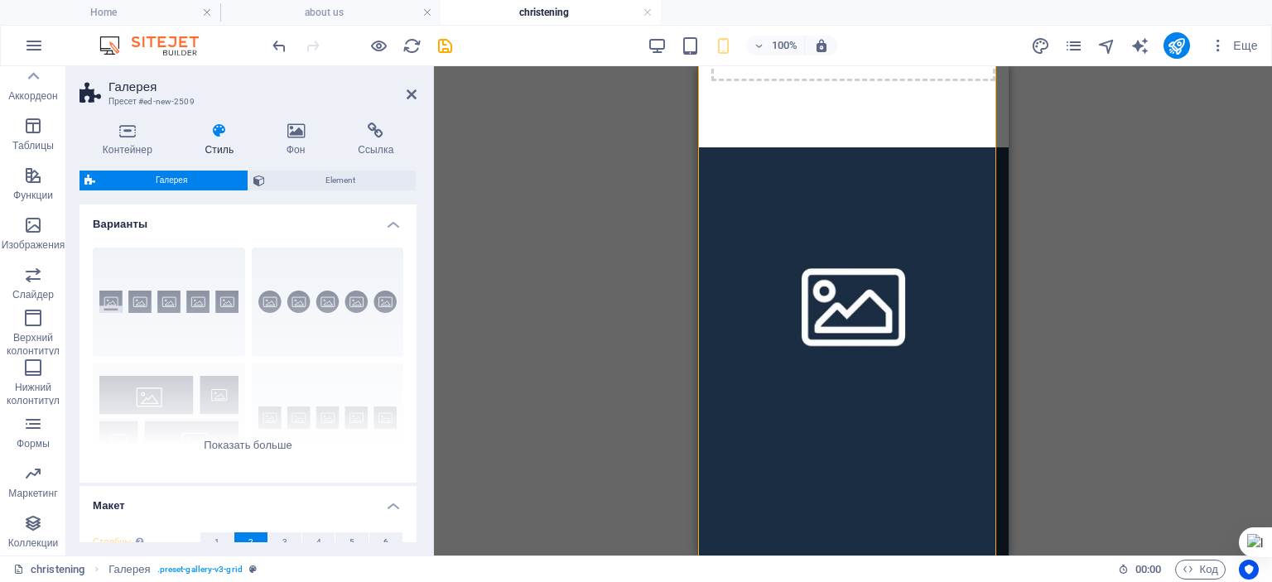
scroll to position [873, 0]
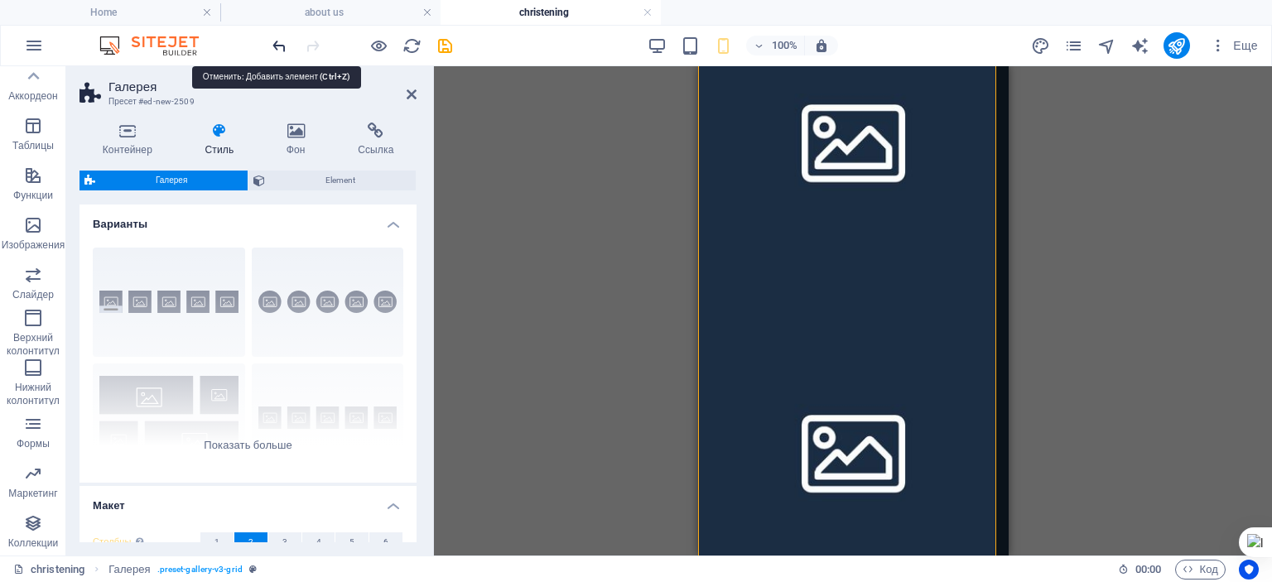
click at [285, 44] on icon "undo" at bounding box center [279, 45] width 19 height 19
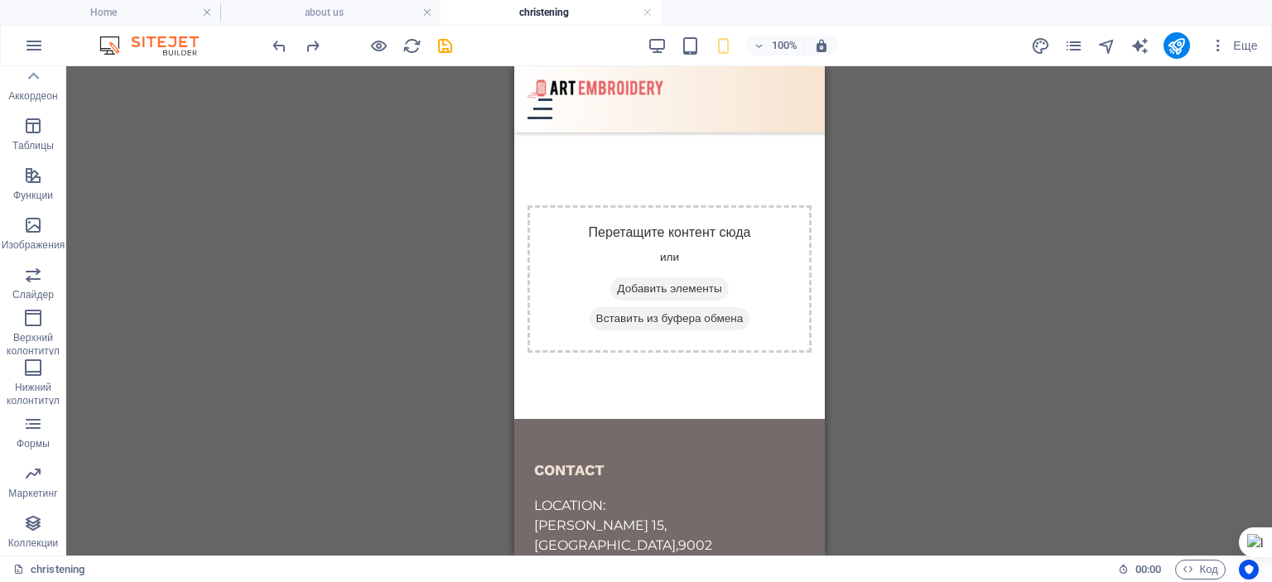
scroll to position [350, 0]
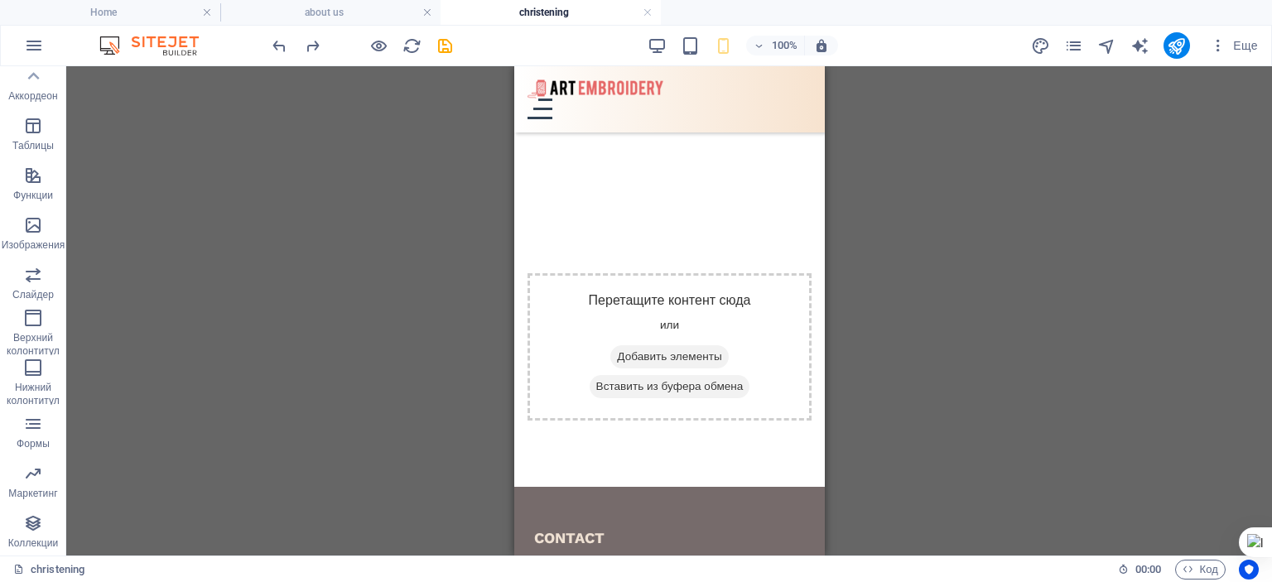
drag, startPoint x: 822, startPoint y: 422, endPoint x: 1361, endPoint y: 320, distance: 548.8
click at [667, 376] on div "+ Добавить раздел" at bounding box center [670, 374] width 122 height 28
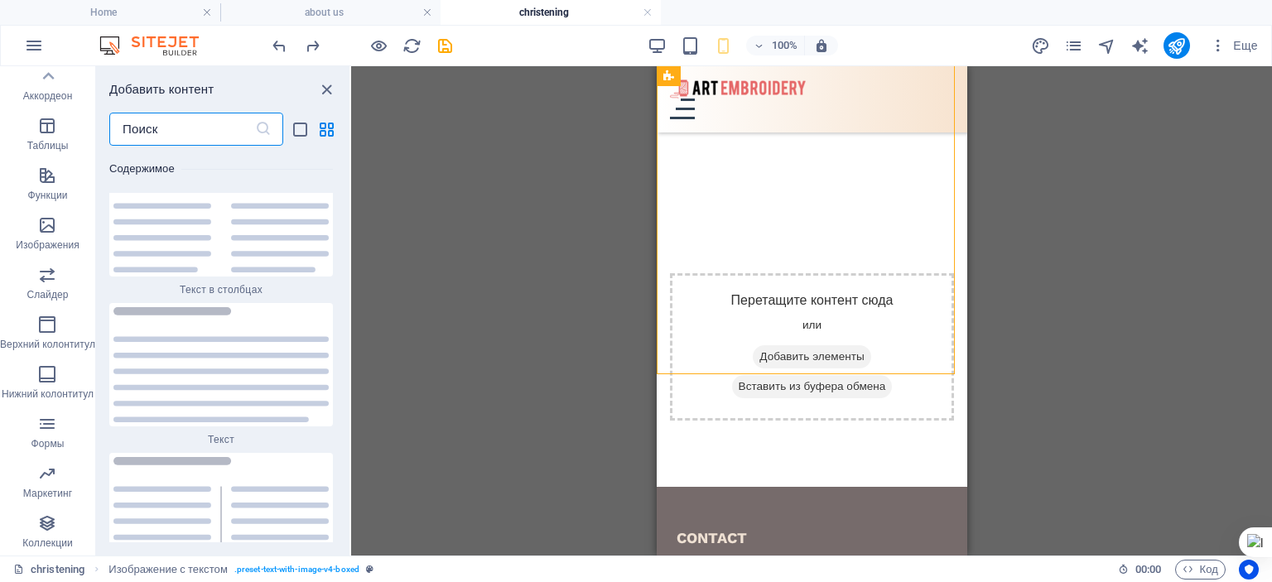
scroll to position [5739, 0]
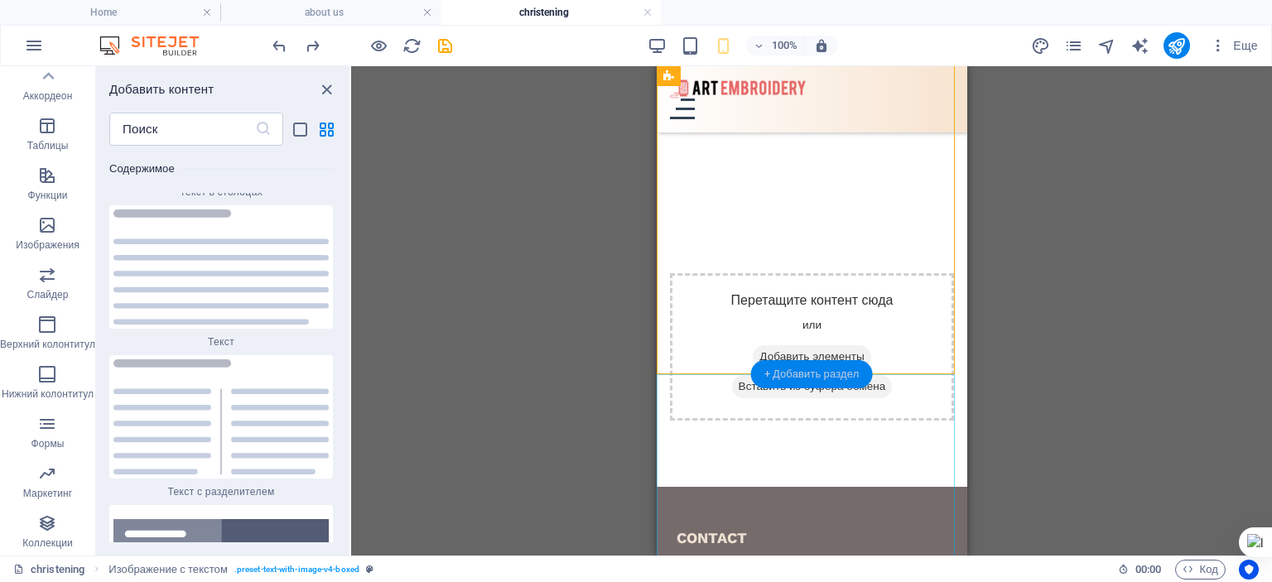
click at [800, 372] on div "+ Добавить раздел" at bounding box center [812, 374] width 122 height 28
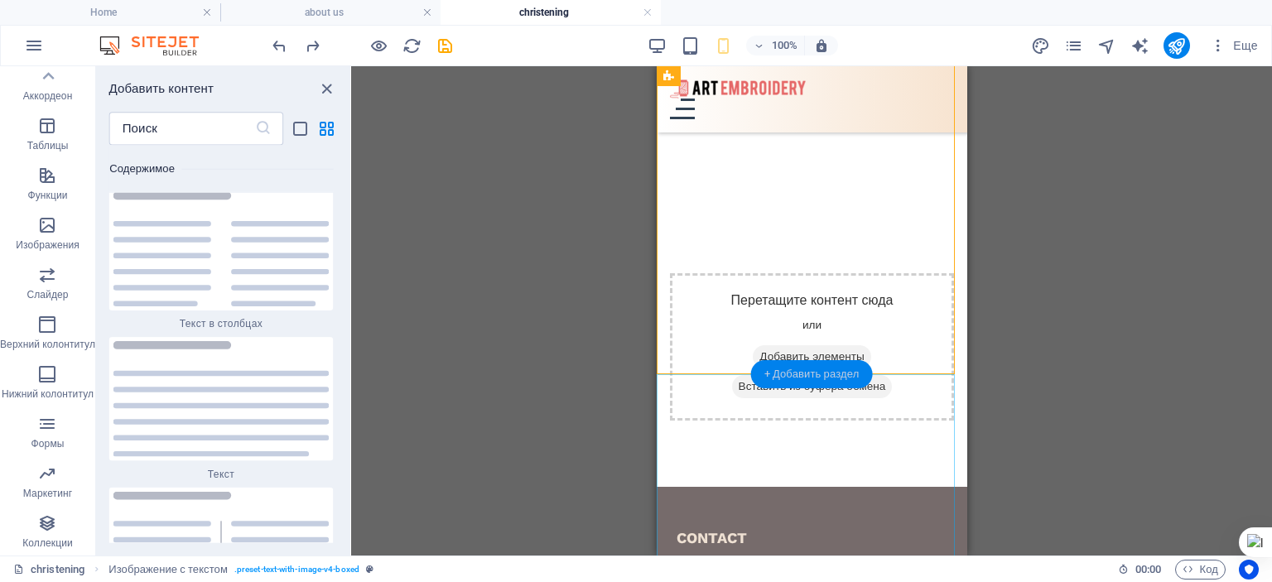
scroll to position [5574, 0]
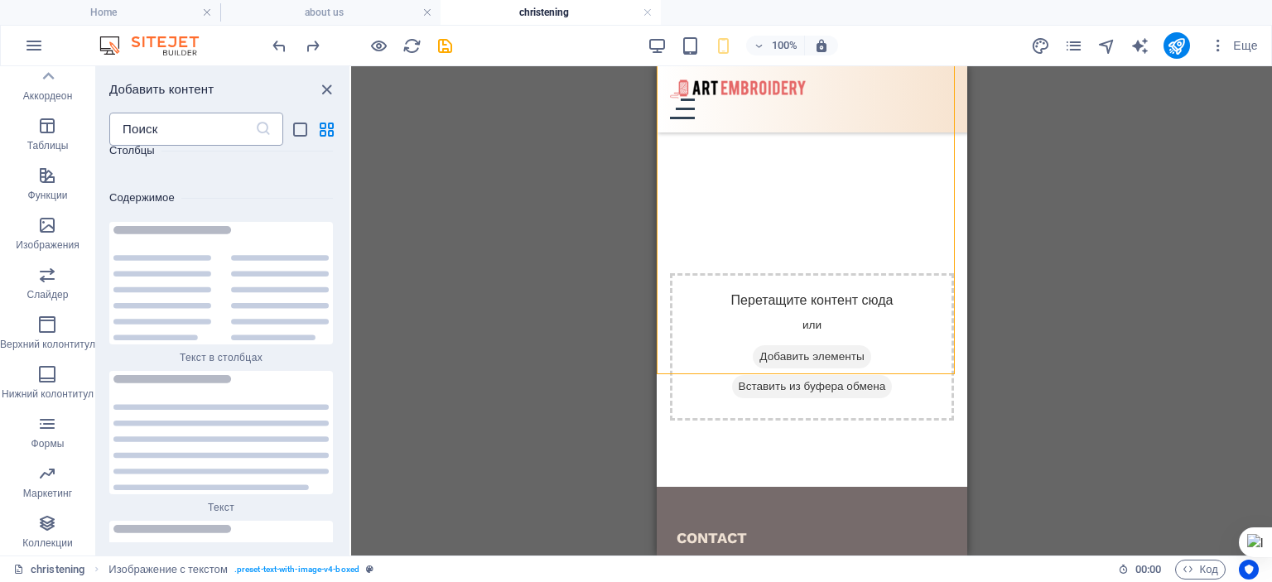
click at [144, 130] on input "text" at bounding box center [182, 129] width 146 height 33
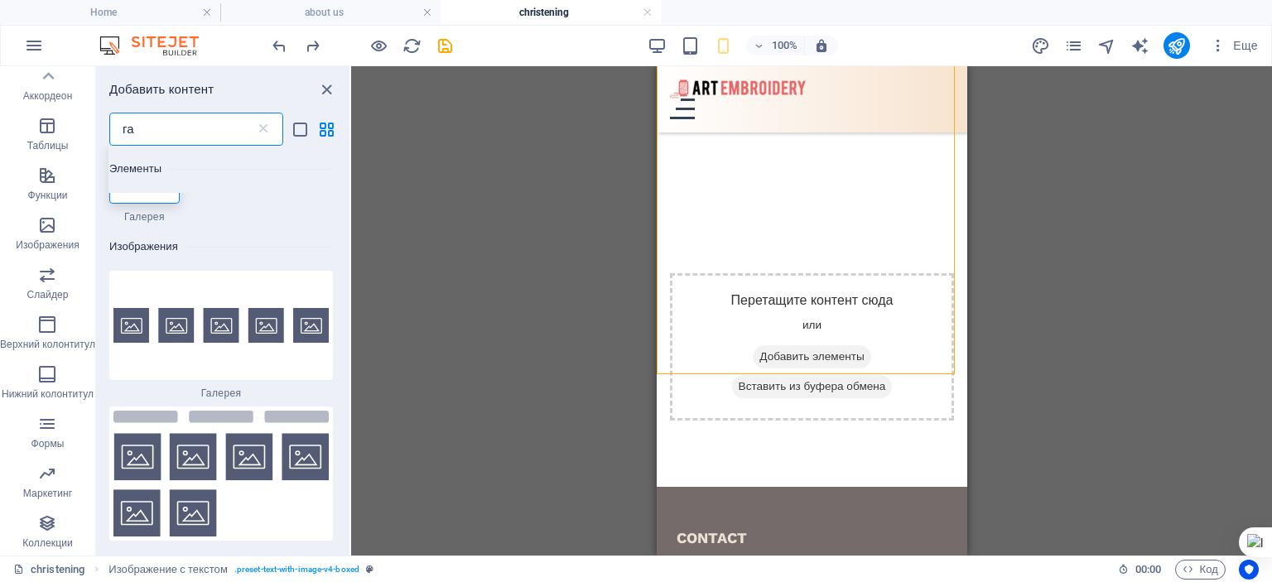
scroll to position [0, 0]
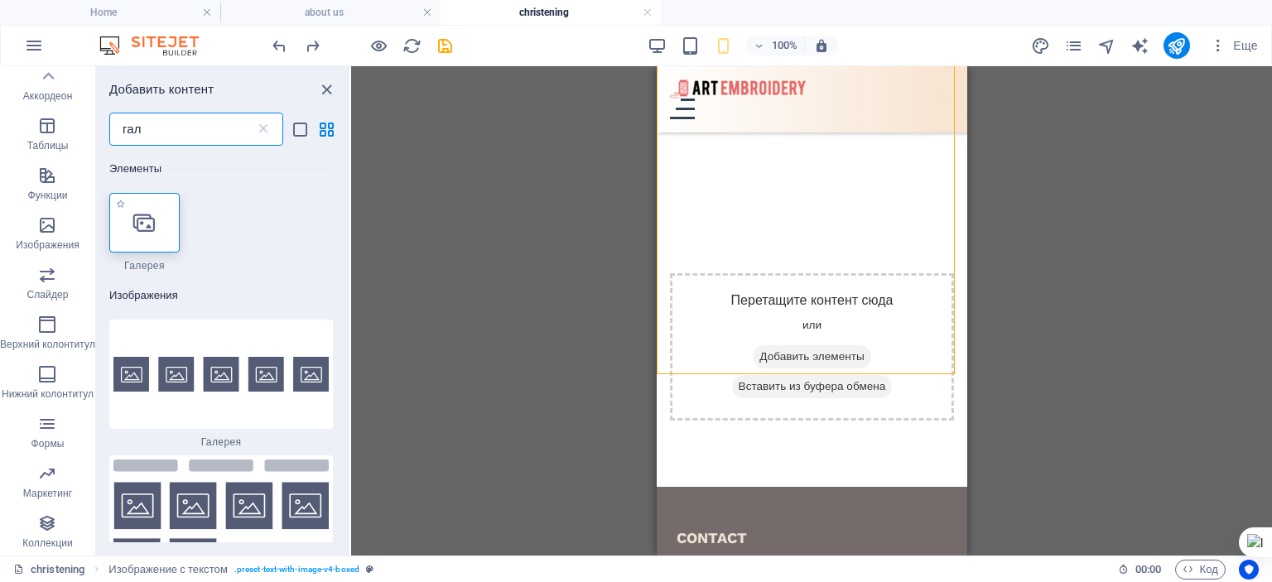
type input "гал"
click at [152, 226] on icon at bounding box center [144, 223] width 22 height 22
select select "4"
select select "%"
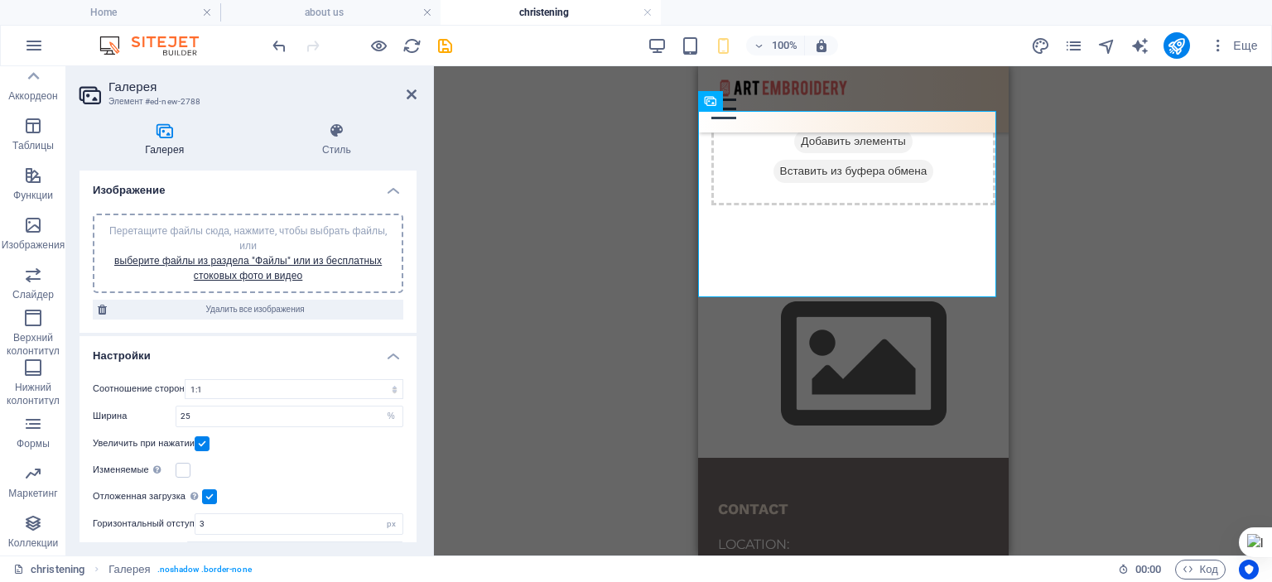
drag, startPoint x: 998, startPoint y: 258, endPoint x: 1711, endPoint y: 364, distance: 720.3
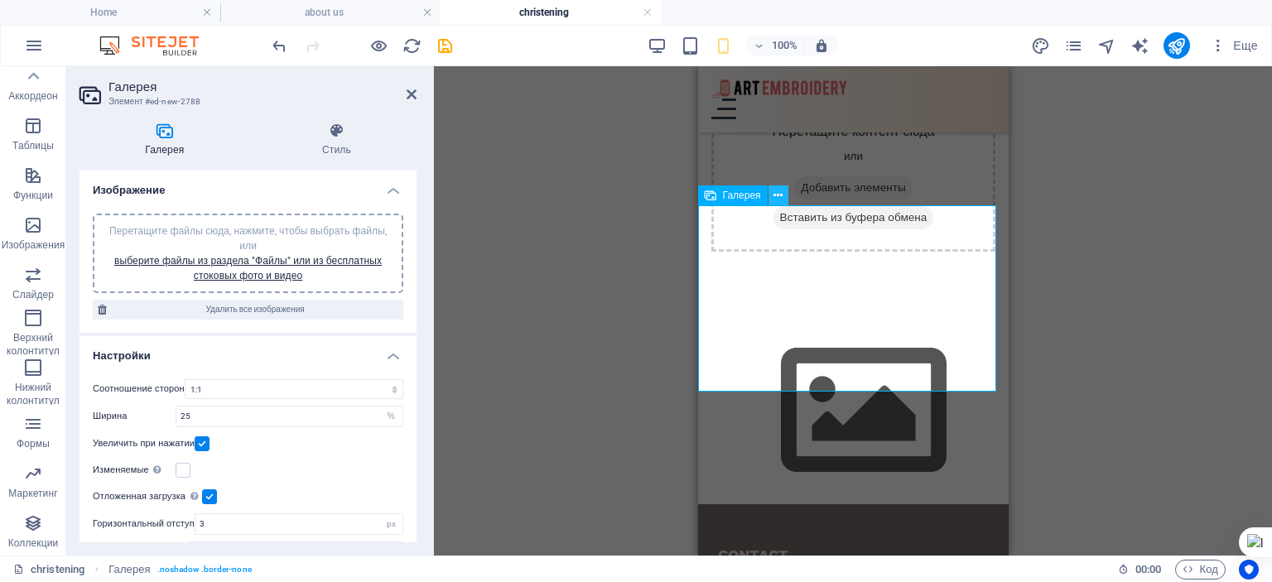
click at [780, 195] on icon at bounding box center [778, 195] width 9 height 17
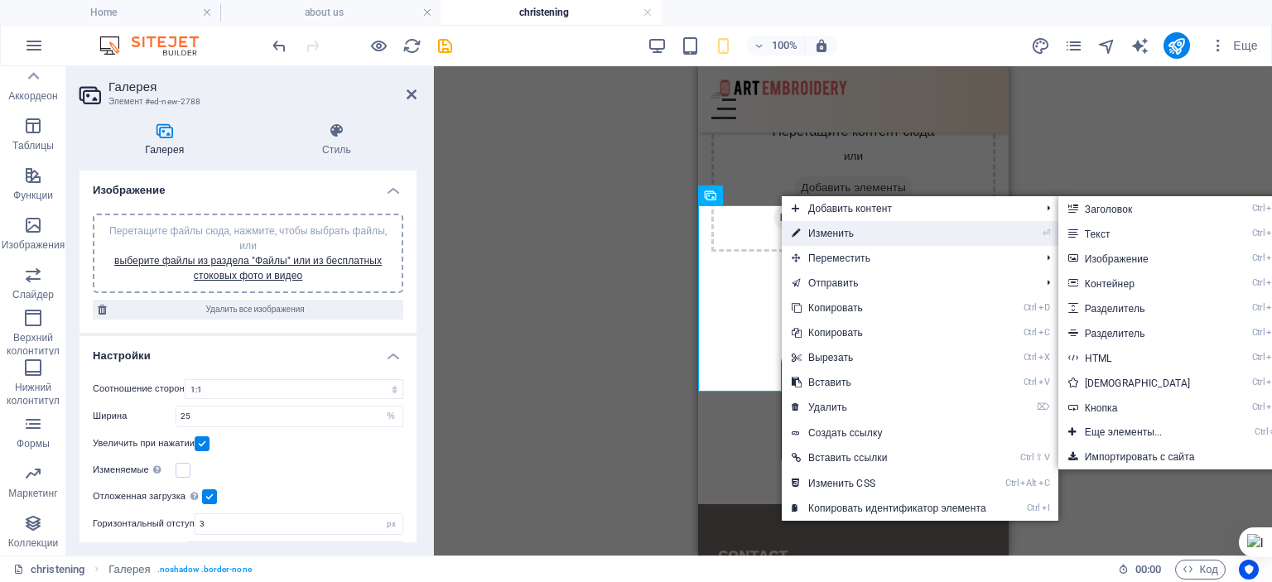
click at [827, 233] on link "⏎ Изменить" at bounding box center [889, 233] width 215 height 25
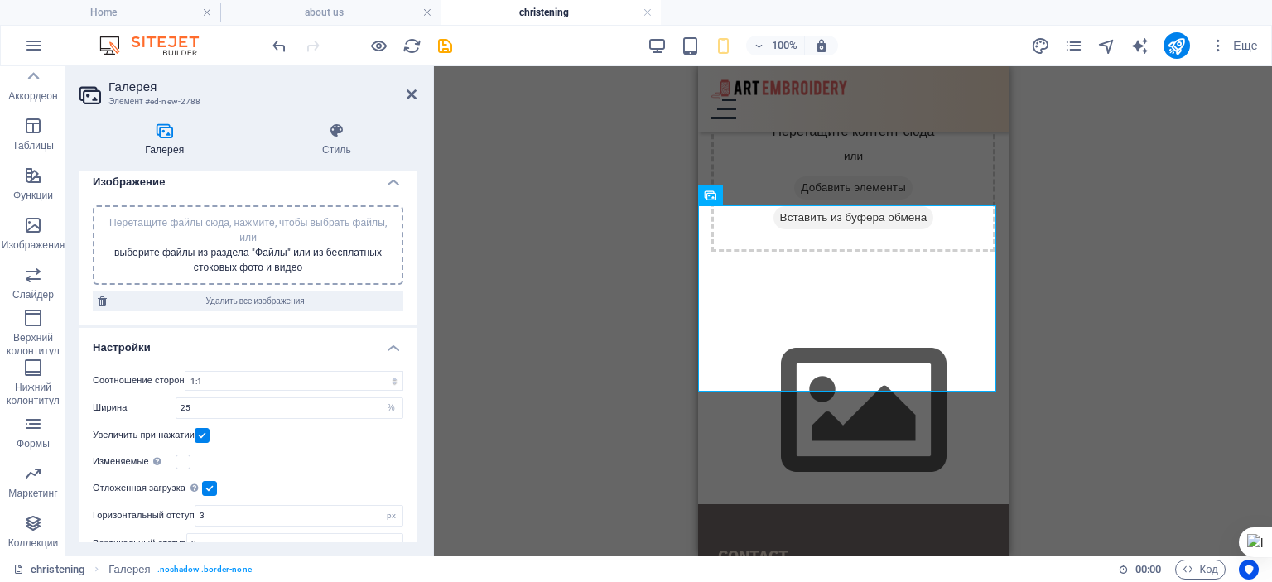
scroll to position [0, 0]
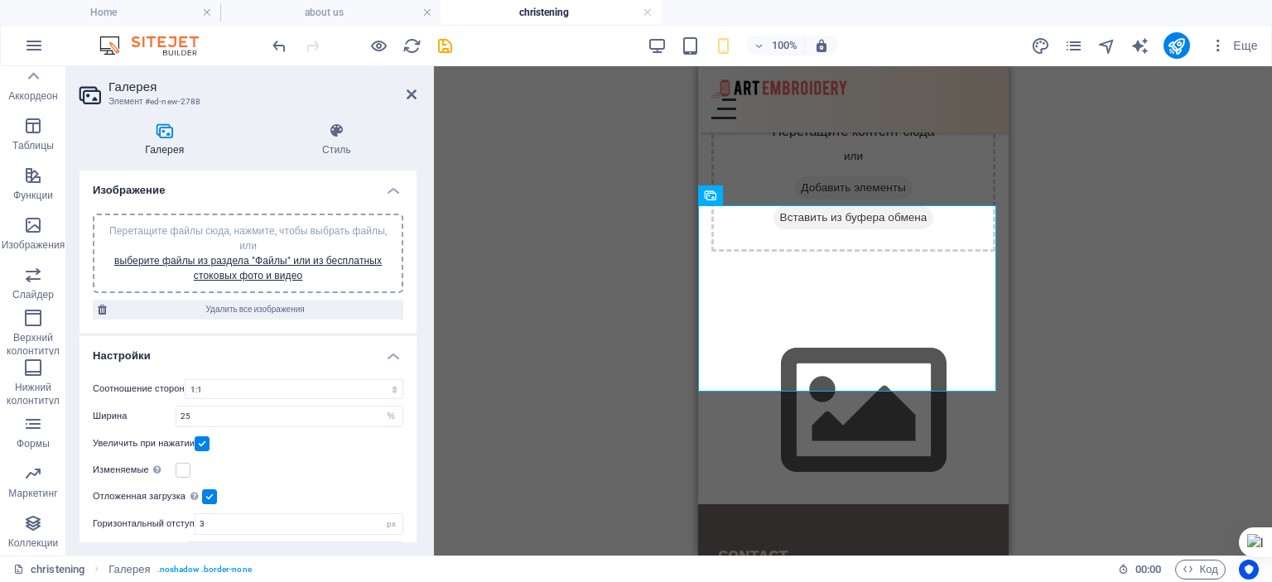
click at [243, 228] on span "Перетащите файлы сюда, нажмите, чтобы выбрать файлы, или выберите файлы из разд…" at bounding box center [248, 253] width 278 height 56
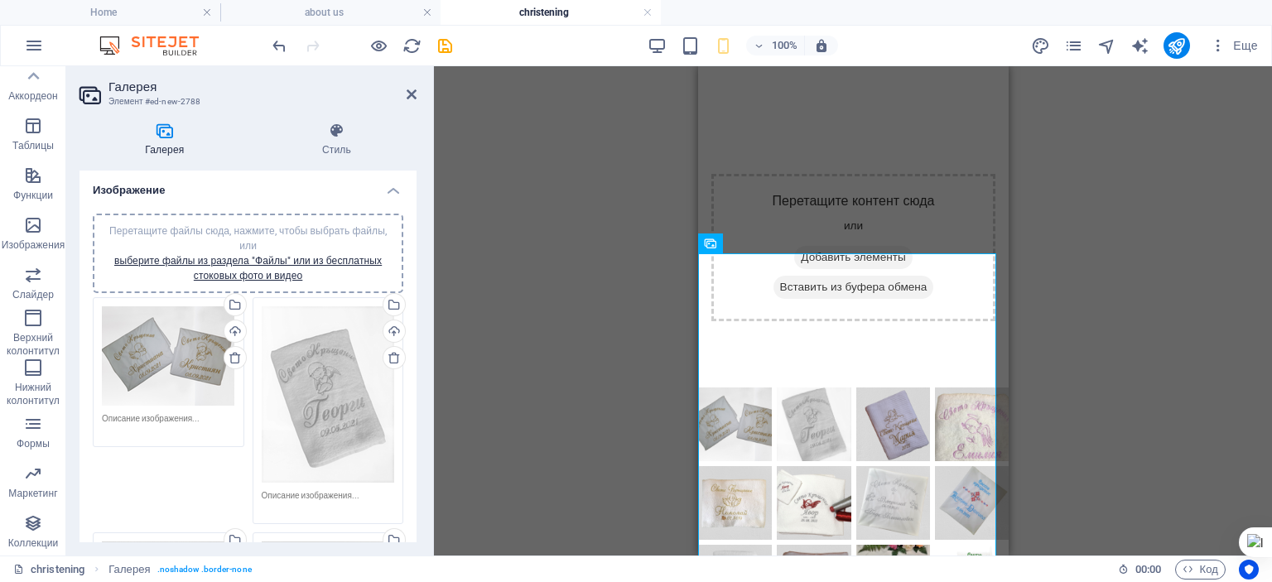
scroll to position [464, 0]
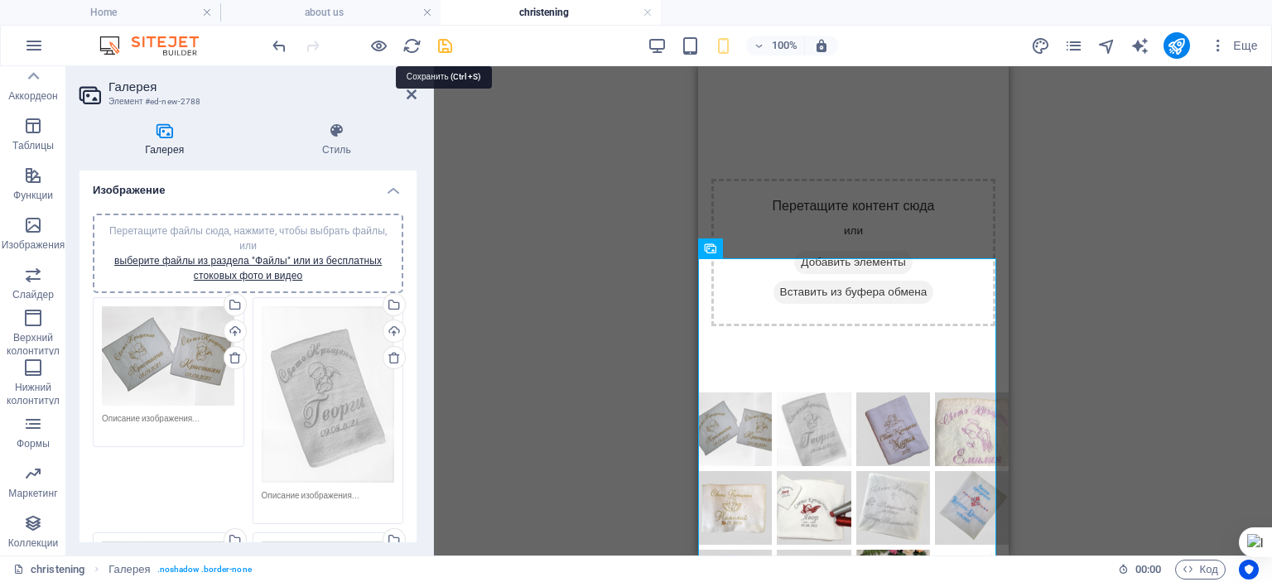
click at [448, 43] on icon "save" at bounding box center [445, 45] width 19 height 19
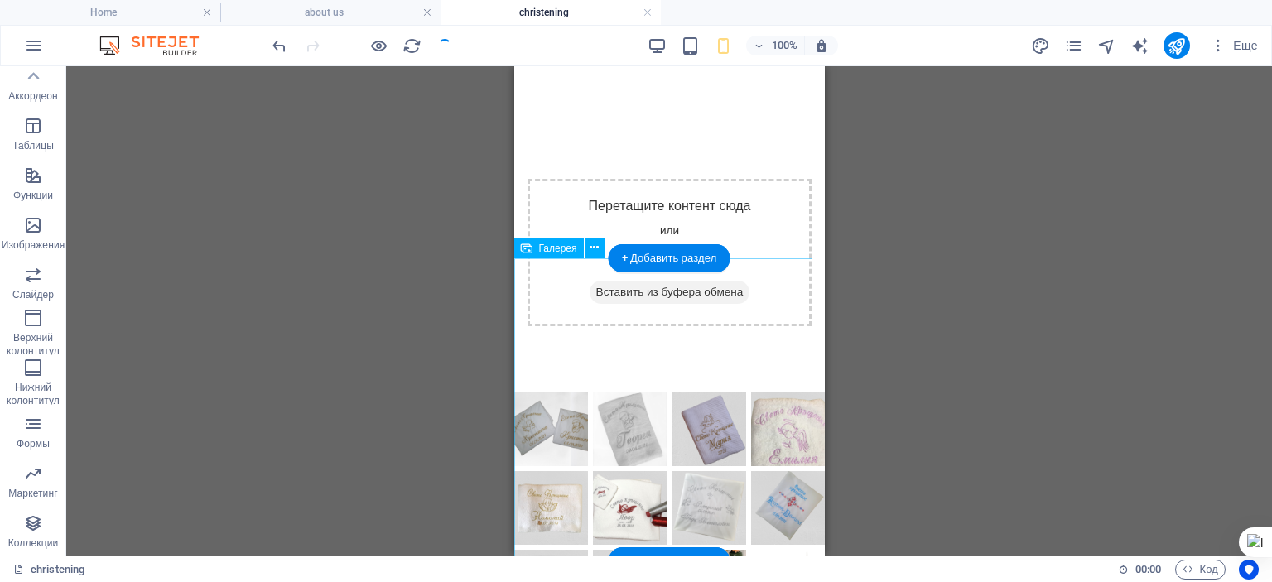
click at [551, 390] on li at bounding box center [550, 429] width 79 height 79
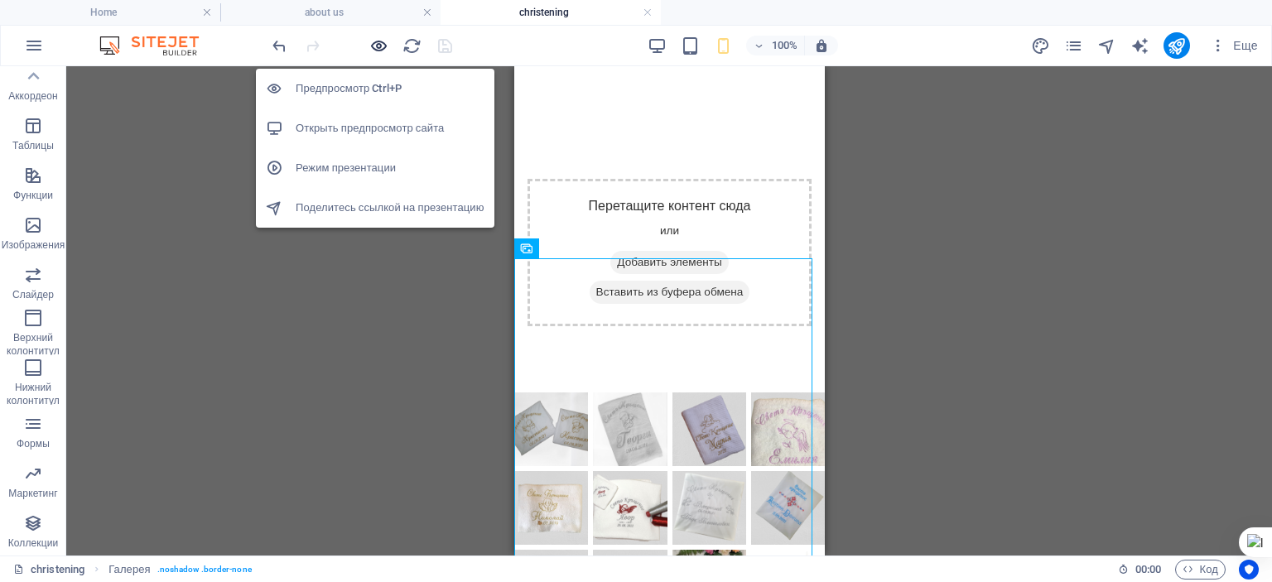
click at [381, 43] on icon "button" at bounding box center [378, 45] width 19 height 19
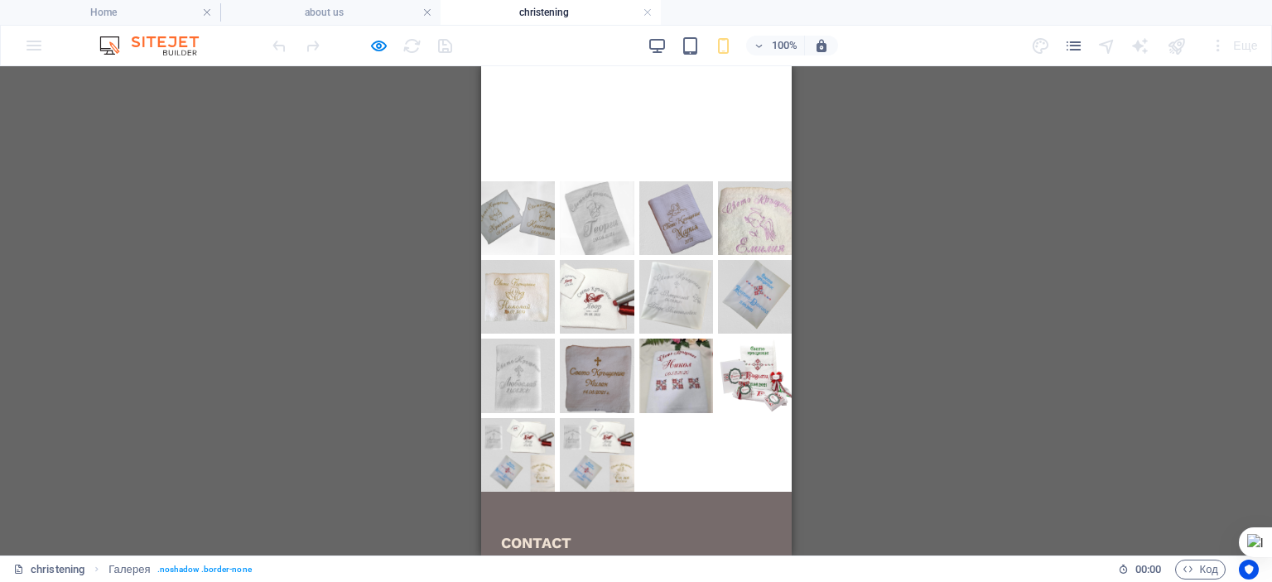
click at [511, 225] on img at bounding box center [517, 218] width 74 height 74
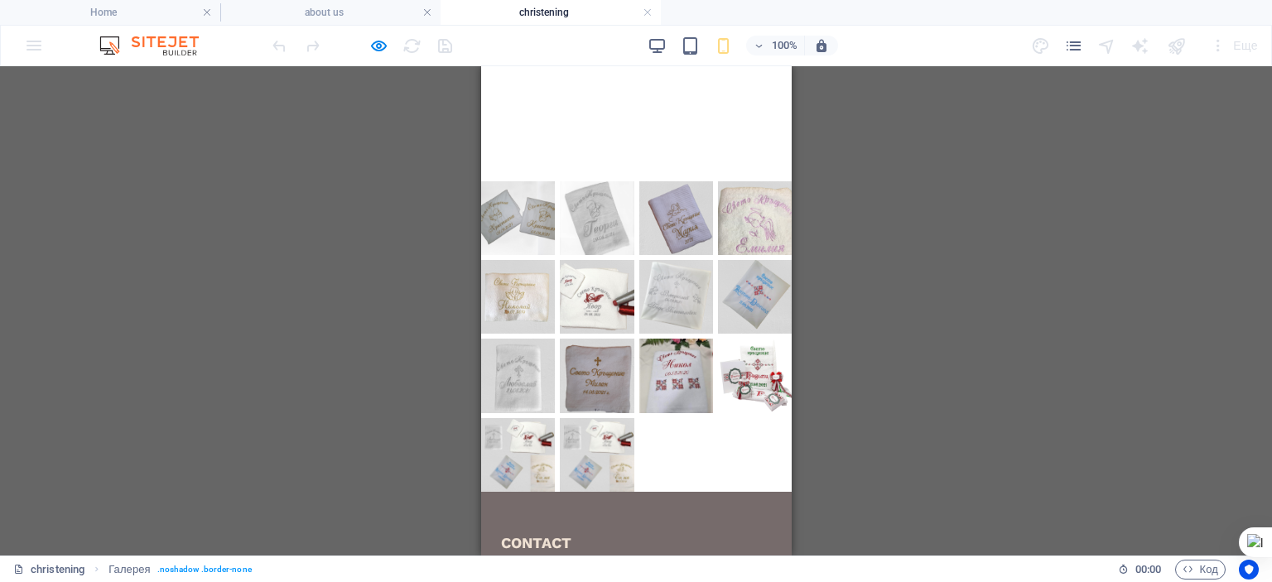
click at [515, 234] on img at bounding box center [517, 218] width 74 height 74
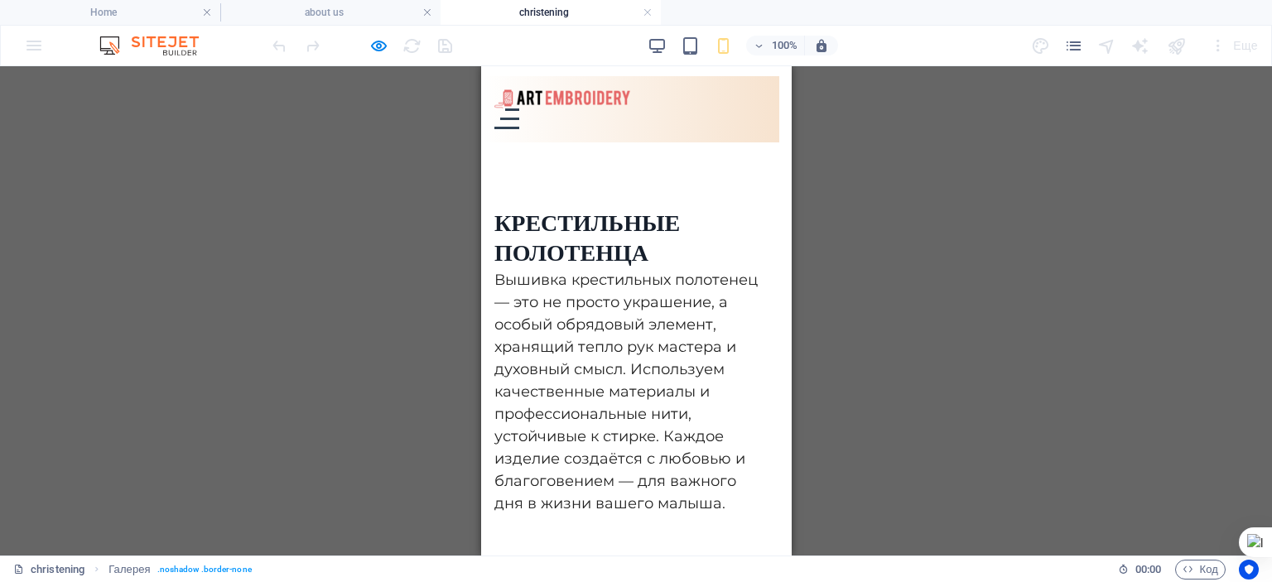
click at [480, 72] on button "button" at bounding box center [480, 72] width 0 height 0
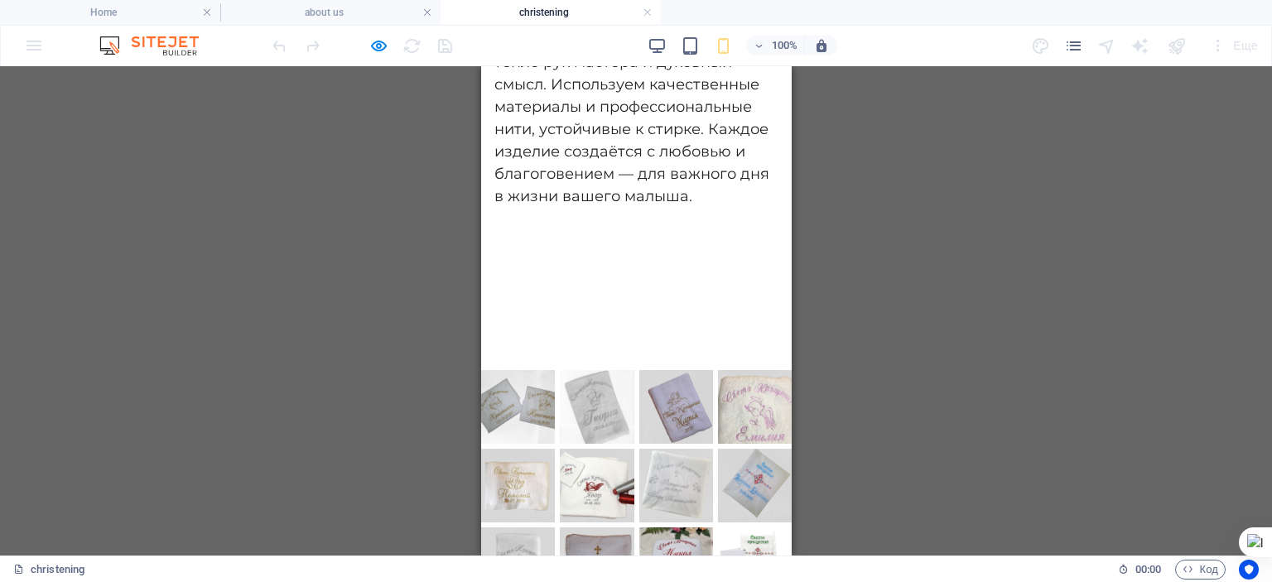
scroll to position [278, 0]
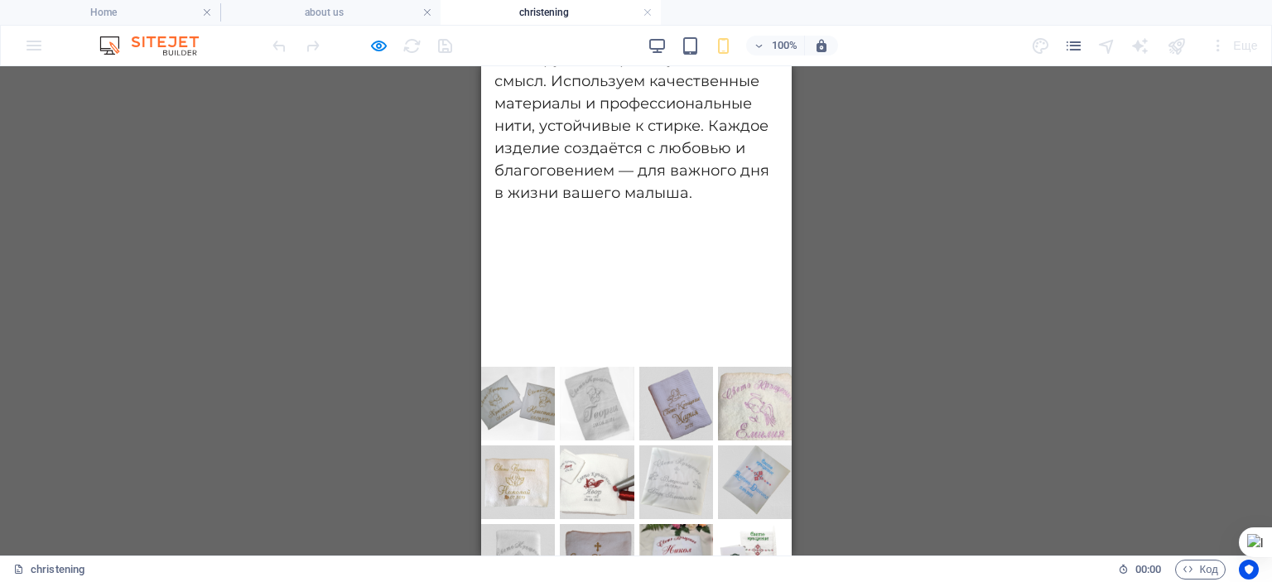
drag, startPoint x: 788, startPoint y: 318, endPoint x: 1275, endPoint y: 335, distance: 487.4
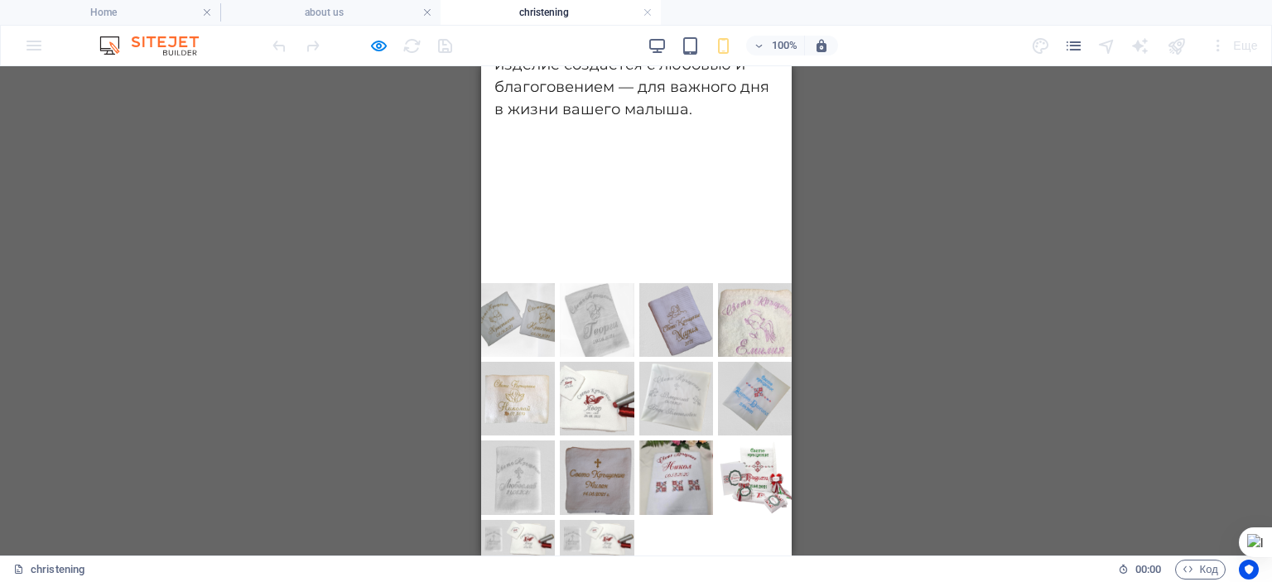
scroll to position [365, 0]
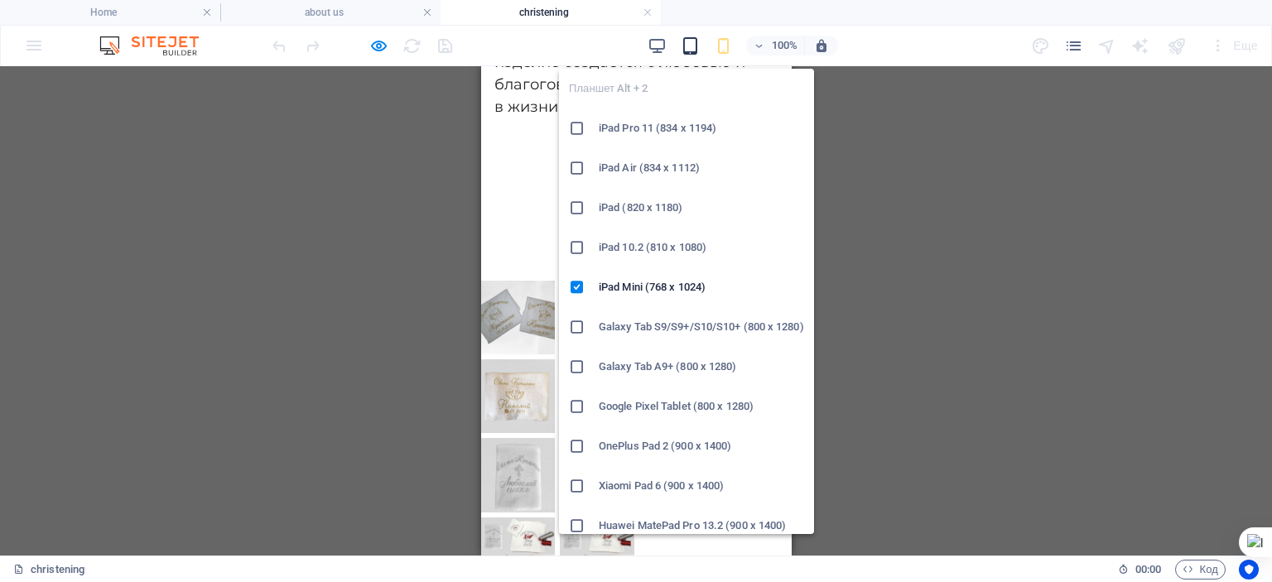
click at [691, 39] on icon "button" at bounding box center [690, 45] width 19 height 19
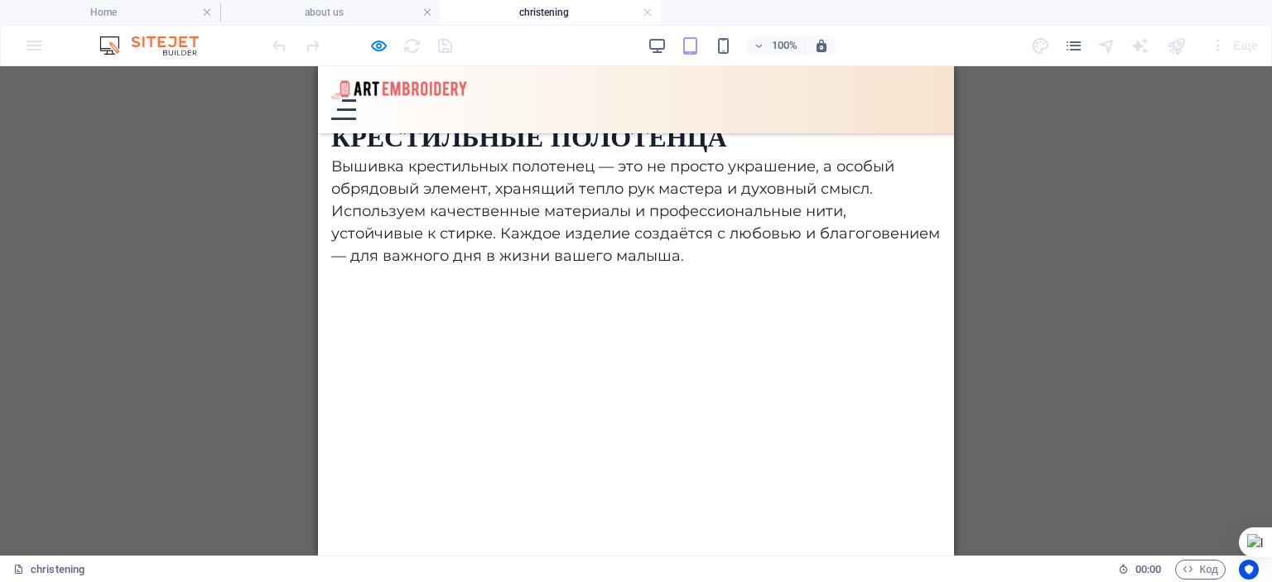
scroll to position [70, 0]
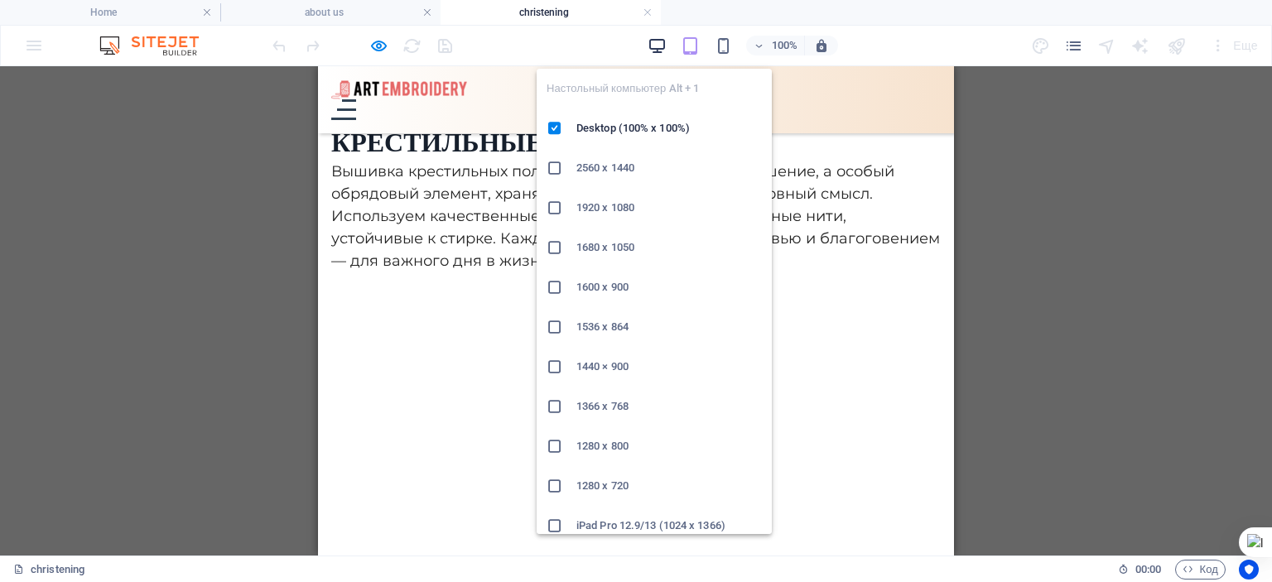
click at [656, 42] on icon "button" at bounding box center [657, 45] width 19 height 19
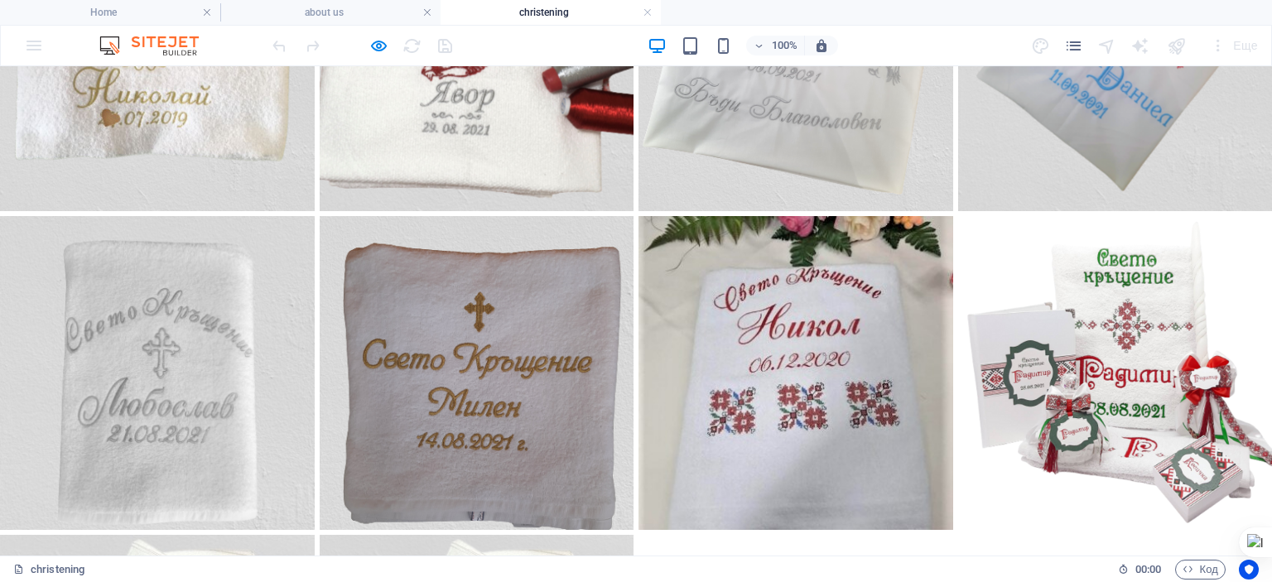
scroll to position [1224, 0]
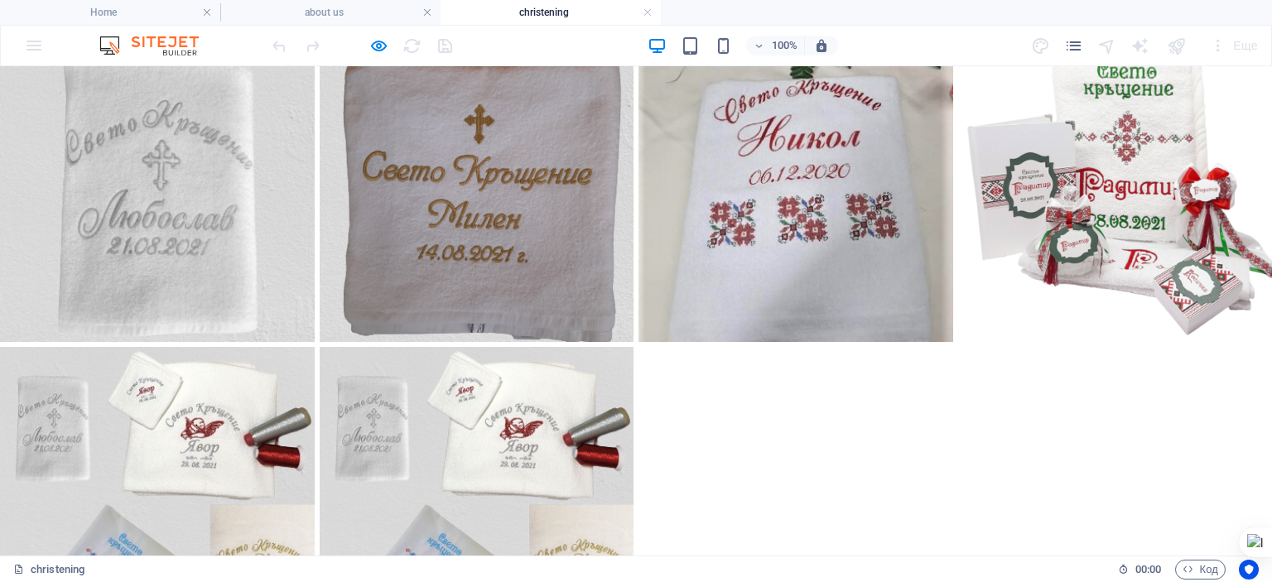
click at [480, 347] on img at bounding box center [477, 504] width 315 height 315
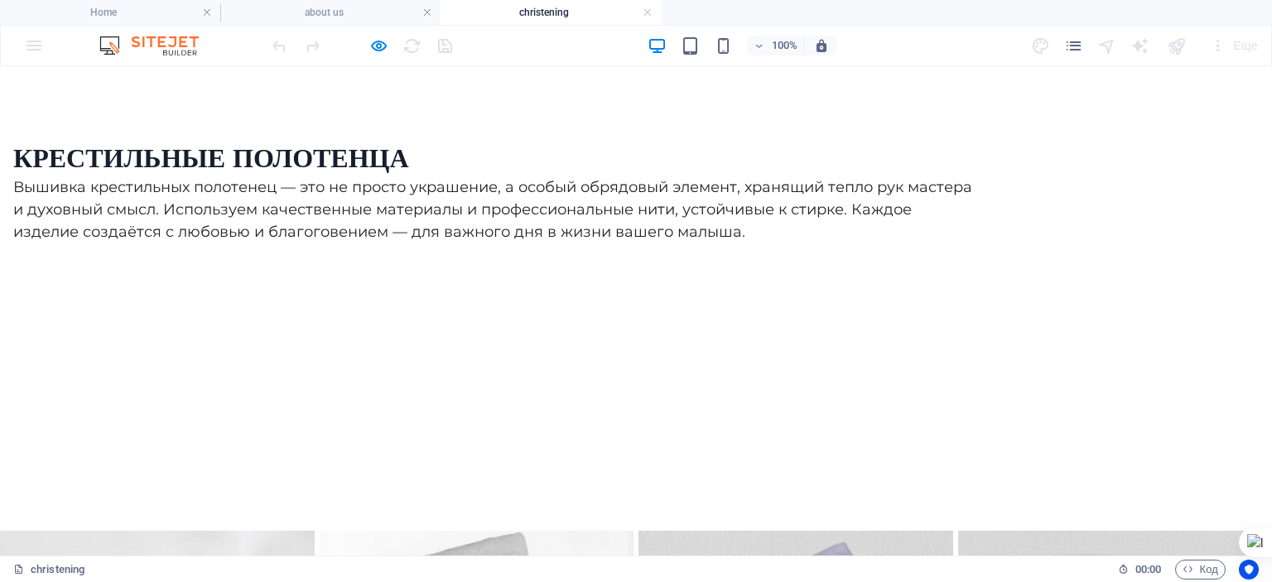
scroll to position [0, 0]
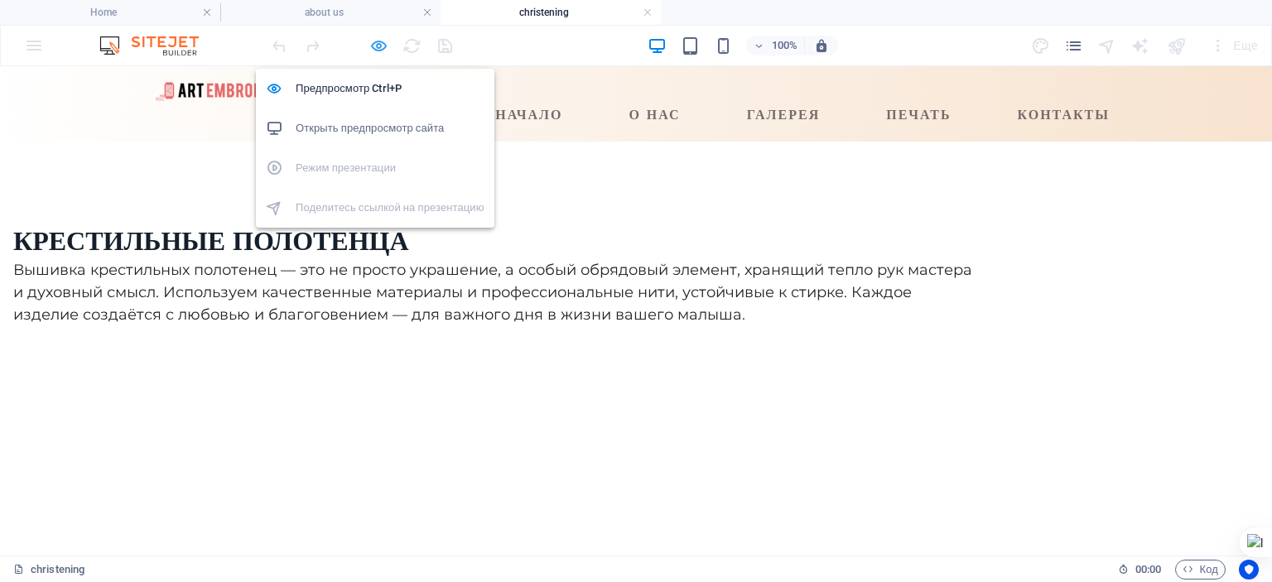
click at [381, 43] on icon "button" at bounding box center [378, 45] width 19 height 19
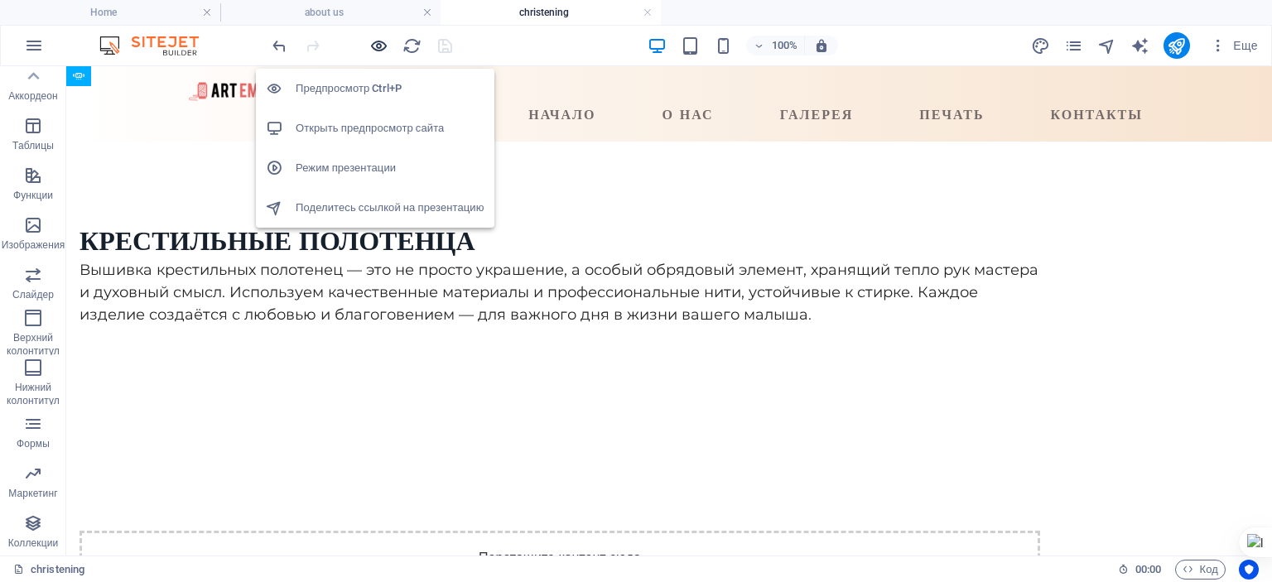
click at [379, 44] on icon "button" at bounding box center [378, 45] width 19 height 19
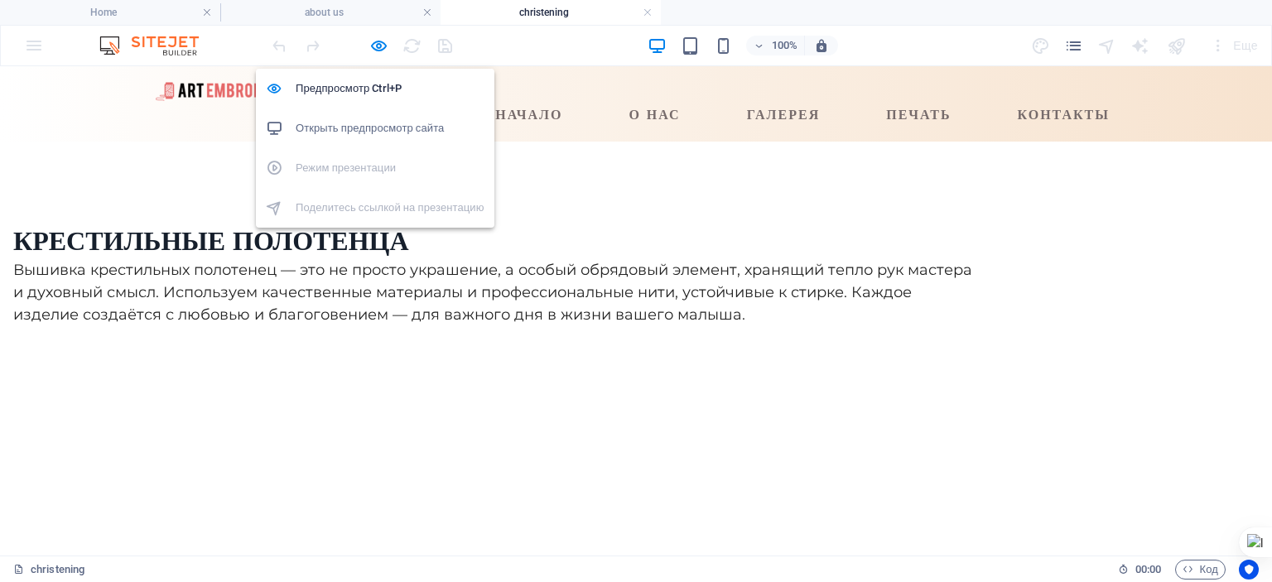
click at [355, 123] on h6 "Открыть предпросмотр сайта" at bounding box center [390, 128] width 189 height 20
click at [372, 41] on icon "button" at bounding box center [378, 45] width 19 height 19
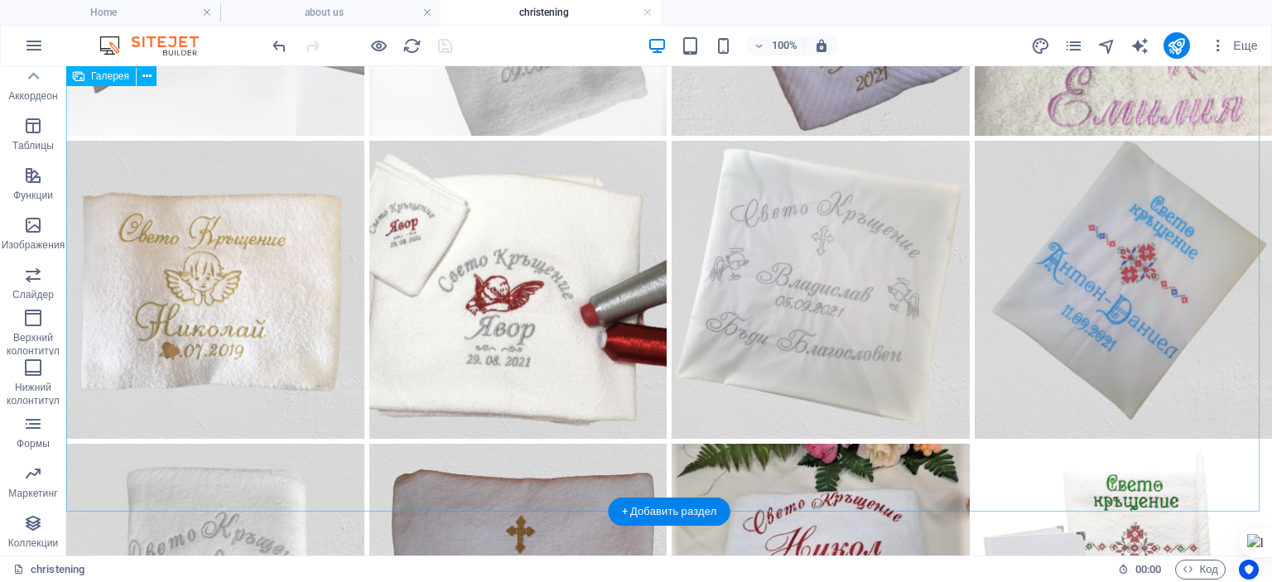
scroll to position [1160, 0]
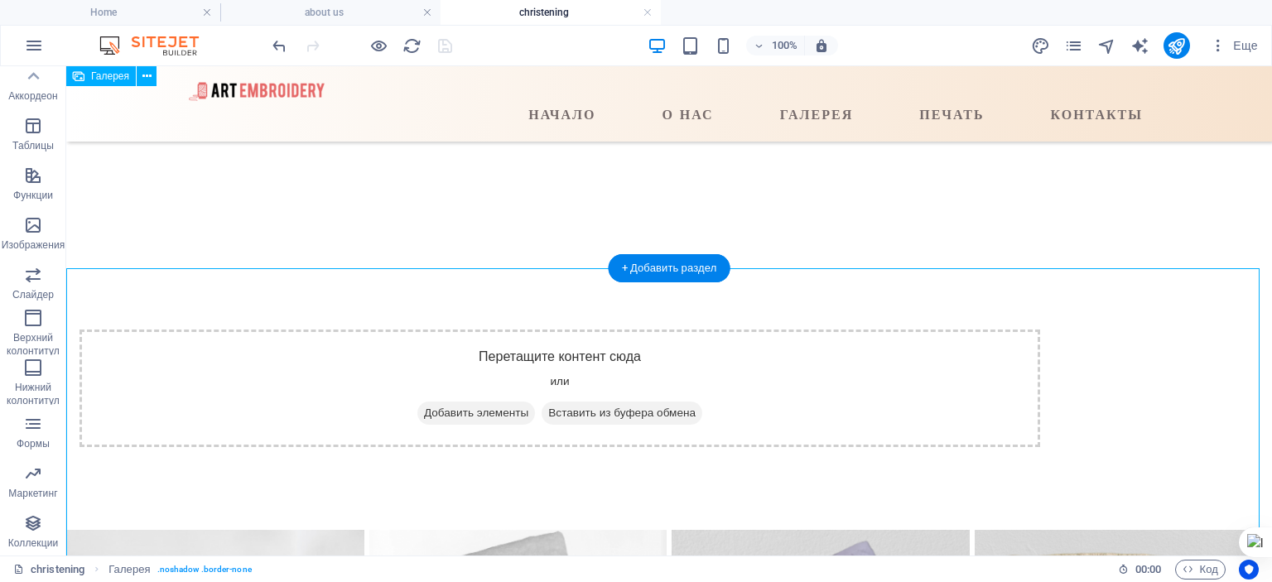
scroll to position [166, 0]
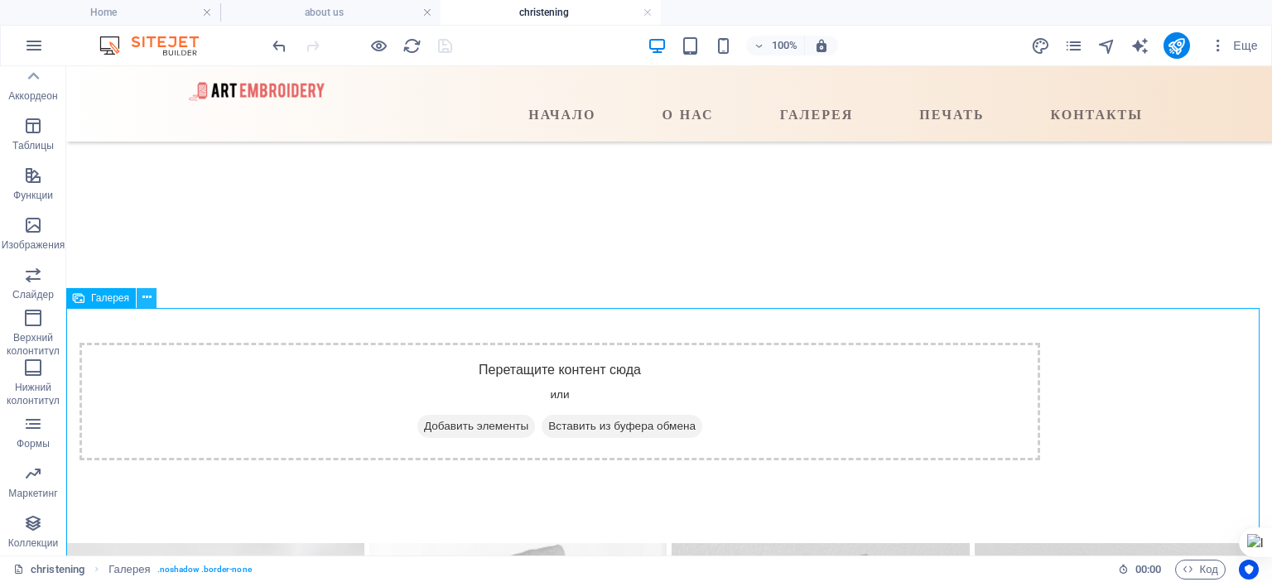
click at [144, 296] on icon at bounding box center [146, 297] width 9 height 17
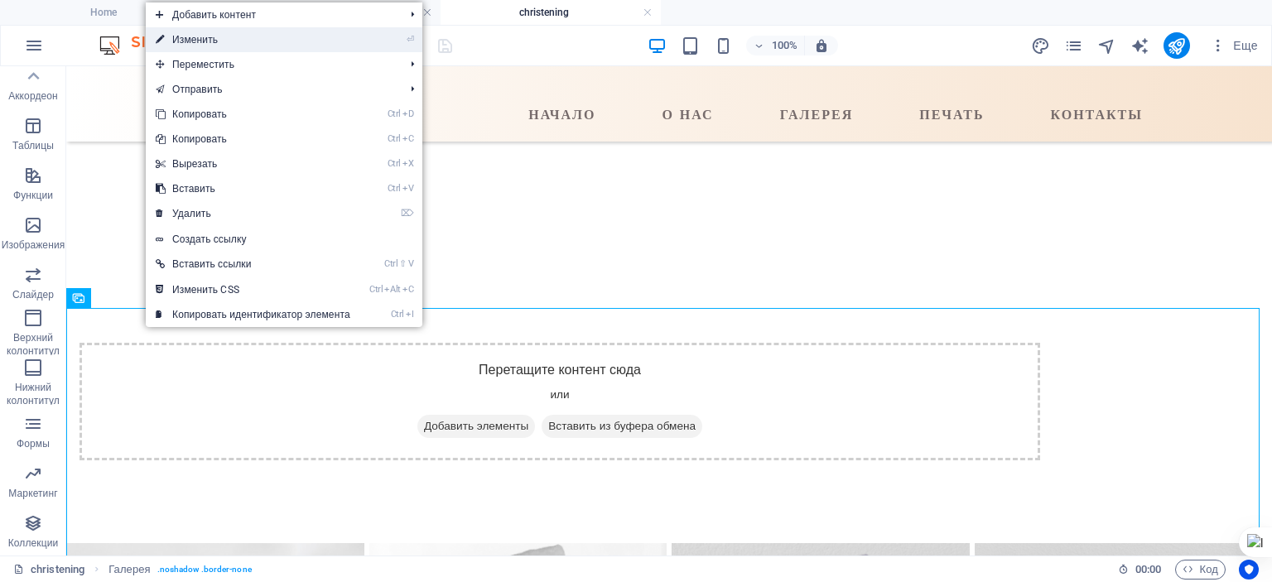
click at [199, 39] on link "⏎ Изменить" at bounding box center [253, 39] width 215 height 25
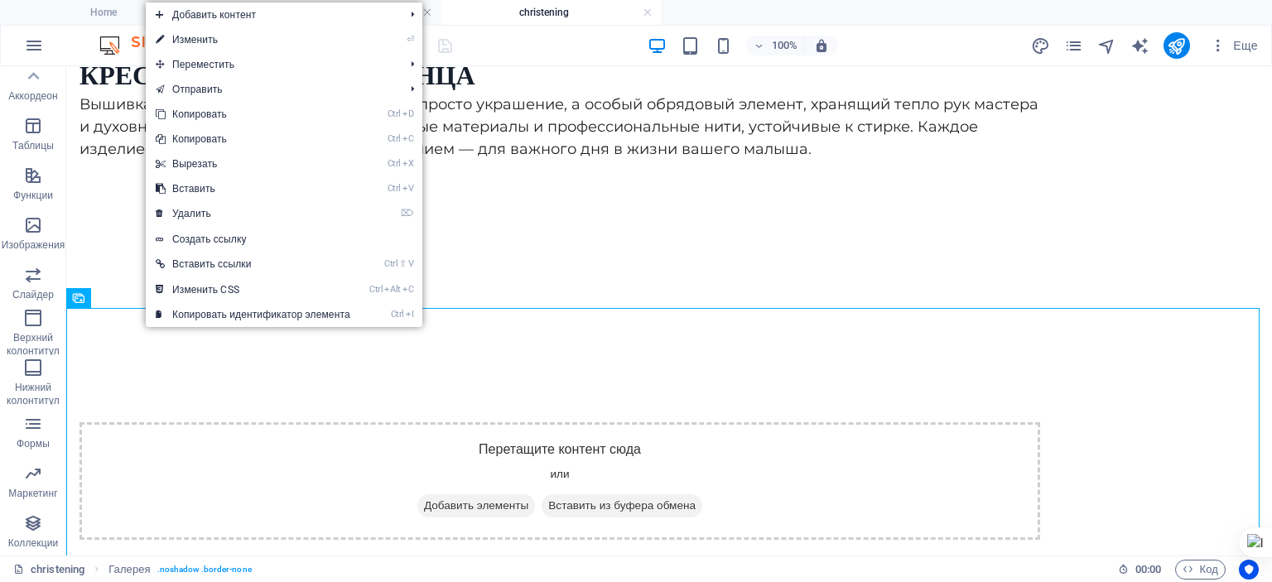
select select "4"
select select "%"
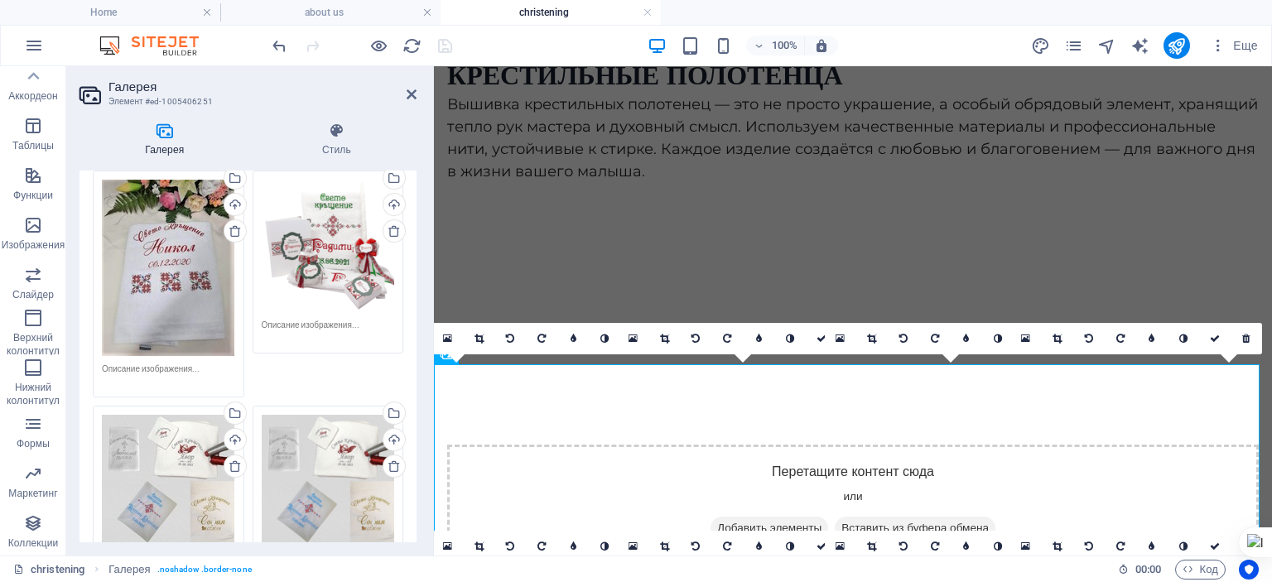
scroll to position [1243, 0]
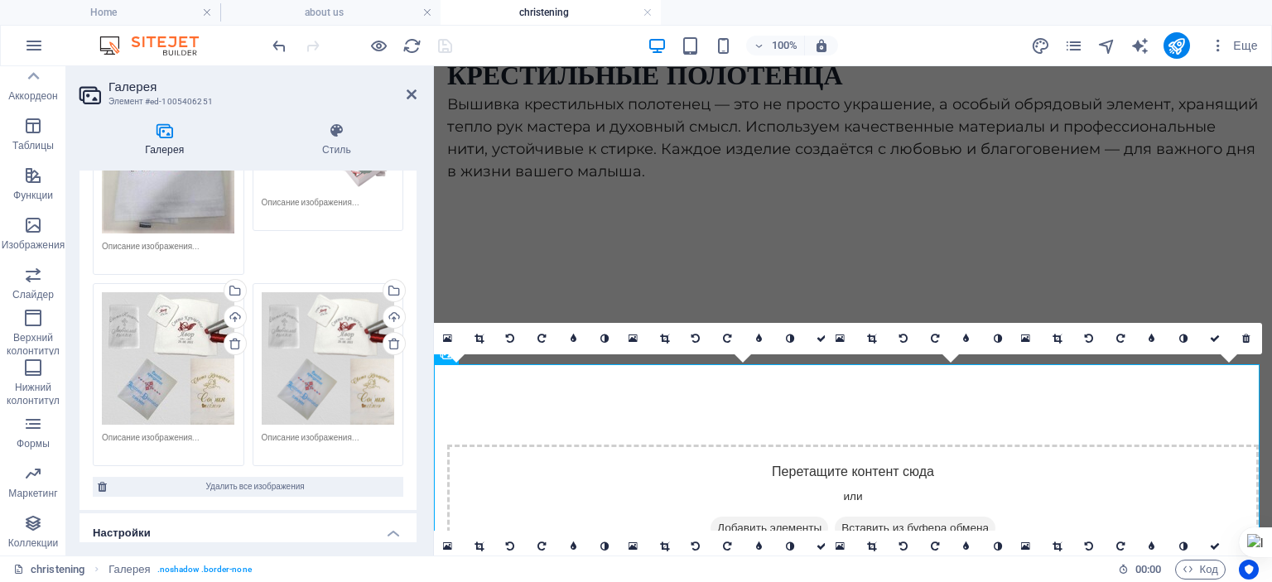
click at [388, 337] on icon at bounding box center [394, 343] width 13 height 13
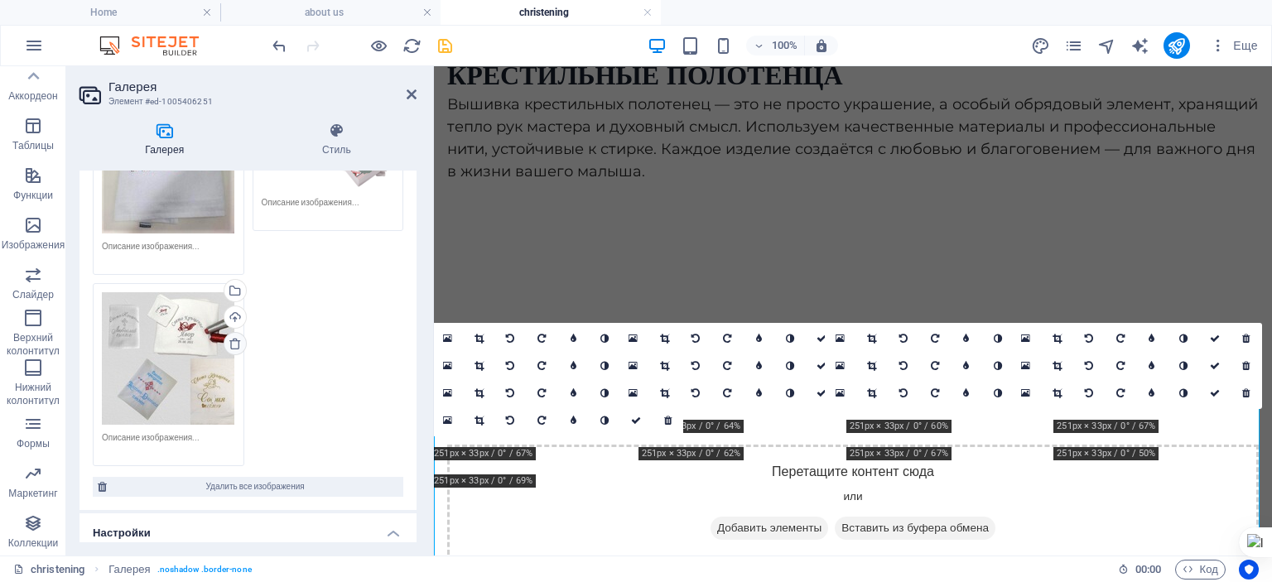
click at [231, 337] on icon at bounding box center [235, 343] width 13 height 13
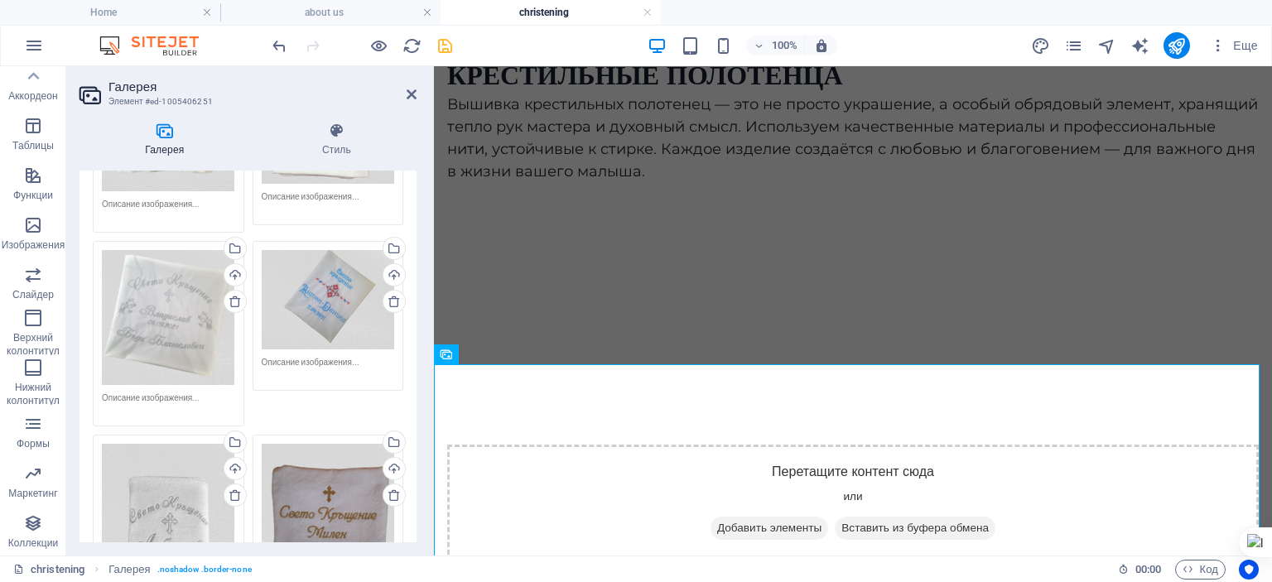
scroll to position [590, 0]
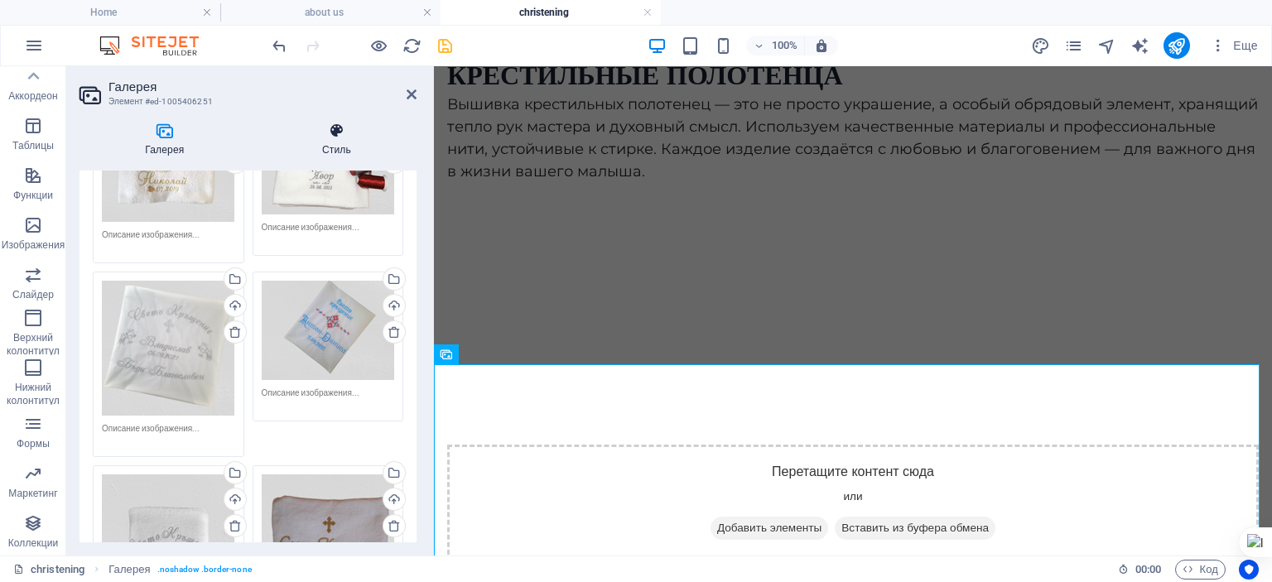
click at [331, 137] on icon at bounding box center [337, 131] width 161 height 17
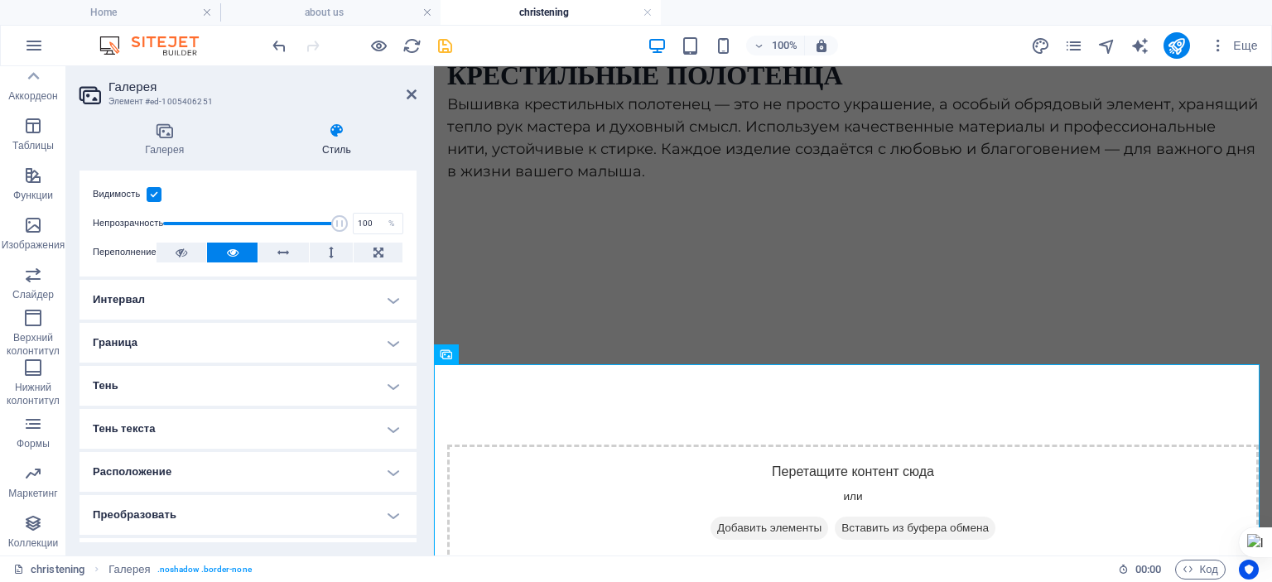
scroll to position [0, 0]
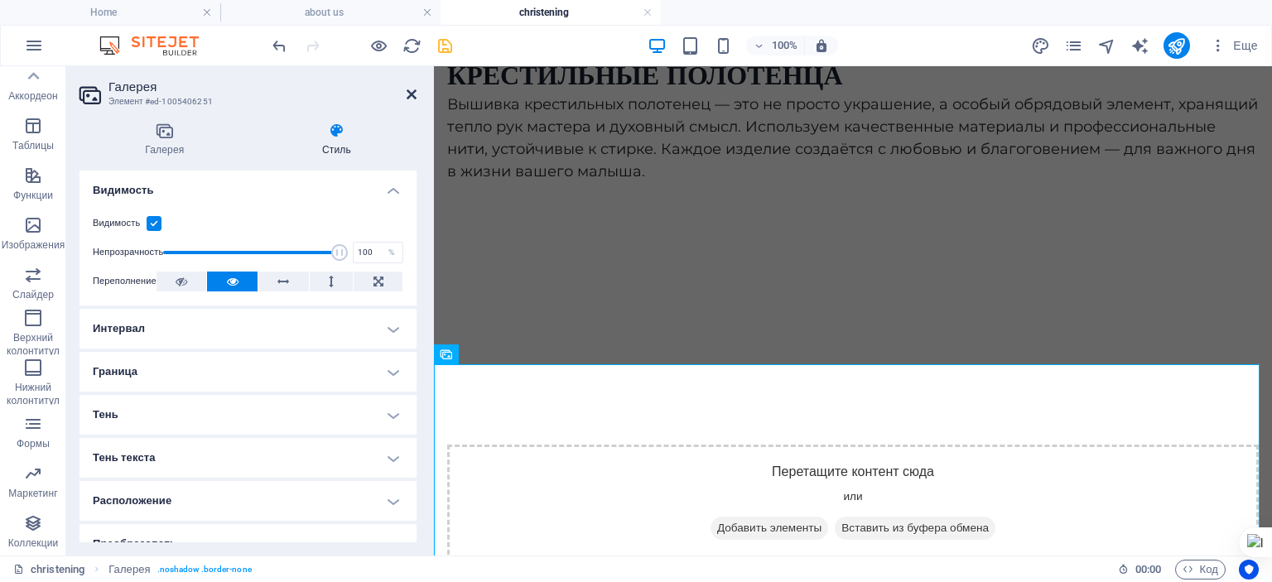
click at [413, 94] on icon at bounding box center [412, 94] width 10 height 13
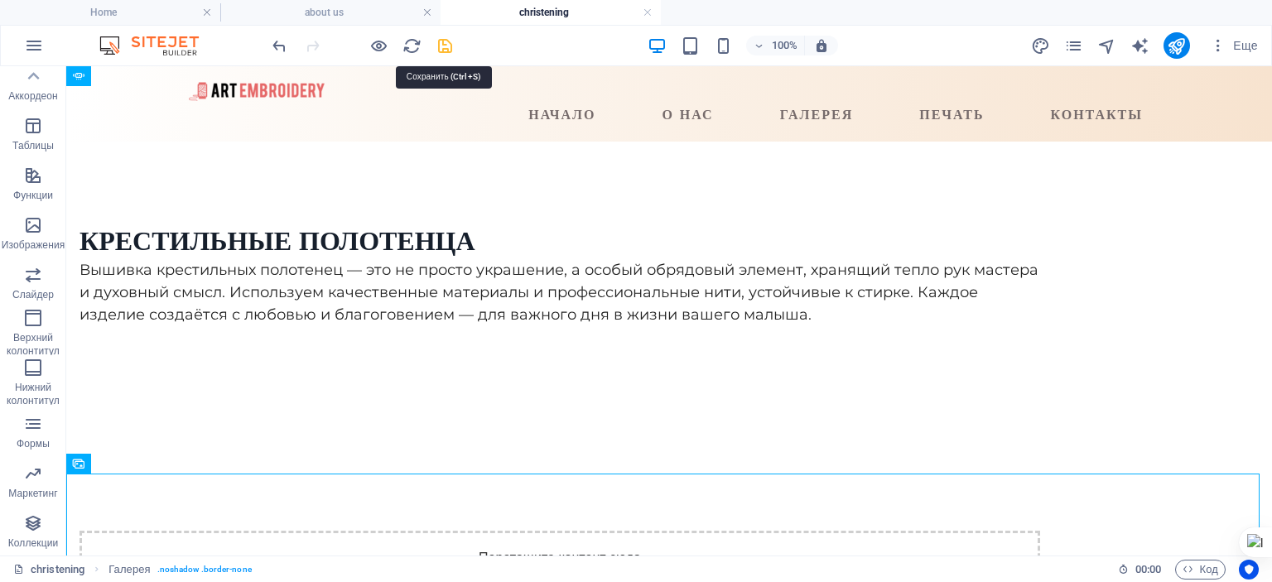
click at [442, 46] on icon "save" at bounding box center [445, 45] width 19 height 19
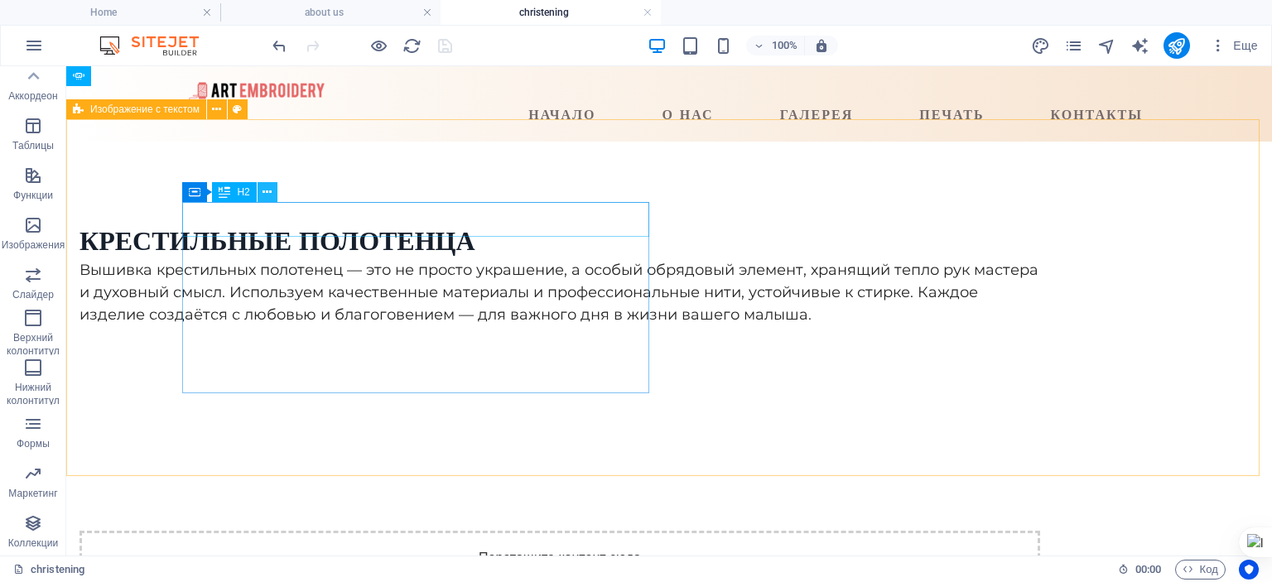
click at [265, 191] on icon at bounding box center [267, 192] width 9 height 17
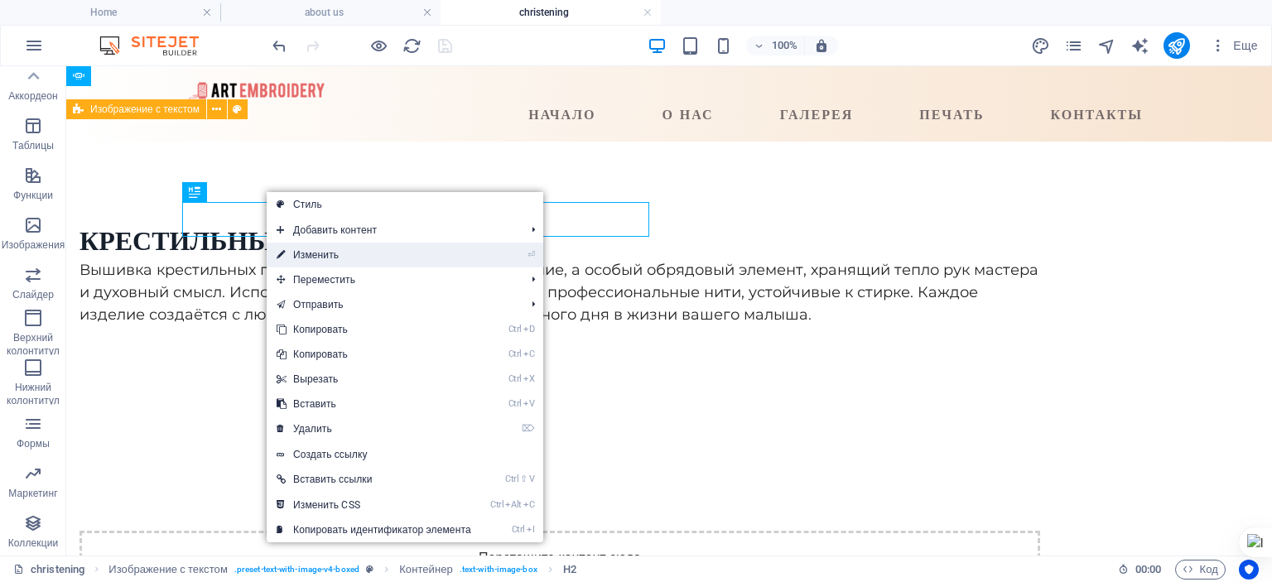
click at [316, 257] on link "⏎ Изменить" at bounding box center [374, 255] width 215 height 25
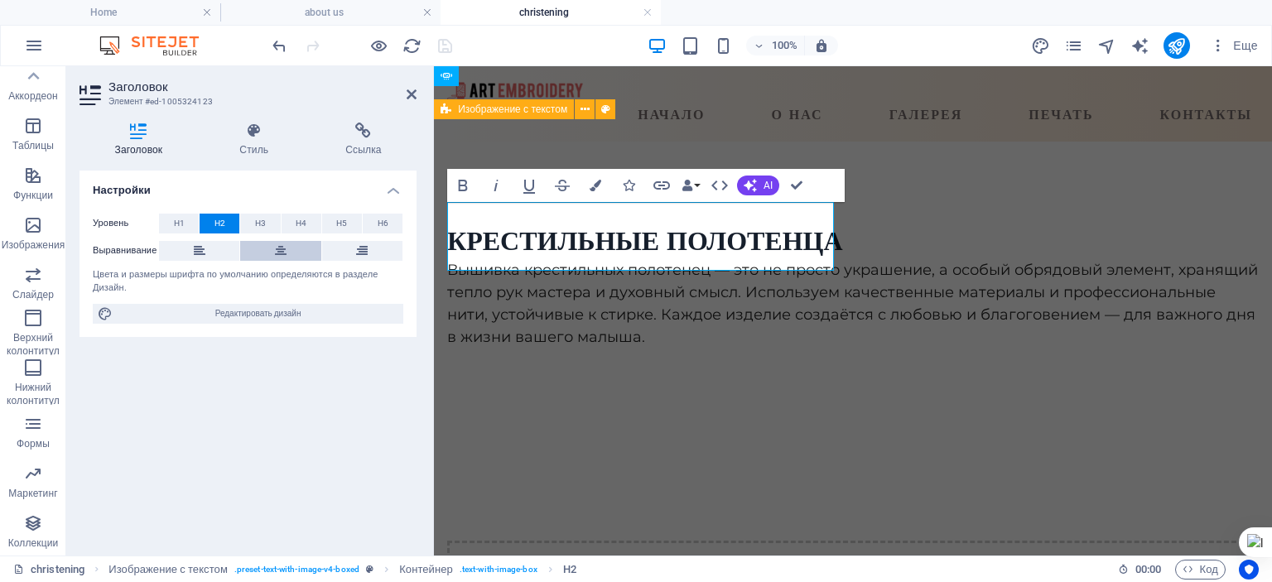
click at [276, 247] on icon at bounding box center [281, 251] width 12 height 20
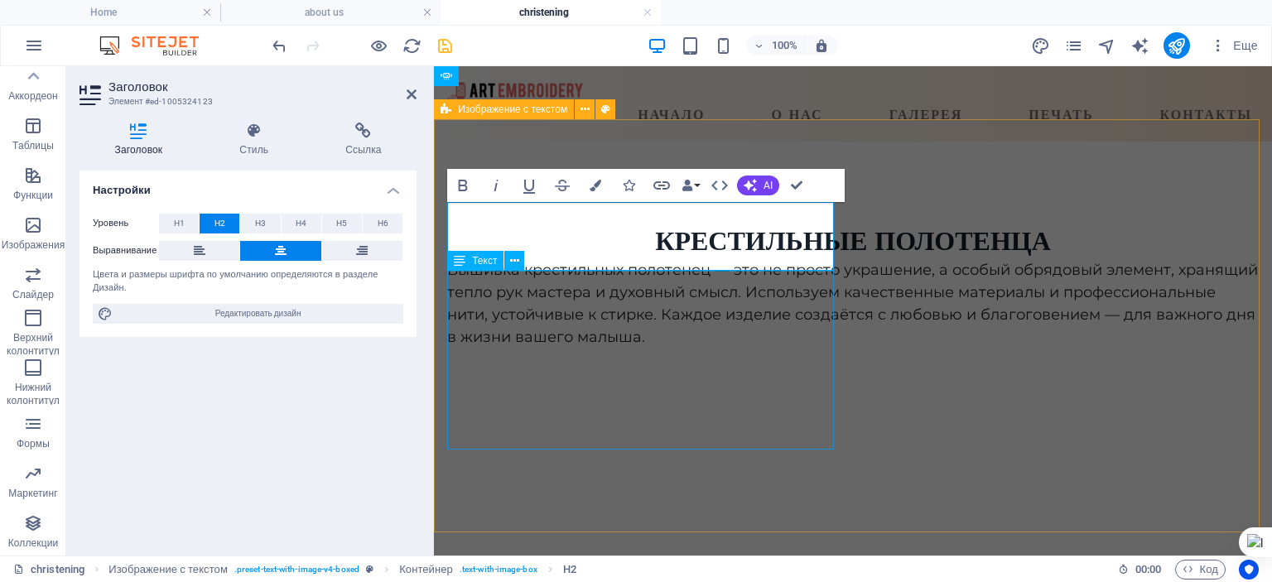
click at [495, 311] on div "Вышивка крестильных полотенец — это не просто украшение, а особый обрядовый эле…" at bounding box center [853, 303] width 812 height 89
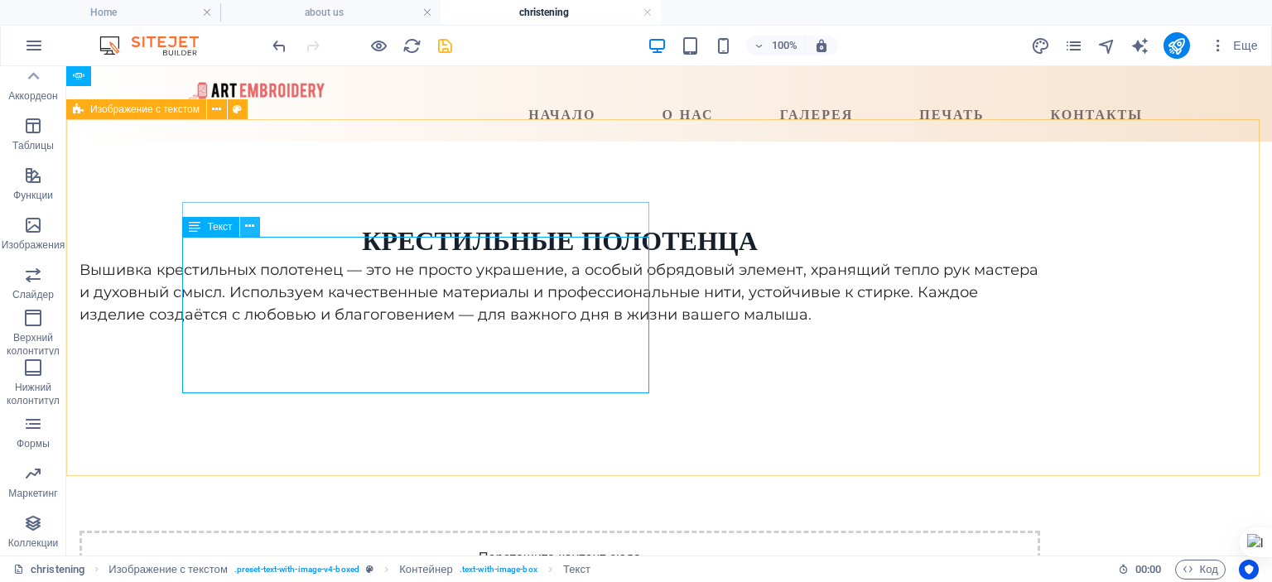
click at [249, 229] on icon at bounding box center [249, 226] width 9 height 17
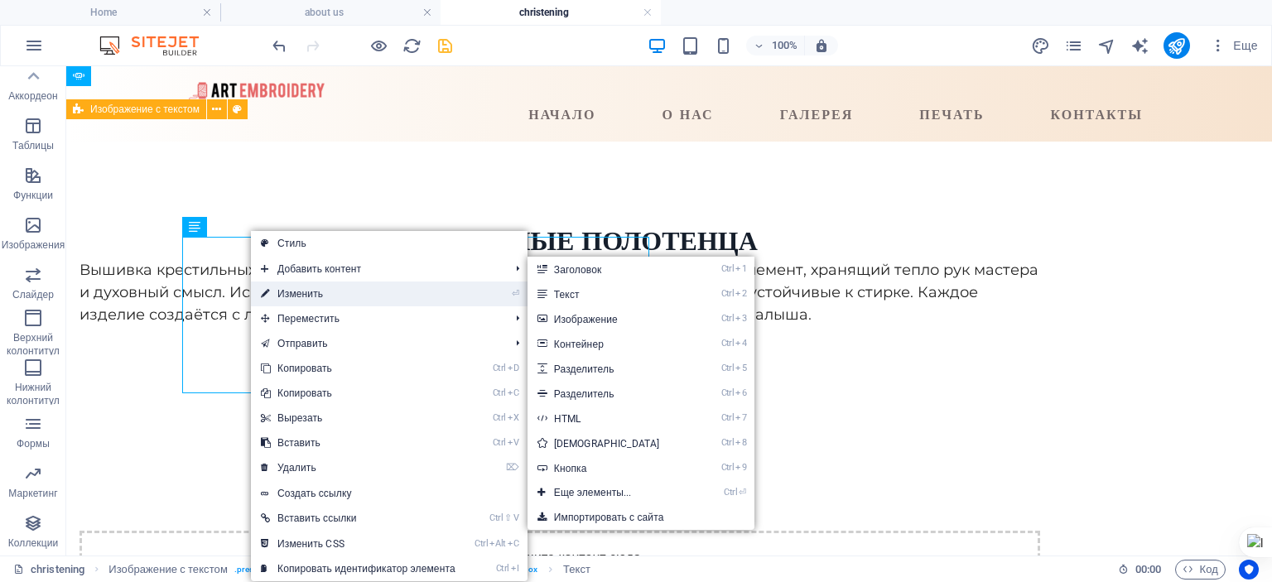
click at [283, 296] on link "⏎ Изменить" at bounding box center [358, 294] width 215 height 25
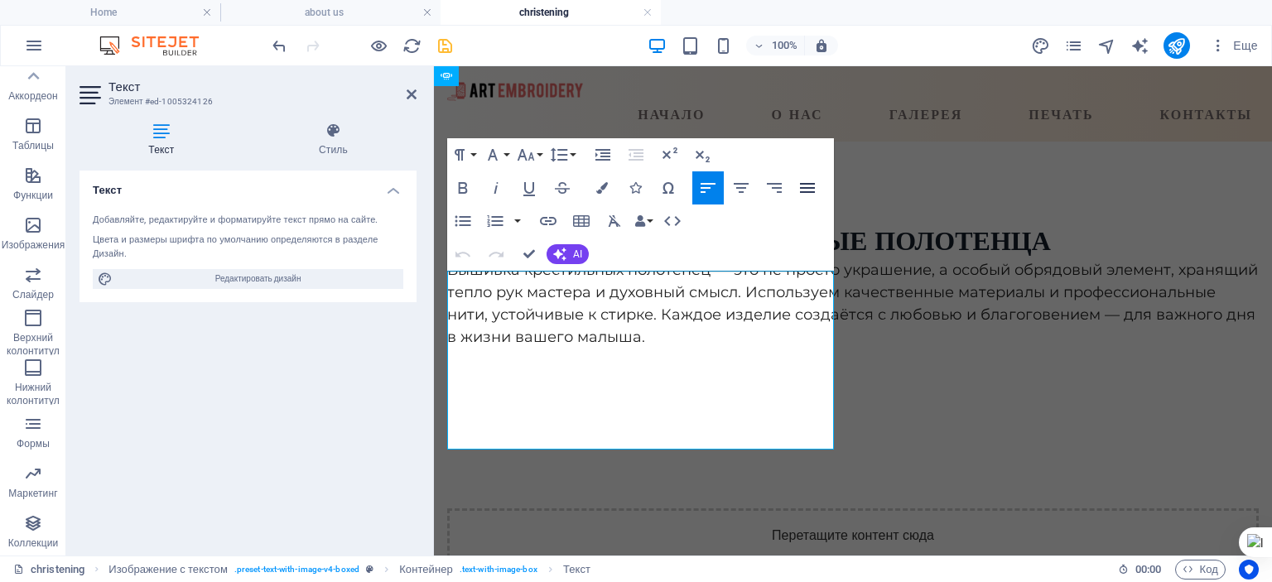
click at [814, 192] on icon "button" at bounding box center [807, 188] width 15 height 10
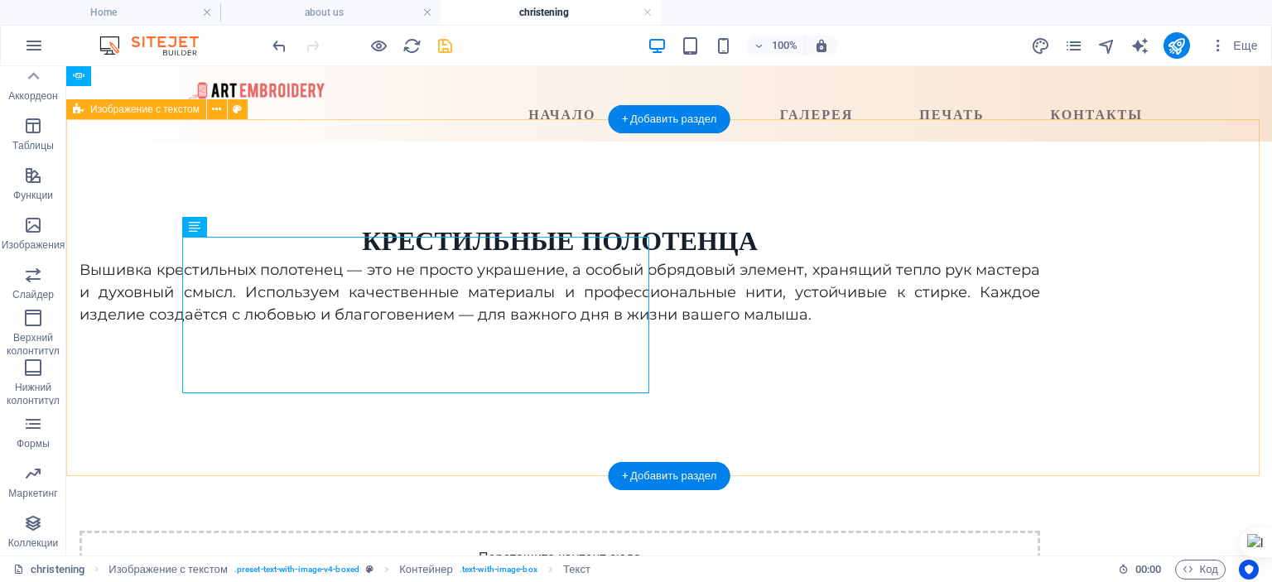
click at [407, 427] on div "Крестильные полотенца Вышивка крестильных полотенец — это не просто украшение, …" at bounding box center [669, 437] width 1206 height 590
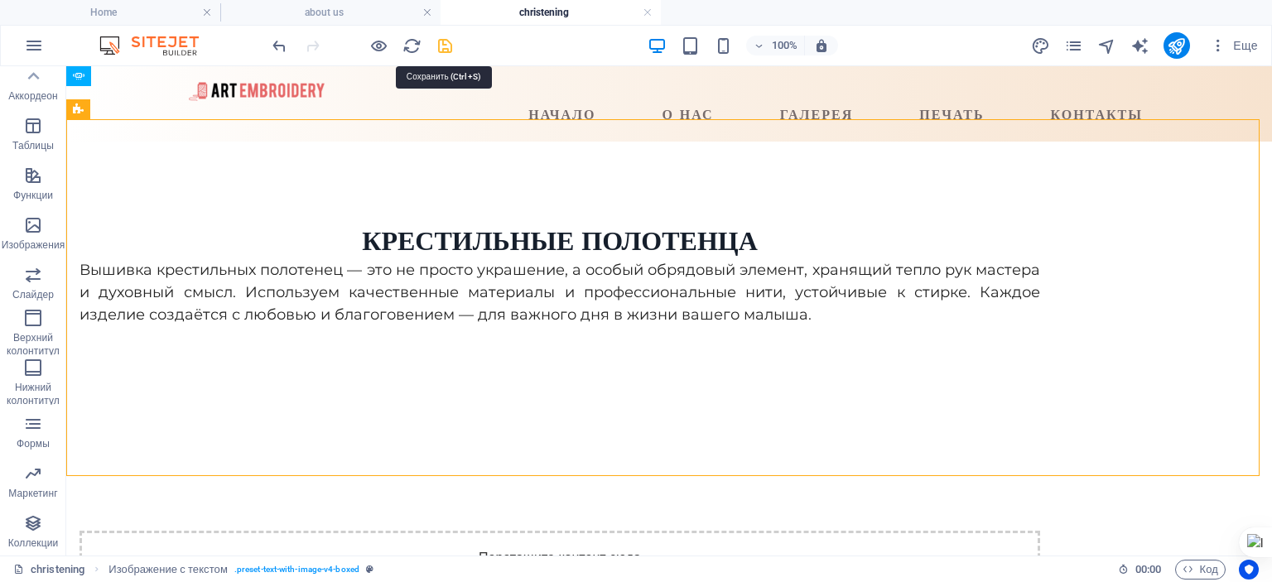
click at [444, 44] on icon "save" at bounding box center [445, 45] width 19 height 19
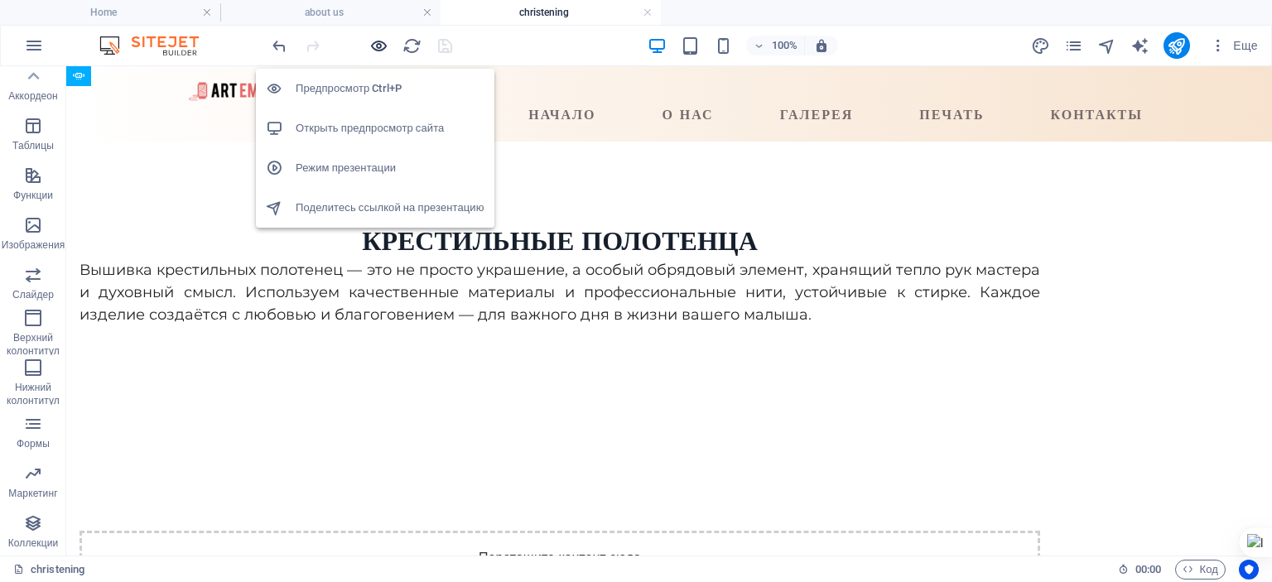
click at [378, 43] on icon "button" at bounding box center [378, 45] width 19 height 19
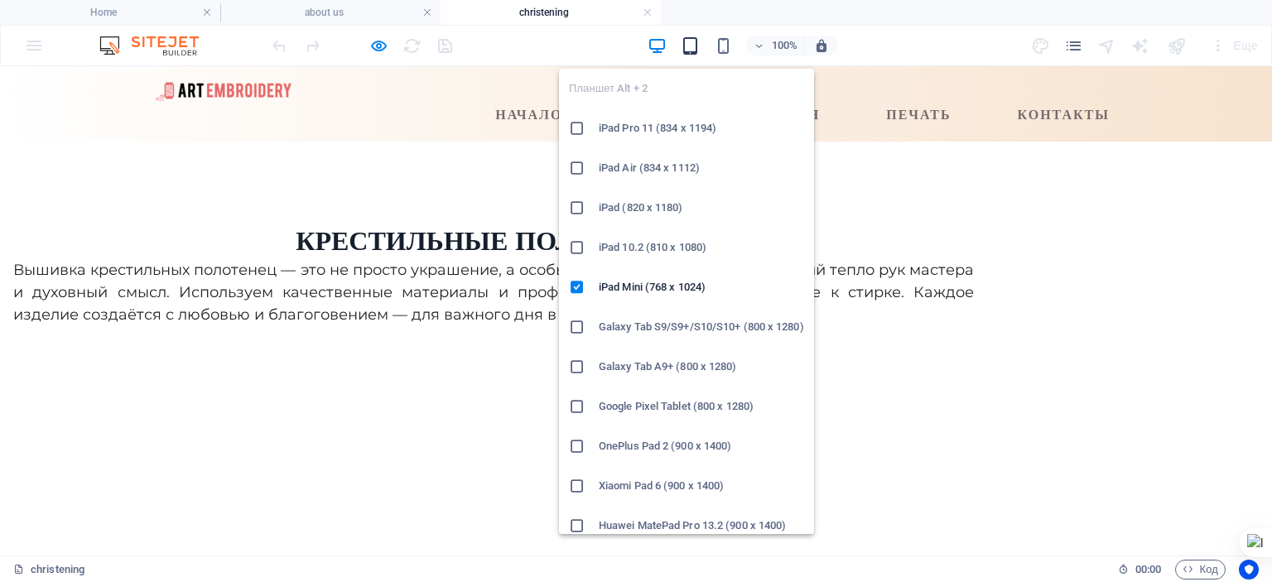
click at [693, 42] on icon "button" at bounding box center [690, 45] width 19 height 19
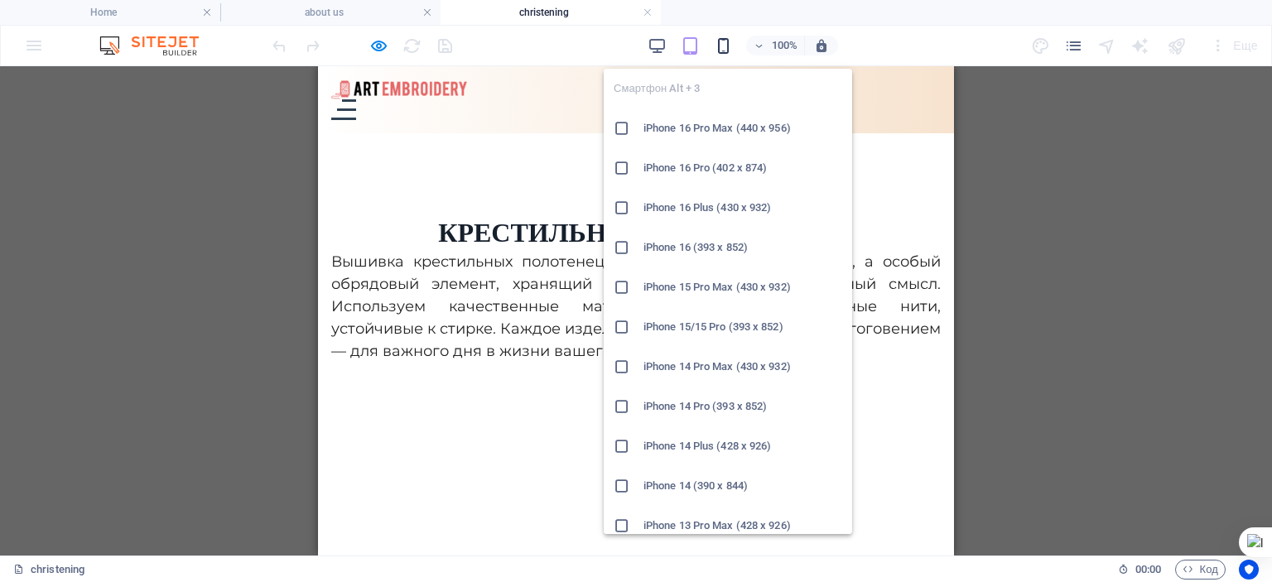
click at [722, 43] on icon "button" at bounding box center [723, 45] width 19 height 19
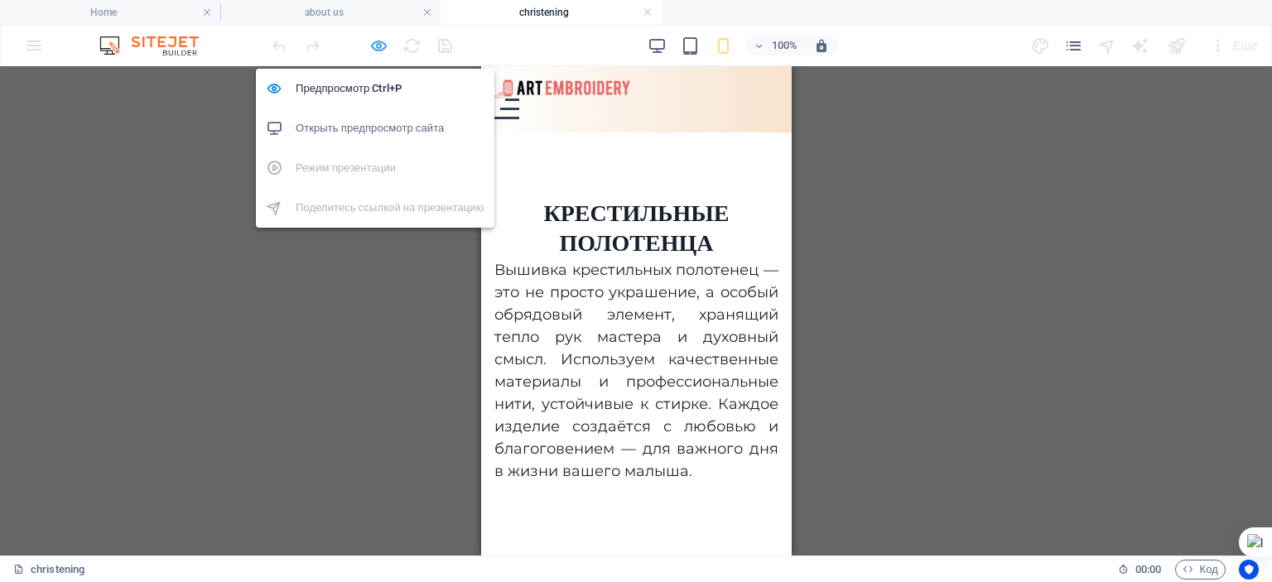
click at [372, 41] on icon "button" at bounding box center [378, 45] width 19 height 19
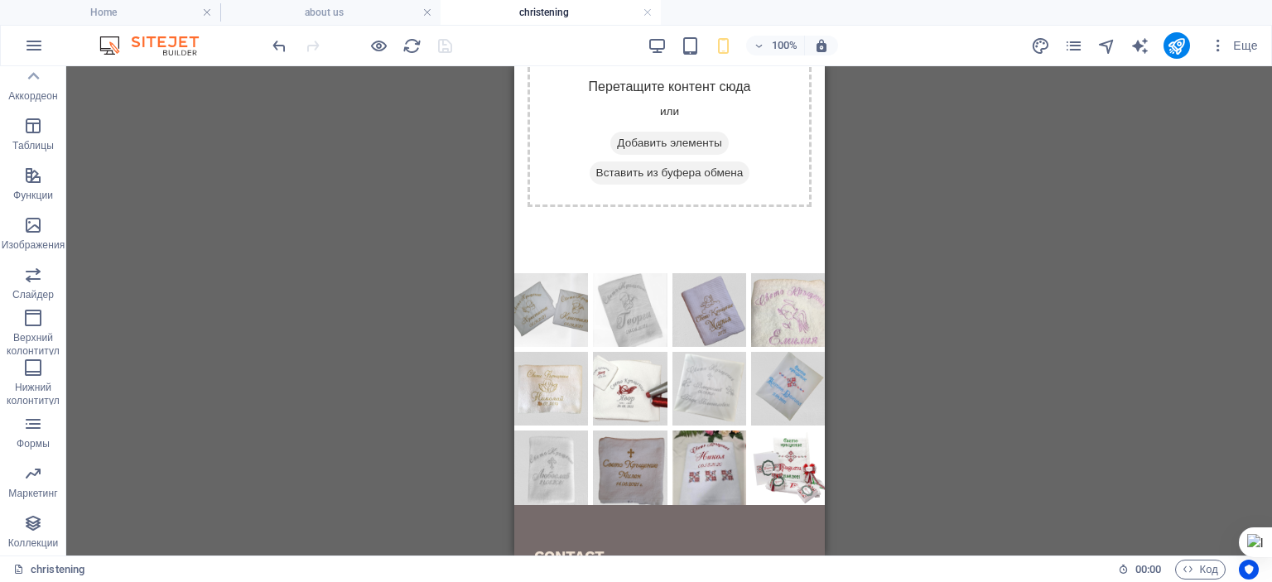
scroll to position [680, 0]
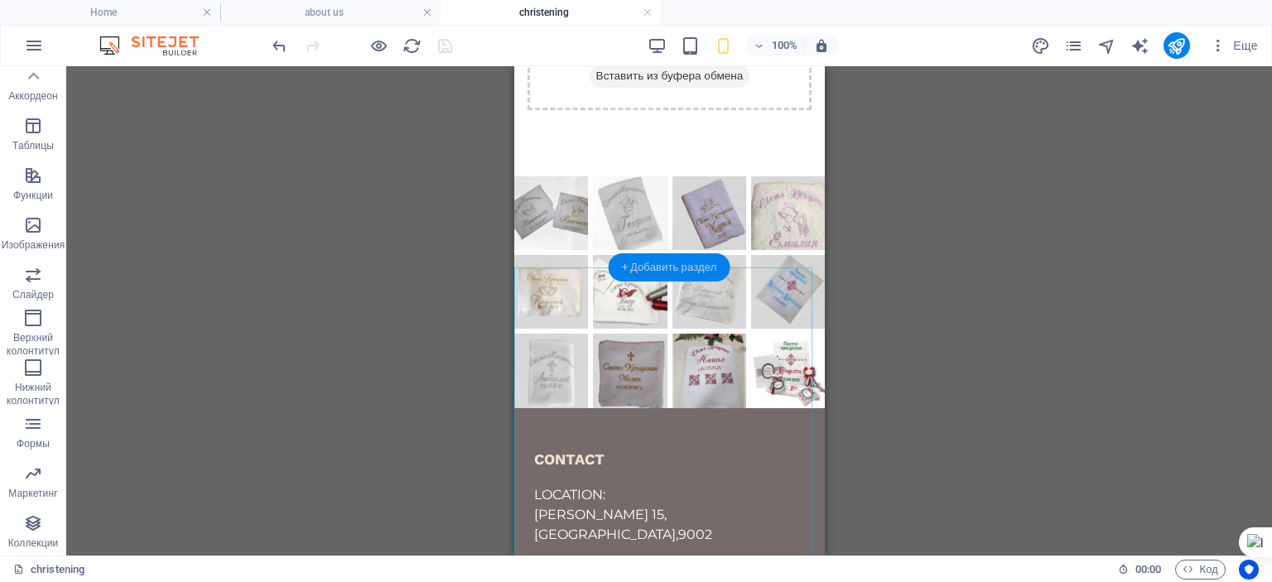
click at [663, 263] on div "+ Добавить раздел" at bounding box center [670, 267] width 122 height 28
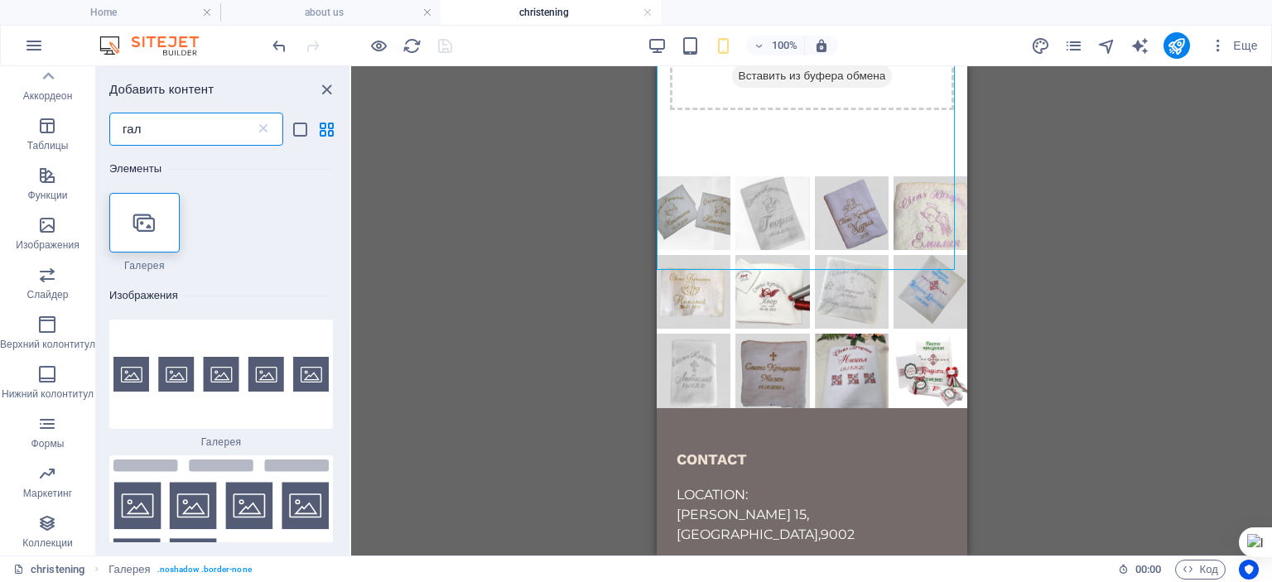
drag, startPoint x: 155, startPoint y: 137, endPoint x: 106, endPoint y: 132, distance: 49.1
click at [106, 132] on div "гал ​" at bounding box center [222, 129] width 253 height 33
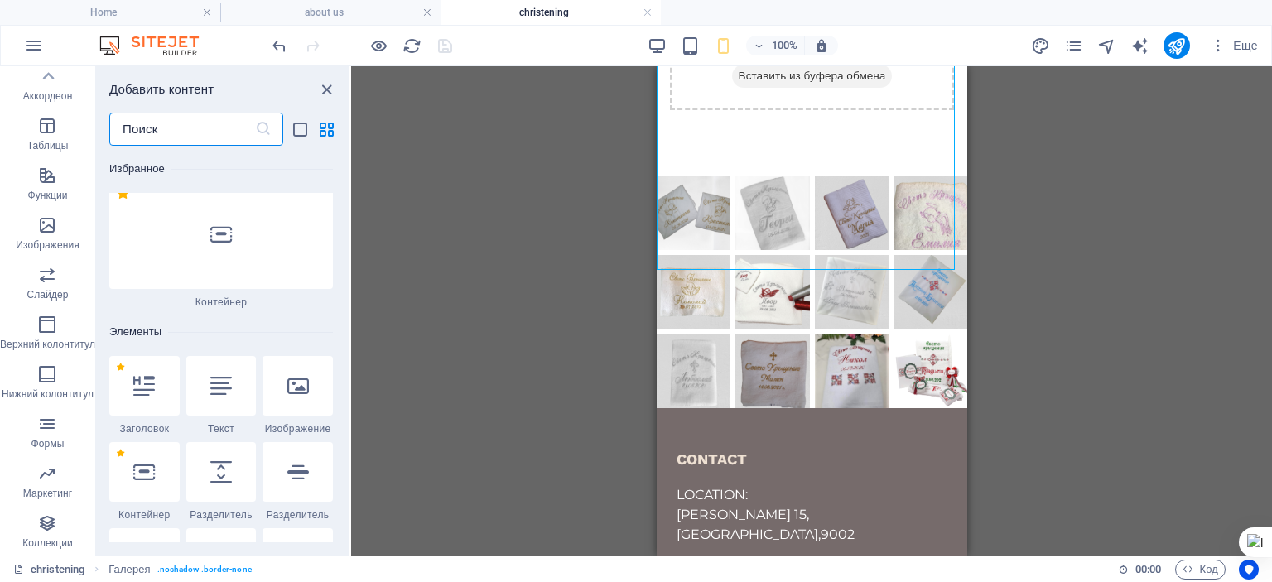
scroll to position [249, 0]
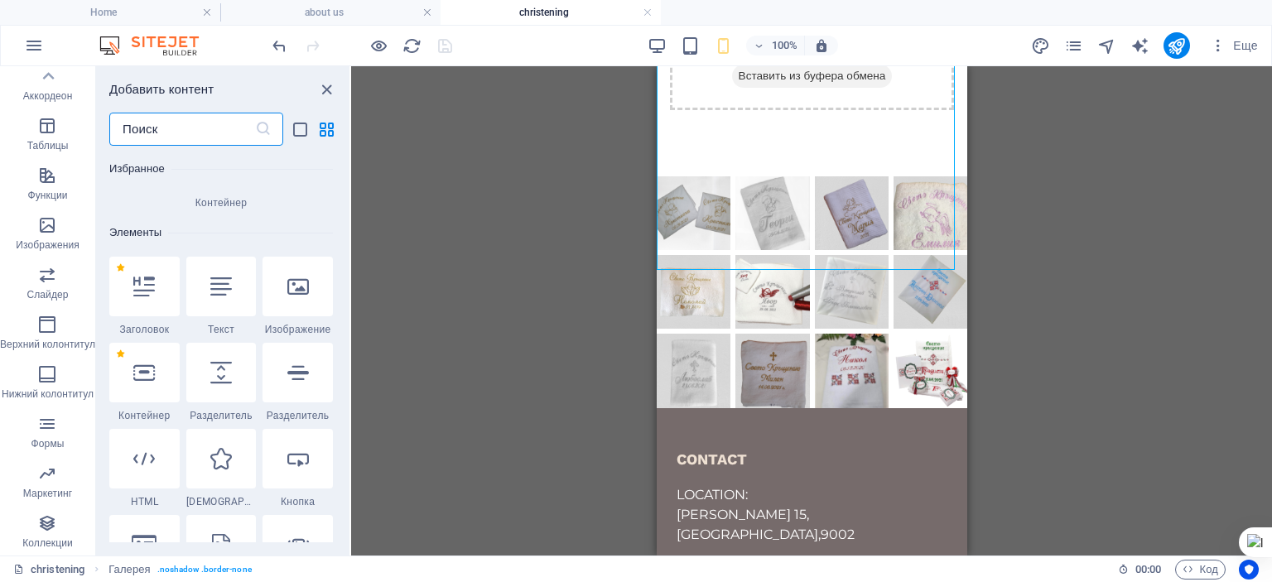
click at [130, 128] on input "text" at bounding box center [182, 129] width 146 height 33
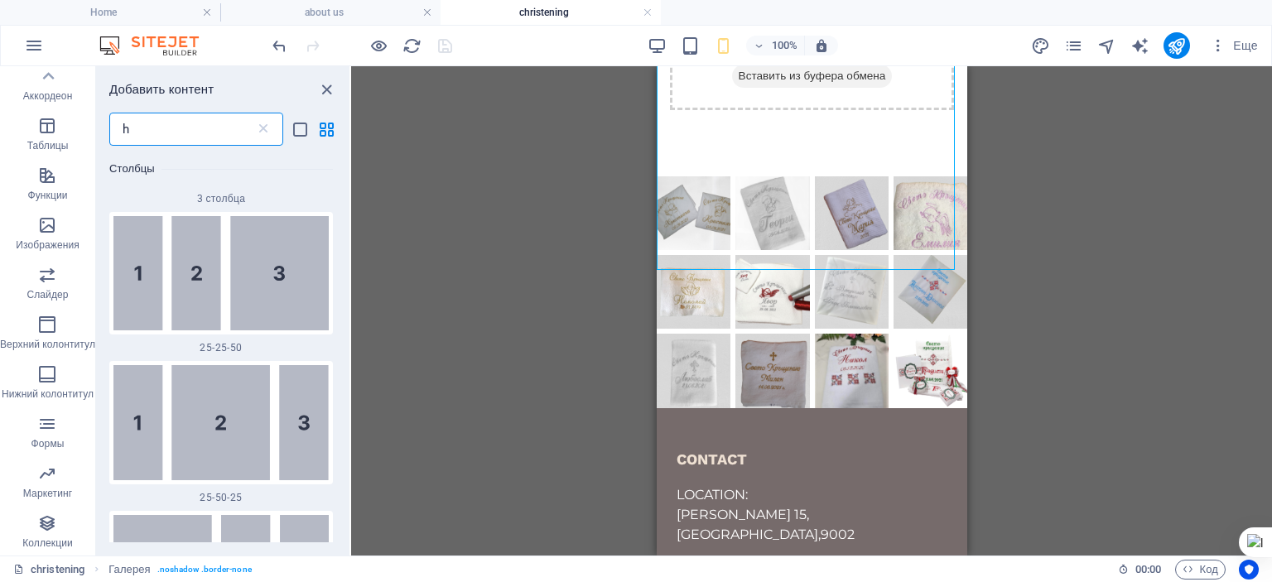
scroll to position [0, 0]
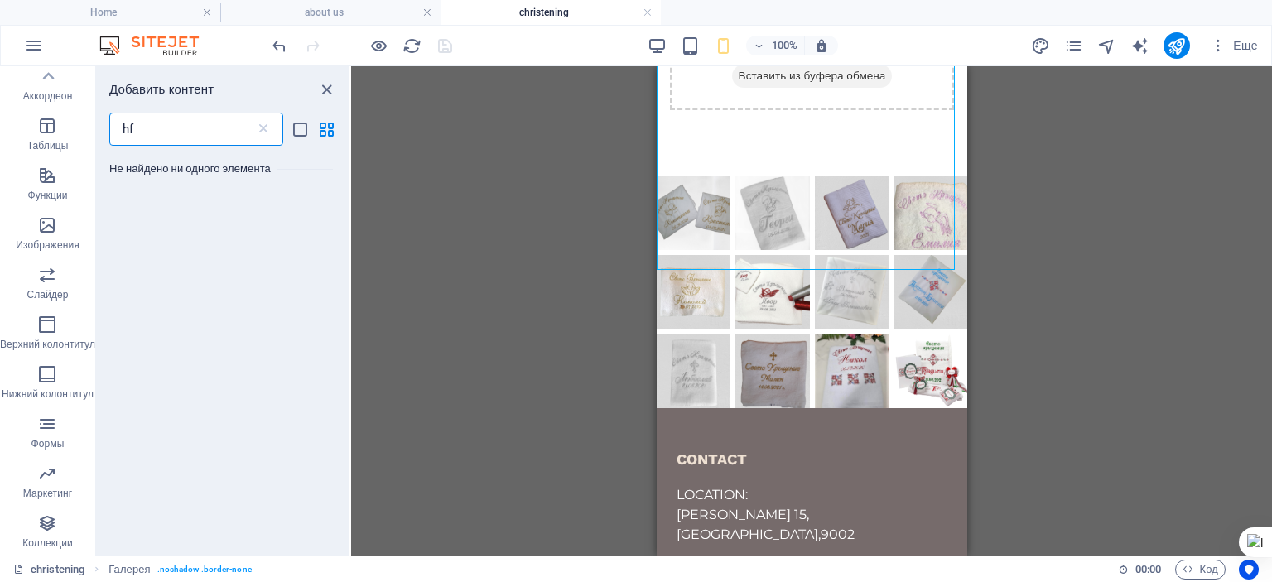
type input "h"
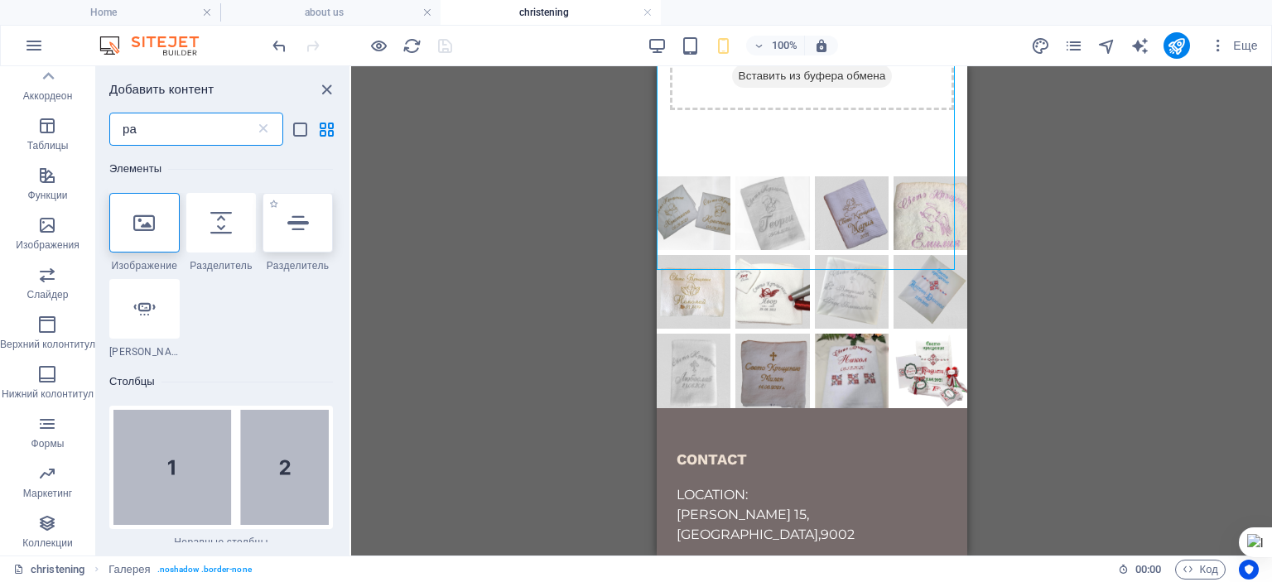
type input "ра"
click at [300, 225] on icon at bounding box center [298, 223] width 22 height 22
select select "%"
select select "px"
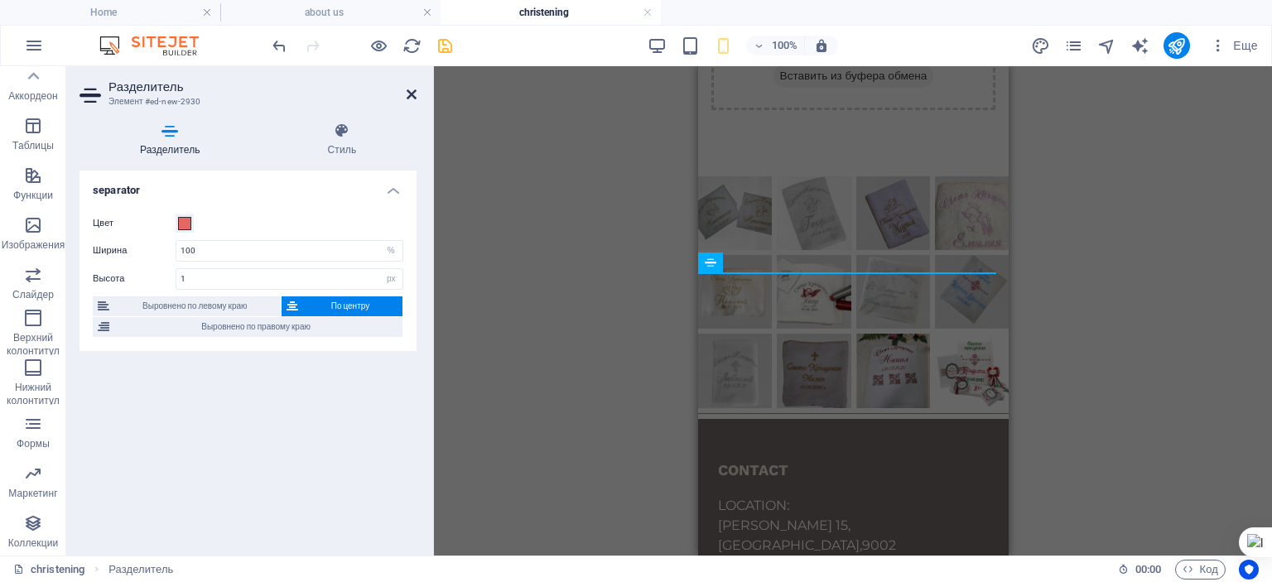
click at [412, 97] on icon at bounding box center [412, 94] width 10 height 13
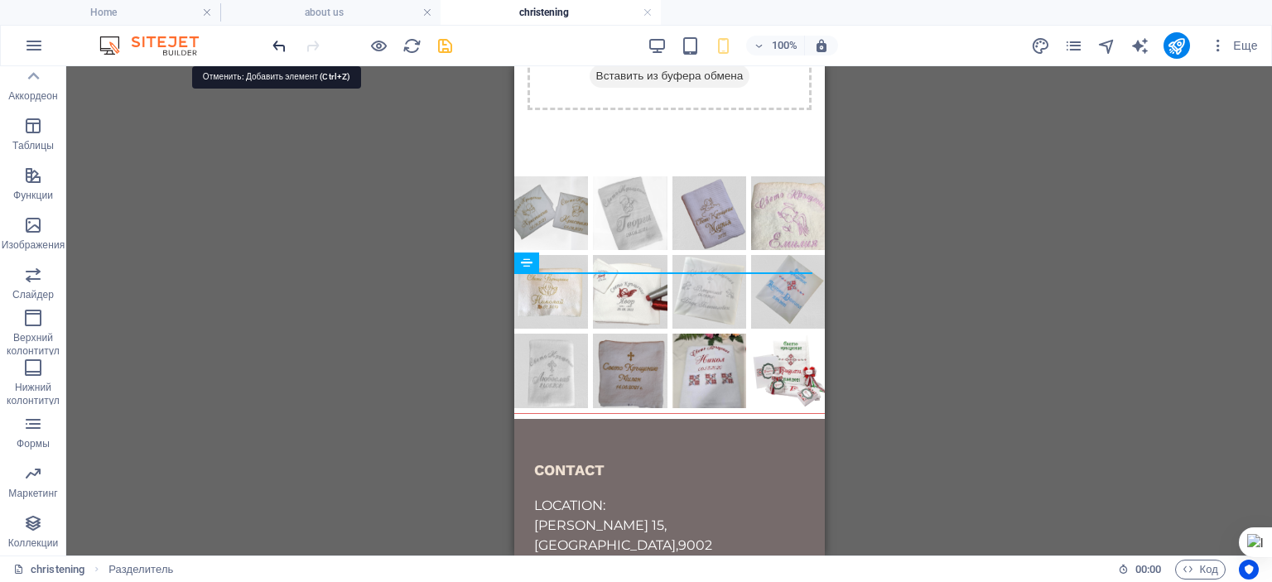
click at [278, 43] on icon "undo" at bounding box center [279, 45] width 19 height 19
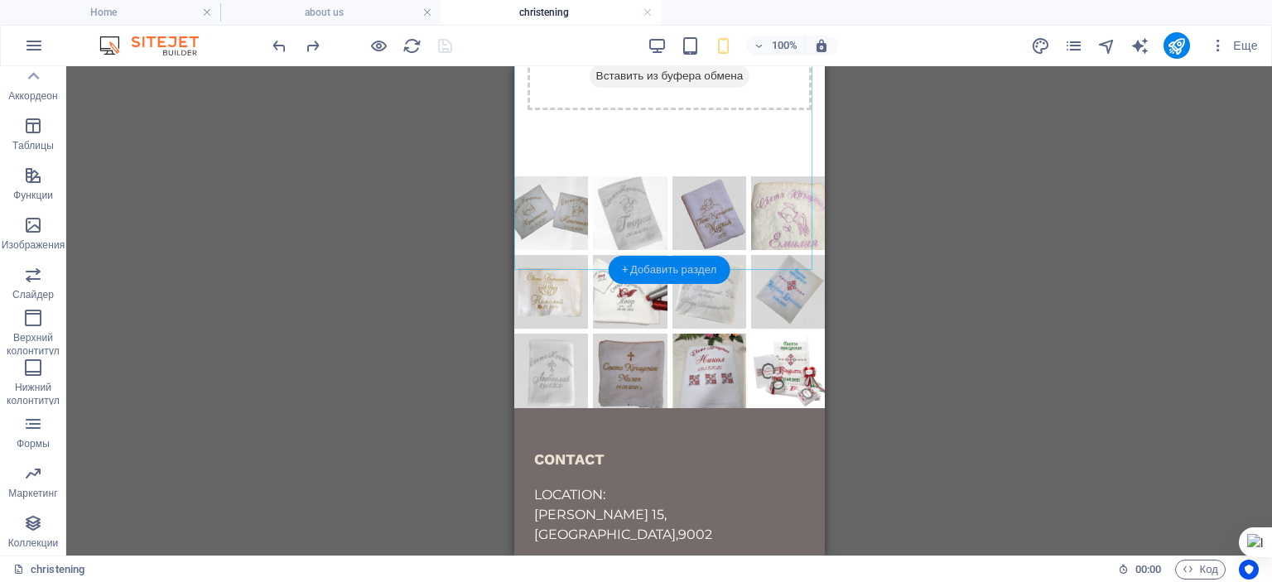
click at [648, 265] on div "+ Добавить раздел" at bounding box center [670, 270] width 122 height 28
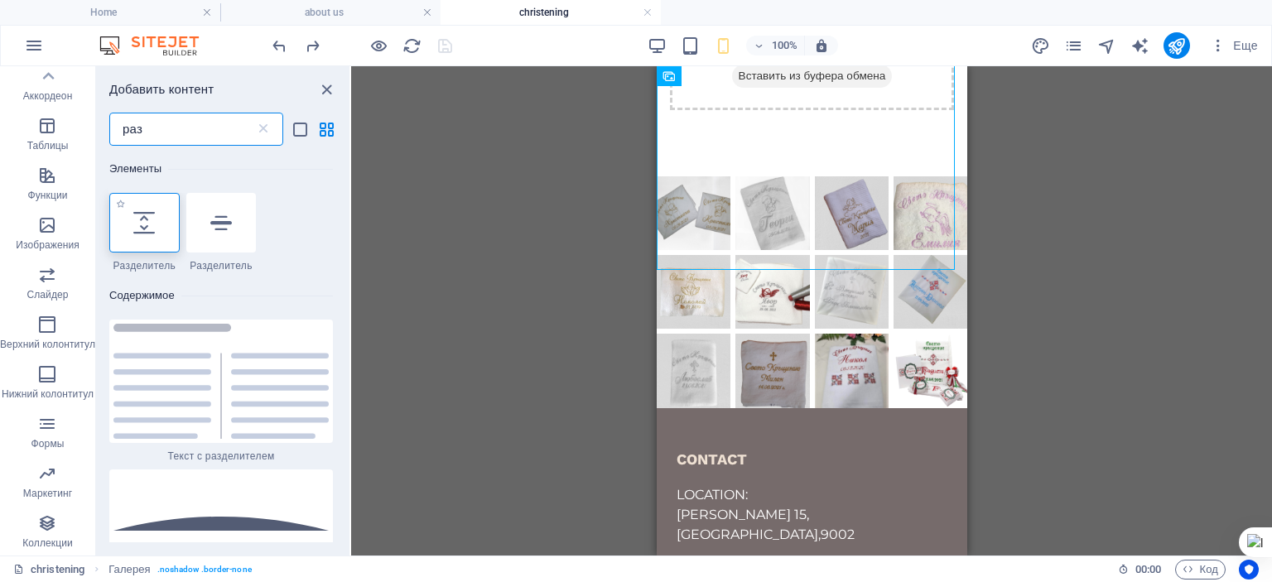
type input "раз"
click at [142, 231] on icon at bounding box center [144, 223] width 22 height 22
select select "px"
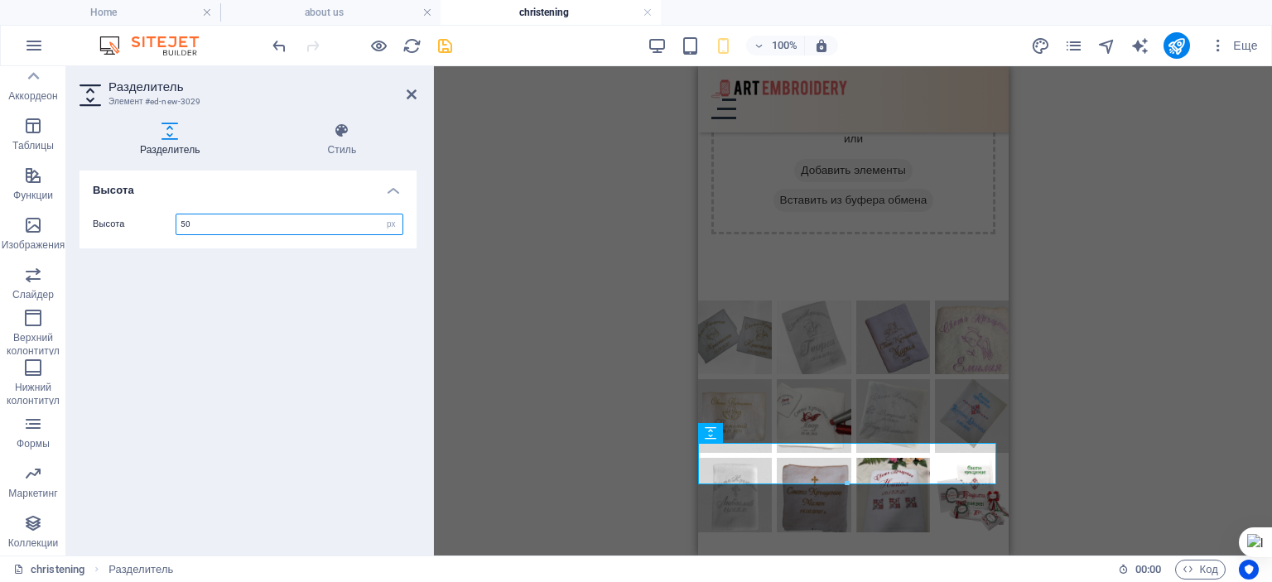
scroll to position [497, 0]
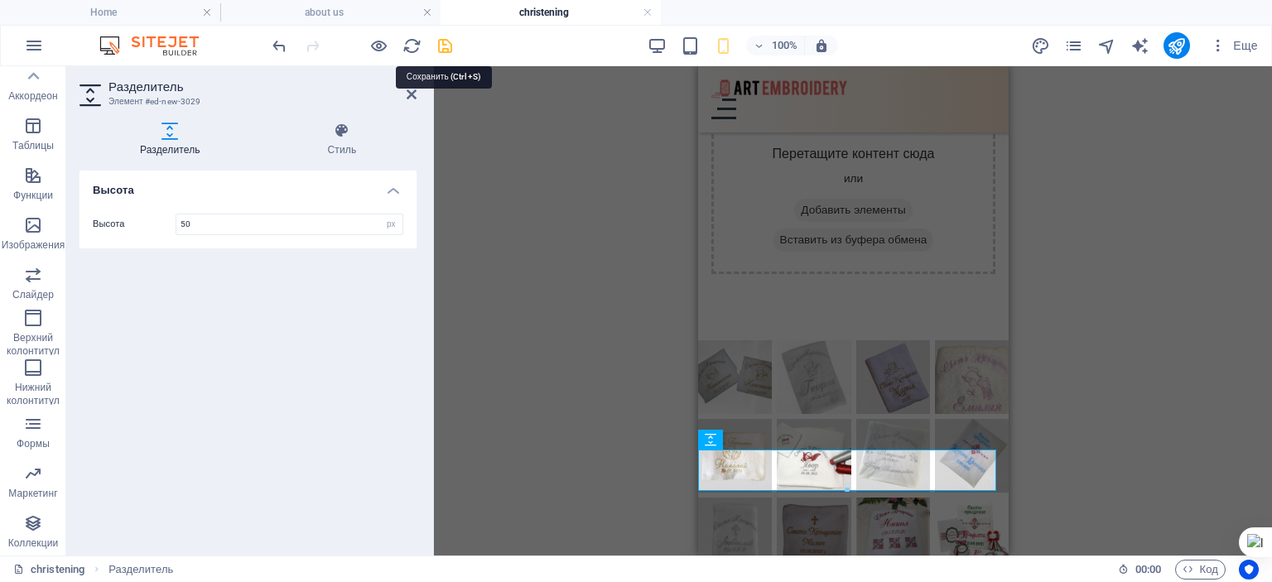
click at [447, 41] on icon "save" at bounding box center [445, 45] width 19 height 19
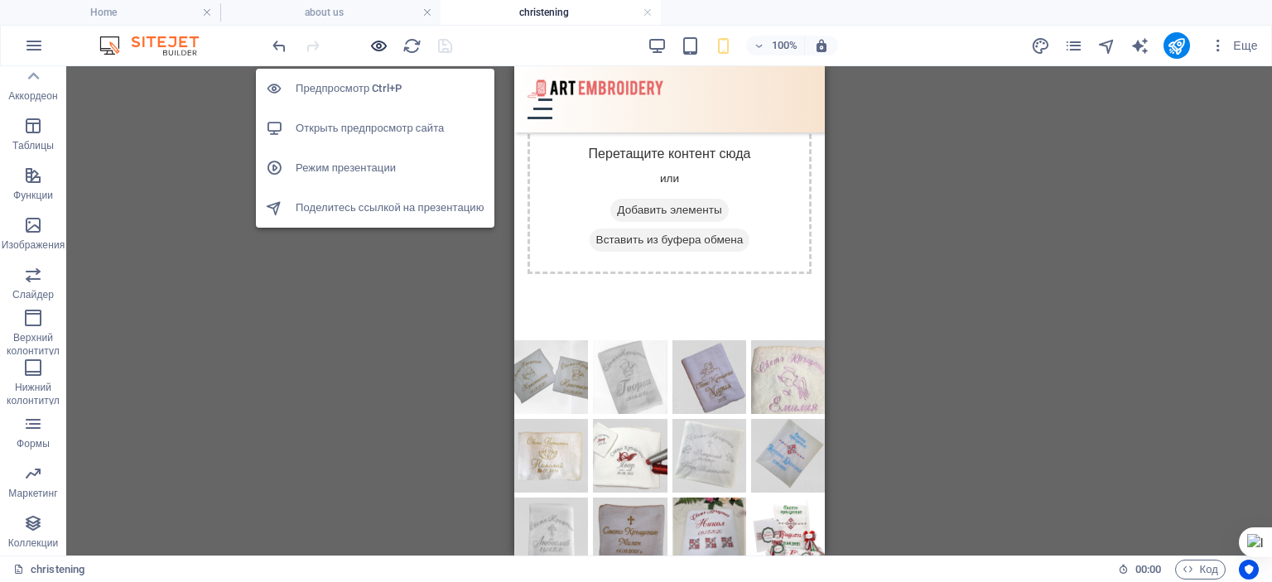
click at [378, 40] on icon "button" at bounding box center [378, 45] width 19 height 19
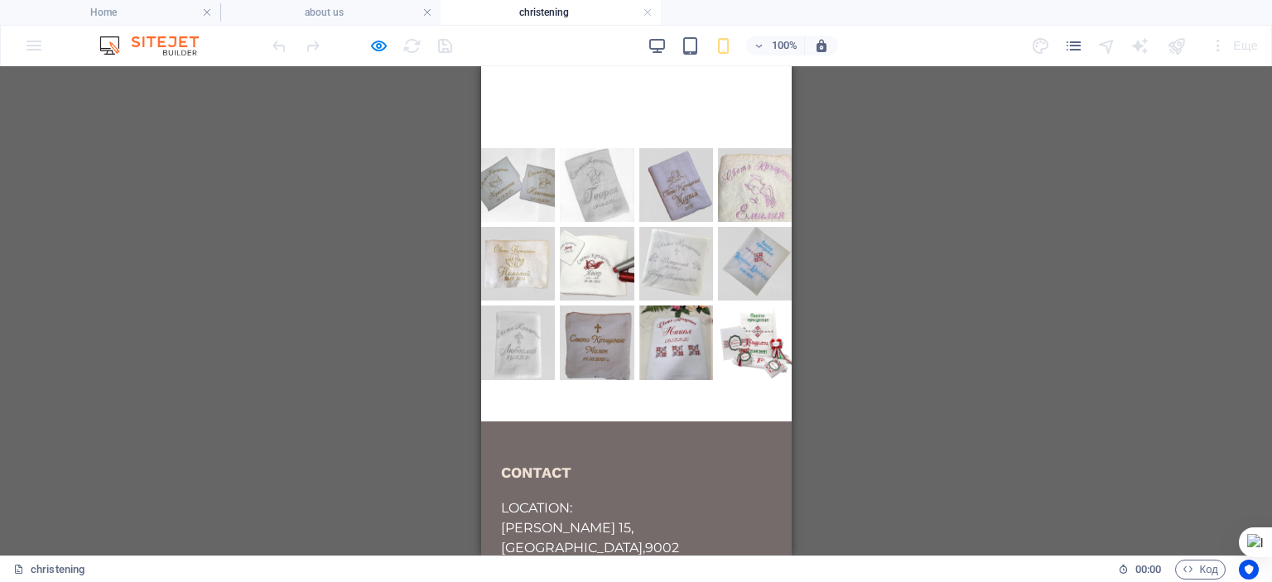
click at [744, 345] on img at bounding box center [754, 343] width 74 height 74
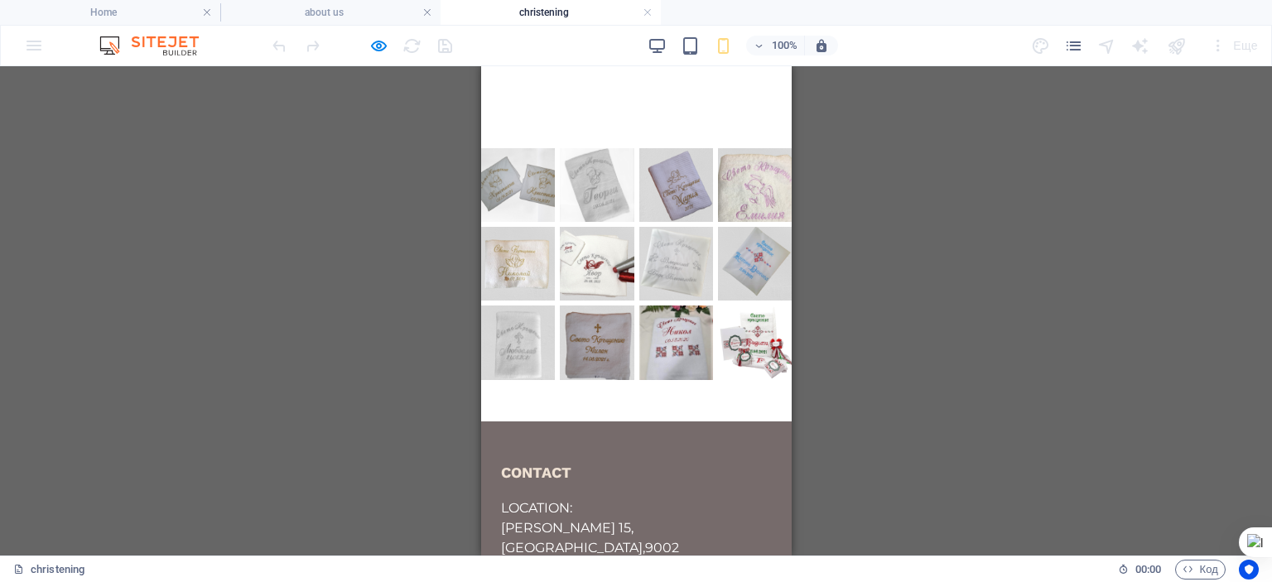
click at [683, 201] on img at bounding box center [676, 185] width 74 height 74
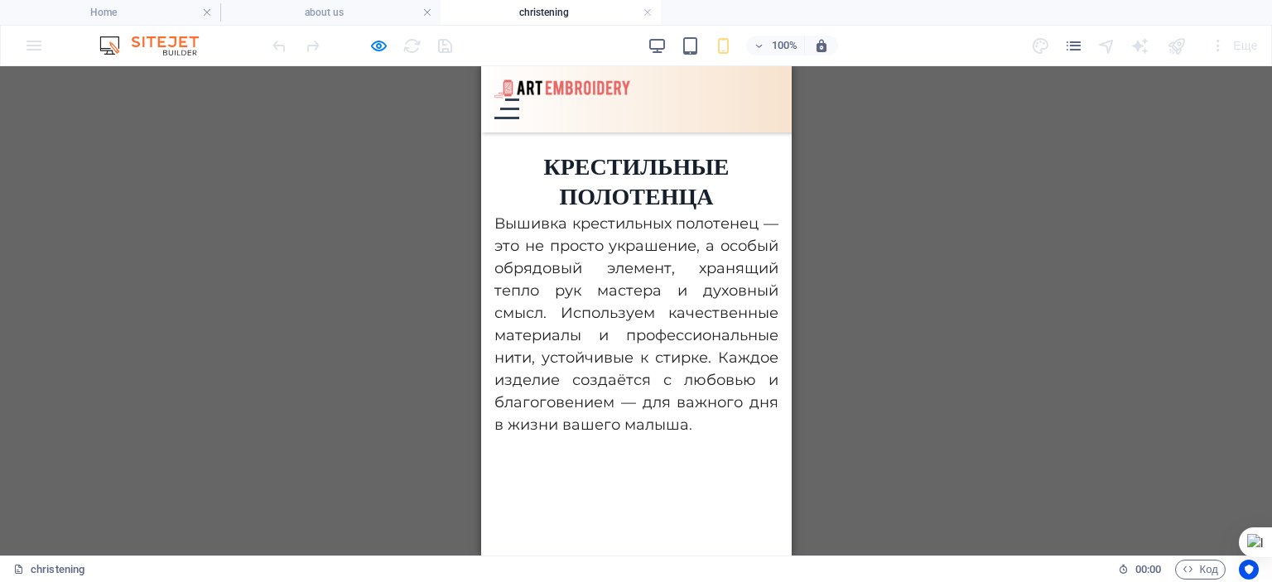
scroll to position [0, 0]
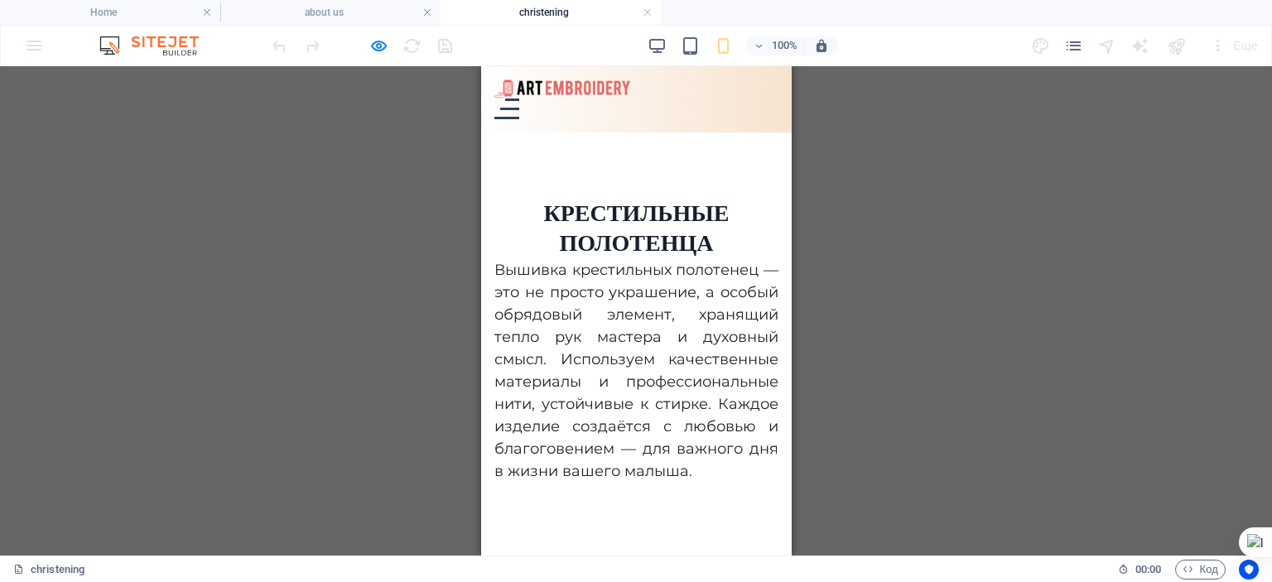
drag, startPoint x: 789, startPoint y: 234, endPoint x: 1272, endPoint y: 188, distance: 485.9
click at [519, 108] on button "Menu" at bounding box center [509, 109] width 19 height 2
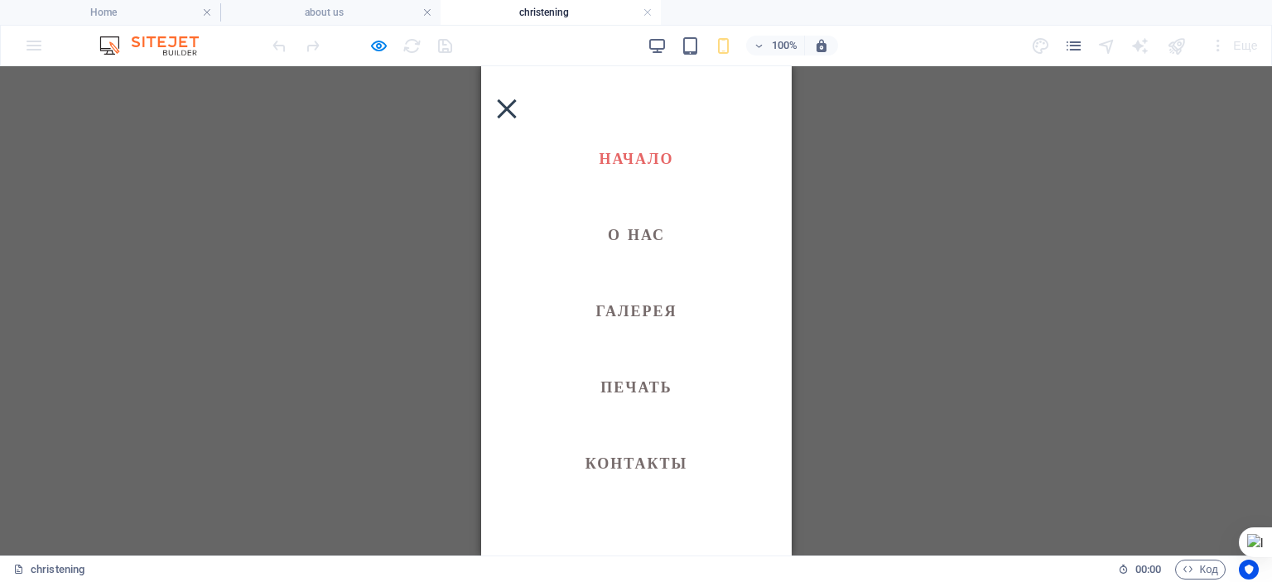
click at [622, 154] on link "Начало" at bounding box center [636, 159] width 88 height 28
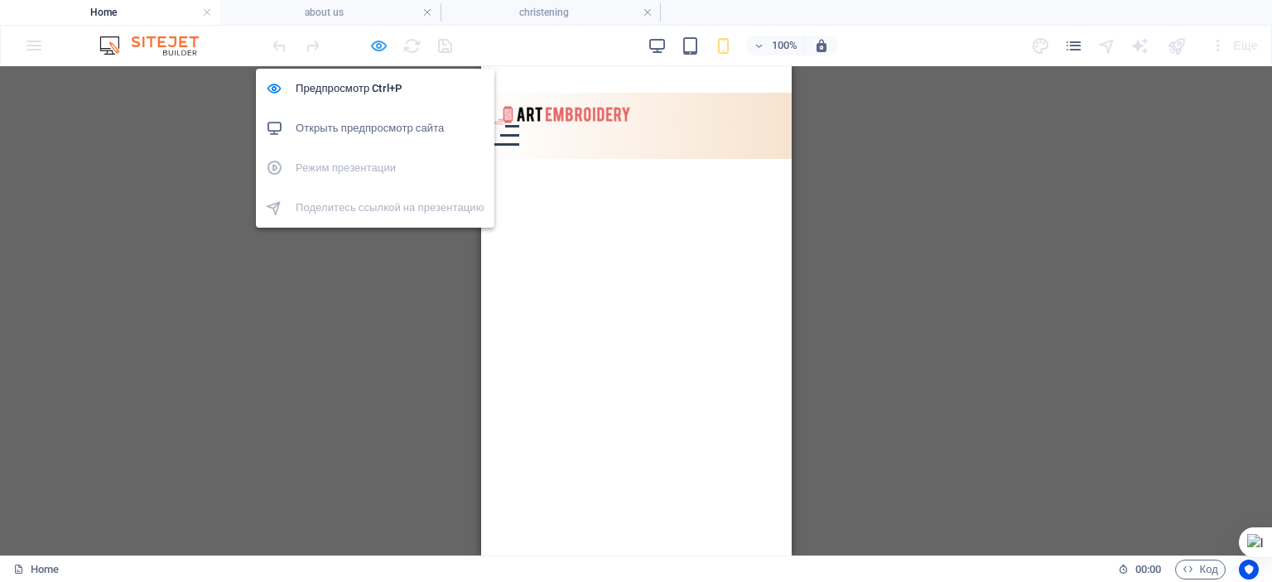
click at [376, 44] on icon "button" at bounding box center [378, 45] width 19 height 19
